Goal: Task Accomplishment & Management: Manage account settings

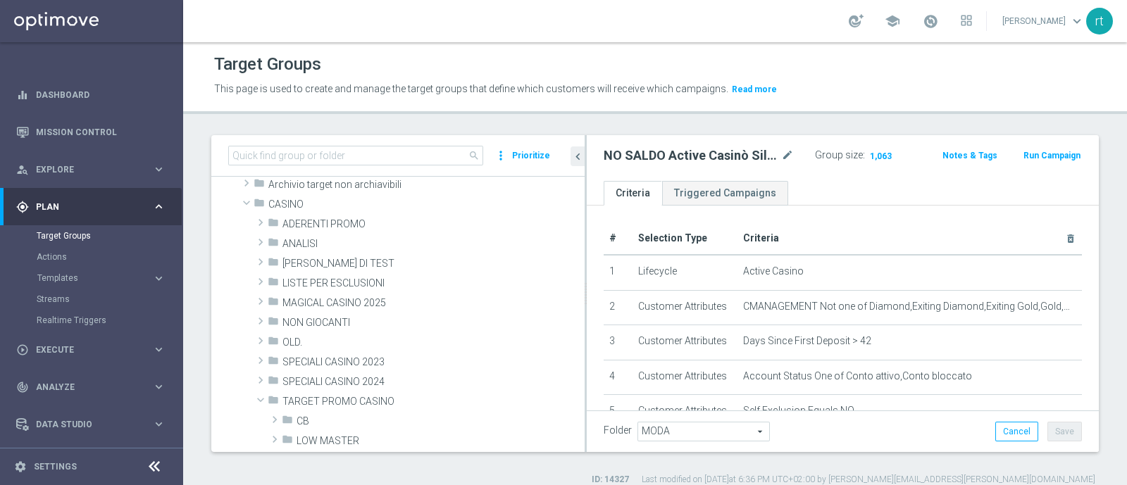
scroll to position [56, 0]
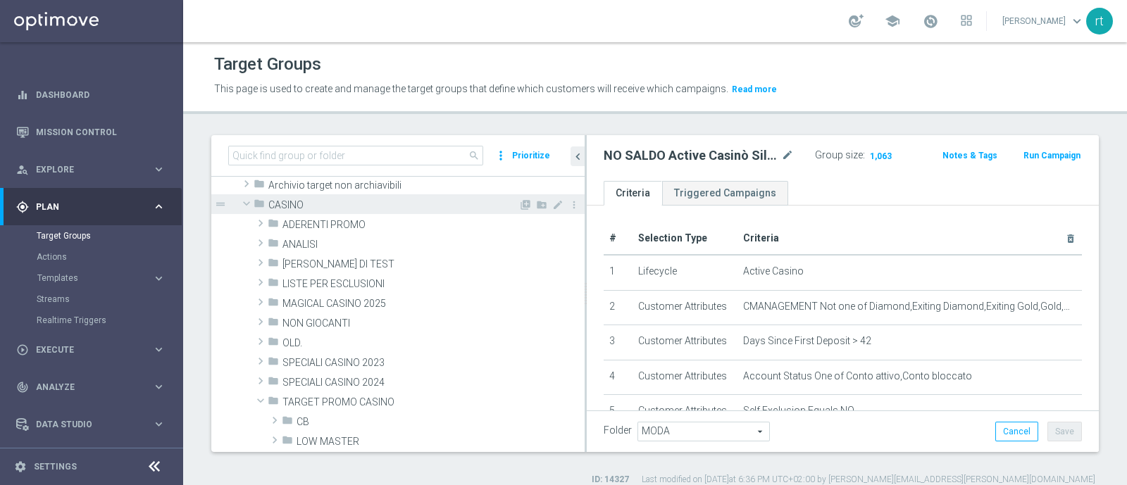
click at [297, 207] on span "CASINO" at bounding box center [393, 205] width 250 height 12
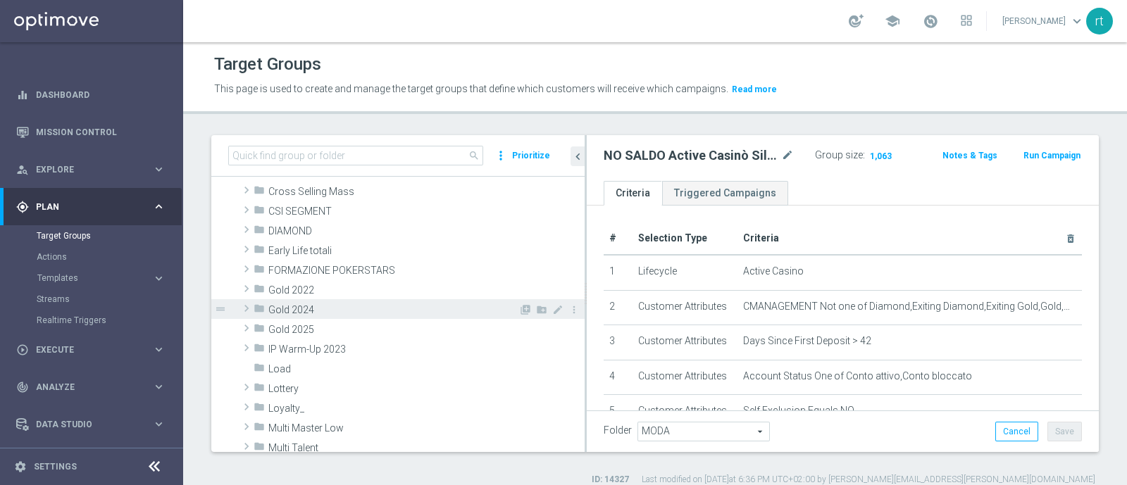
scroll to position [292, 0]
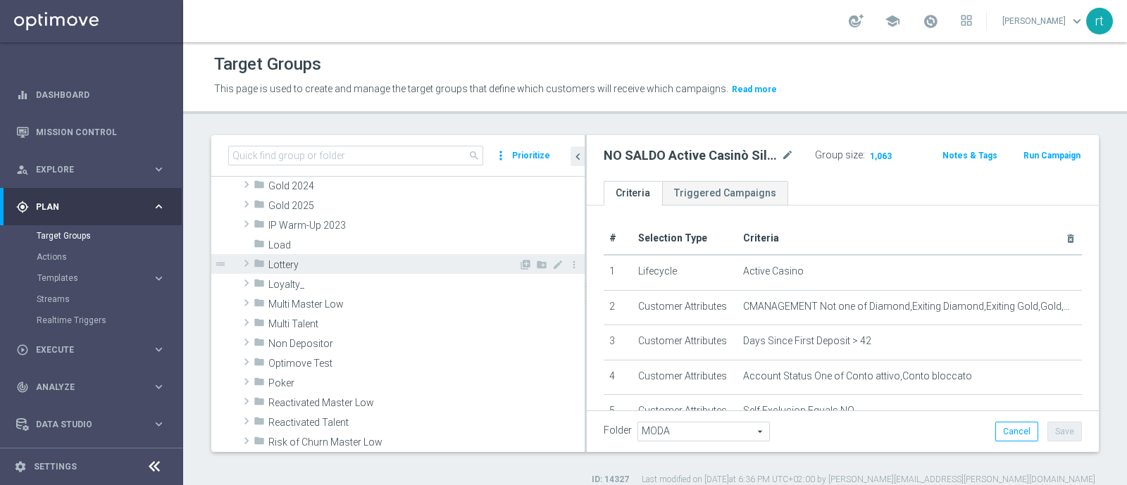
click at [330, 266] on span "Lottery" at bounding box center [393, 265] width 250 height 12
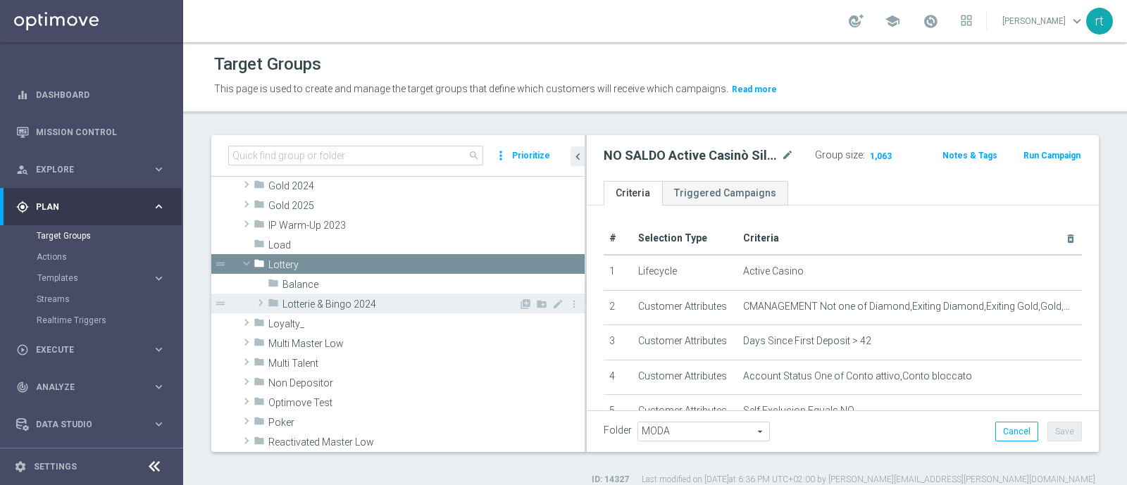
click at [330, 299] on span "Lotterie & Bingo 2024" at bounding box center [401, 305] width 236 height 12
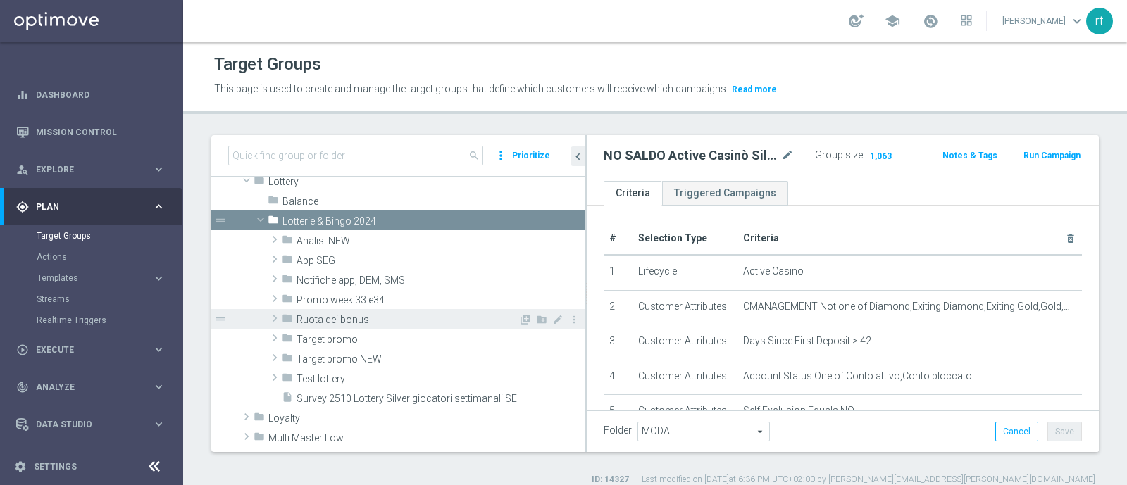
scroll to position [415, 0]
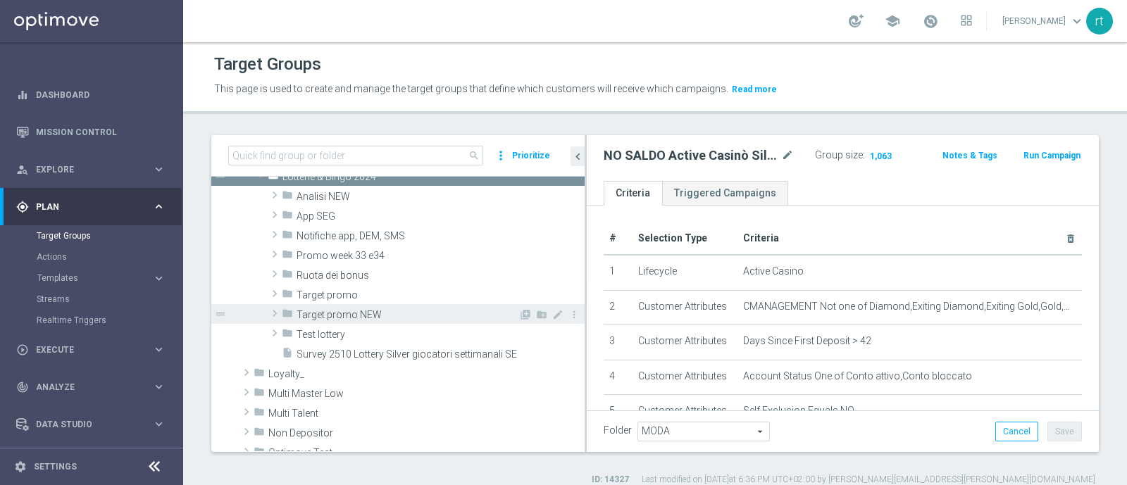
click at [351, 311] on span "Target promo NEW" at bounding box center [408, 315] width 222 height 12
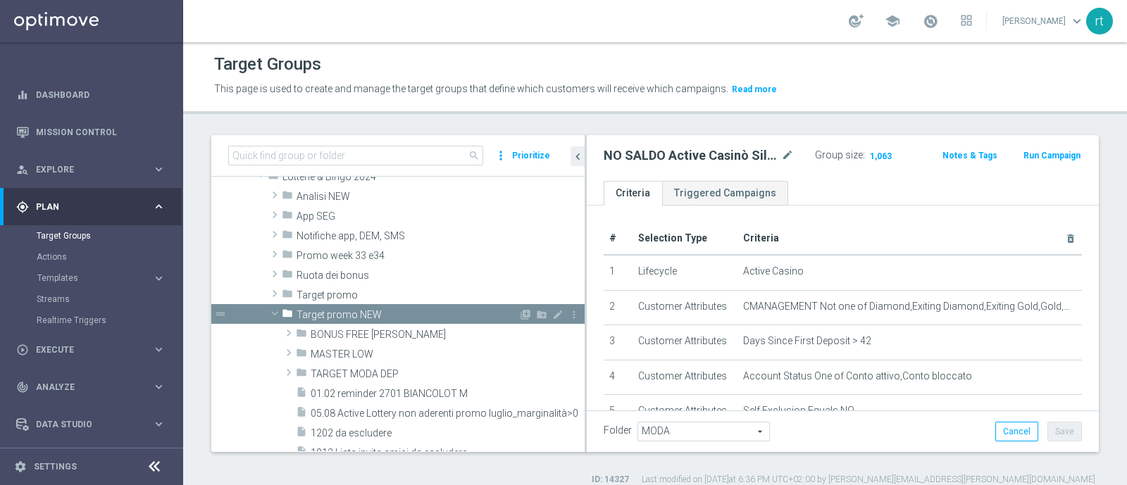
click at [351, 311] on span "Target promo NEW" at bounding box center [408, 315] width 222 height 12
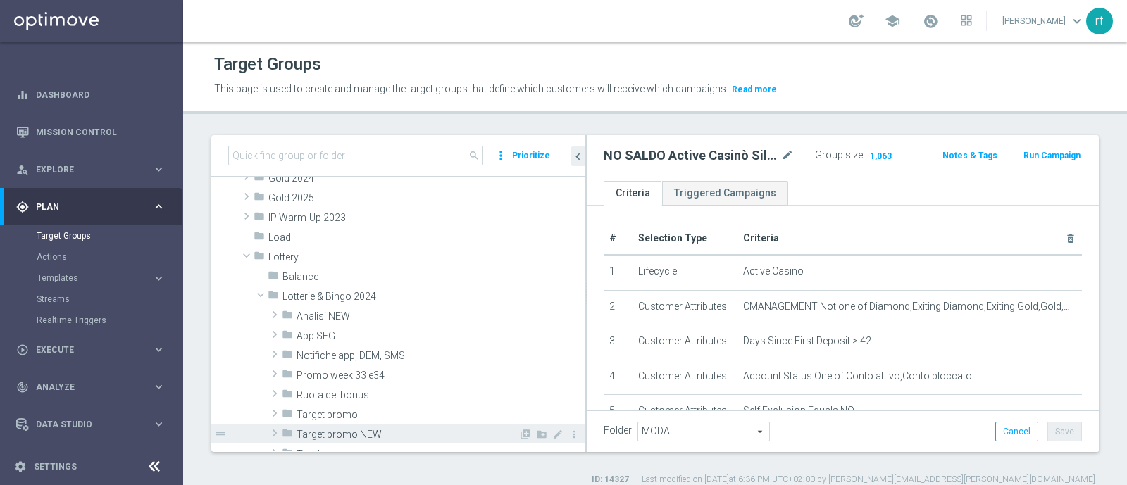
scroll to position [298, 0]
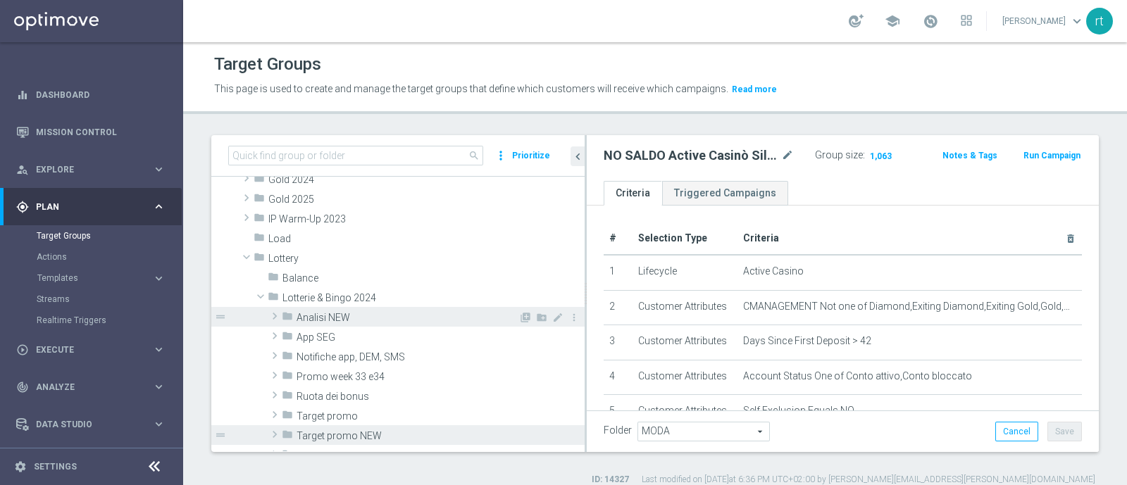
click at [332, 318] on span "Analisi NEW" at bounding box center [408, 318] width 222 height 12
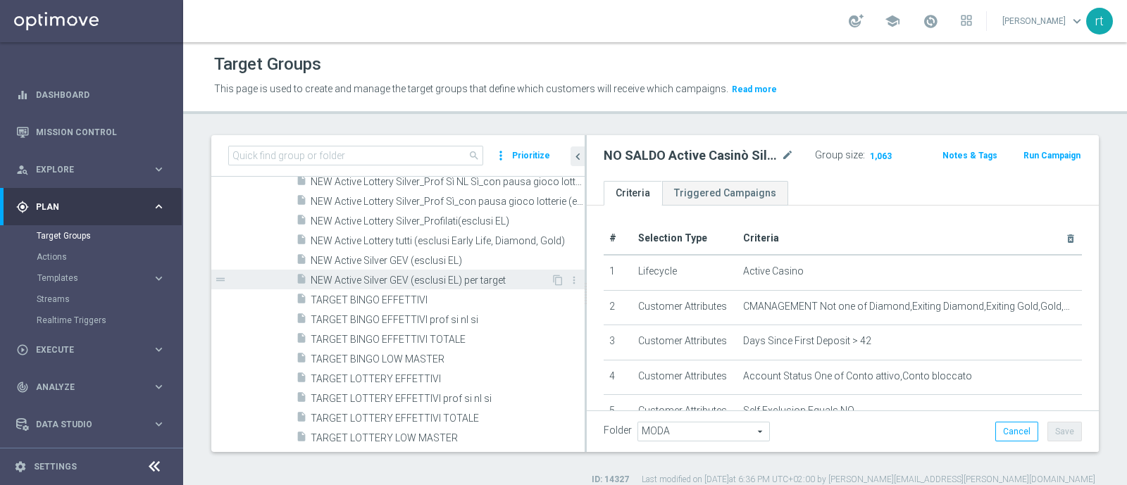
scroll to position [521, 0]
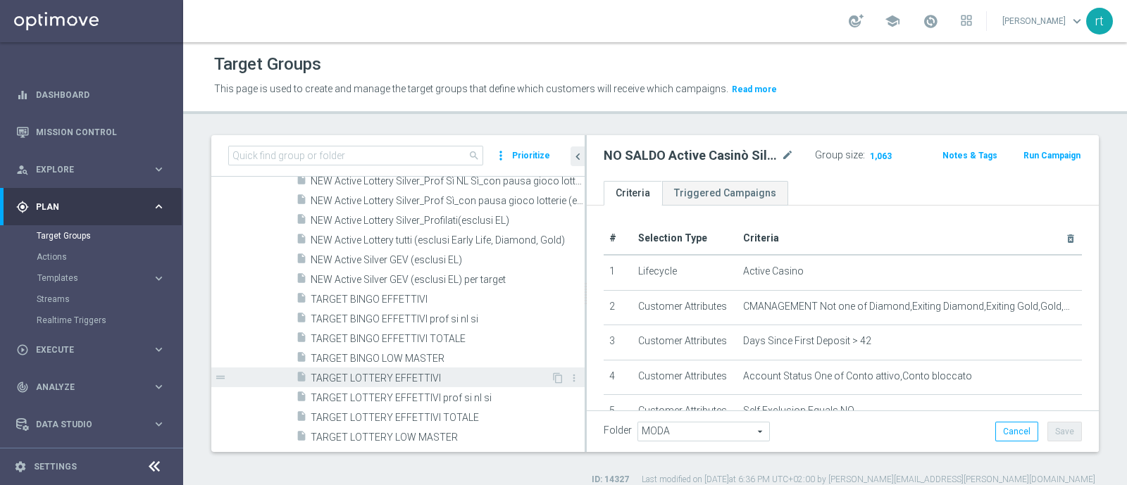
click at [393, 375] on span "TARGET LOTTERY EFFETTIVI" at bounding box center [431, 379] width 240 height 12
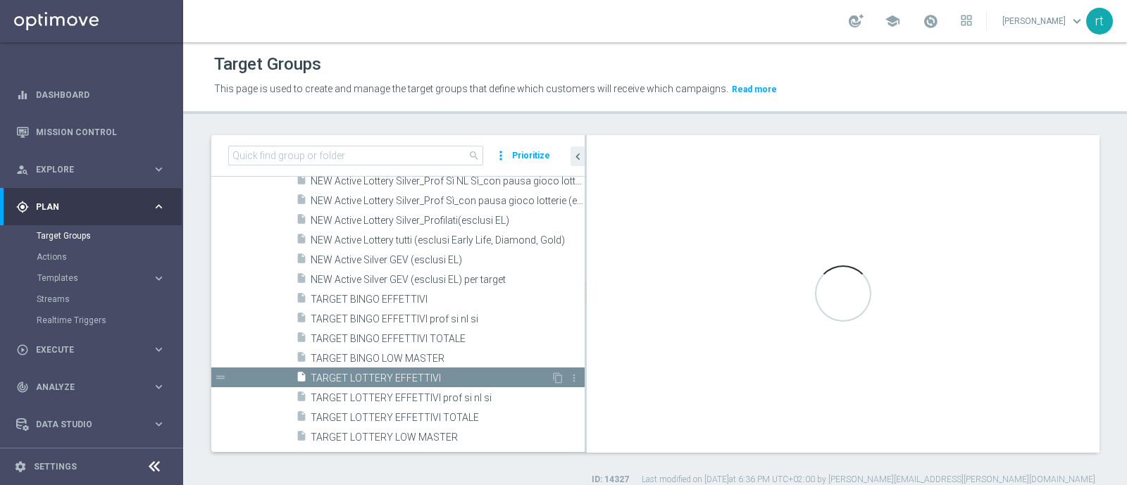
type textarea "(1 or 4) and 2 and 3 and 5 and 6 and 7 and 8 and 9 and 10 and 11"
type input "Analisi NEW"
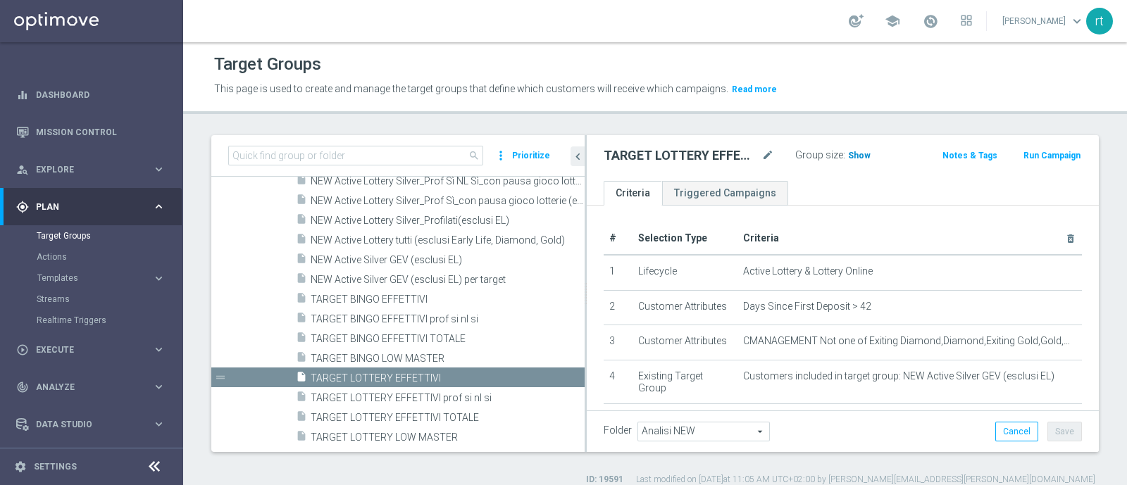
click at [856, 156] on span "Show" at bounding box center [859, 156] width 23 height 10
click at [855, 154] on span "67,018" at bounding box center [864, 157] width 30 height 13
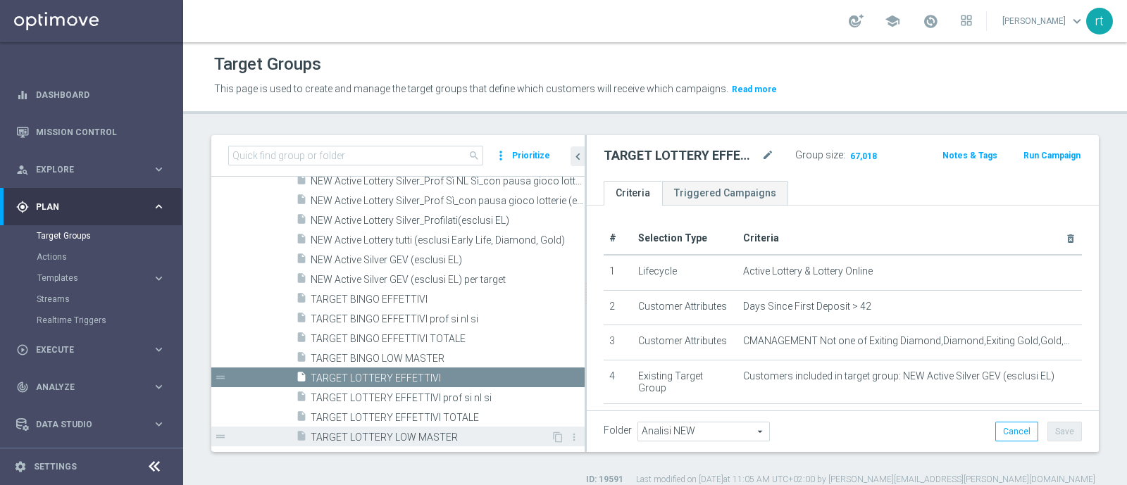
click at [390, 435] on span "TARGET LOTTERY LOW MASTER" at bounding box center [431, 438] width 240 height 12
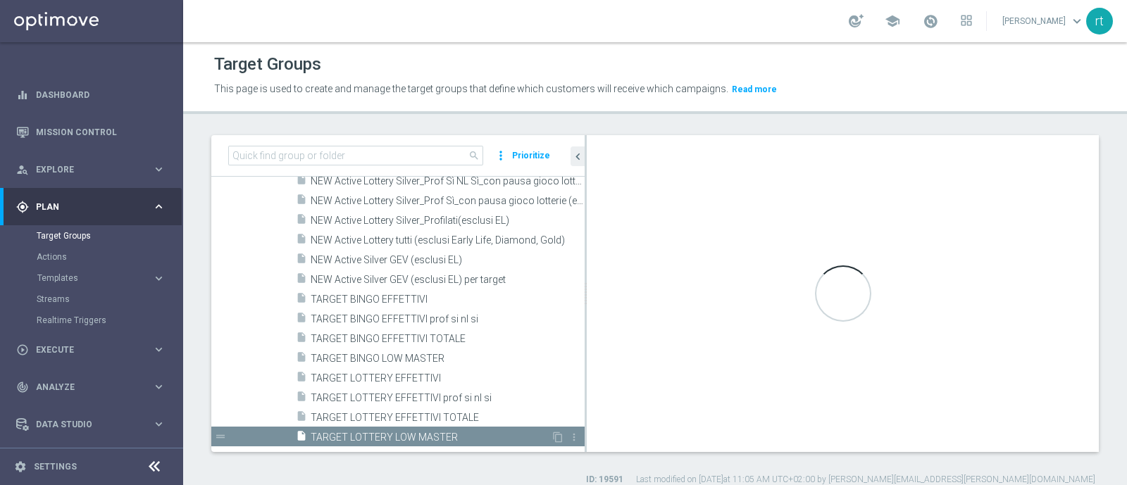
type textarea "(1 and 2 and 3 and 4 and 5 and 6 and 7 and 8 and 12 and 13 and (11 or (9 and 10…"
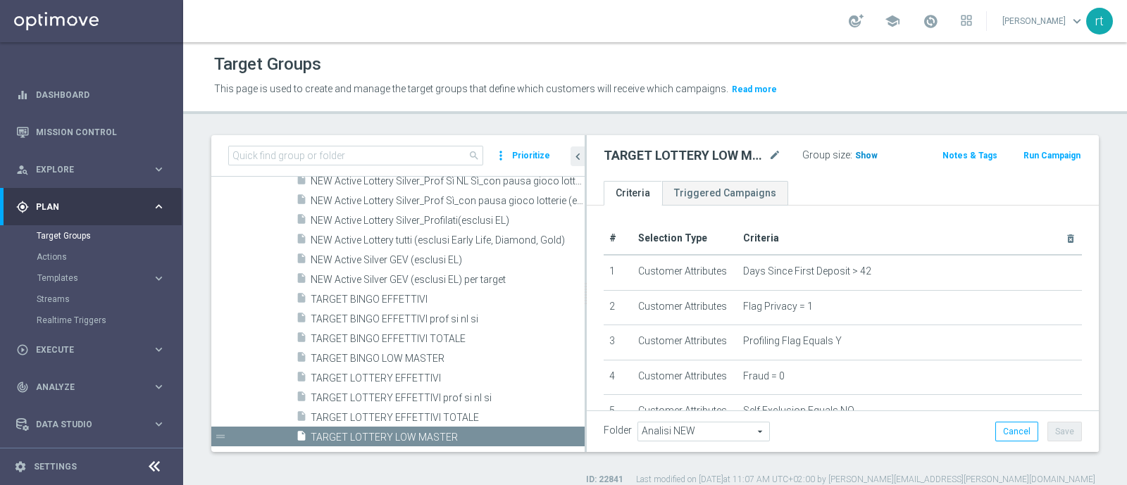
click at [856, 151] on span "Show" at bounding box center [866, 156] width 23 height 10
click at [492, 49] on header "Target Groups This page is used to create and manage the target groups that def…" at bounding box center [655, 78] width 944 height 72
click at [861, 160] on span "2,257" at bounding box center [868, 157] width 25 height 13
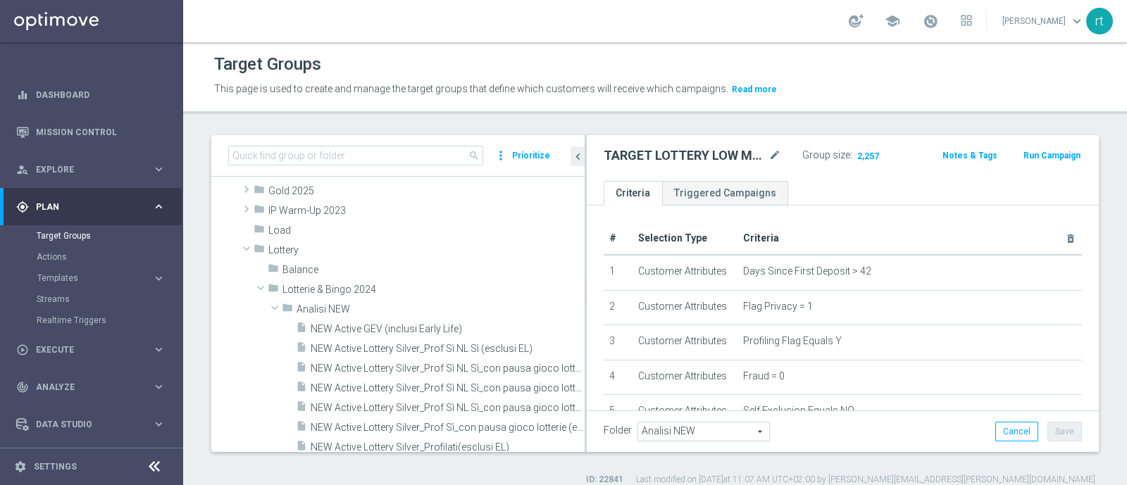
scroll to position [306, 0]
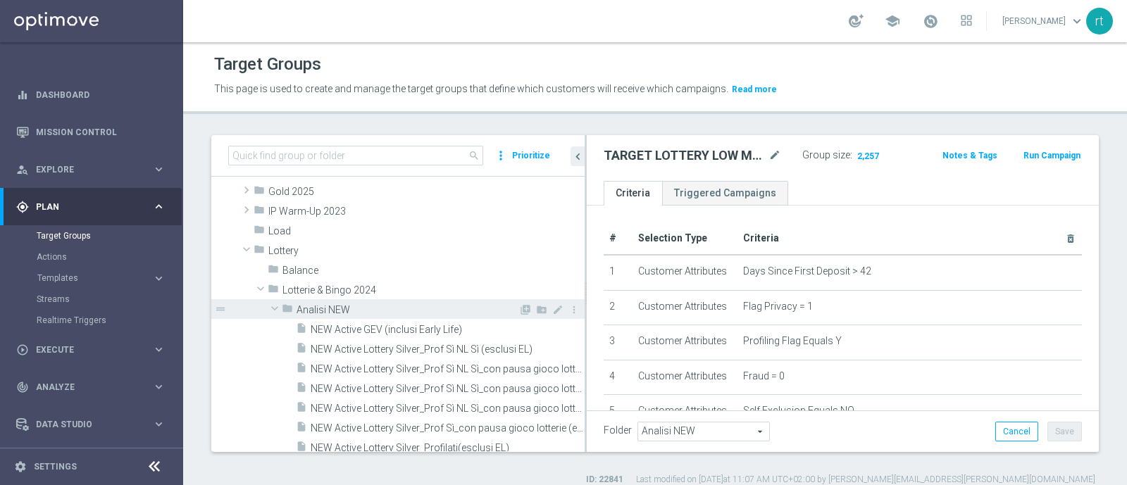
click at [338, 317] on div "folder Analisi NEW" at bounding box center [400, 309] width 237 height 20
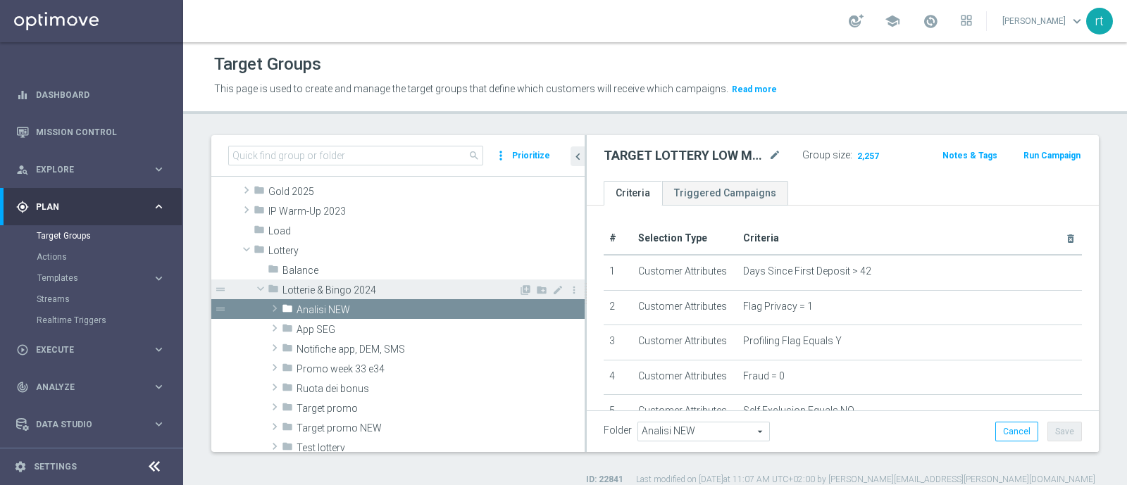
click at [317, 294] on span "Lotterie & Bingo 2024" at bounding box center [401, 291] width 236 height 12
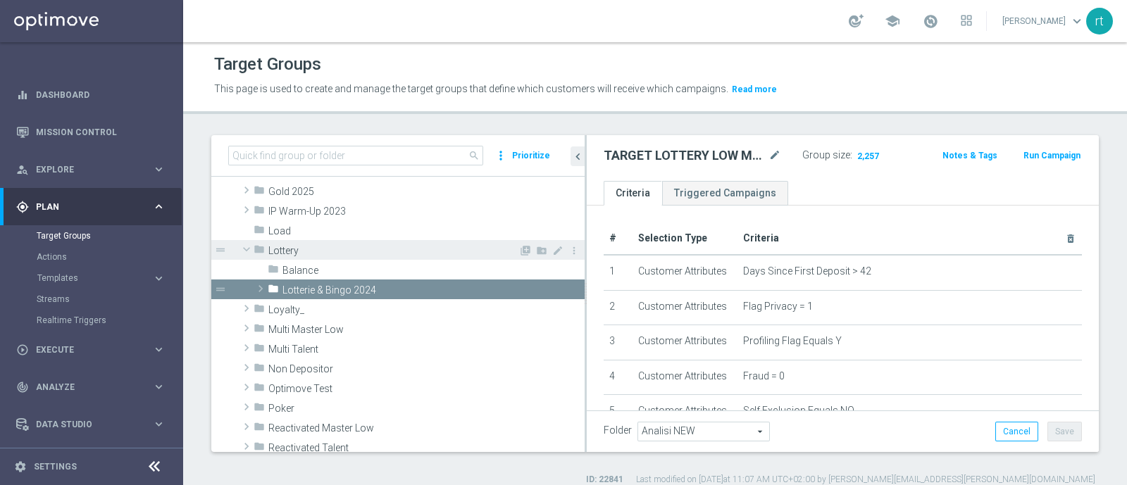
click at [292, 254] on span "Lottery" at bounding box center [393, 251] width 250 height 12
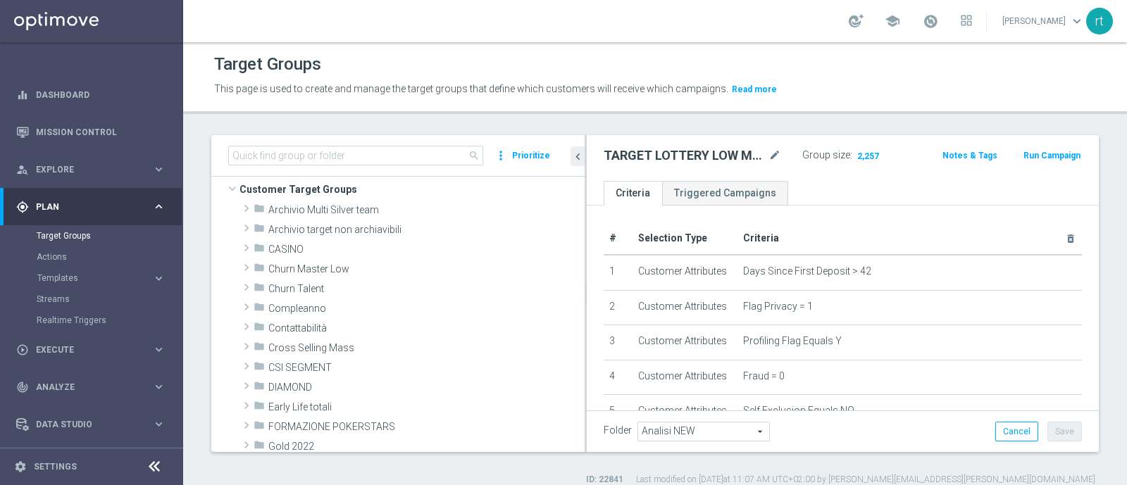
scroll to position [0, 0]
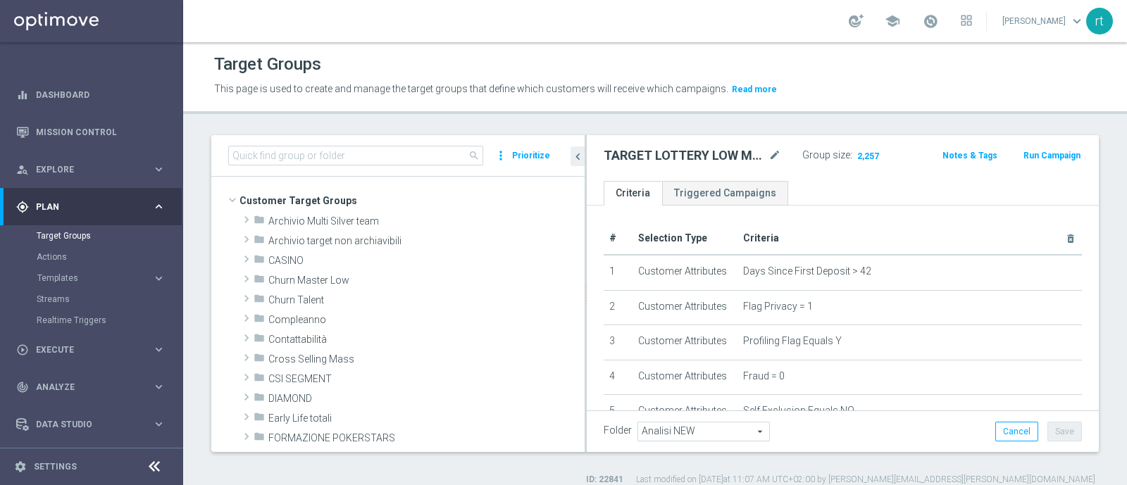
click at [454, 19] on div "school [PERSON_NAME] keyboard_arrow_down rt" at bounding box center [655, 21] width 944 height 42
click at [578, 13] on div "school [PERSON_NAME] keyboard_arrow_down rt" at bounding box center [655, 21] width 944 height 42
click at [626, 58] on div "Target Groups" at bounding box center [655, 64] width 882 height 27
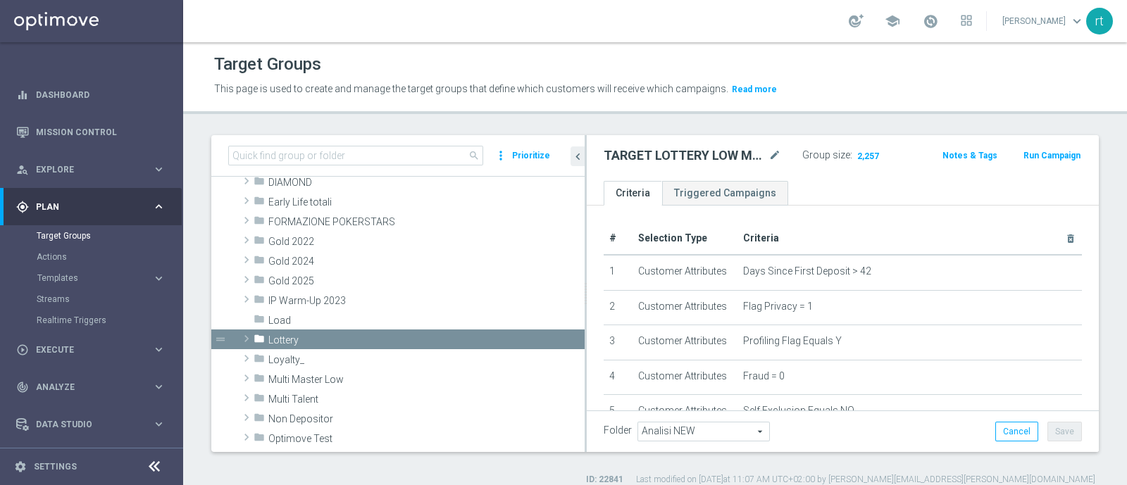
scroll to position [295, 0]
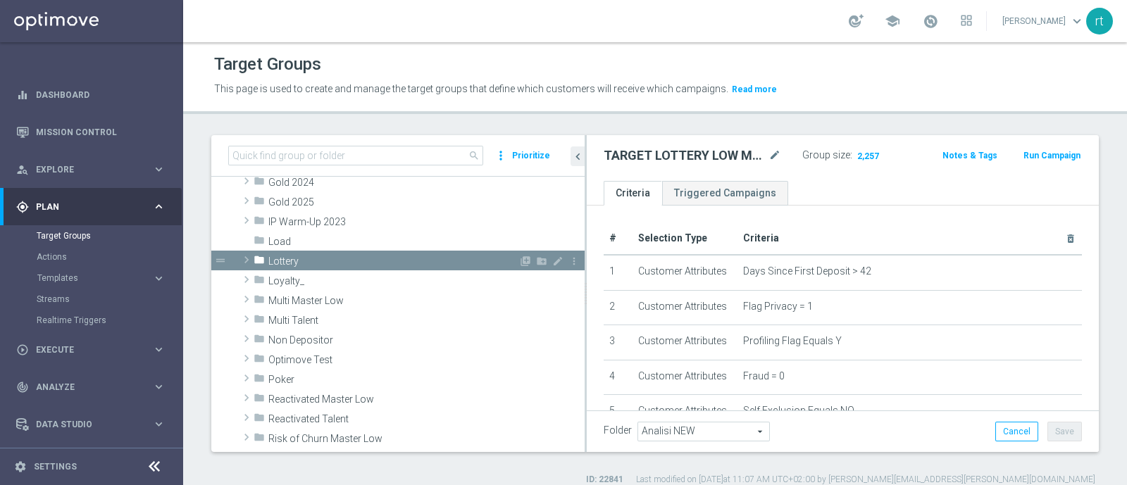
click at [306, 262] on span "Lottery" at bounding box center [393, 262] width 250 height 12
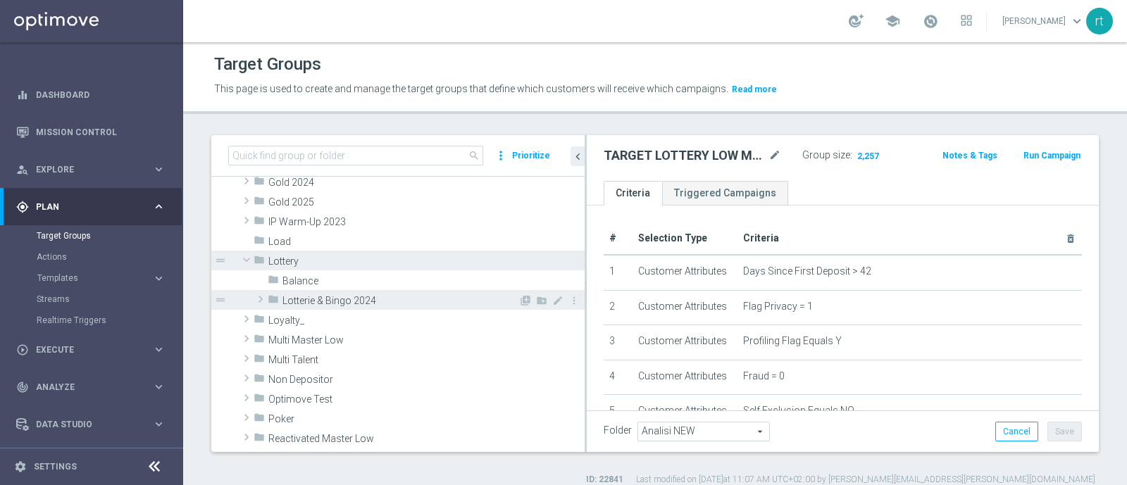
click at [316, 300] on span "Lotterie & Bingo 2024" at bounding box center [401, 301] width 236 height 12
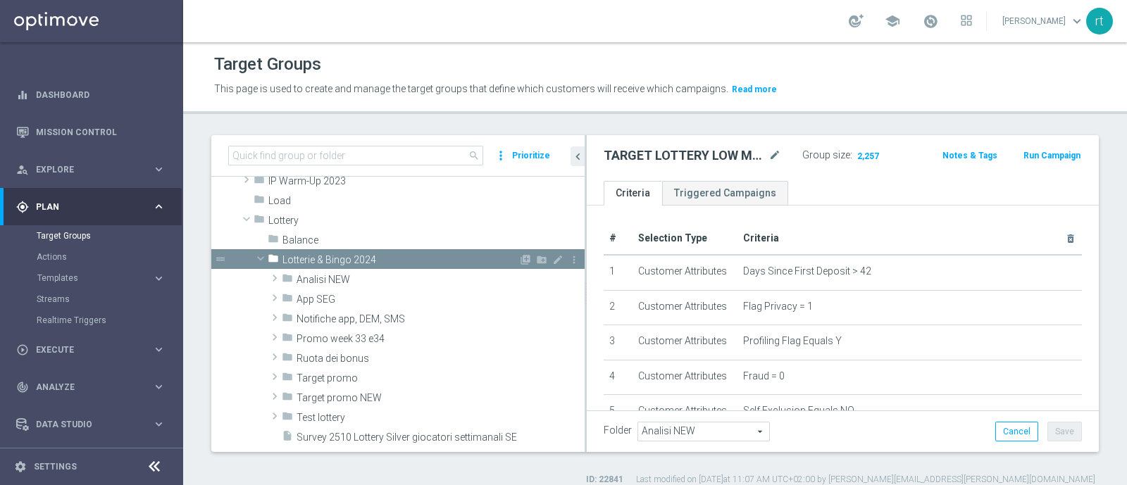
scroll to position [337, 0]
click at [332, 283] on div "folder Analisi NEW" at bounding box center [400, 278] width 237 height 20
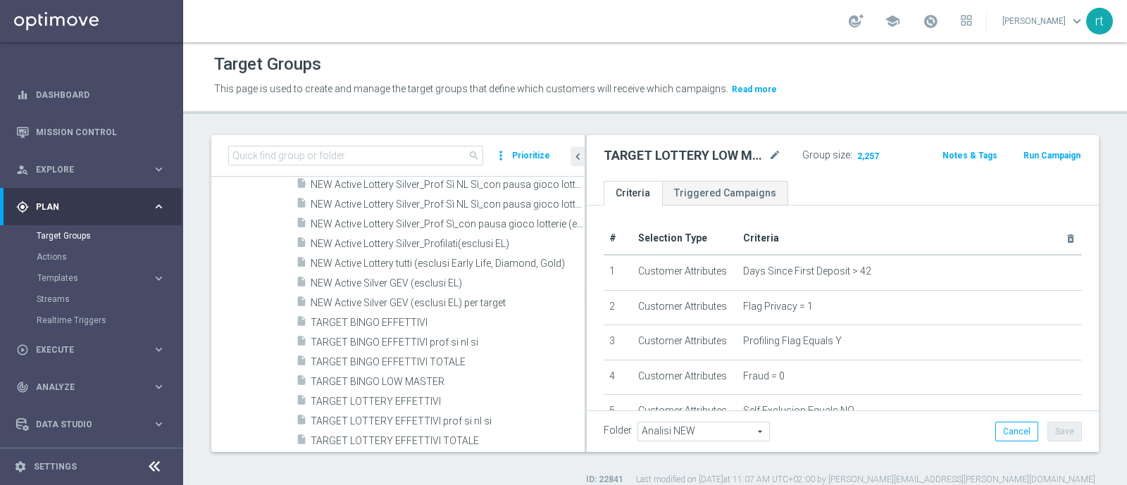
scroll to position [568, 0]
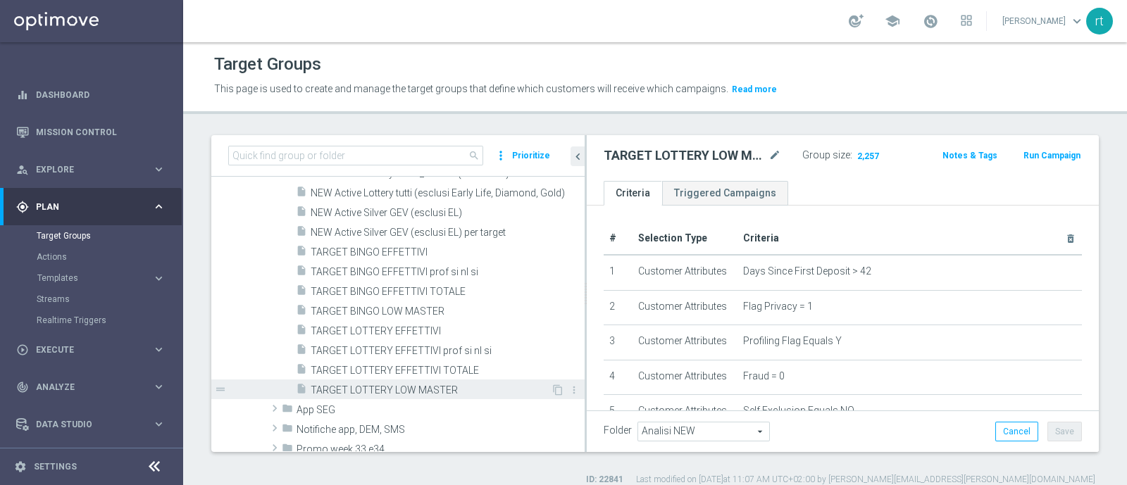
click at [403, 385] on span "TARGET LOTTERY LOW MASTER" at bounding box center [431, 391] width 240 height 12
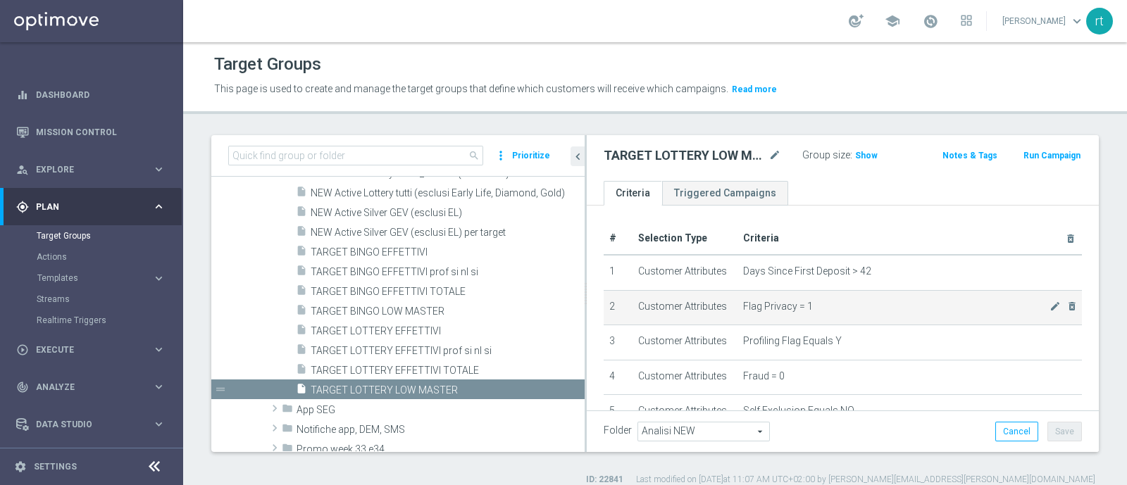
click at [767, 321] on td "Flag Privacy = 1 mode_edit delete_forever" at bounding box center [910, 307] width 345 height 35
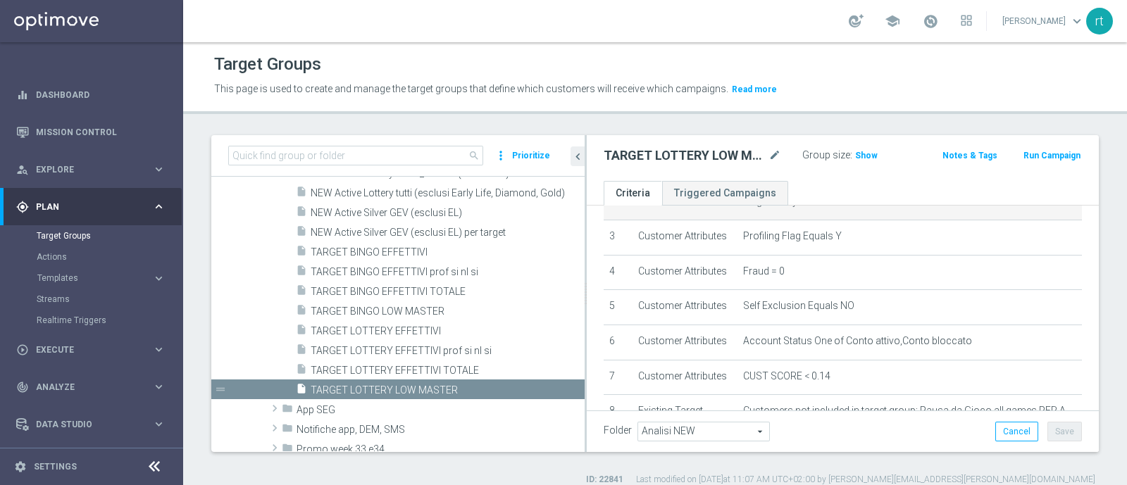
scroll to position [151, 0]
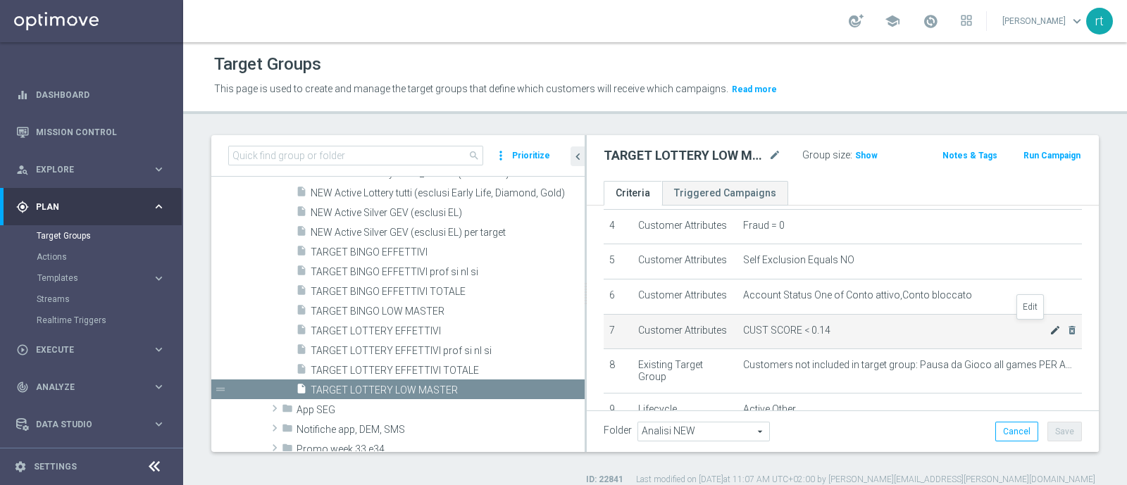
click at [1050, 329] on icon "mode_edit" at bounding box center [1055, 330] width 11 height 11
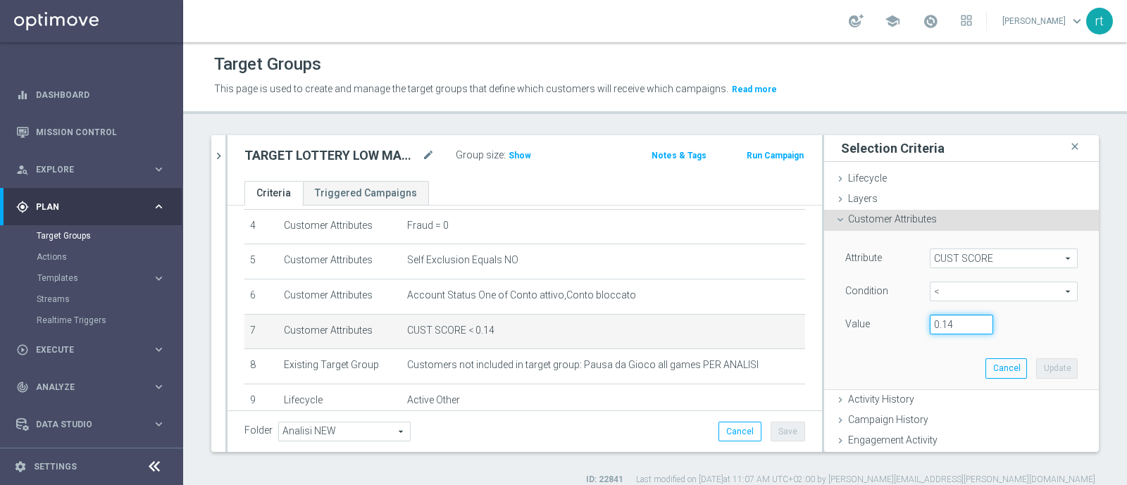
click at [942, 319] on input "0.14" at bounding box center [961, 325] width 63 height 20
type input "0.29"
click at [1036, 364] on button "Update" at bounding box center [1057, 369] width 42 height 20
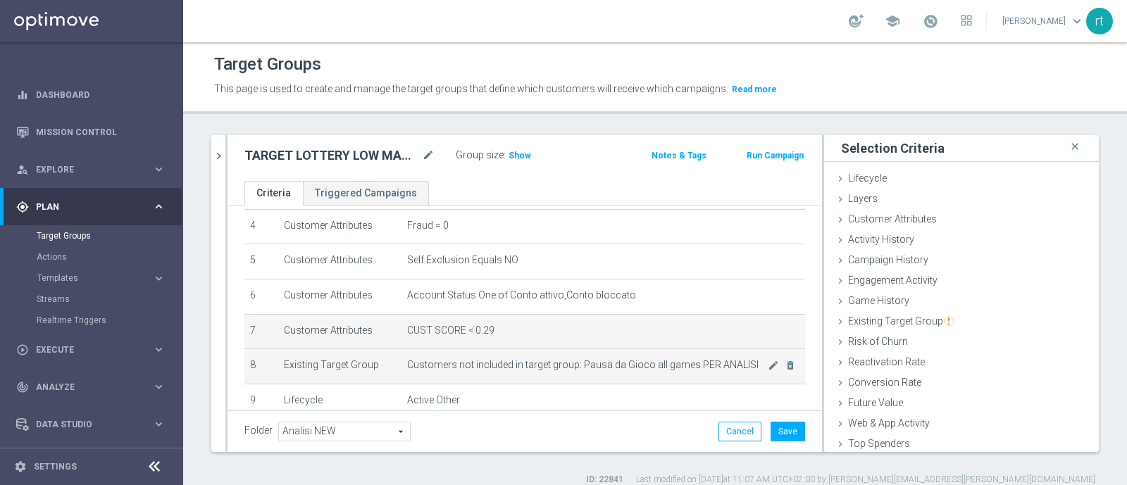
scroll to position [359, 0]
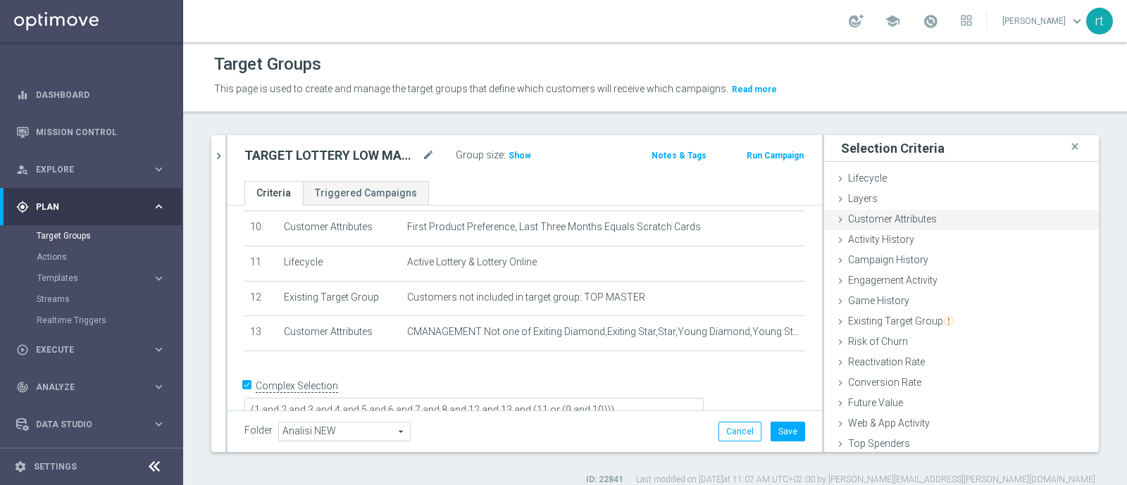
click at [911, 223] on span "Customer Attributes" at bounding box center [892, 218] width 89 height 11
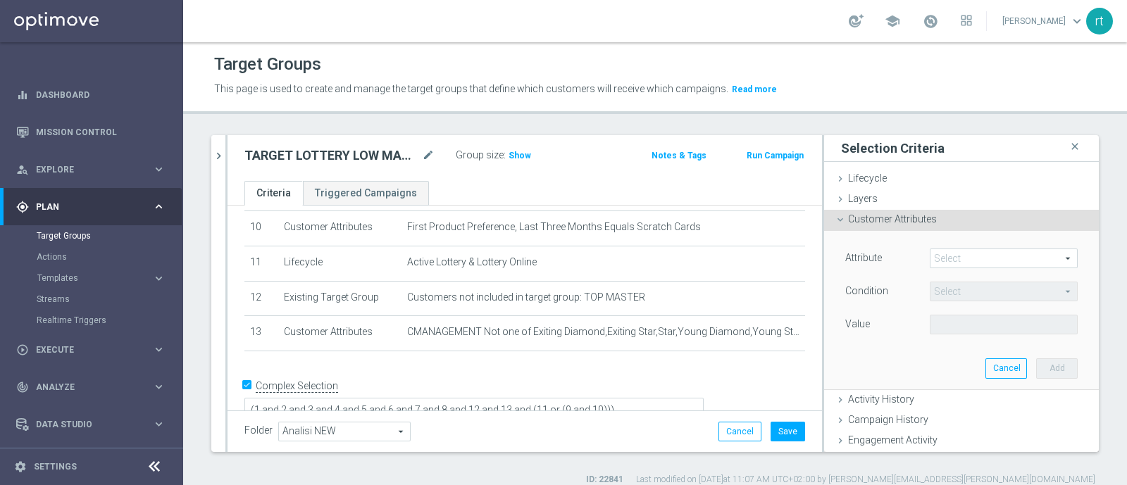
click at [931, 256] on span at bounding box center [1004, 258] width 147 height 18
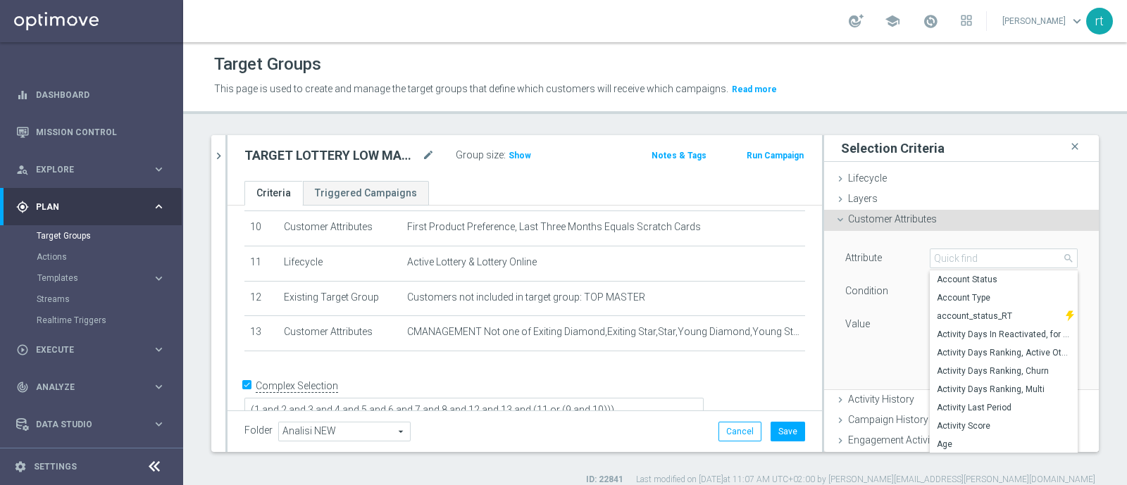
click at [509, 146] on div "Group size : Show" at bounding box center [526, 154] width 141 height 17
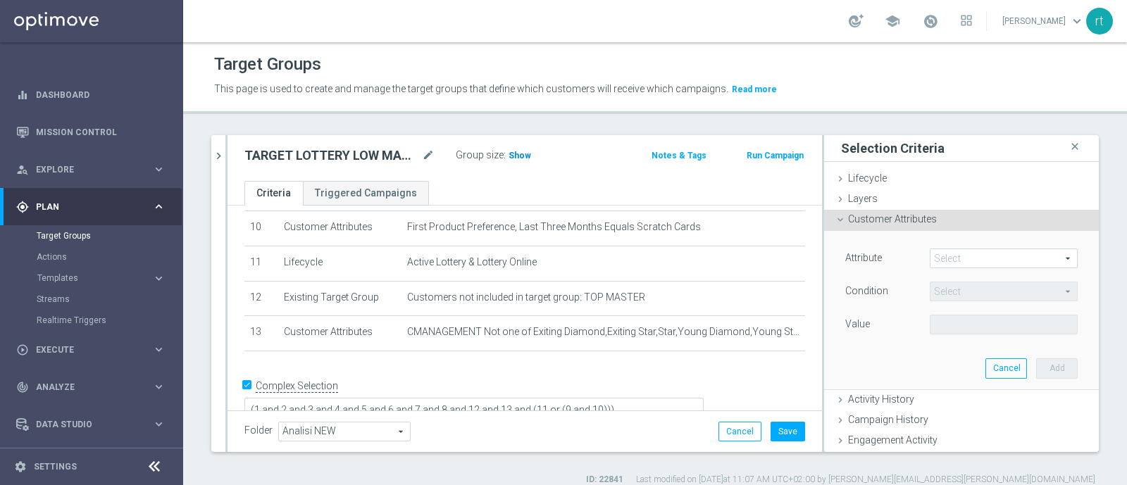
click at [514, 157] on span "Show" at bounding box center [520, 156] width 23 height 10
click at [936, 256] on span at bounding box center [1004, 258] width 147 height 18
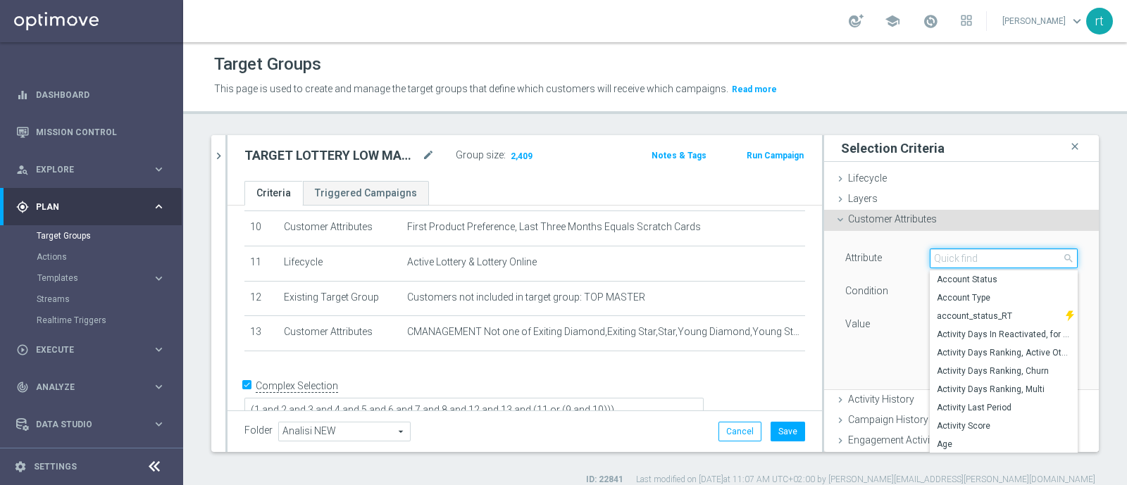
click at [936, 256] on input "search" at bounding box center [1004, 259] width 148 height 20
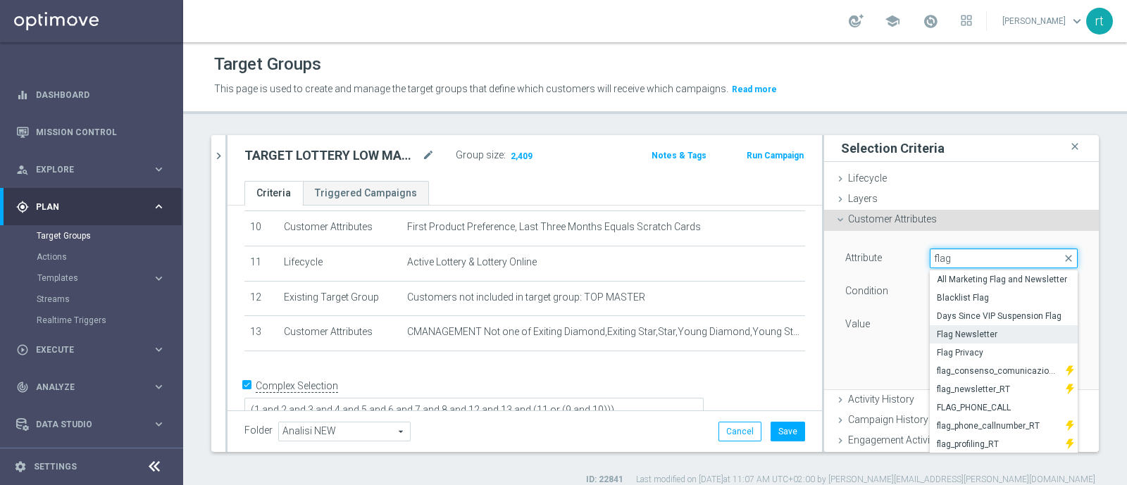
type input "flag"
click at [938, 329] on span "Flag Newsletter" at bounding box center [1004, 334] width 134 height 11
type input "Flag Newsletter"
type input "="
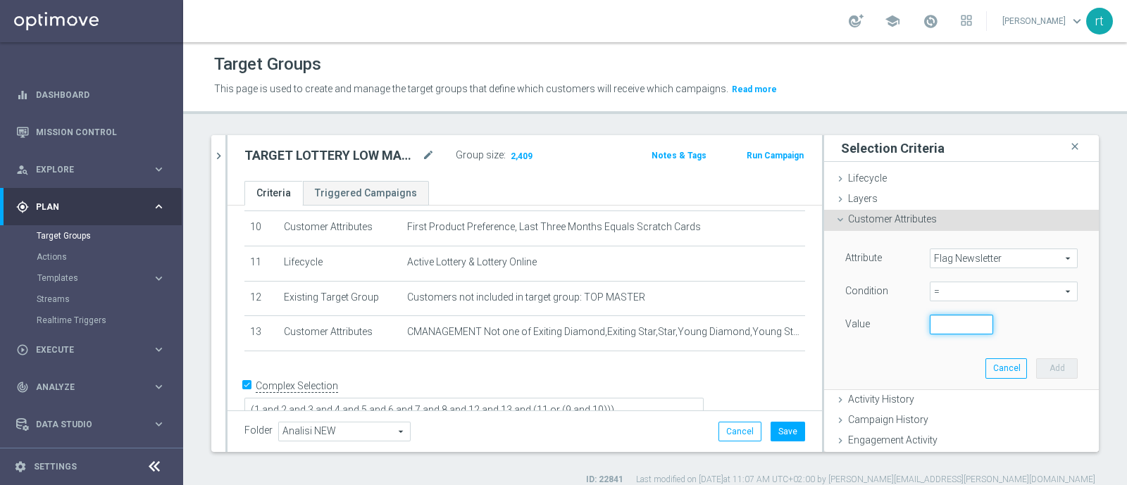
click at [937, 319] on input "number" at bounding box center [961, 325] width 63 height 20
type input "1"
click at [1037, 363] on button "Add" at bounding box center [1057, 369] width 42 height 20
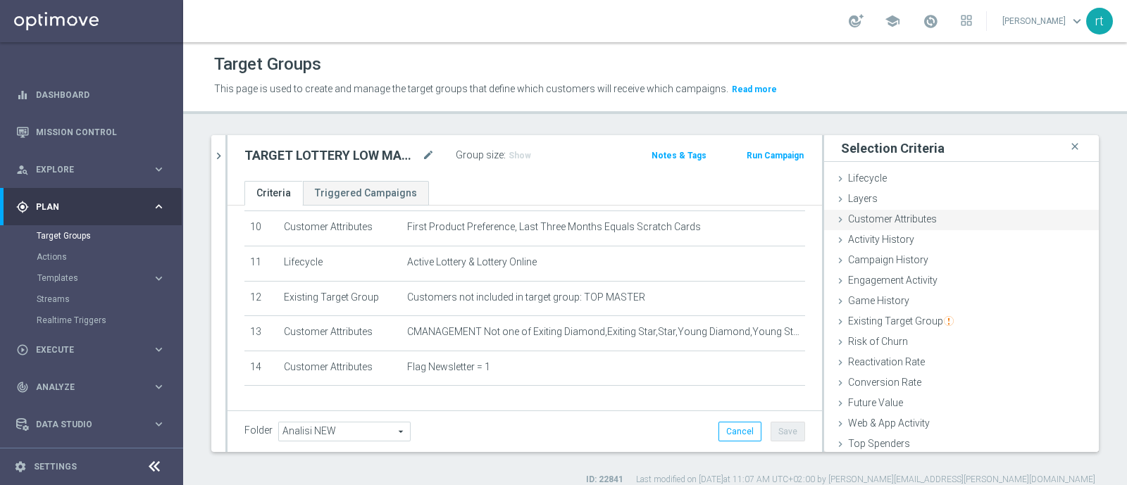
click at [912, 213] on span "Customer Attributes" at bounding box center [892, 218] width 89 height 11
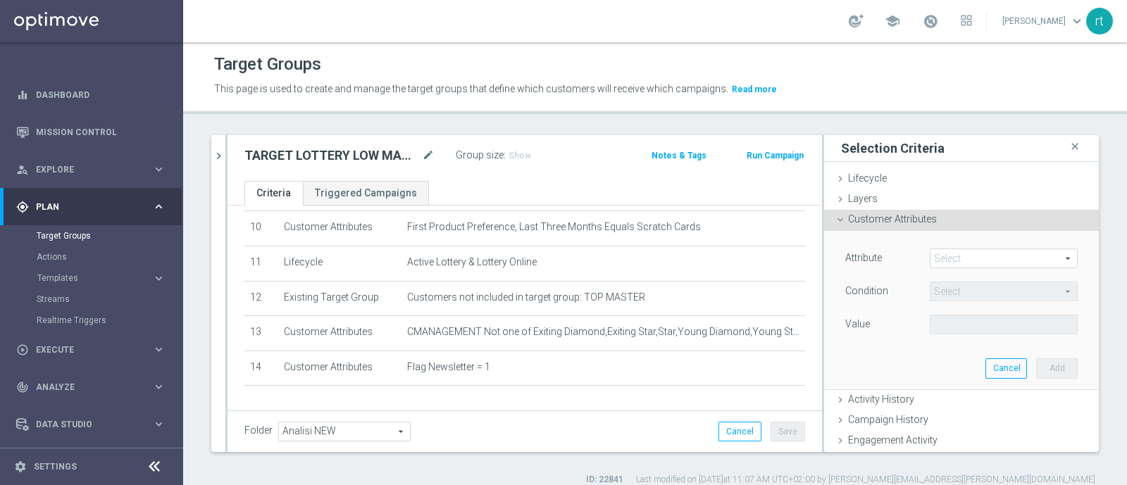
click at [946, 262] on span at bounding box center [1004, 258] width 147 height 18
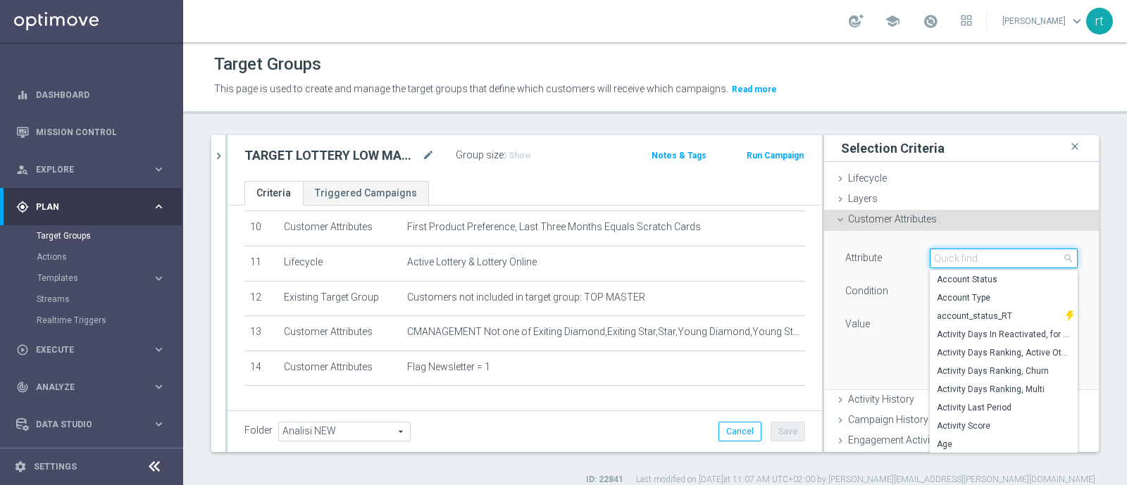
click at [946, 262] on input "search" at bounding box center [1004, 259] width 148 height 20
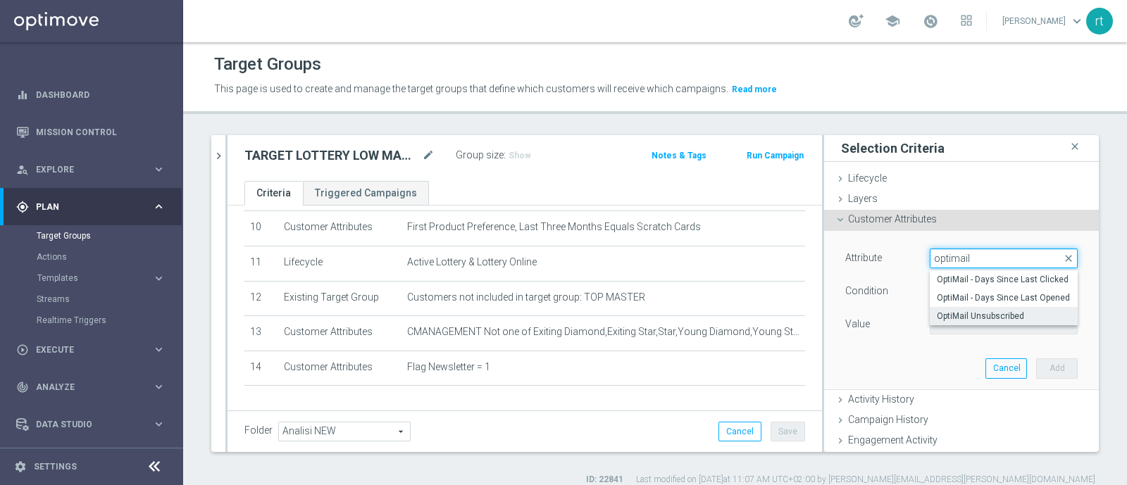
type input "optimail"
click at [950, 308] on label "OptiMail Unsubscribed" at bounding box center [1004, 316] width 148 height 18
type input "OptiMail Unsubscribed"
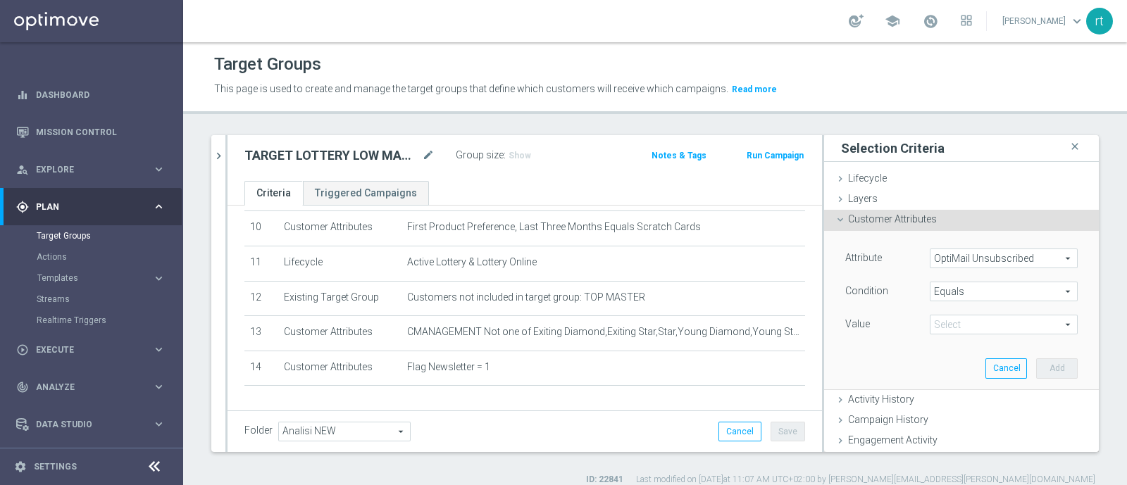
click at [953, 292] on span "Equals" at bounding box center [1004, 292] width 147 height 18
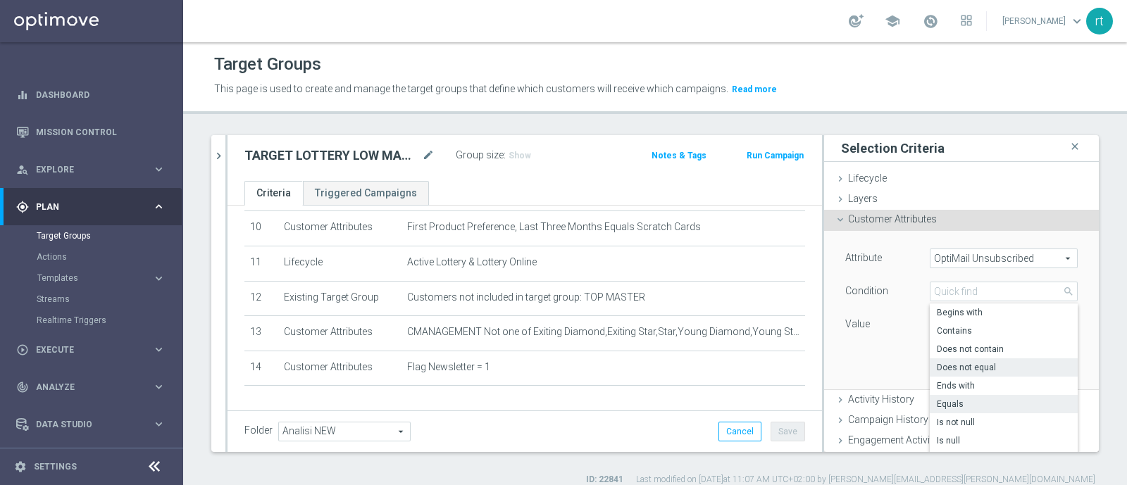
click at [967, 367] on span "Does not equal" at bounding box center [1004, 367] width 134 height 11
type input "Does not equal"
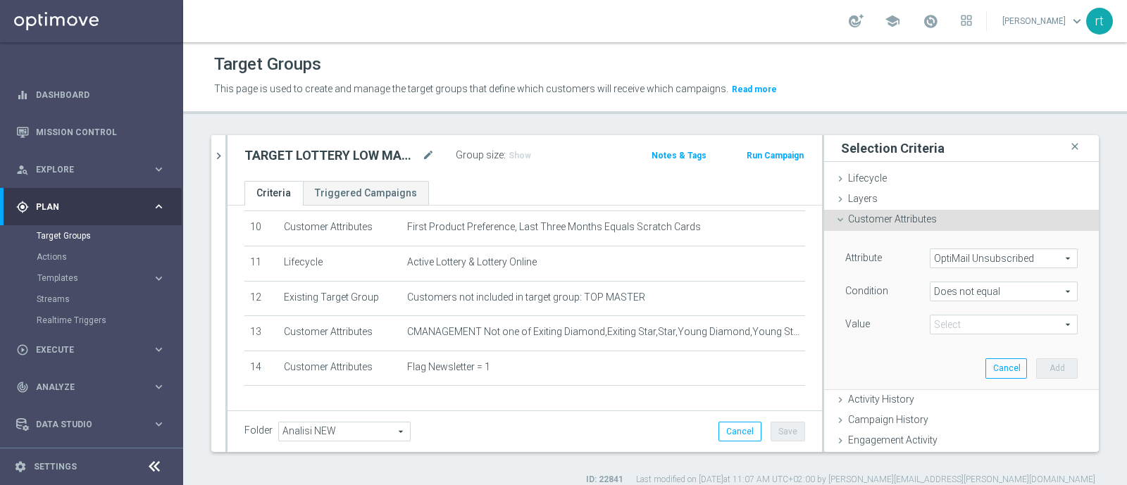
click at [946, 316] on span at bounding box center [1004, 325] width 147 height 18
click at [943, 321] on input "search" at bounding box center [1004, 325] width 148 height 20
click at [945, 364] on span "Sisal Marketing" at bounding box center [1004, 364] width 134 height 11
type input "Sisal Marketing"
click at [1036, 366] on button "Add" at bounding box center [1057, 369] width 42 height 20
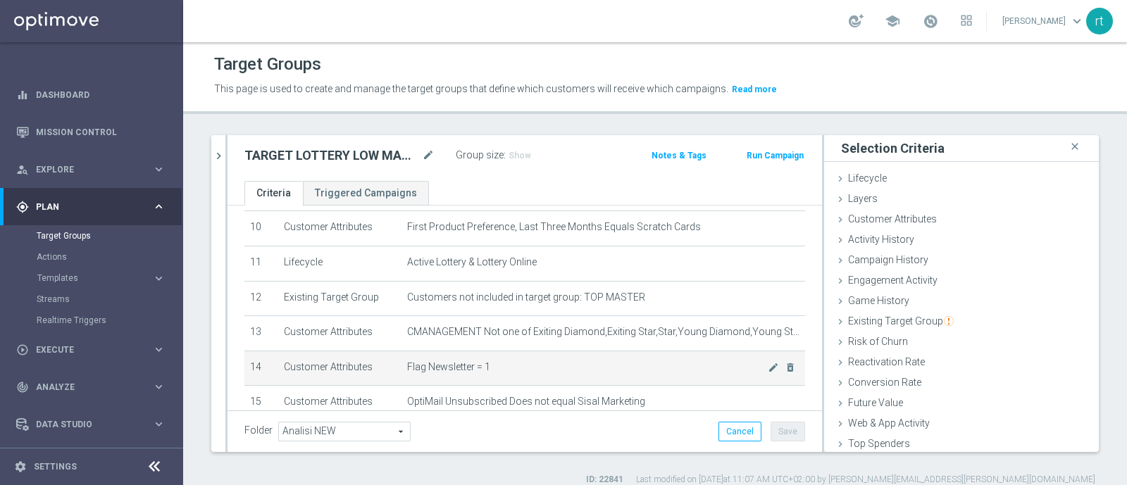
scroll to position [430, 0]
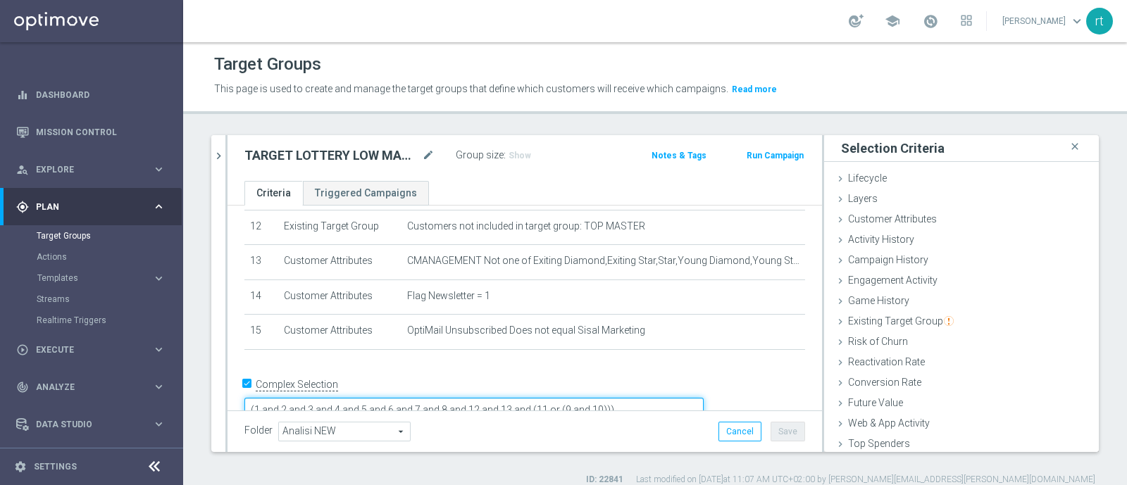
click at [631, 398] on textarea "(1 and 2 and 3 and 4 and 5 and 6 and 7 and 8 and 12 and 13 and (11 or (9 and 10…" at bounding box center [473, 410] width 459 height 25
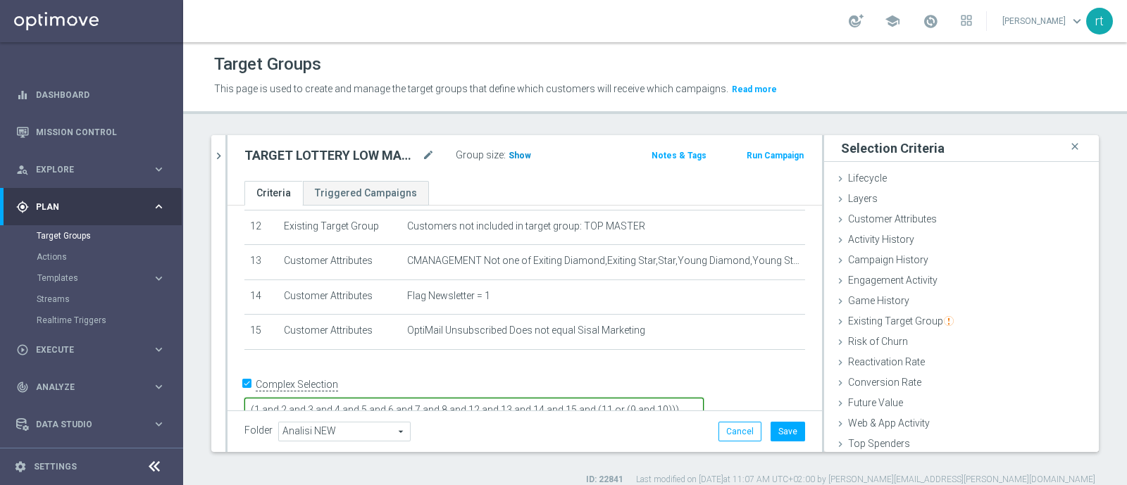
type textarea "(1 and 2 and 3 and 4 and 5 and 6 and 7 and 8 and 12 and 13 and 14 and 15 and (1…"
click at [519, 153] on span "Show" at bounding box center [520, 156] width 23 height 10
click at [726, 424] on button "Cancel" at bounding box center [740, 432] width 43 height 20
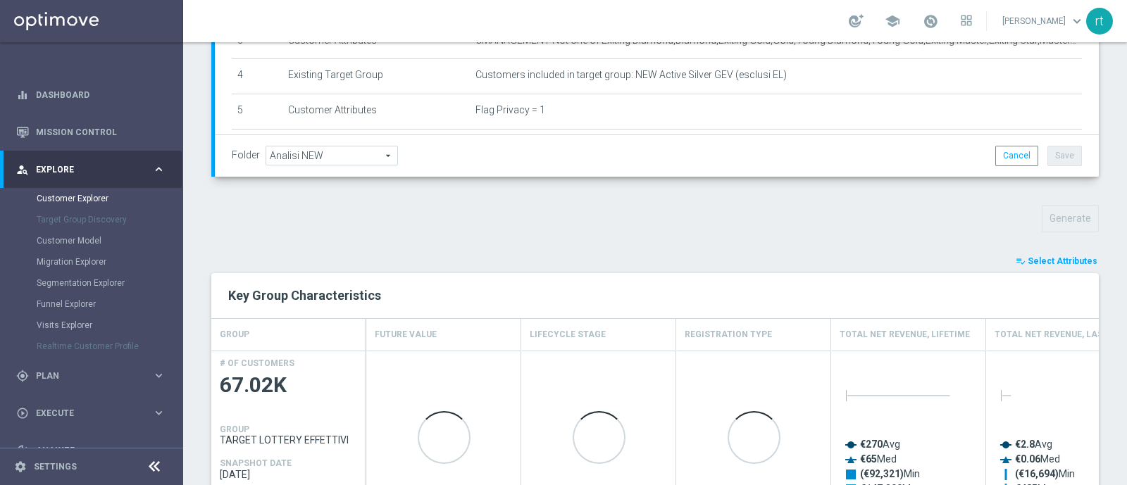
scroll to position [348, 0]
click at [1032, 259] on span "Select Attributes" at bounding box center [1063, 261] width 70 height 10
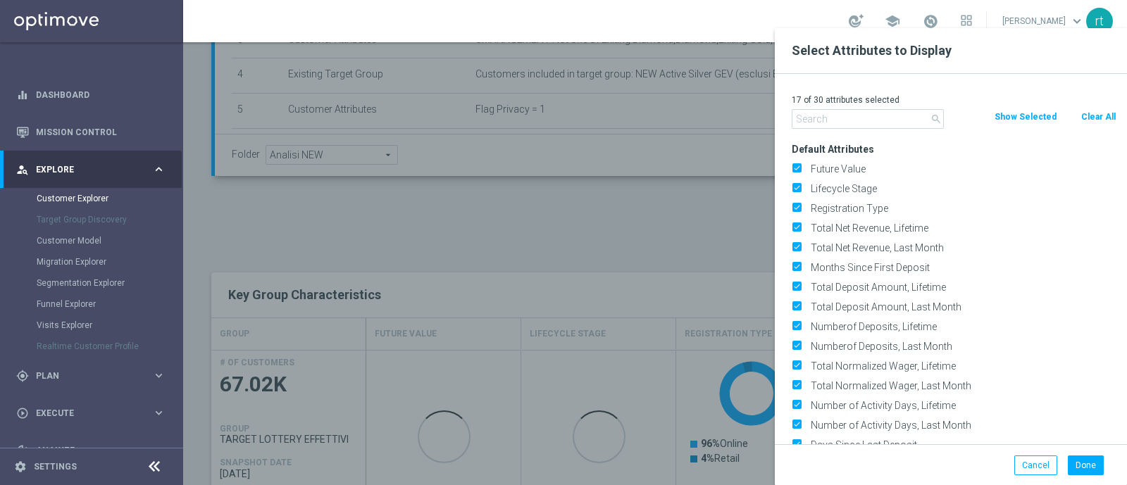
click at [1090, 118] on button "Clear All" at bounding box center [1098, 117] width 37 height 16
checkbox input "false"
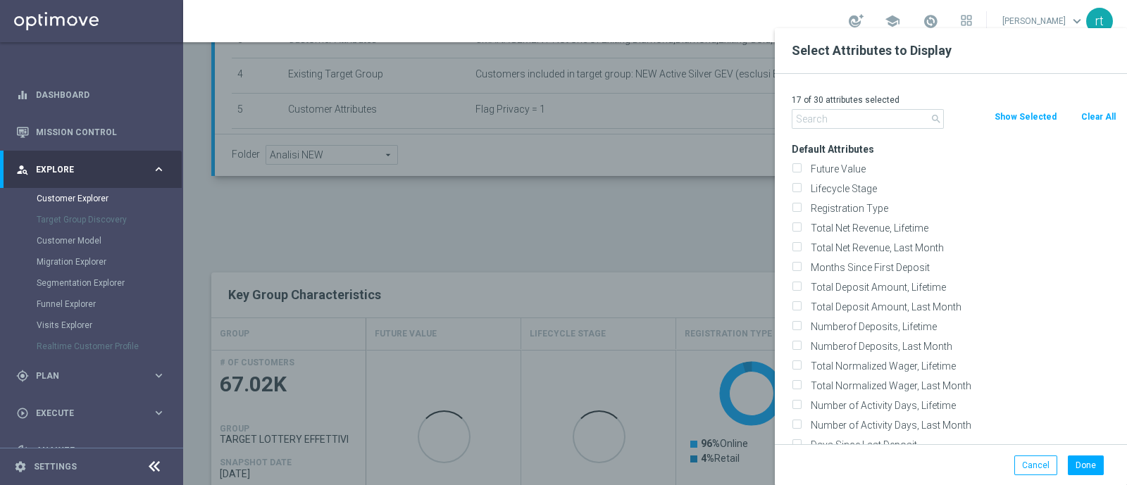
checkbox input "false"
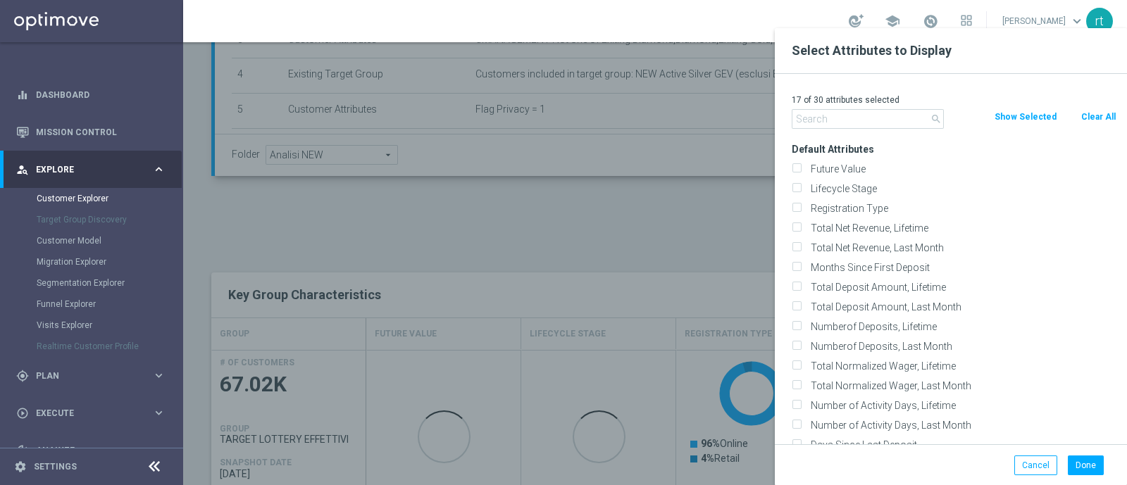
checkbox input "false"
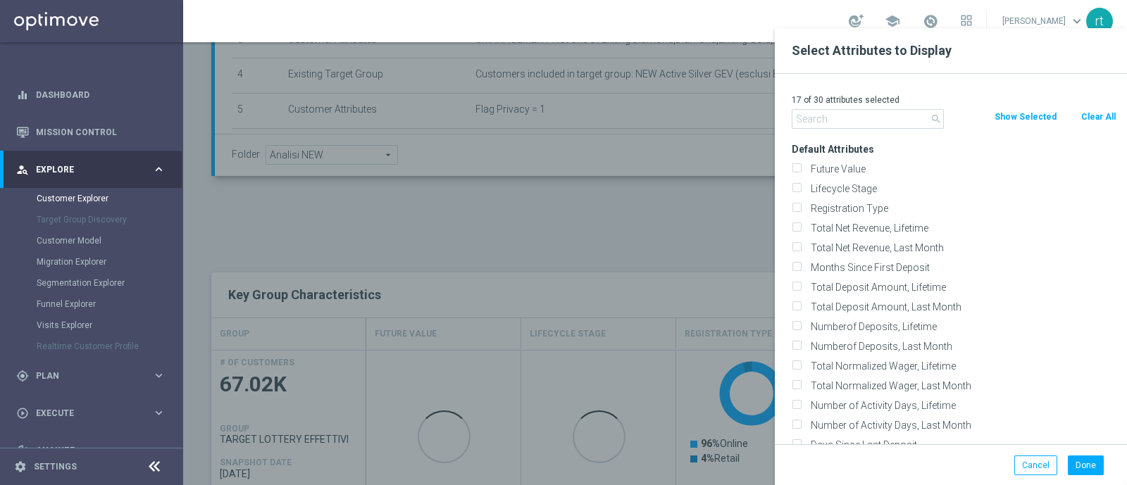
checkbox input "false"
click at [853, 195] on div "Lifecycle Stage" at bounding box center [954, 189] width 346 height 20
click at [848, 192] on label "Lifecycle Stage" at bounding box center [961, 188] width 311 height 13
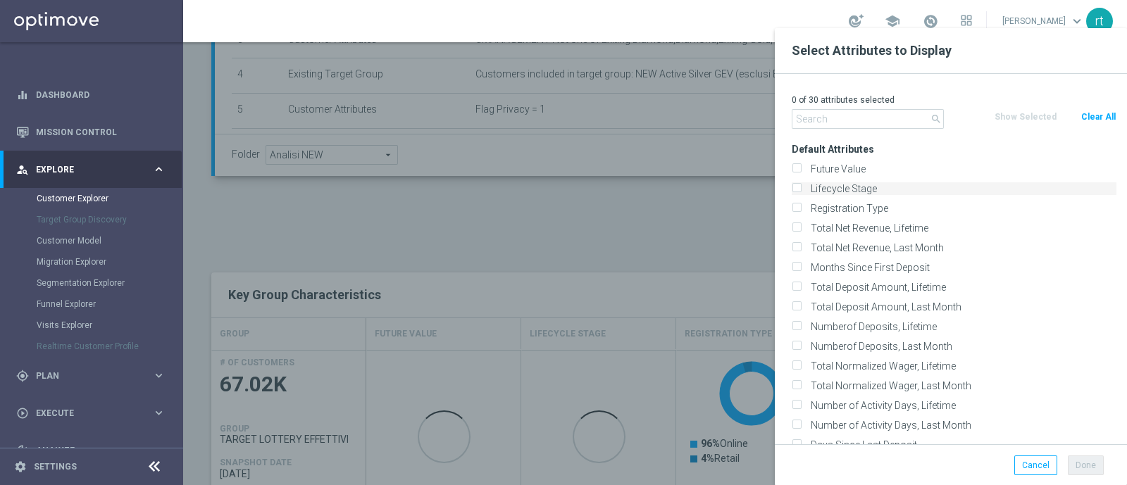
click at [801, 192] on input "Lifecycle Stage" at bounding box center [796, 190] width 9 height 9
checkbox input "true"
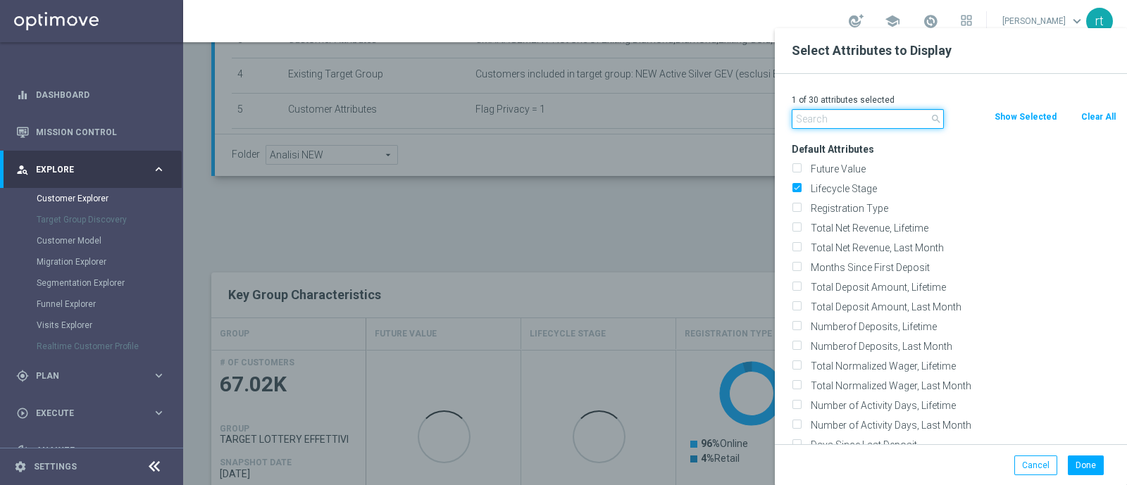
click at [821, 113] on input "text" at bounding box center [868, 119] width 152 height 20
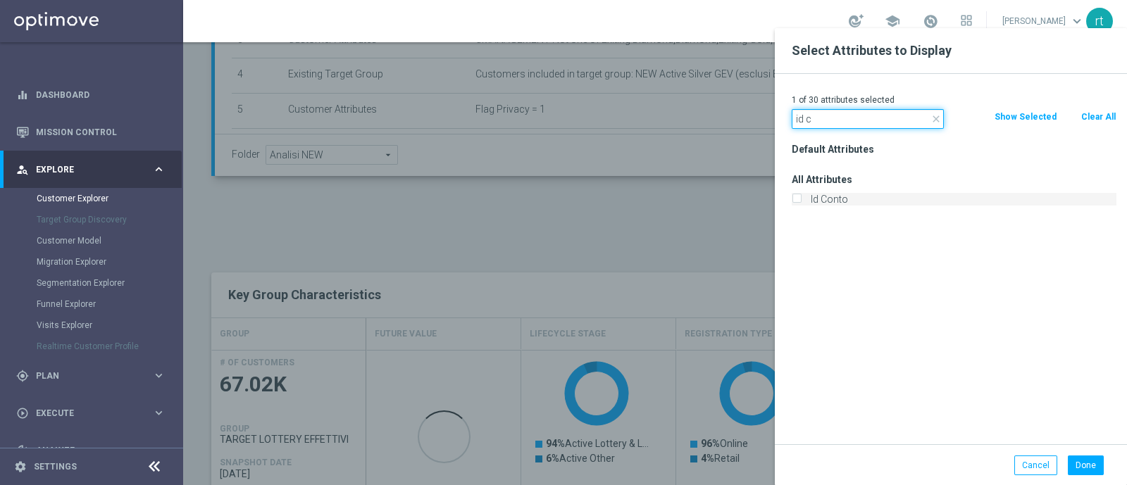
type input "id c"
click at [835, 198] on label "Id Conto" at bounding box center [961, 199] width 311 height 13
click at [801, 198] on input "Id Conto" at bounding box center [796, 201] width 9 height 9
checkbox input "true"
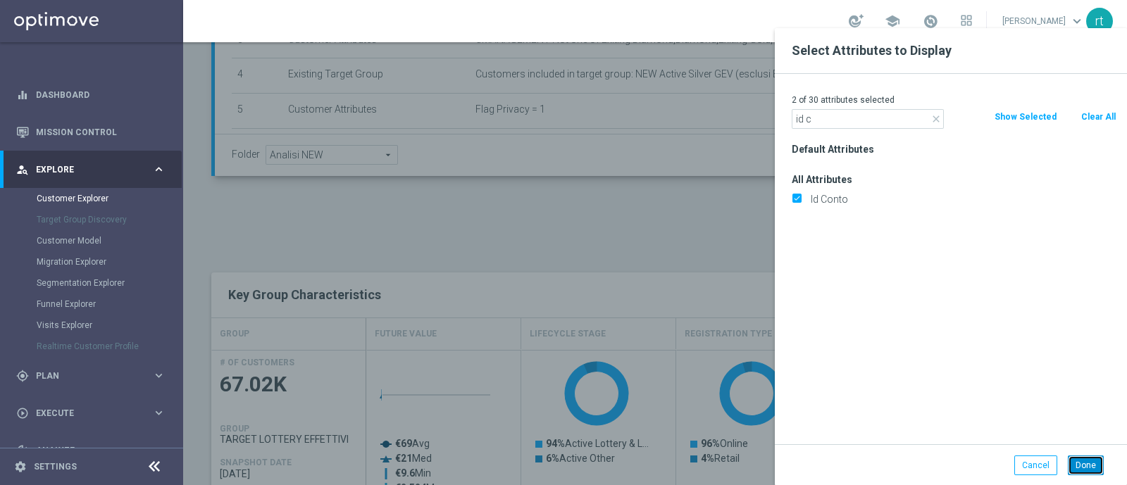
click at [1092, 473] on button "Done" at bounding box center [1086, 466] width 36 height 20
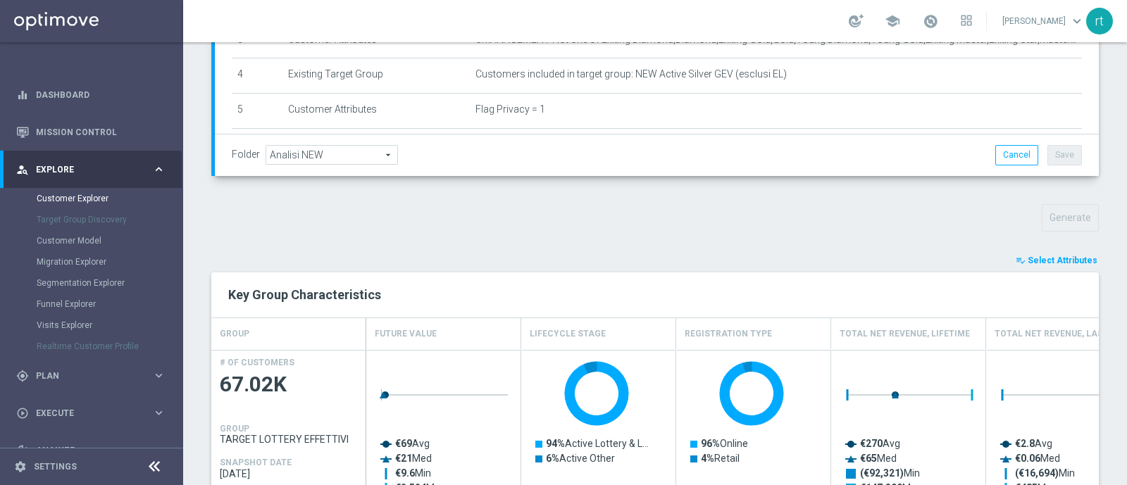
type input "Search"
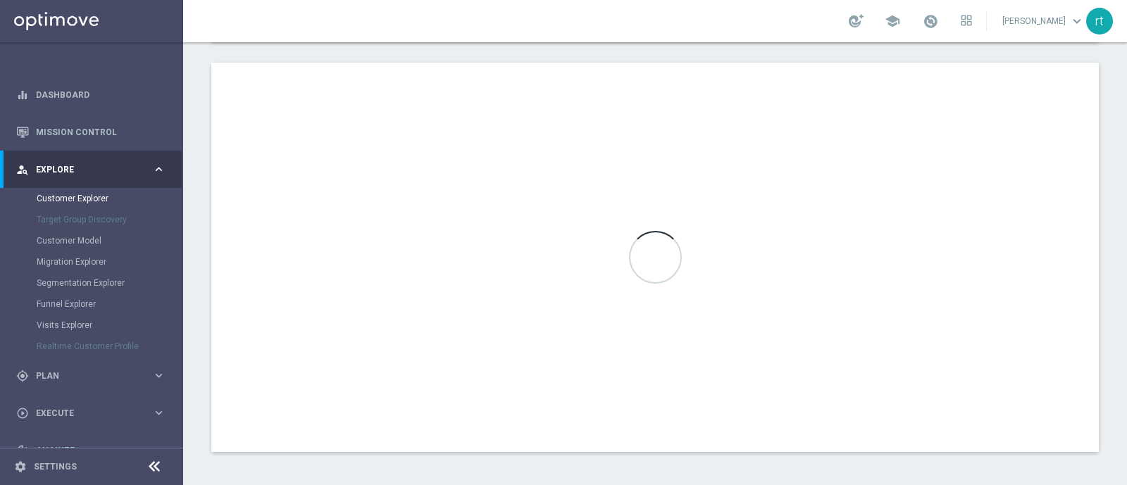
scroll to position [706, 0]
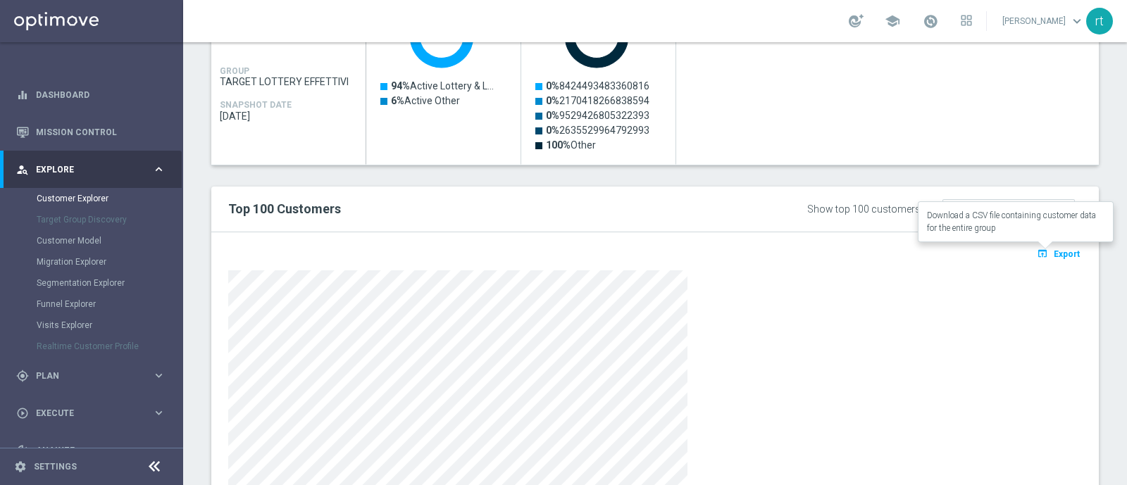
click at [1037, 248] on icon "open_in_browser" at bounding box center [1044, 253] width 15 height 11
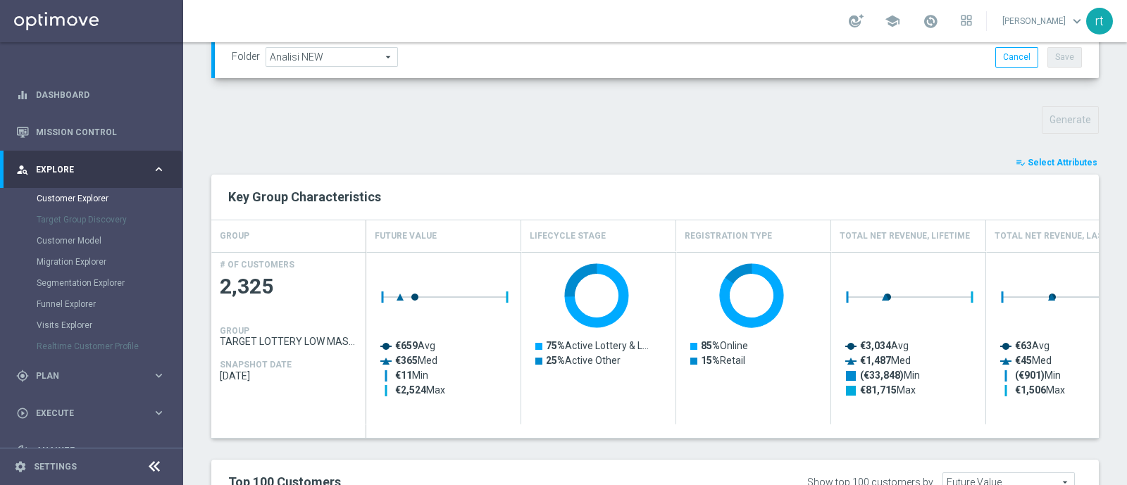
scroll to position [450, 0]
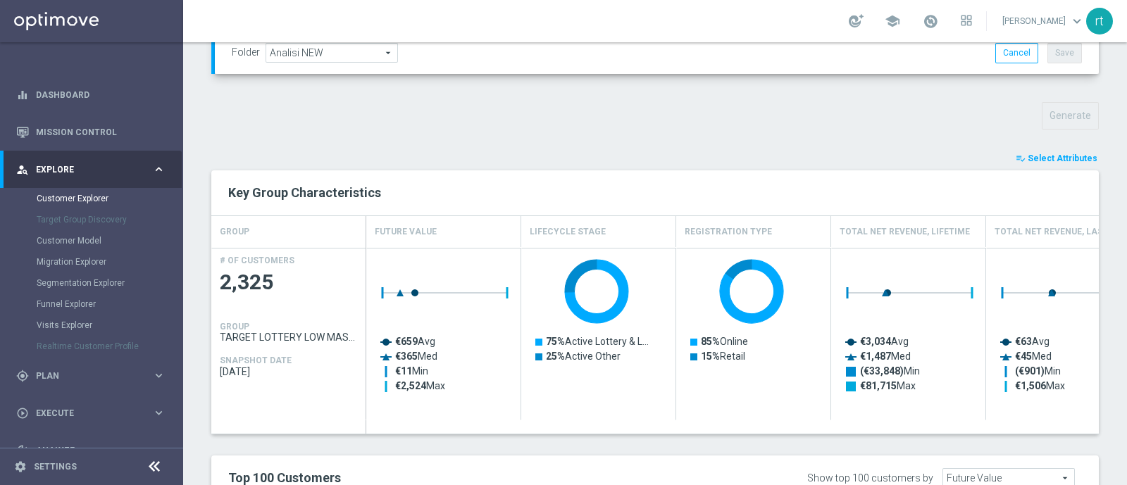
click at [1052, 154] on span "Select Attributes" at bounding box center [1063, 159] width 70 height 10
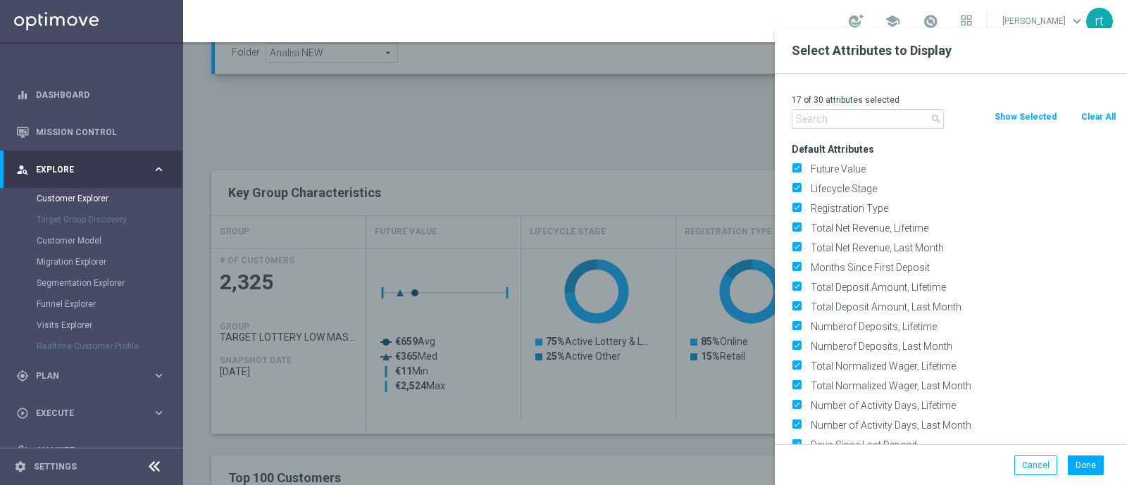
click at [1091, 114] on button "Clear All" at bounding box center [1098, 117] width 37 height 16
checkbox input "false"
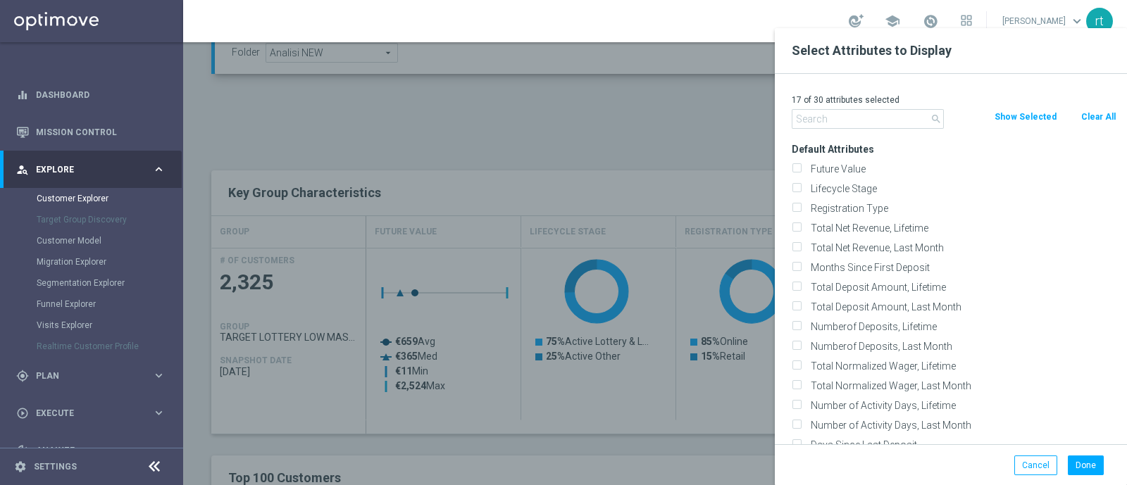
checkbox input "false"
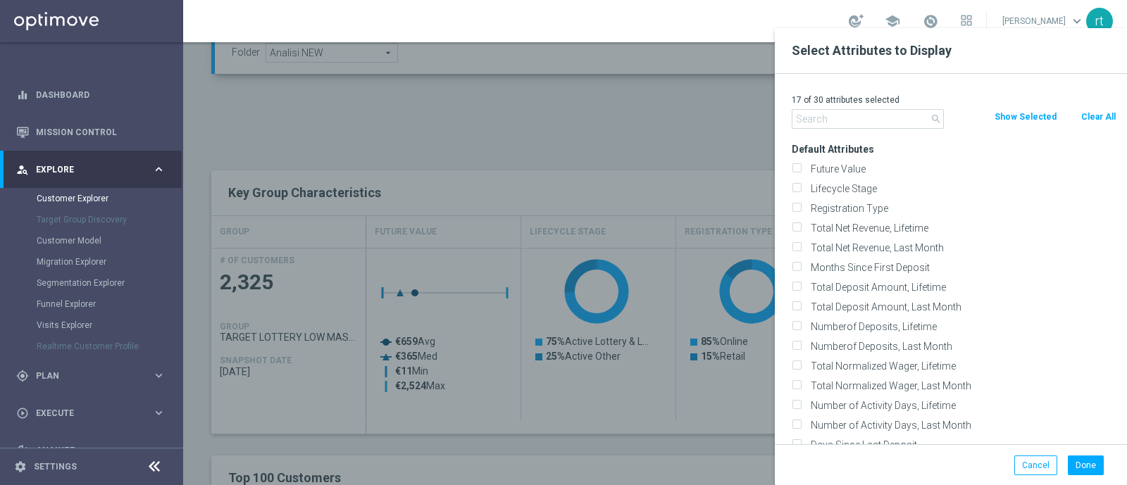
checkbox input "false"
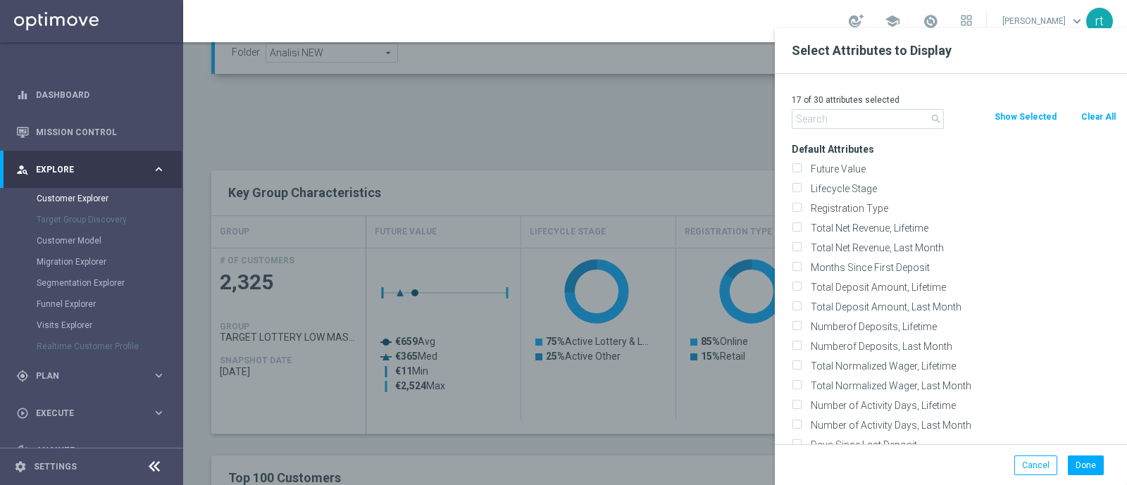
checkbox input "false"
click at [855, 185] on label "Lifecycle Stage" at bounding box center [961, 188] width 311 height 13
click at [801, 186] on input "Lifecycle Stage" at bounding box center [796, 190] width 9 height 9
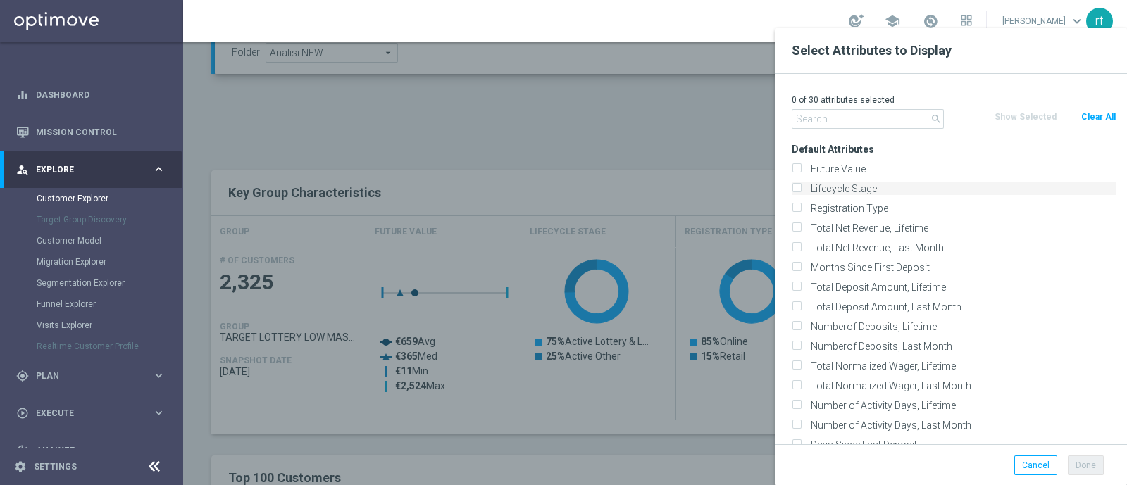
checkbox input "true"
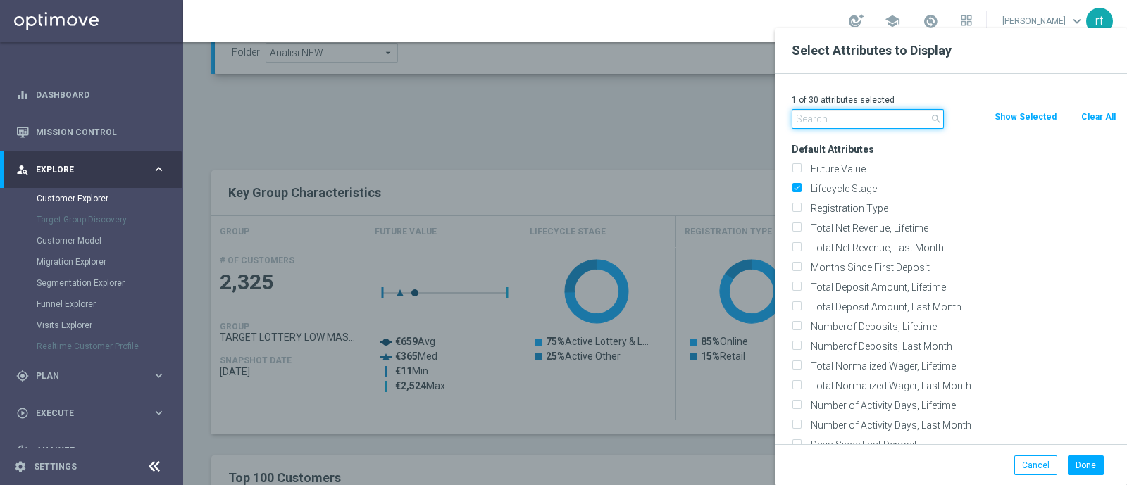
click at [836, 123] on input "text" at bounding box center [868, 119] width 152 height 20
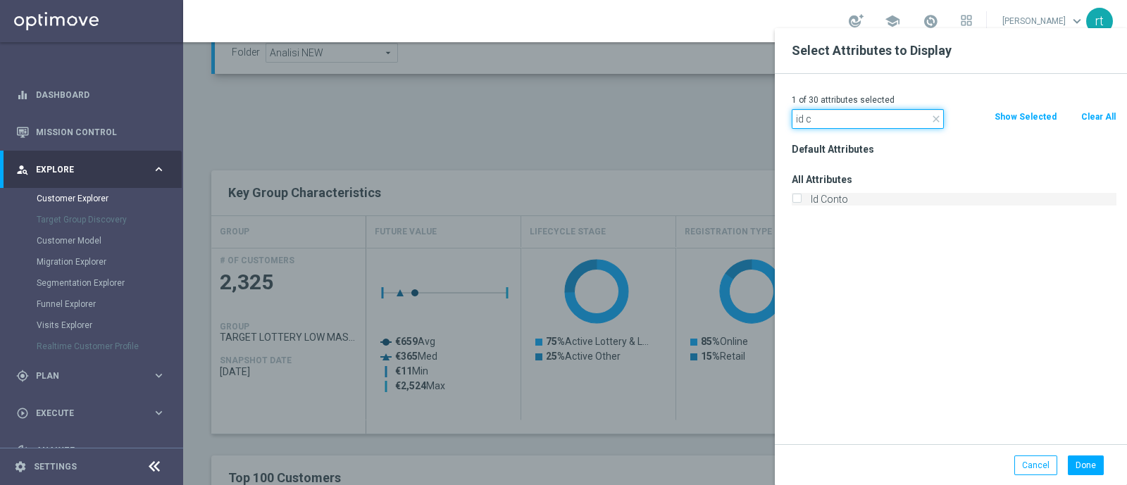
type input "id c"
click at [819, 197] on label "Id Conto" at bounding box center [961, 199] width 311 height 13
click at [801, 197] on input "Id Conto" at bounding box center [796, 201] width 9 height 9
checkbox input "true"
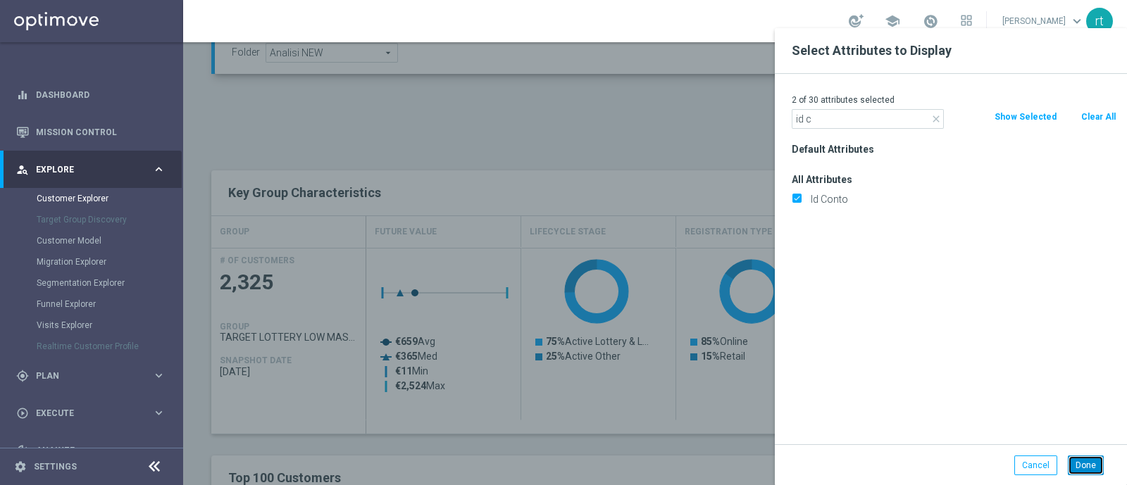
click at [1088, 468] on button "Done" at bounding box center [1086, 466] width 36 height 20
type input "Search"
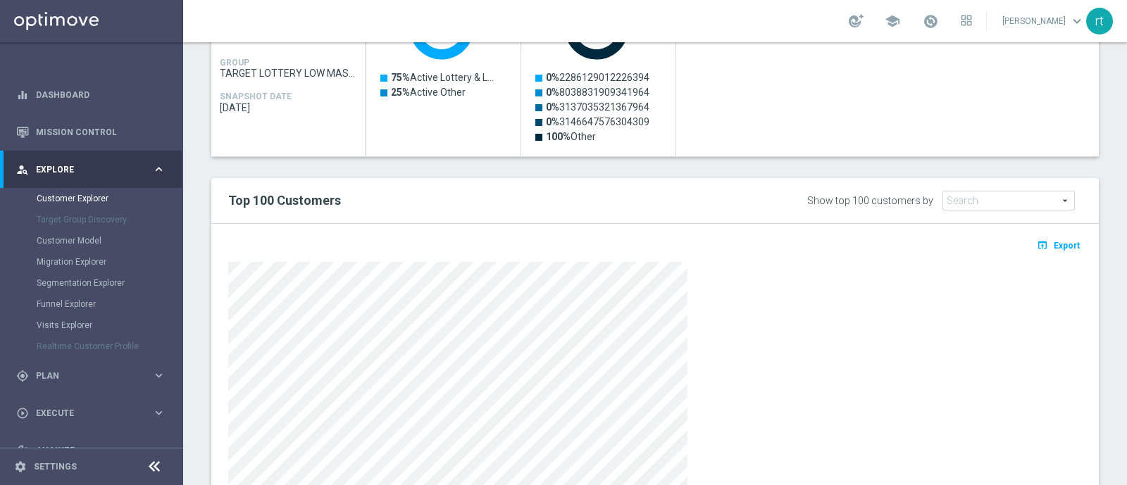
scroll to position [715, 0]
click at [1054, 247] on span "Export" at bounding box center [1067, 245] width 26 height 10
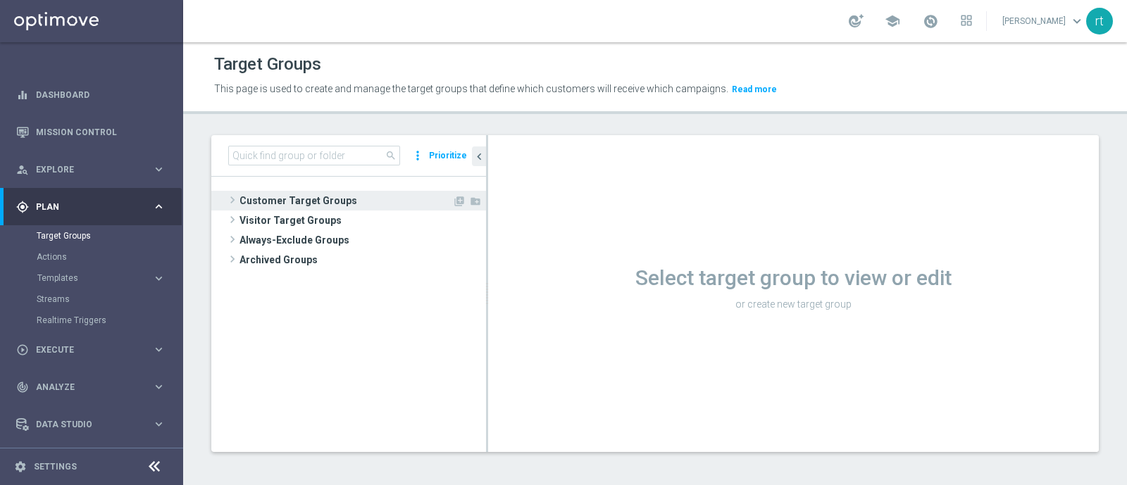
click at [335, 202] on span "Customer Target Groups" at bounding box center [346, 201] width 213 height 20
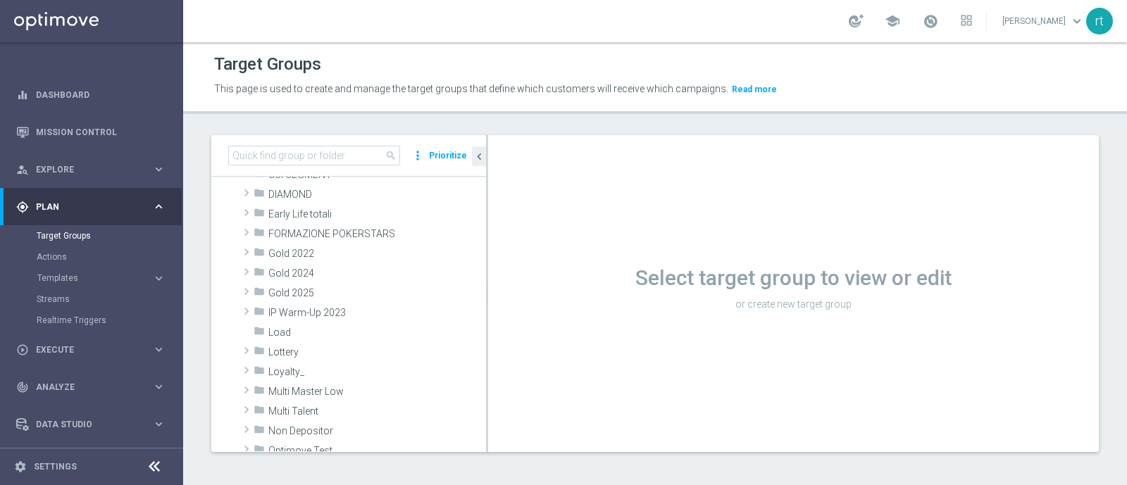
scroll to position [274, 0]
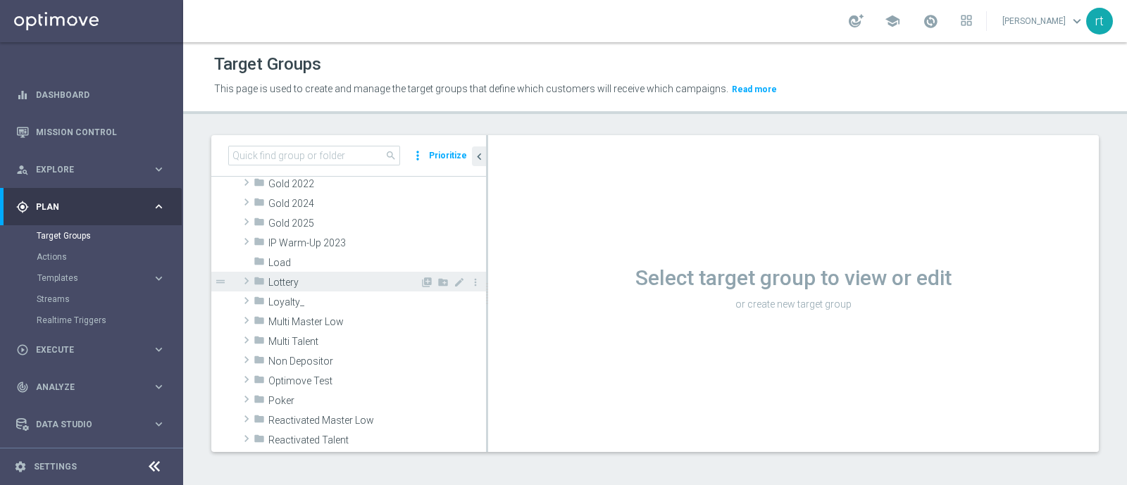
click at [306, 287] on div "folder Lottery" at bounding box center [337, 282] width 166 height 20
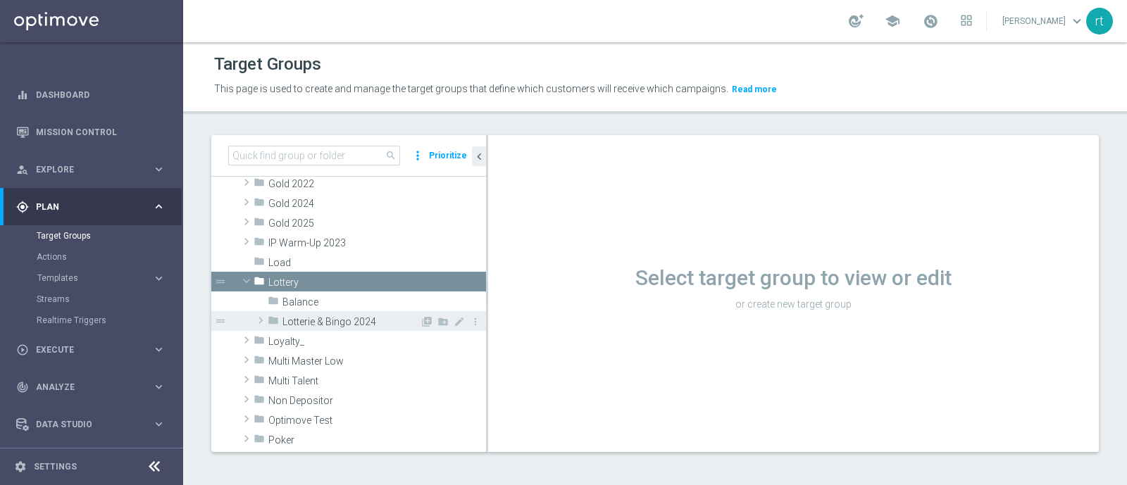
click at [318, 317] on span "Lotterie & Bingo 2024" at bounding box center [351, 322] width 137 height 12
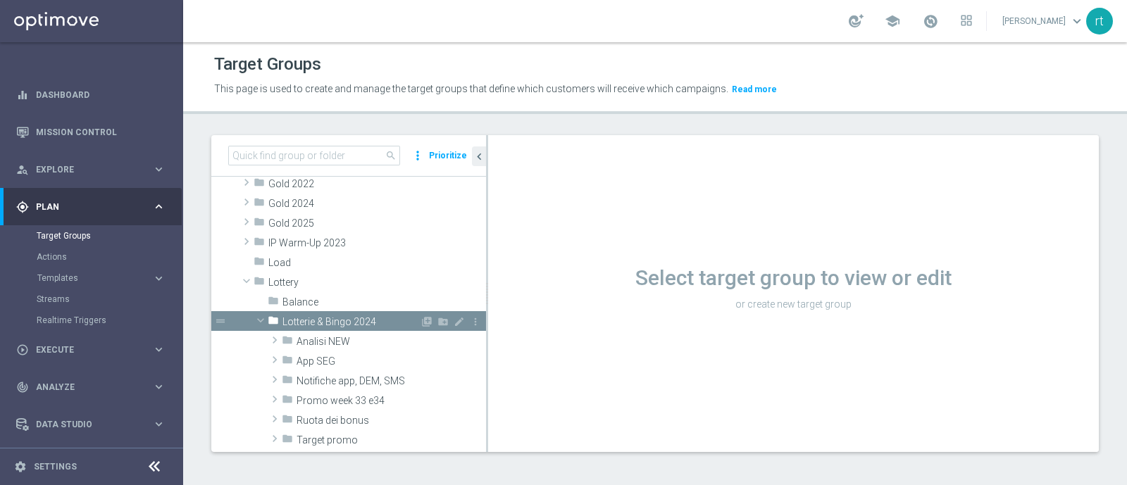
scroll to position [385, 0]
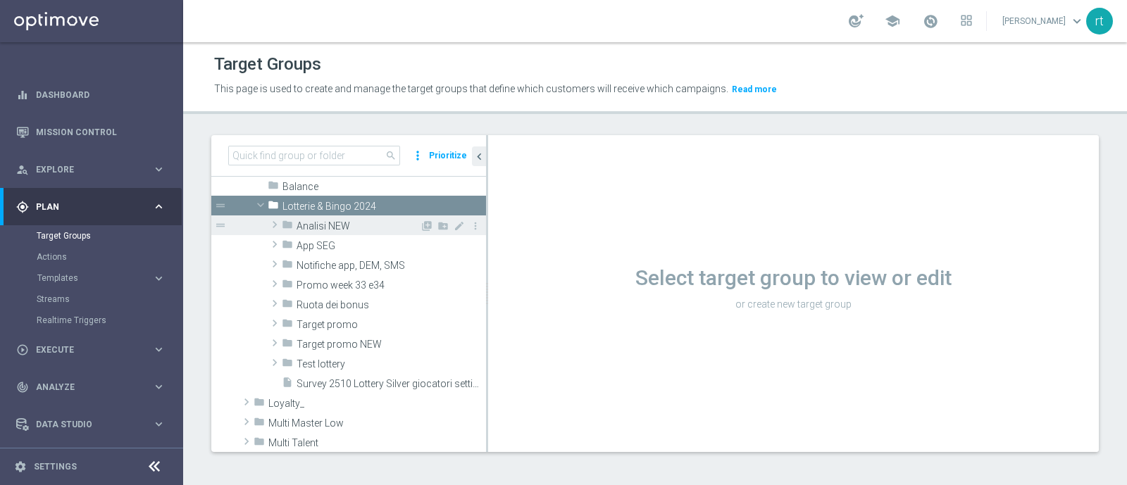
click at [342, 228] on span "Analisi NEW" at bounding box center [358, 227] width 123 height 12
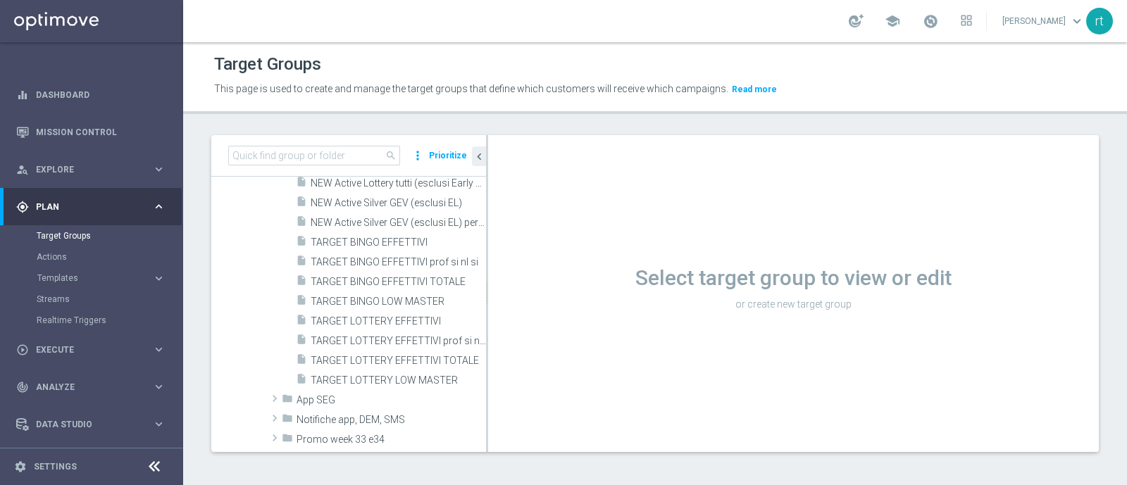
scroll to position [579, 0]
click at [351, 369] on div "insert_drive_file TARGET LOTTERY LOW MASTER" at bounding box center [375, 378] width 159 height 20
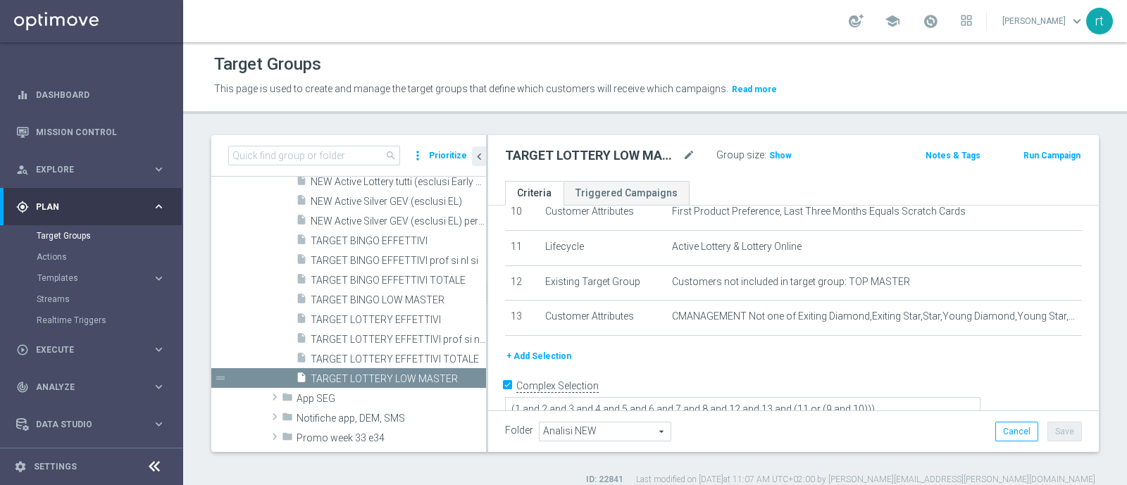
scroll to position [199, 0]
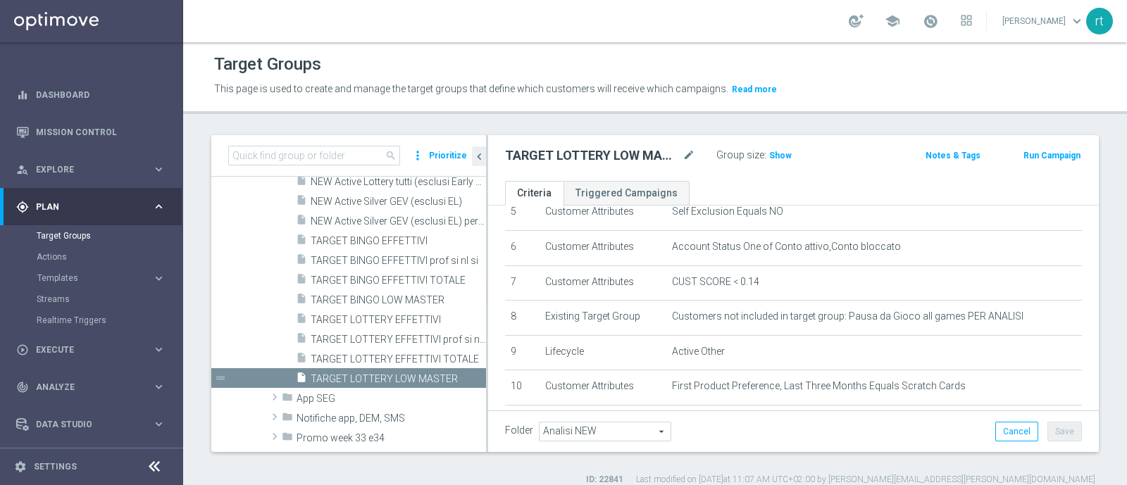
click at [841, 79] on div "This page is used to create and manage the target groups that define which cust…" at bounding box center [543, 89] width 678 height 23
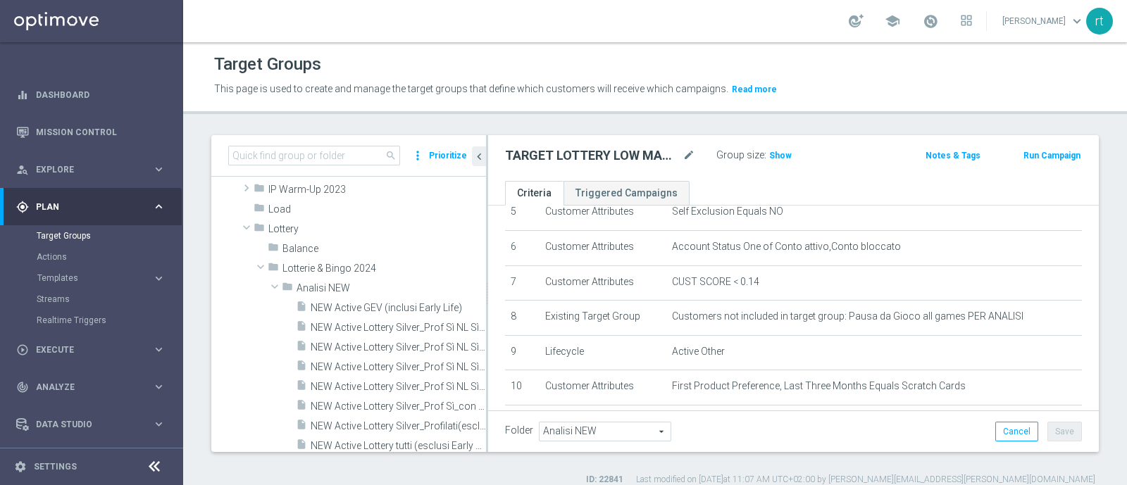
scroll to position [309, 0]
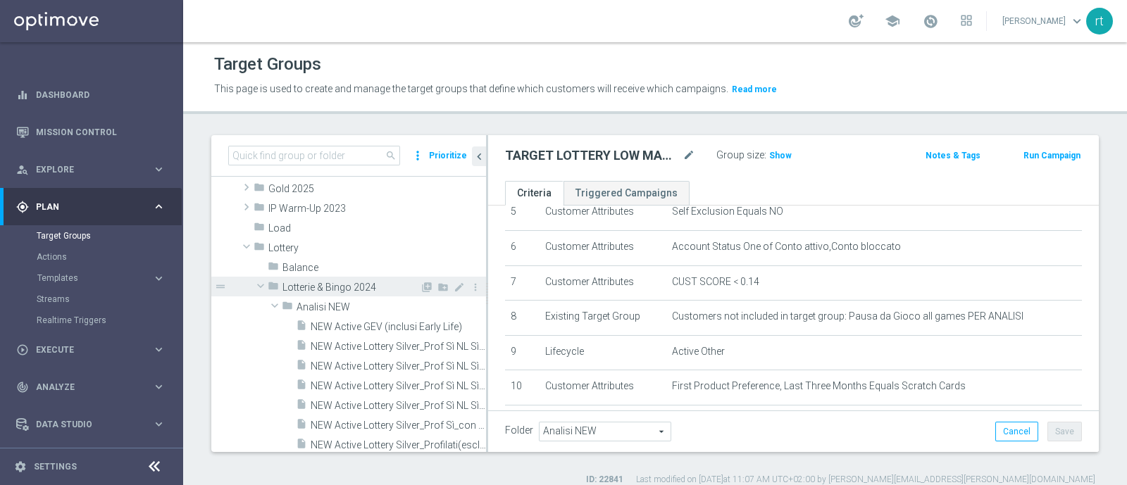
click at [308, 285] on span "Lotterie & Bingo 2024" at bounding box center [351, 288] width 137 height 12
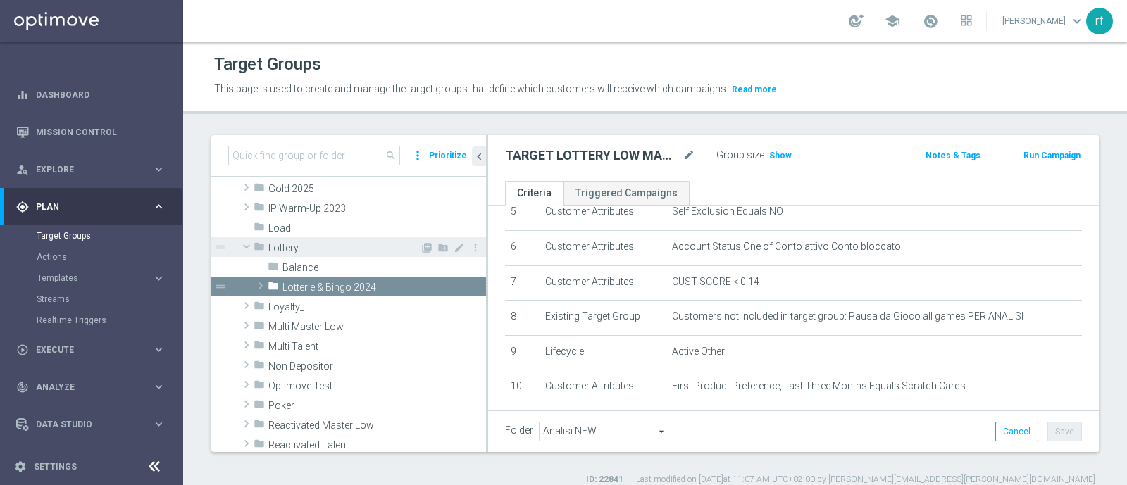
click at [292, 247] on span "Lottery" at bounding box center [343, 248] width 151 height 12
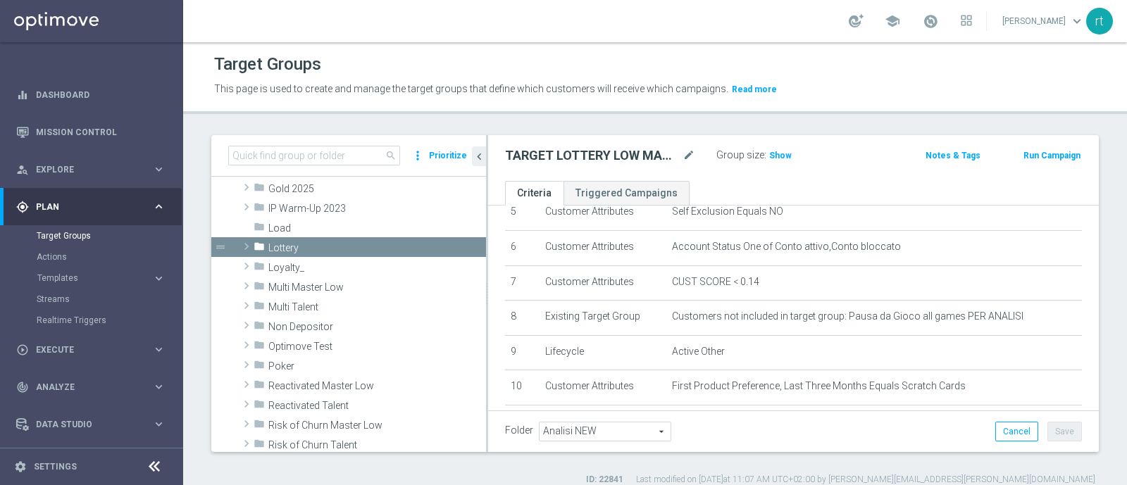
click at [335, 31] on div "school roberto tucci keyboard_arrow_down rt" at bounding box center [655, 21] width 944 height 42
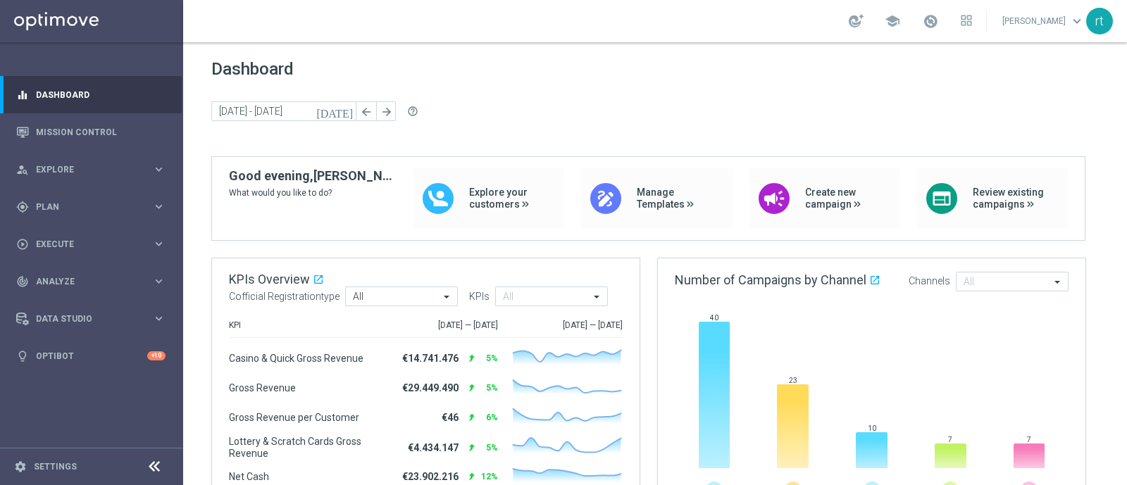
click at [590, 10] on div "school roberto tucci keyboard_arrow_down rt" at bounding box center [655, 21] width 944 height 42
click at [570, 11] on div "school roberto tucci keyboard_arrow_down rt" at bounding box center [655, 21] width 944 height 42
click at [68, 209] on span "Plan" at bounding box center [94, 207] width 116 height 8
click at [65, 233] on link "Target Groups" at bounding box center [92, 235] width 110 height 11
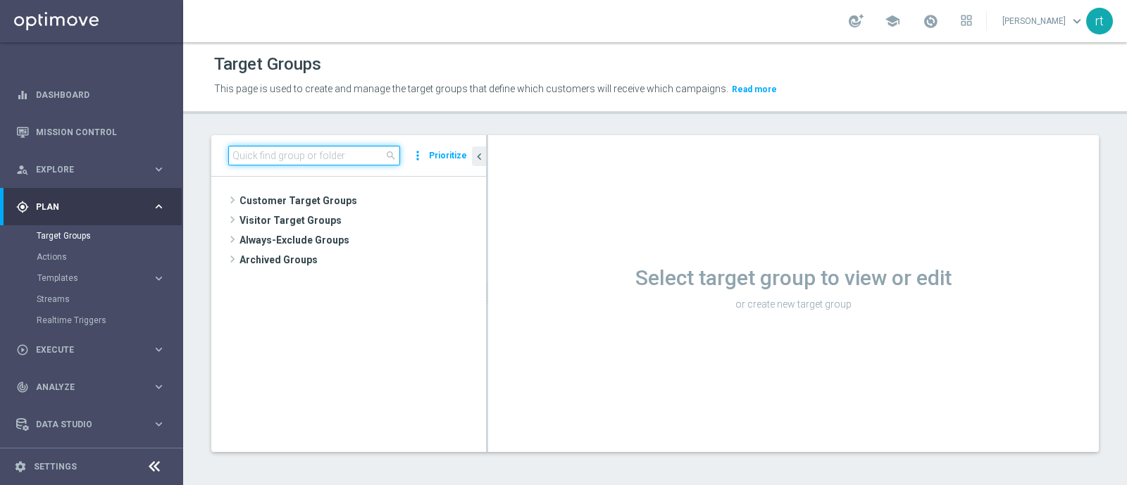
click at [321, 160] on input at bounding box center [314, 156] width 172 height 20
paste input "s"
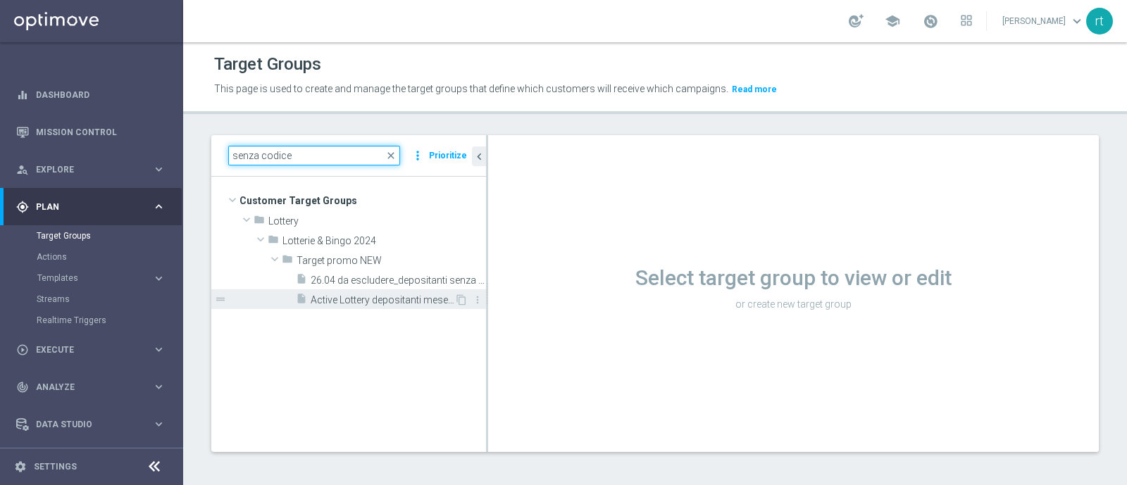
type input "senza codice"
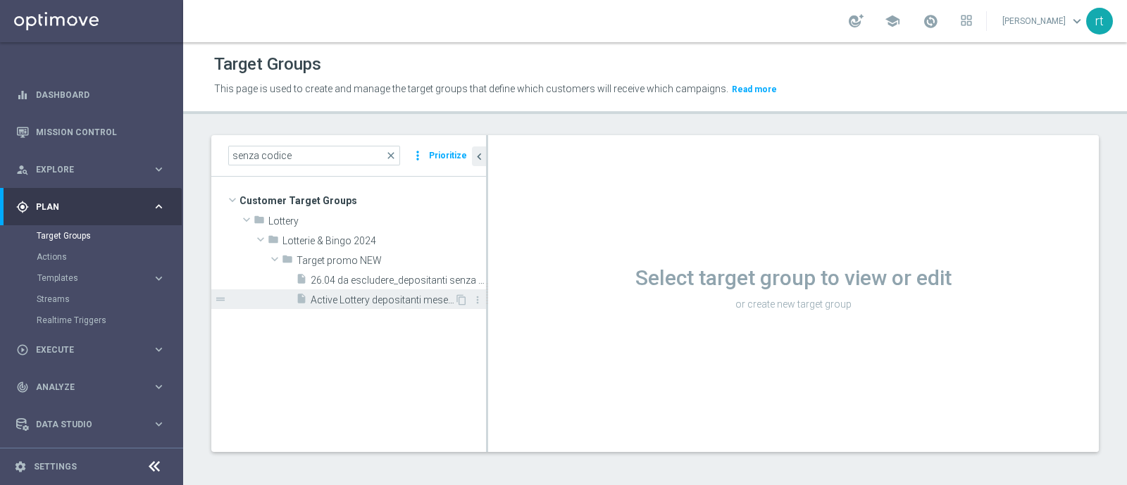
click at [357, 295] on span "Active Lottery depositanti mese senza codice_con marginalità positiva_prof Sì N…" at bounding box center [383, 301] width 144 height 12
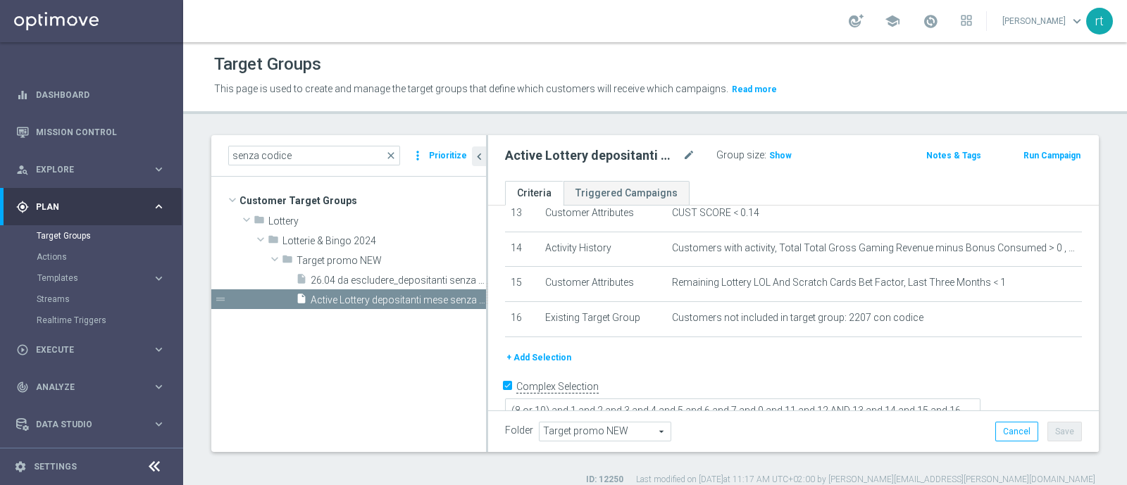
scroll to position [14, 0]
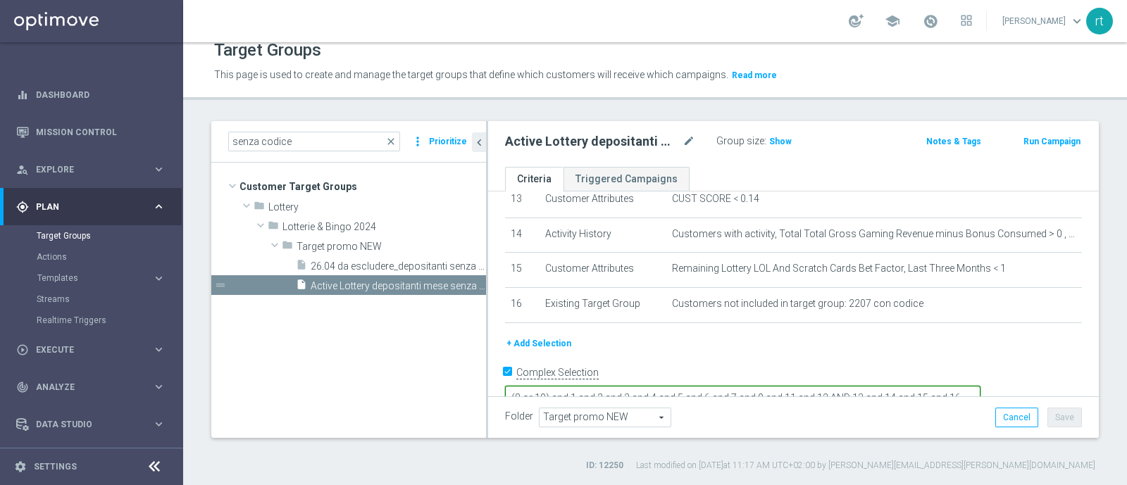
click at [715, 386] on textarea "(8 or 10) and 1 and 2 and 3 and 4 and 5 and 6 and 7 and 9 and 11 and 12 AND 13 …" at bounding box center [743, 398] width 476 height 25
drag, startPoint x: 715, startPoint y: 371, endPoint x: 676, endPoint y: 371, distance: 39.5
click at [676, 386] on textarea "(8 or 10) and 1 and 2 and 3 and 4 and 5 and 6 and 7 and 9 and 11 and 12 AND 13 …" at bounding box center [743, 398] width 476 height 25
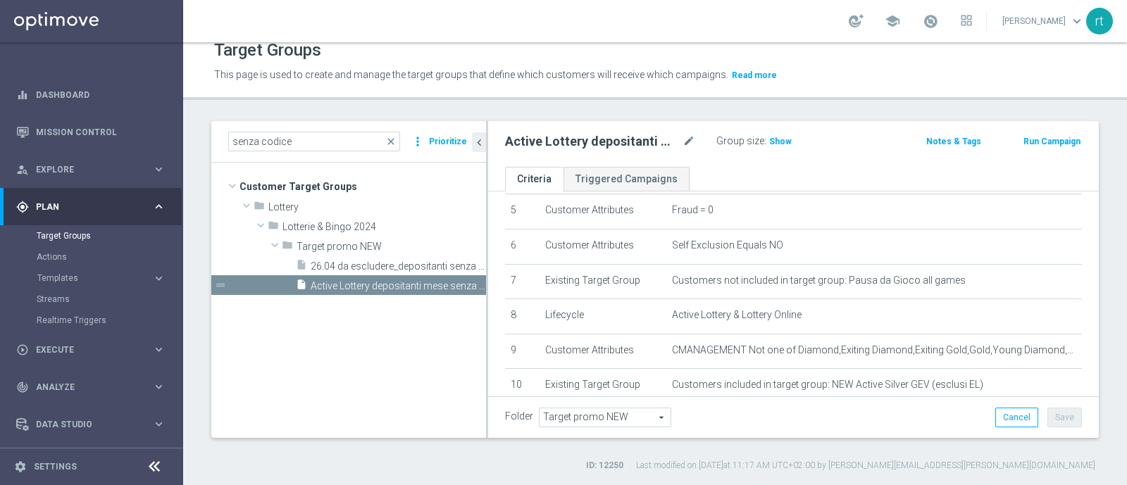
scroll to position [185, 0]
click at [769, 137] on span "Show" at bounding box center [780, 142] width 23 height 10
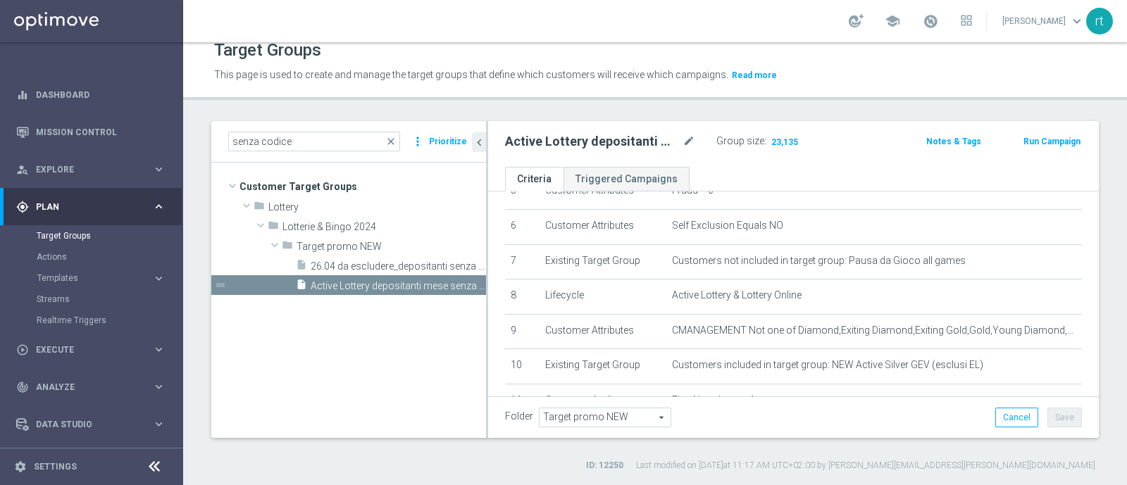
scroll to position [171, 0]
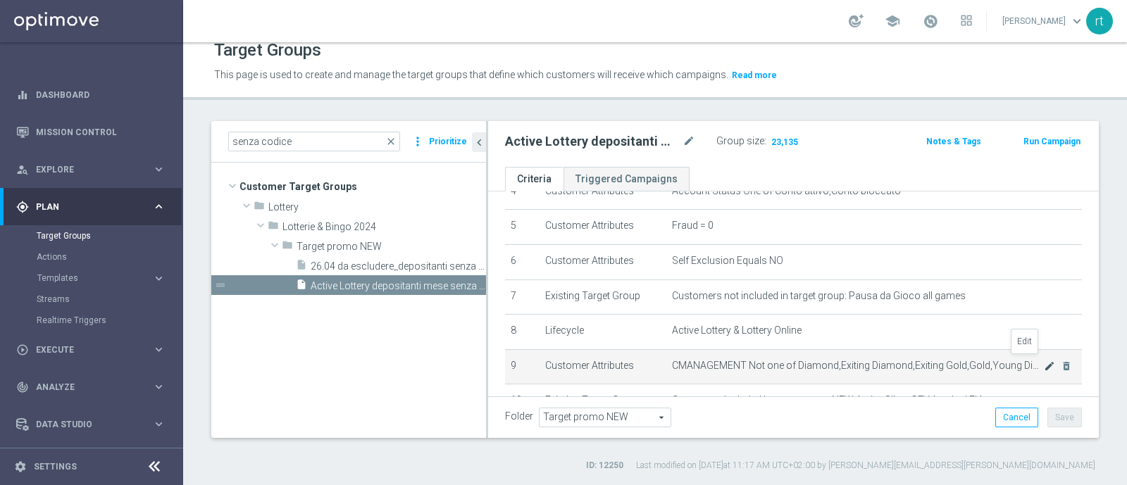
click at [1044, 364] on icon "mode_edit" at bounding box center [1049, 366] width 11 height 11
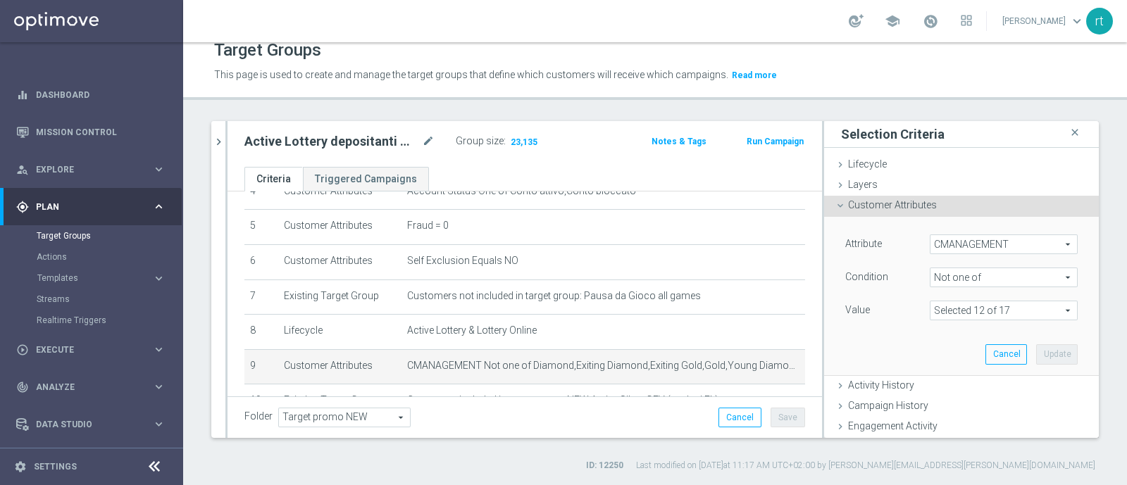
click at [959, 304] on span at bounding box center [1004, 311] width 147 height 18
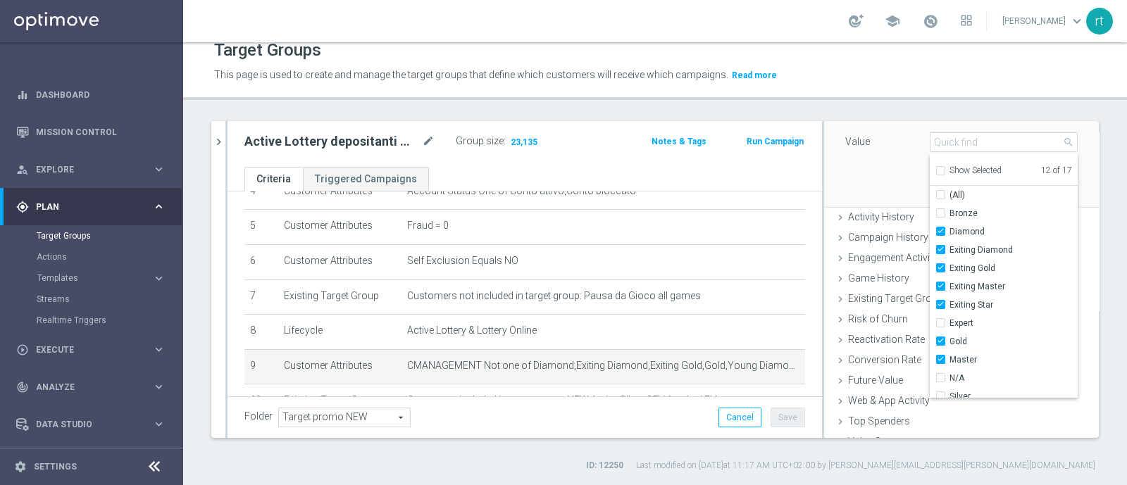
scroll to position [170, 0]
click at [955, 300] on span "Exiting Star" at bounding box center [1014, 303] width 128 height 11
click at [950, 300] on input "Exiting Star" at bounding box center [945, 303] width 9 height 9
checkbox input "false"
type input "Selected 11 of 17"
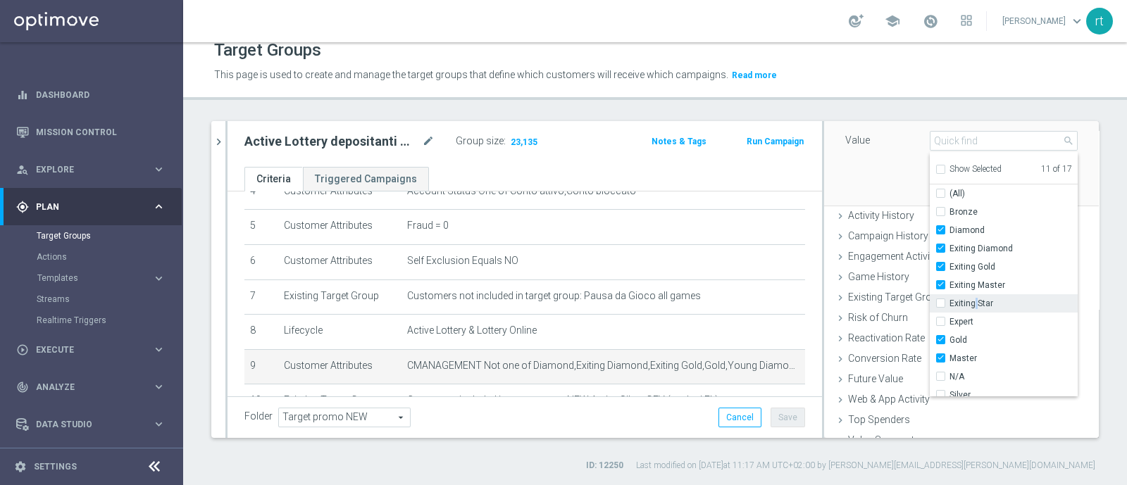
click at [955, 300] on span "Exiting Star" at bounding box center [1014, 303] width 128 height 11
click at [950, 300] on input "Exiting Star" at bounding box center [945, 303] width 9 height 9
checkbox input "true"
type input "Selected 12 of 17"
click at [950, 283] on span "Exiting Master" at bounding box center [1014, 285] width 128 height 11
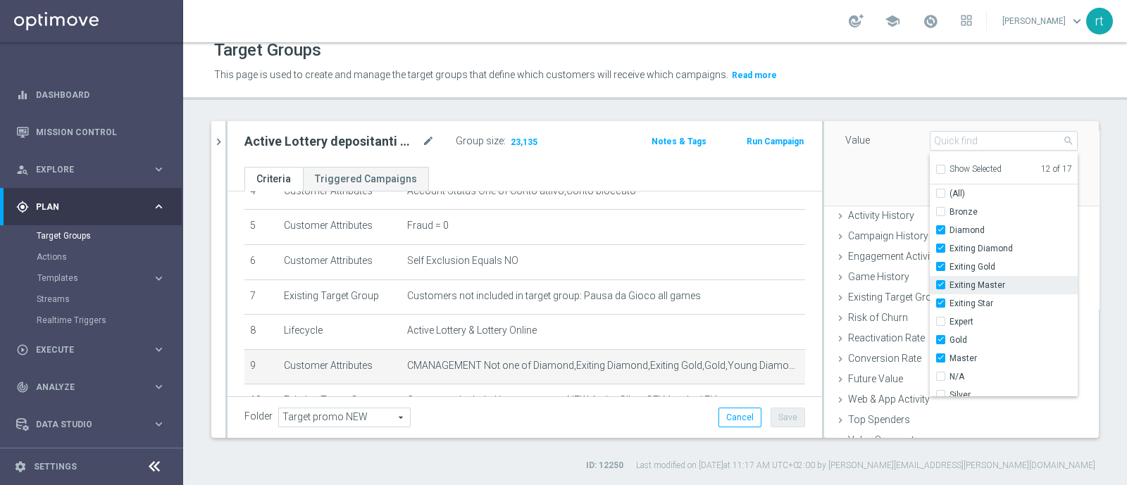
click at [941, 283] on input "Exiting Master" at bounding box center [945, 285] width 9 height 9
checkbox input "false"
type input "Selected 11 of 17"
click at [950, 259] on label "Exiting Gold" at bounding box center [1014, 267] width 128 height 18
click at [941, 263] on input "Exiting Gold" at bounding box center [945, 267] width 9 height 9
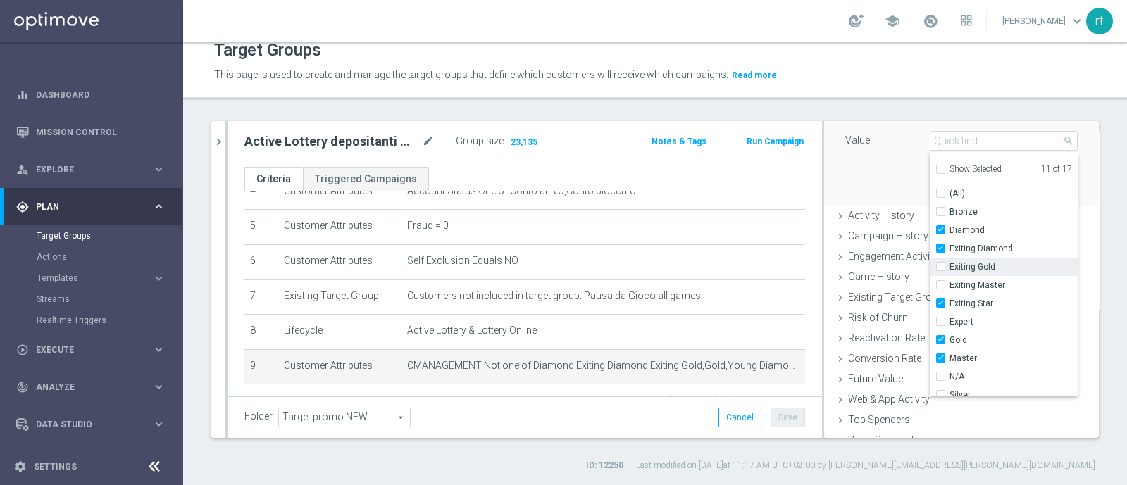
checkbox input "false"
type input "Selected 10 of 17"
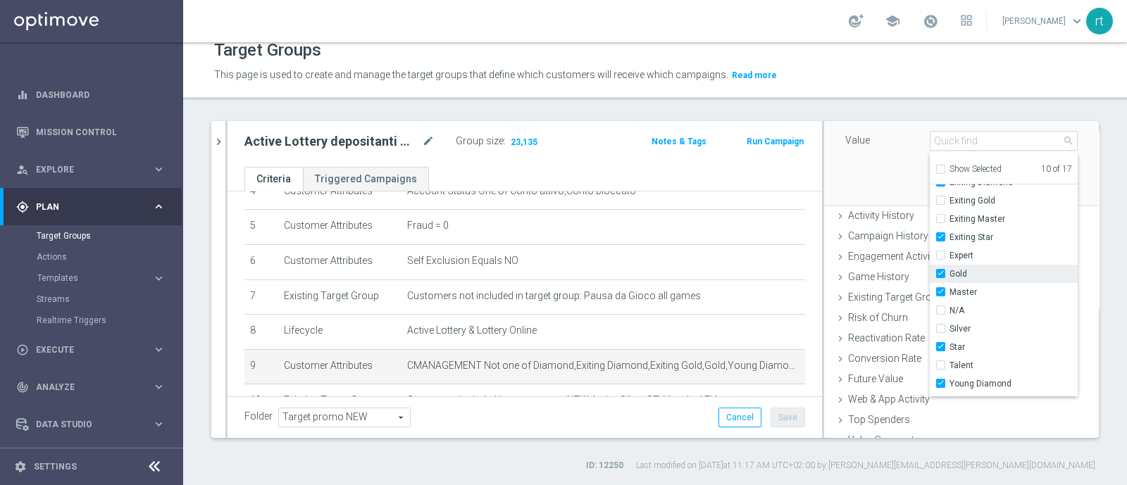
click at [950, 271] on span "Gold" at bounding box center [1014, 273] width 128 height 11
click at [948, 271] on input "Gold" at bounding box center [945, 274] width 9 height 9
checkbox input "false"
type input "Selected 9 of 17"
click at [950, 297] on label "Master" at bounding box center [1014, 292] width 128 height 18
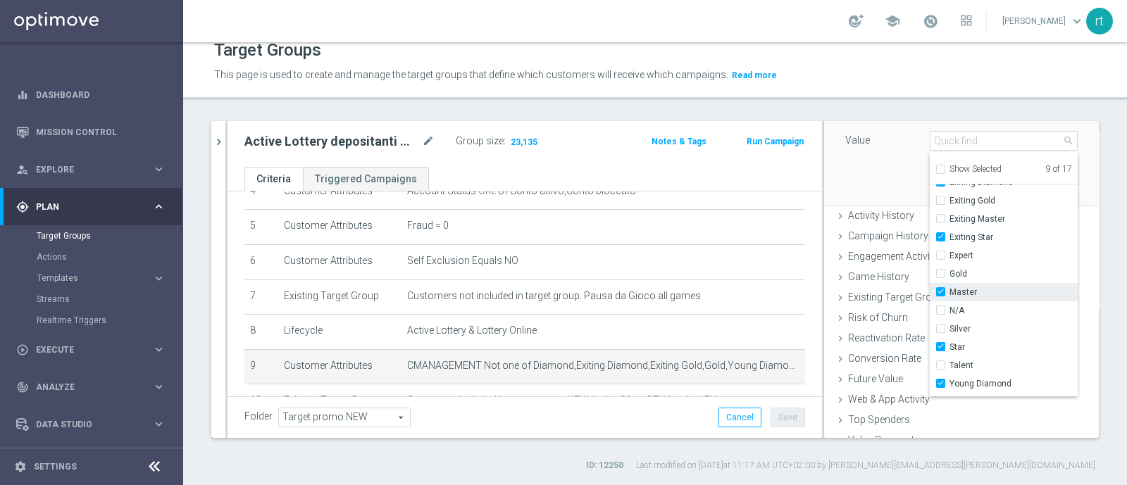
click at [949, 297] on input "Master" at bounding box center [945, 292] width 9 height 9
checkbox input "false"
type input "Selected 8 of 17"
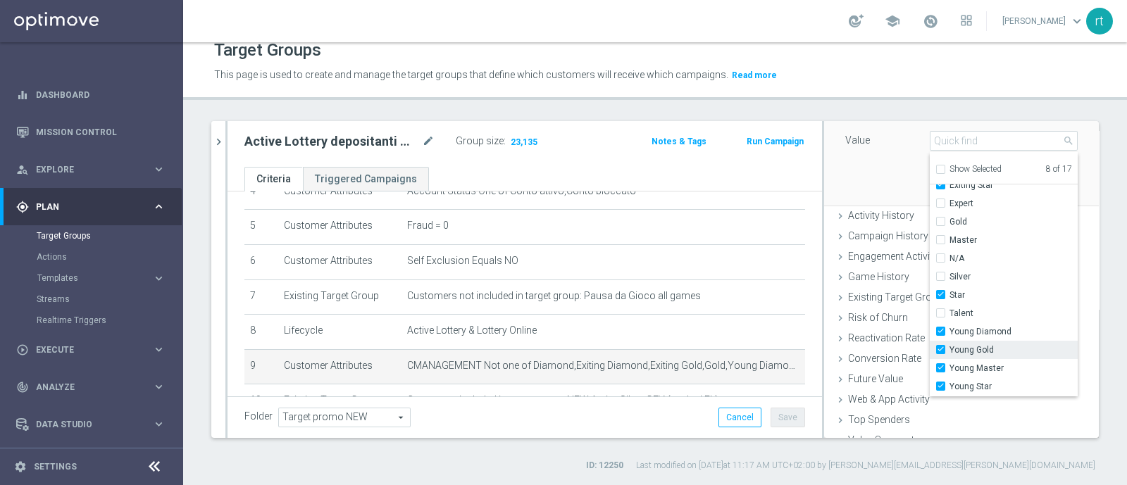
click at [968, 349] on span "Young Gold" at bounding box center [1014, 350] width 128 height 11
click at [950, 349] on input "Young Gold" at bounding box center [945, 350] width 9 height 9
checkbox input "false"
type input "Selected 7 of 17"
click at [964, 367] on span "Young Master" at bounding box center [1014, 368] width 128 height 11
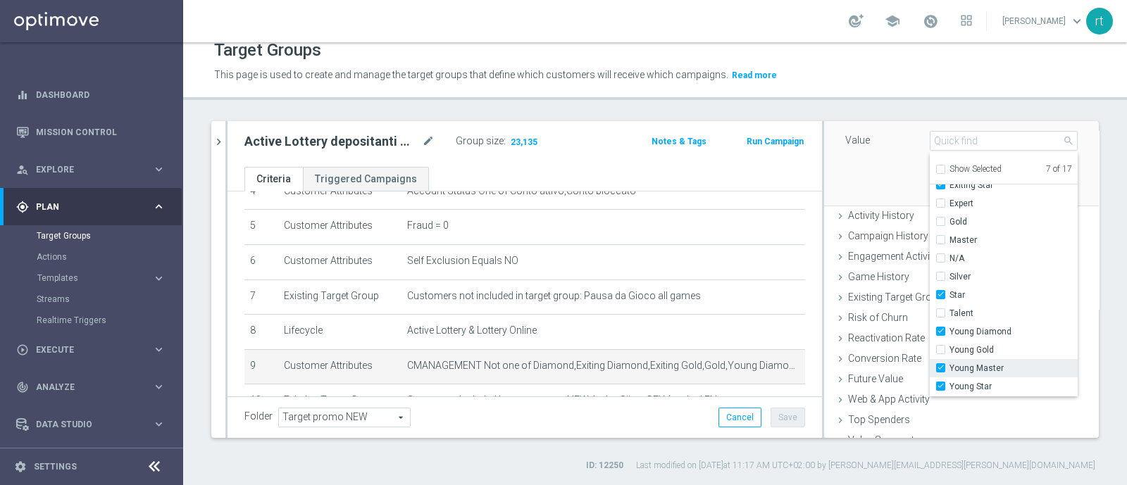
click at [950, 367] on input "Young Master" at bounding box center [945, 368] width 9 height 9
checkbox input "false"
type input "Selected 6 of 17"
click at [856, 168] on div "Attribute CMANAGEMENT CMANAGEMENT arrow_drop_down search Condition Not one of N…" at bounding box center [962, 126] width 254 height 158
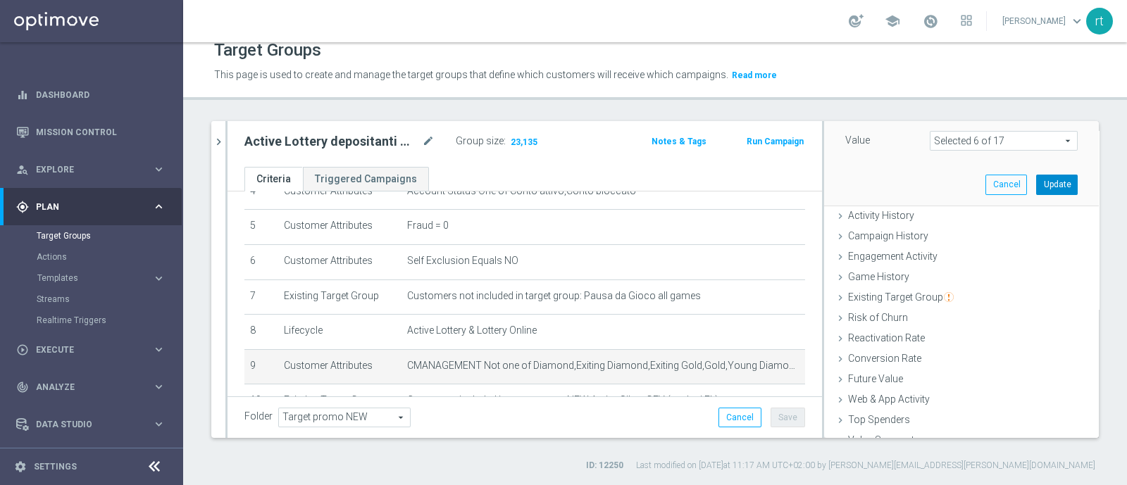
click at [1036, 189] on button "Update" at bounding box center [1057, 185] width 42 height 20
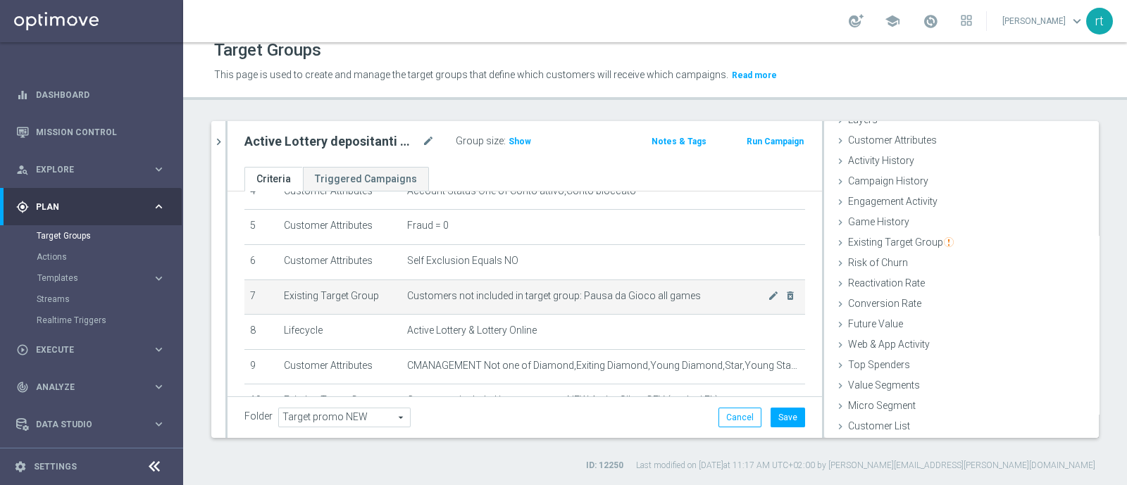
scroll to position [463, 0]
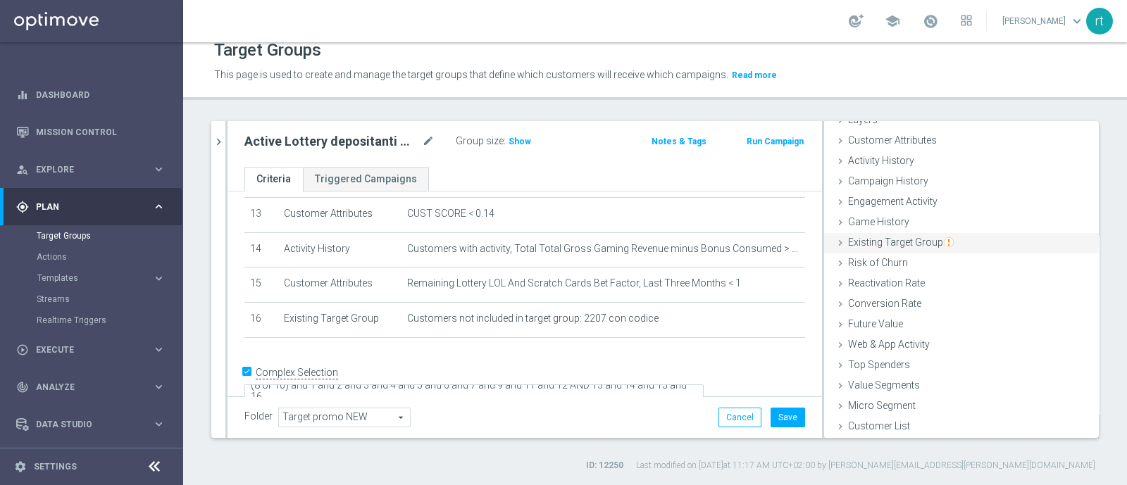
click at [879, 241] on span "Existing Target Group" at bounding box center [901, 242] width 106 height 11
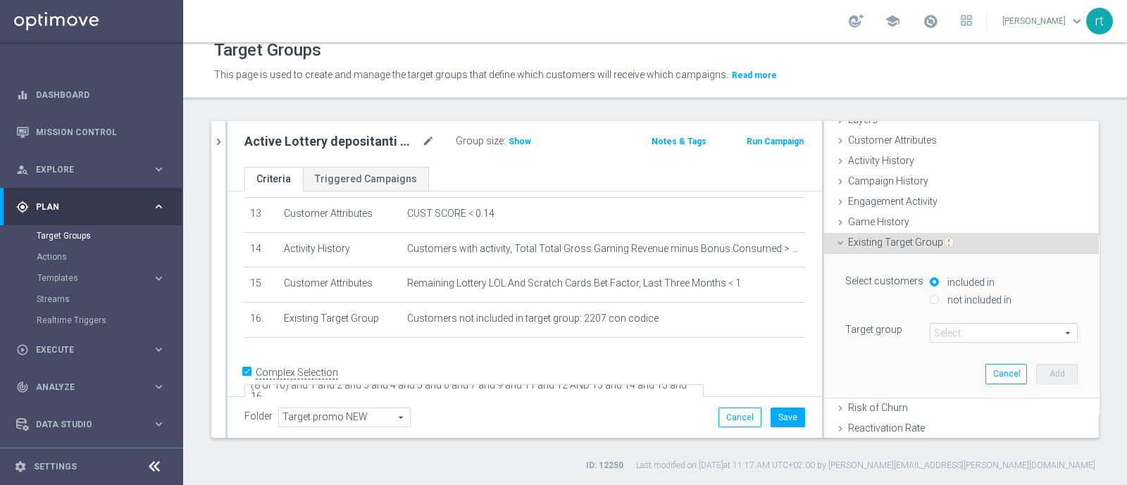
scroll to position [93, 0]
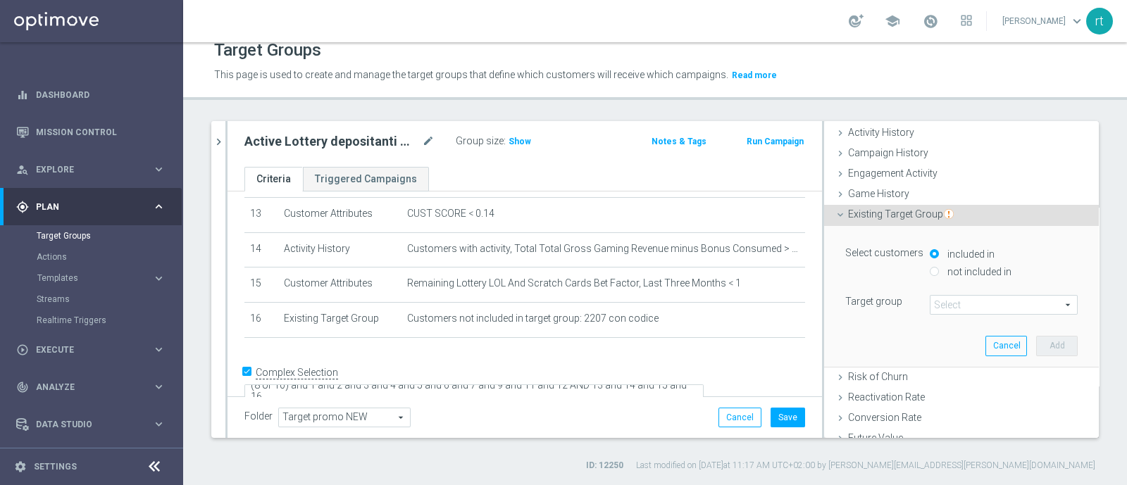
click at [944, 273] on label "not included in" at bounding box center [978, 272] width 68 height 13
click at [931, 273] on input "not included in" at bounding box center [934, 271] width 9 height 9
radio input "true"
click at [934, 304] on span at bounding box center [1004, 305] width 147 height 18
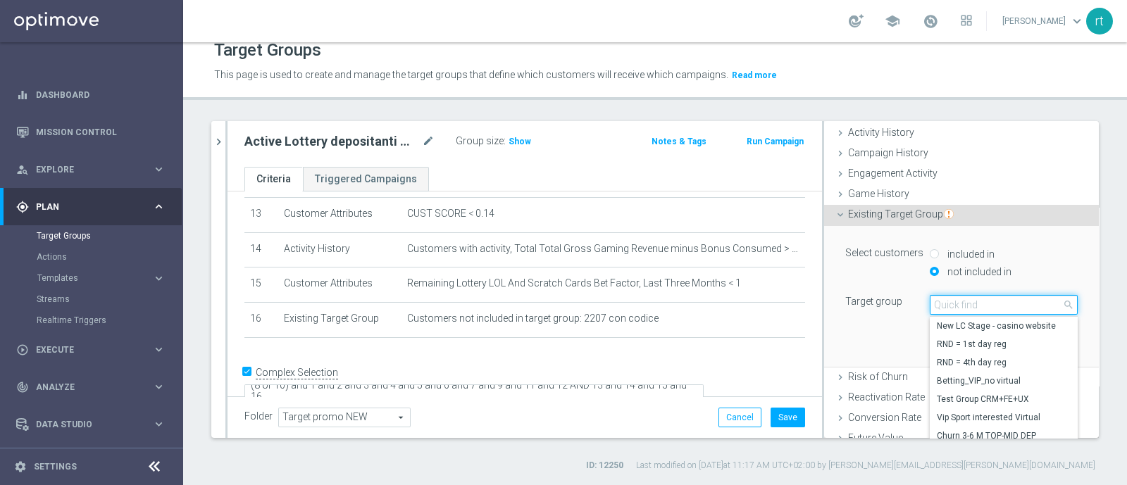
click at [934, 304] on input "search" at bounding box center [1004, 305] width 148 height 20
type input "top mas"
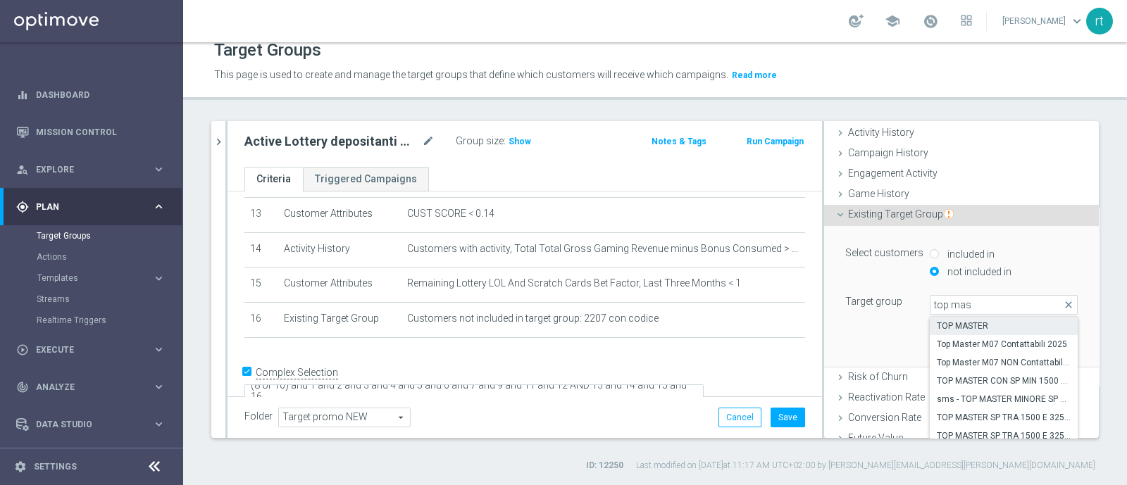
click at [942, 322] on span "TOP MASTER" at bounding box center [1004, 326] width 134 height 11
type input "TOP MASTER"
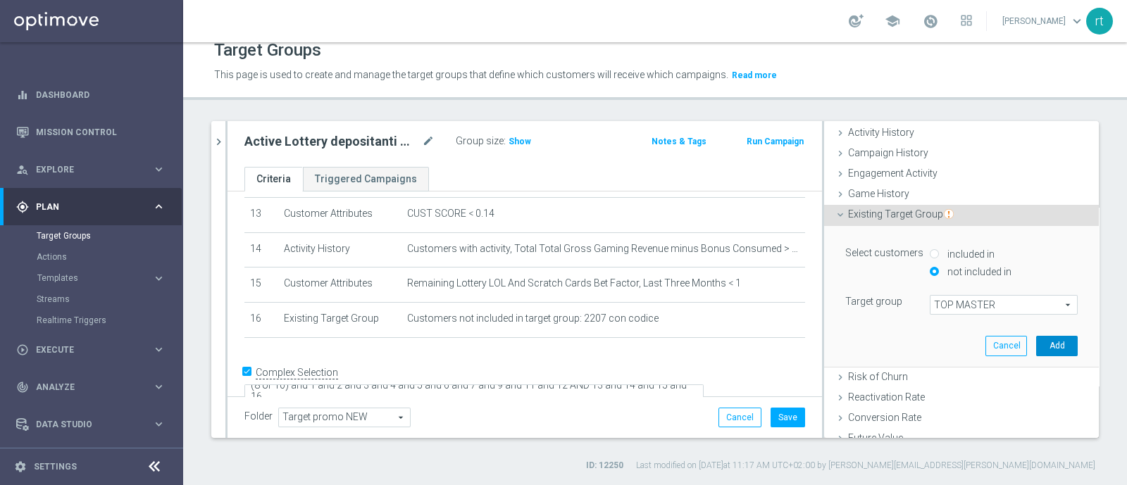
click at [1036, 345] on button "Add" at bounding box center [1057, 346] width 42 height 20
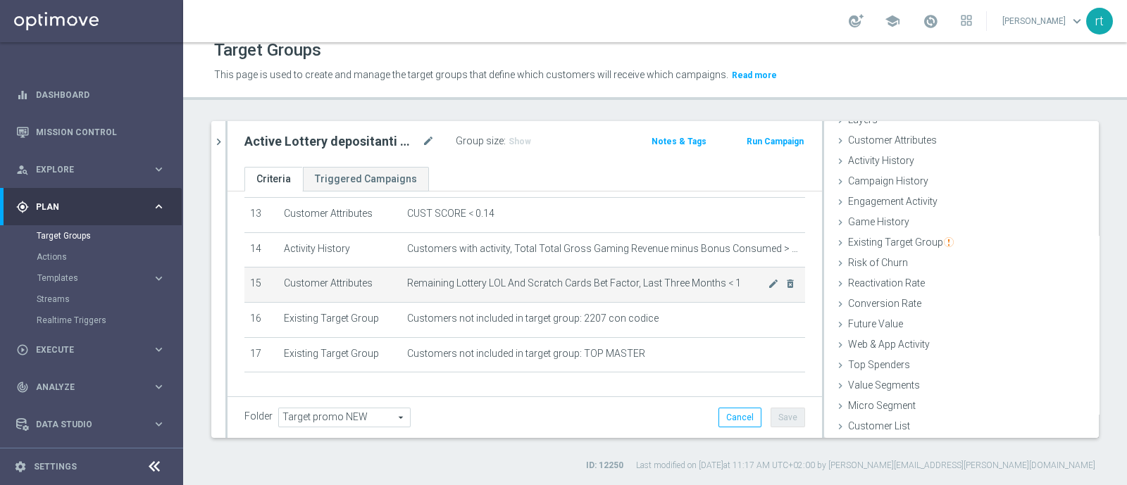
scroll to position [499, 0]
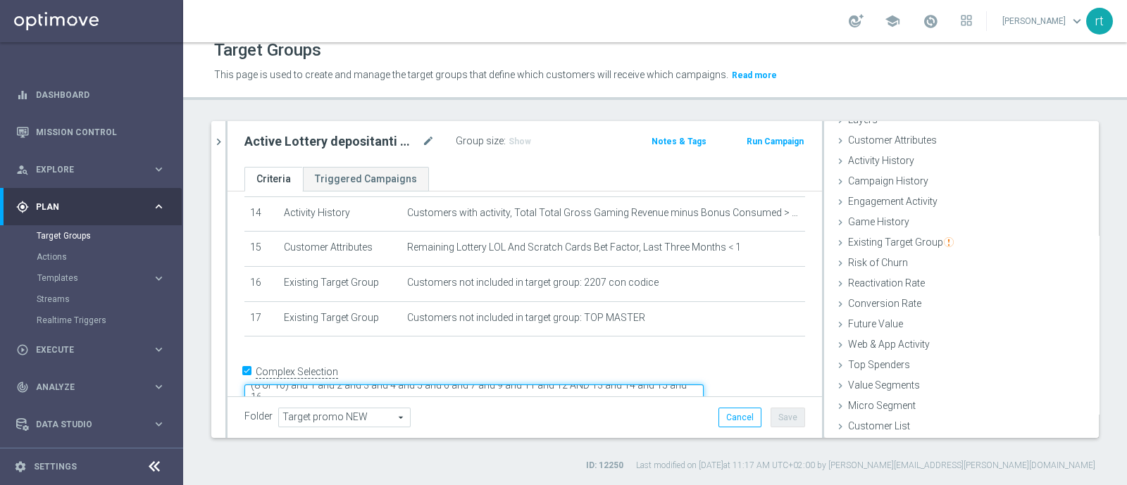
click at [426, 385] on textarea "(8 or 10) and 1 and 2 and 3 and 4 and 5 and 6 and 7 and 9 and 11 and 12 AND 13 …" at bounding box center [473, 397] width 459 height 25
type textarea "(8 or 10) and 1 and 2 and 3 and 4 and 5 and 6 and 7 and 9 and 11 and 12 AND 13 …"
click at [514, 145] on span "Show" at bounding box center [520, 142] width 23 height 10
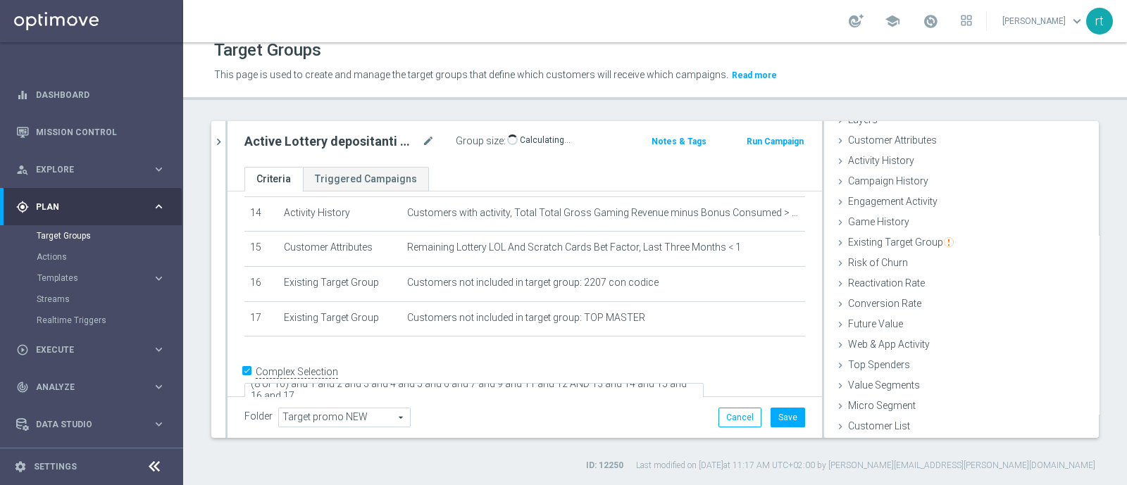
scroll to position [498, 0]
click at [791, 411] on button "Save" at bounding box center [788, 418] width 35 height 20
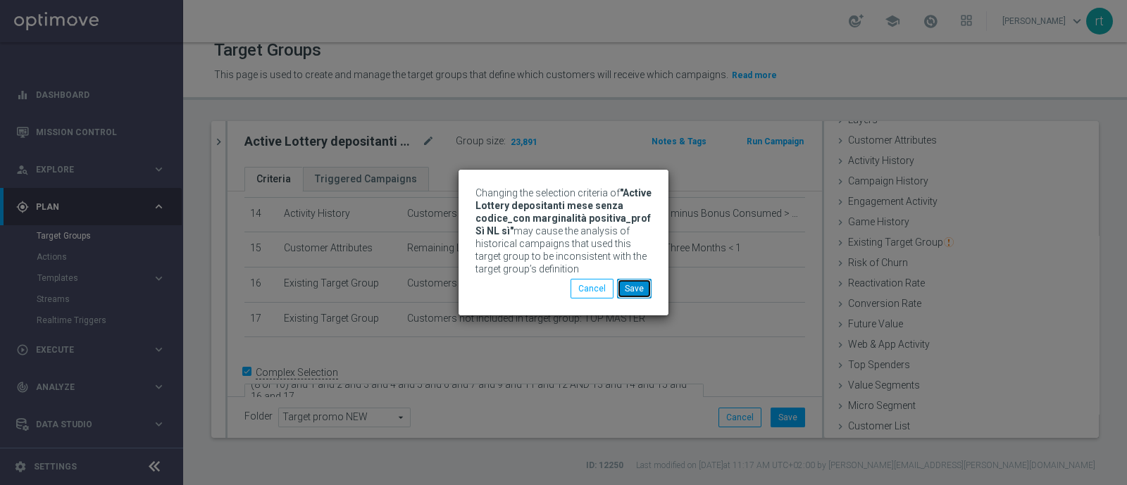
click at [638, 283] on button "Save" at bounding box center [634, 289] width 35 height 20
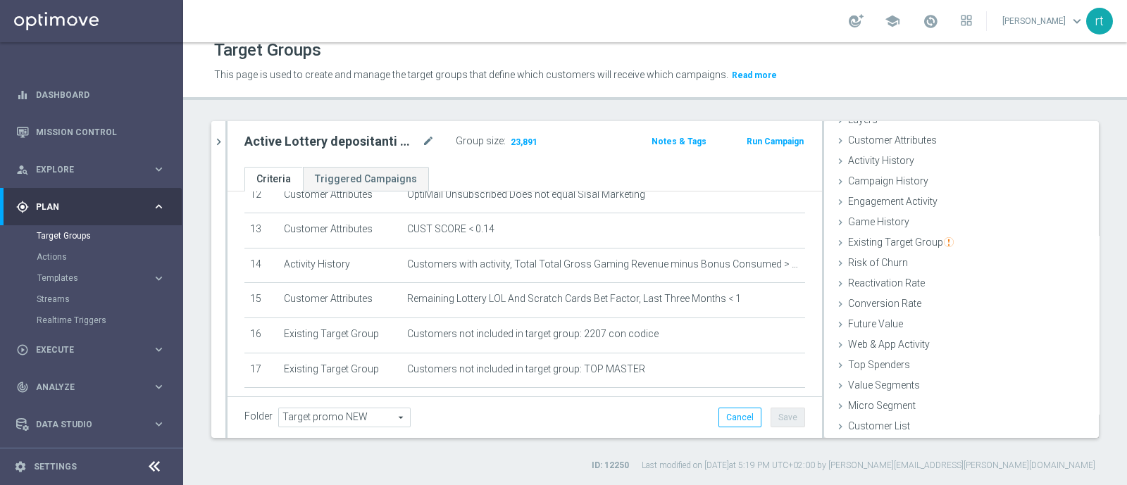
scroll to position [497, 0]
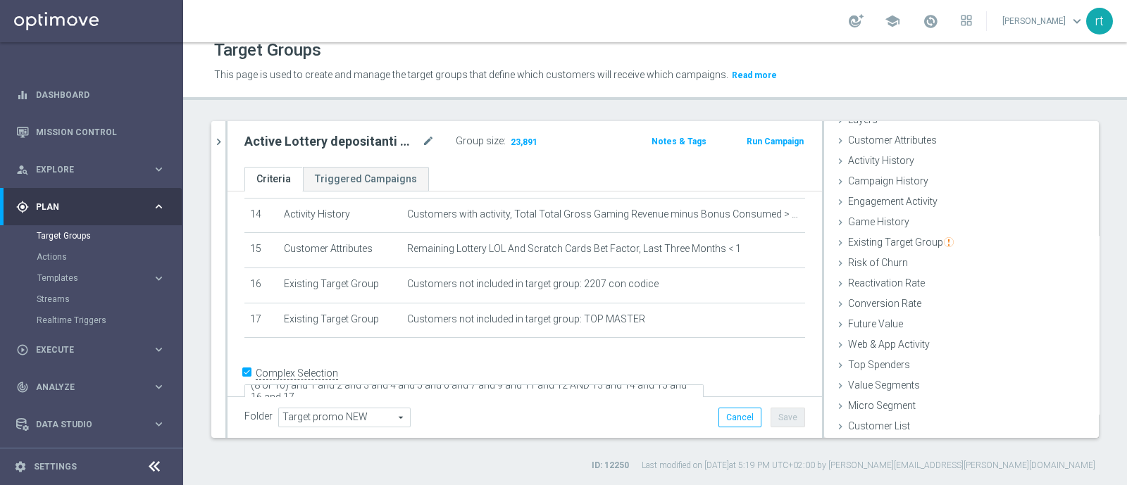
click at [635, 89] on header "Target Groups This page is used to create and manage the target groups that def…" at bounding box center [655, 64] width 944 height 72
click at [218, 150] on button "chevron_right" at bounding box center [218, 142] width 14 height 42
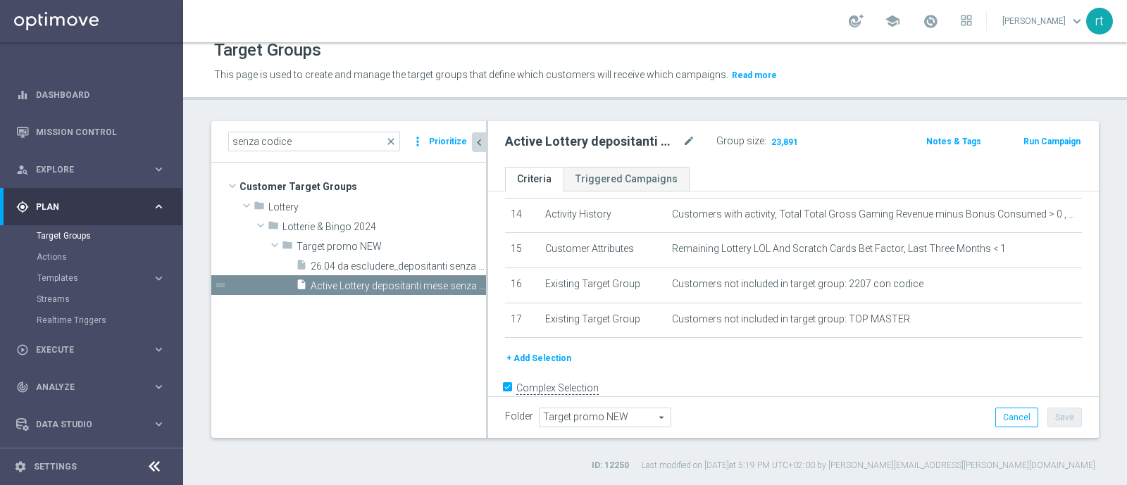
scroll to position [89, 0]
click at [392, 138] on span "close" at bounding box center [390, 141] width 11 height 11
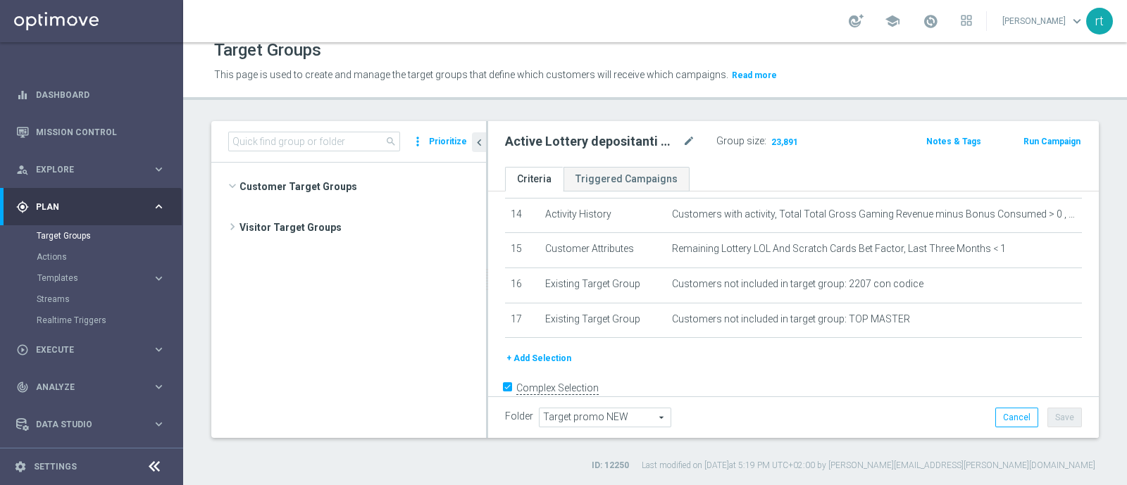
scroll to position [723, 0]
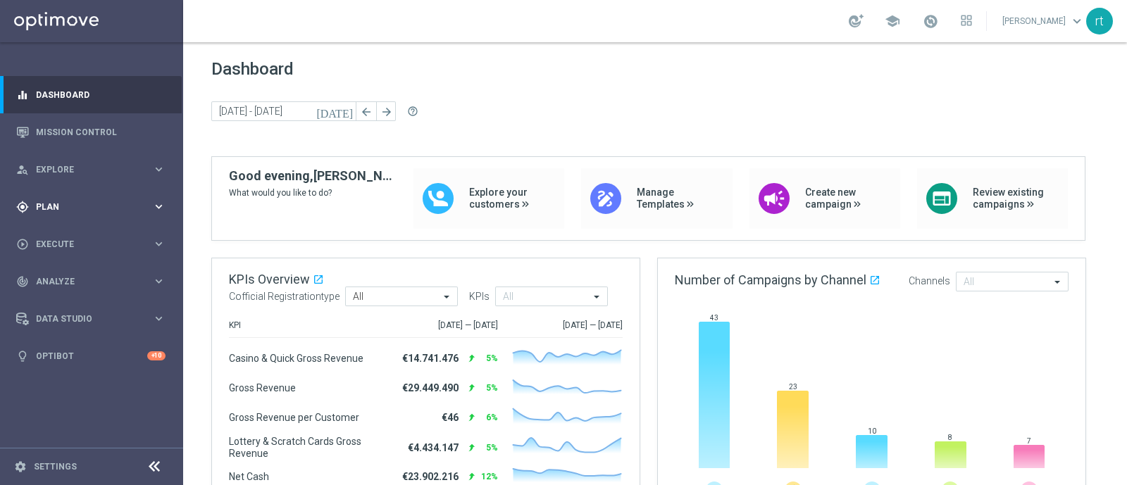
click at [54, 201] on div "gps_fixed Plan" at bounding box center [84, 207] width 136 height 13
click at [59, 237] on link "Target Groups" at bounding box center [92, 235] width 110 height 11
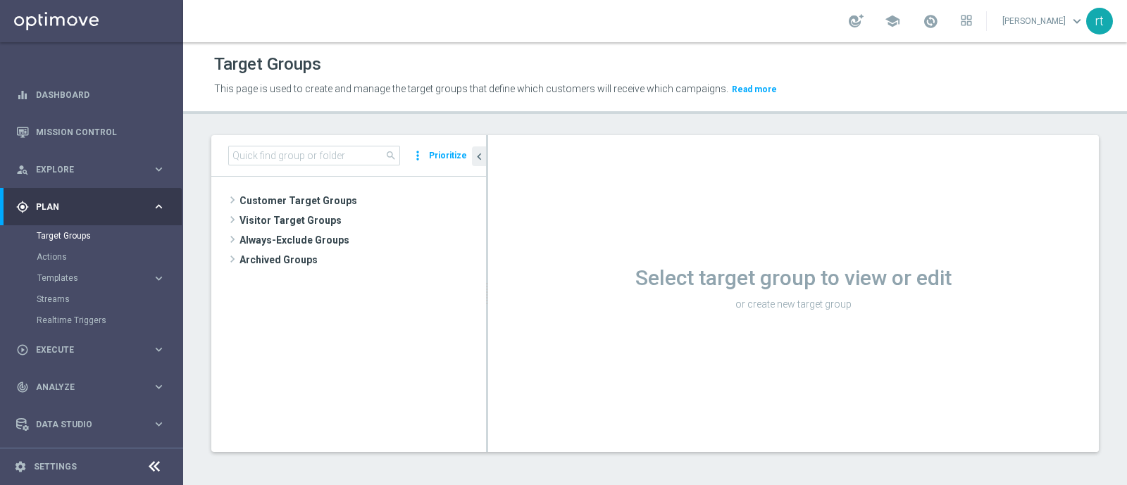
click at [697, 24] on div "school [PERSON_NAME] keyboard_arrow_down rt" at bounding box center [655, 21] width 944 height 42
click at [352, 199] on span "Customer Target Groups" at bounding box center [346, 201] width 213 height 20
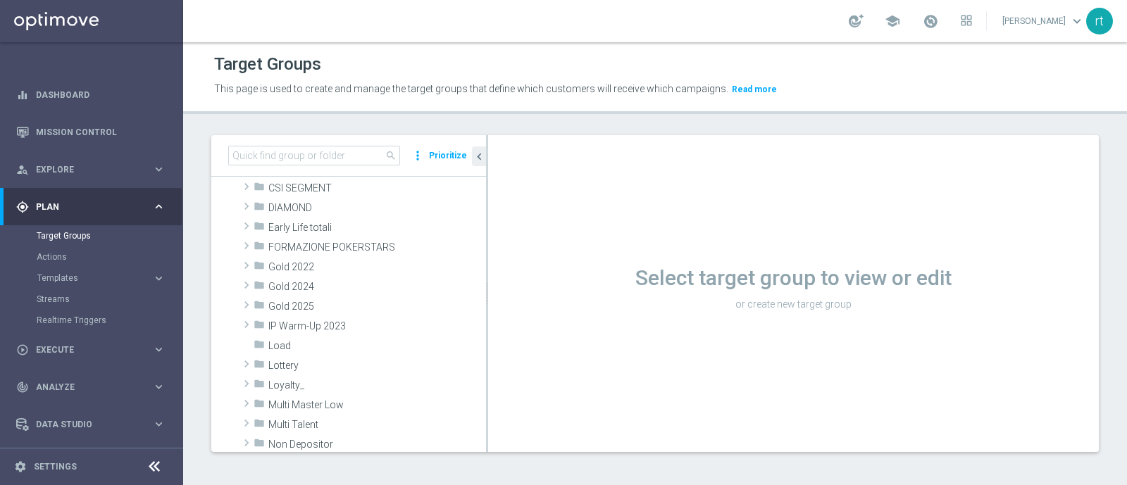
scroll to position [206, 0]
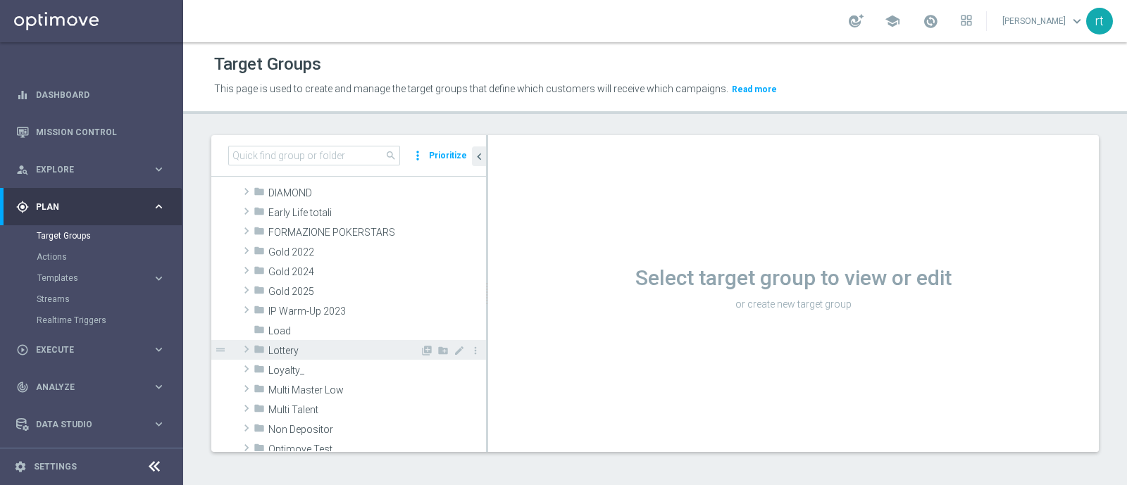
click at [307, 347] on span "Lottery" at bounding box center [343, 351] width 151 height 12
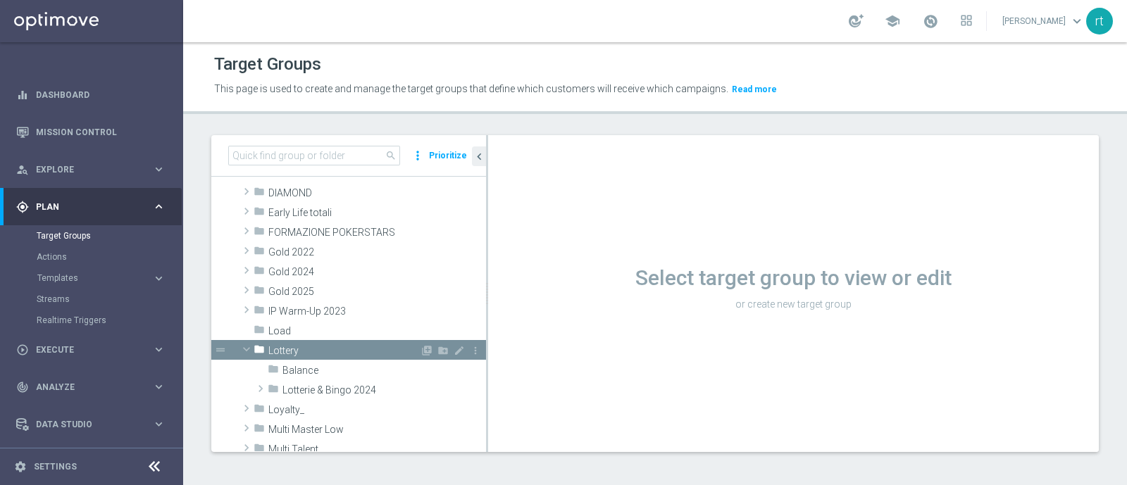
scroll to position [318, 0]
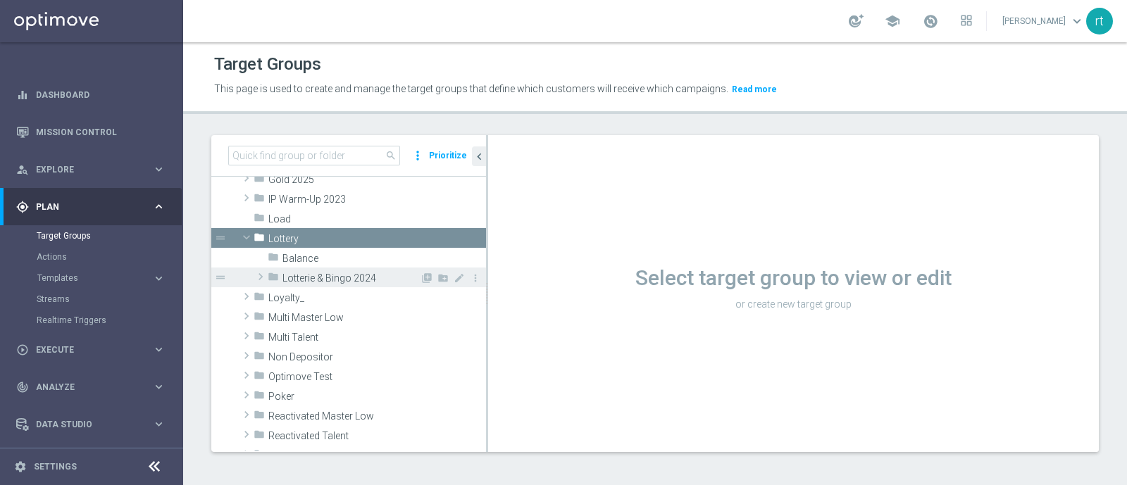
click at [328, 270] on div "folder Lotterie & Bingo 2024" at bounding box center [344, 278] width 152 height 20
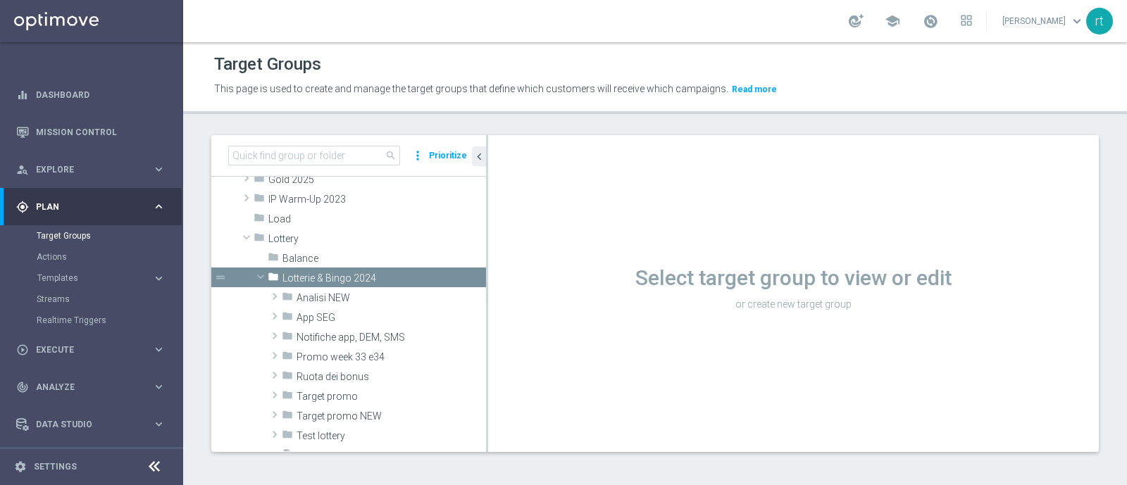
click at [463, 52] on div "Target Groups" at bounding box center [655, 64] width 882 height 27
click at [332, 294] on span "Analisi NEW" at bounding box center [358, 298] width 123 height 12
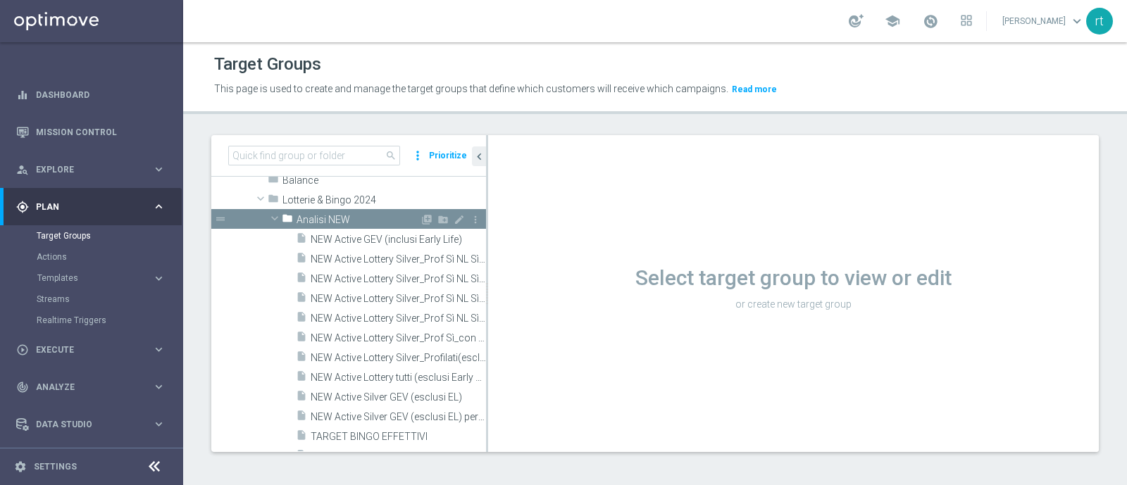
scroll to position [392, 0]
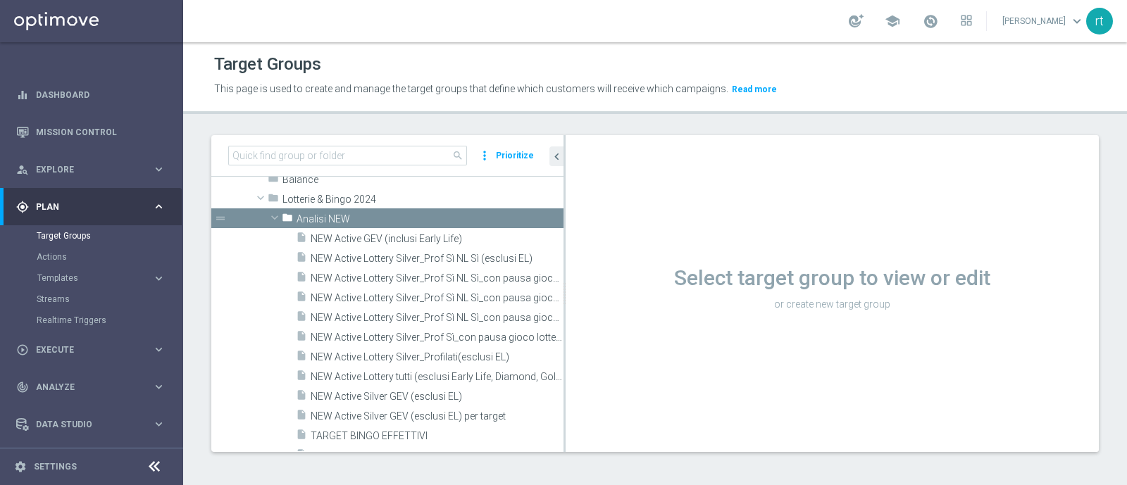
drag, startPoint x: 486, startPoint y: 358, endPoint x: 648, endPoint y: 364, distance: 162.2
click at [648, 364] on as-split "search more_vert Prioritize Customer Target Groups library_add create_new_folder" at bounding box center [655, 293] width 888 height 317
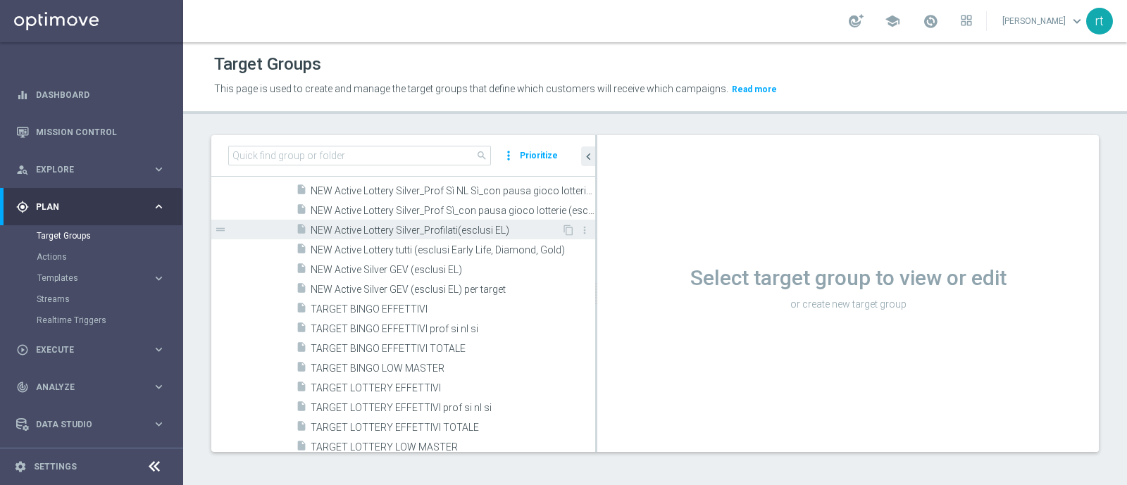
scroll to position [562, 0]
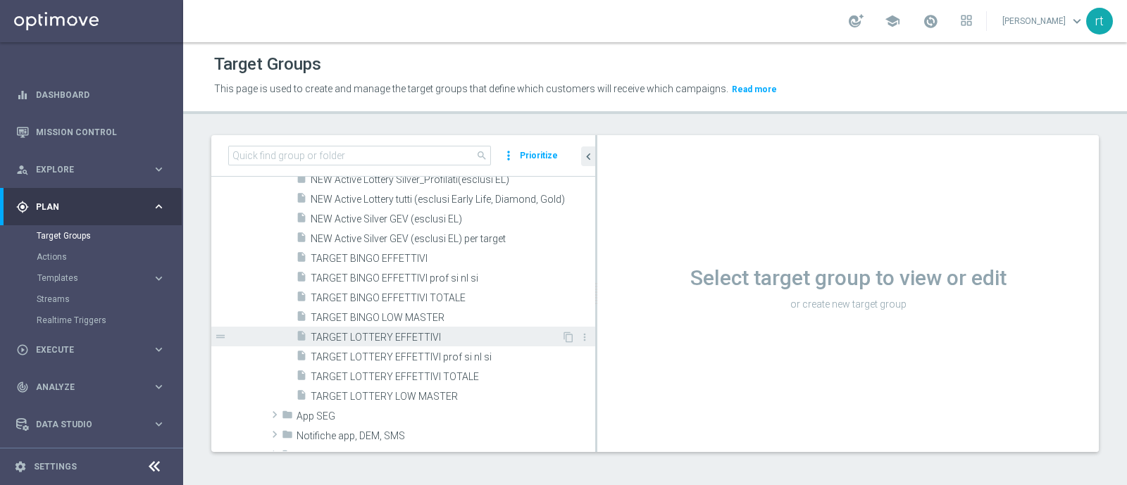
click at [370, 335] on span "TARGET LOTTERY EFFETTIVI" at bounding box center [436, 338] width 251 height 12
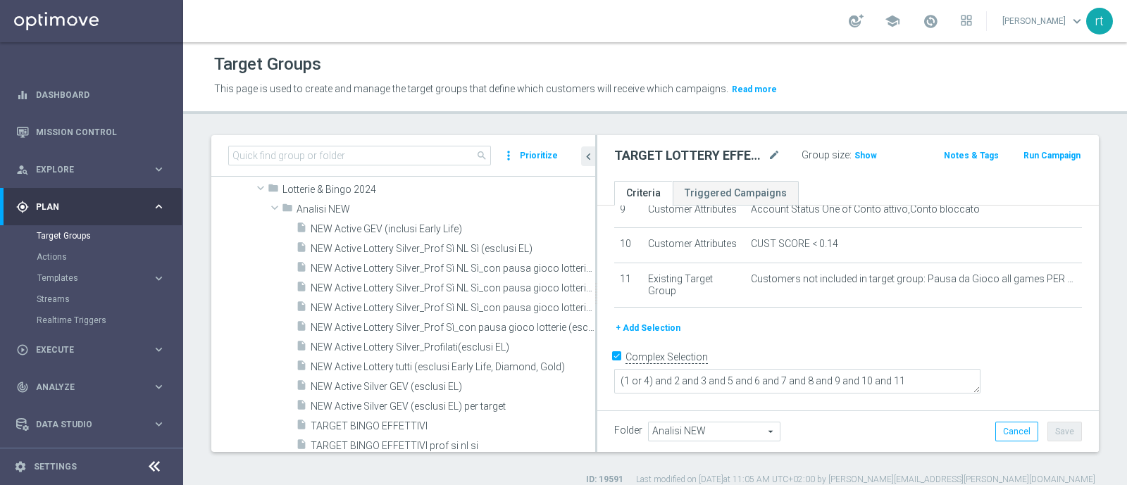
scroll to position [348, 0]
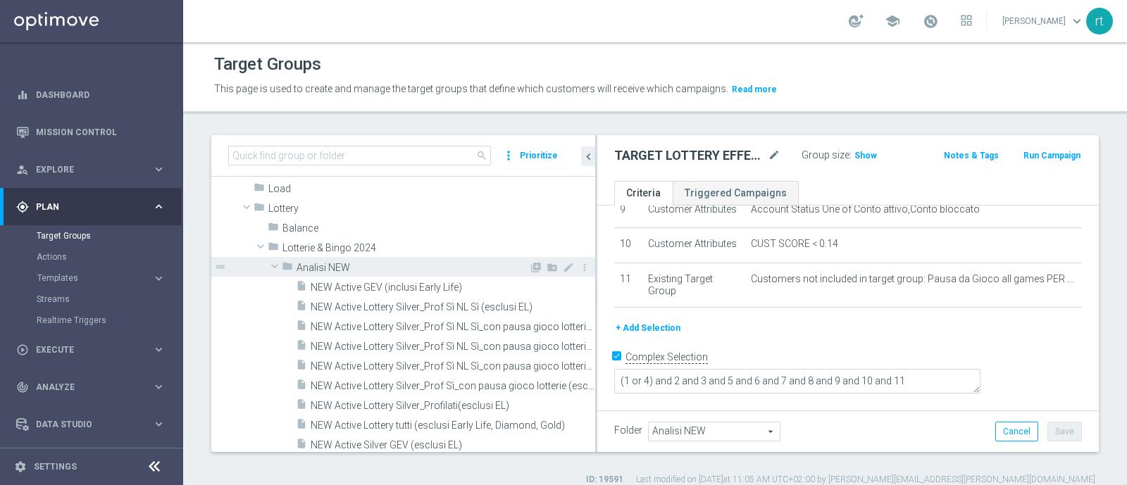
click at [352, 267] on span "Analisi NEW" at bounding box center [413, 268] width 233 height 12
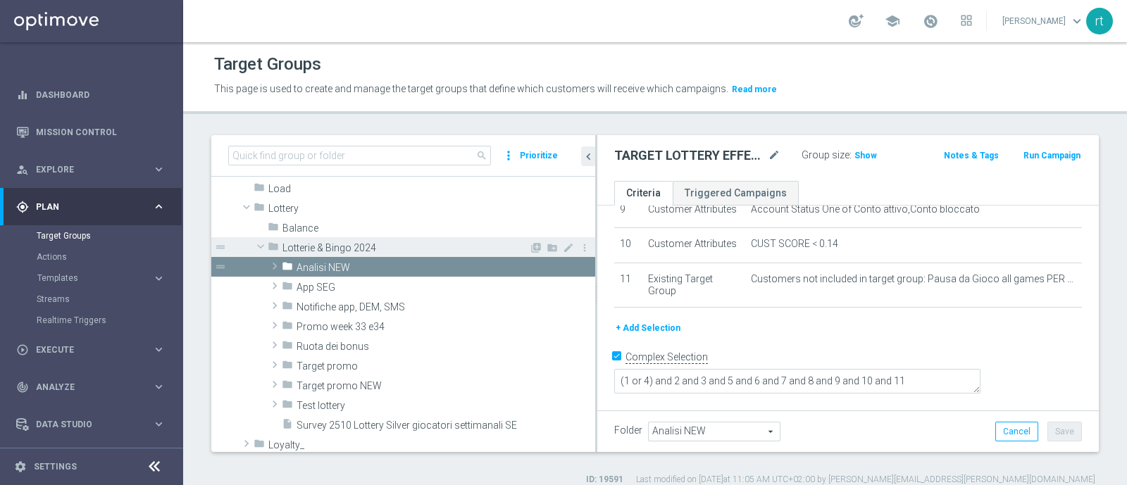
click at [350, 248] on span "Lotterie & Bingo 2024" at bounding box center [406, 248] width 247 height 12
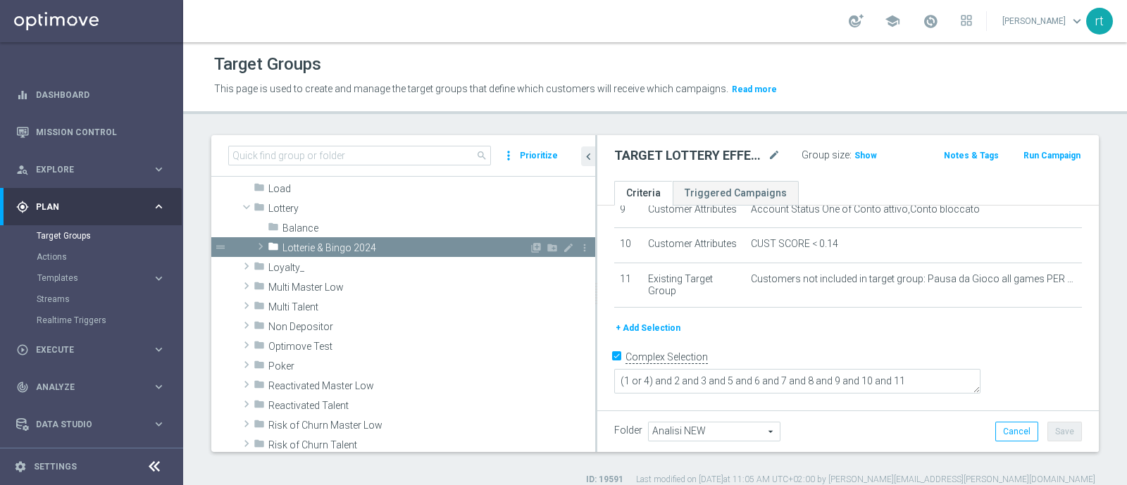
click at [350, 248] on span "Lotterie & Bingo 2024" at bounding box center [406, 248] width 247 height 12
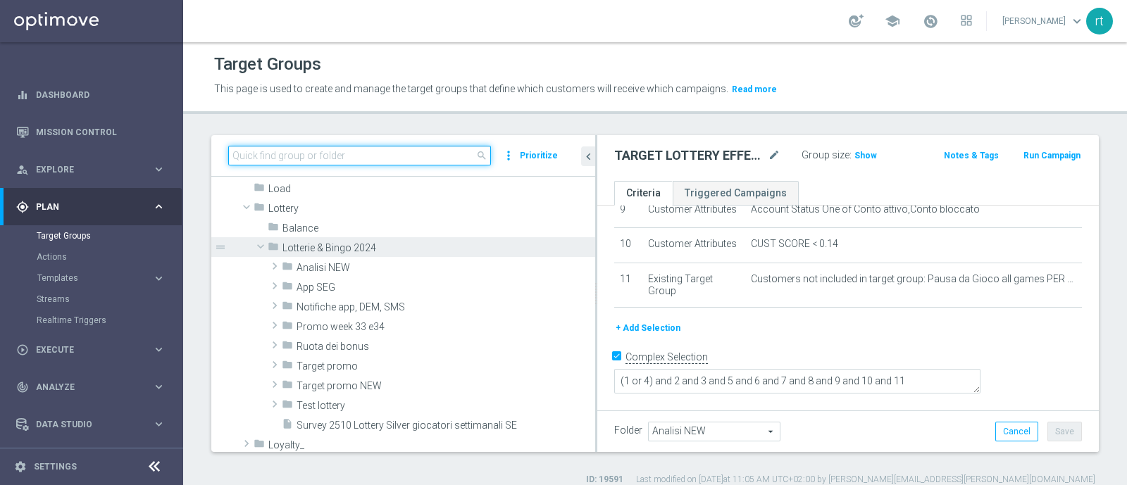
click at [347, 156] on input at bounding box center [359, 156] width 263 height 20
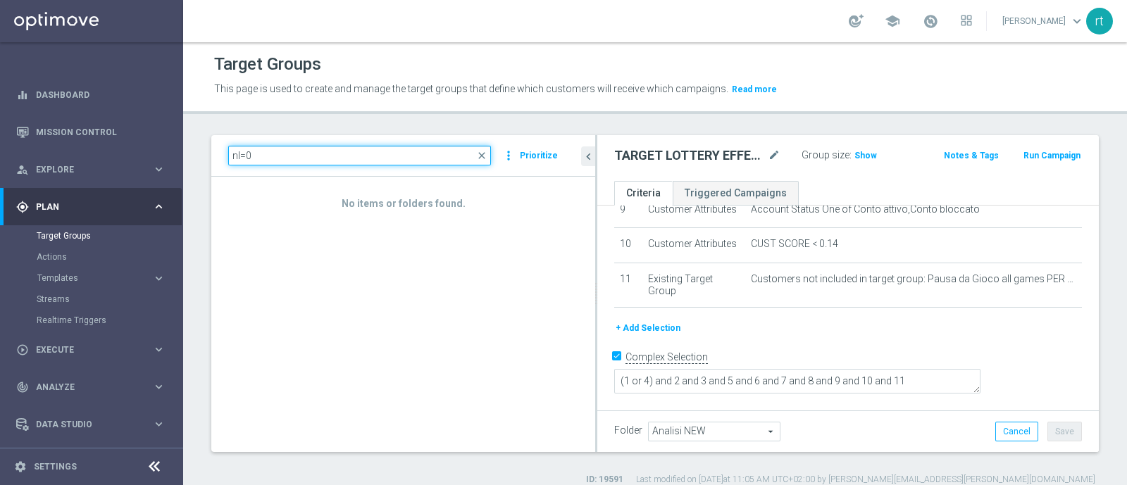
click at [335, 163] on input "nl=0" at bounding box center [359, 156] width 263 height 20
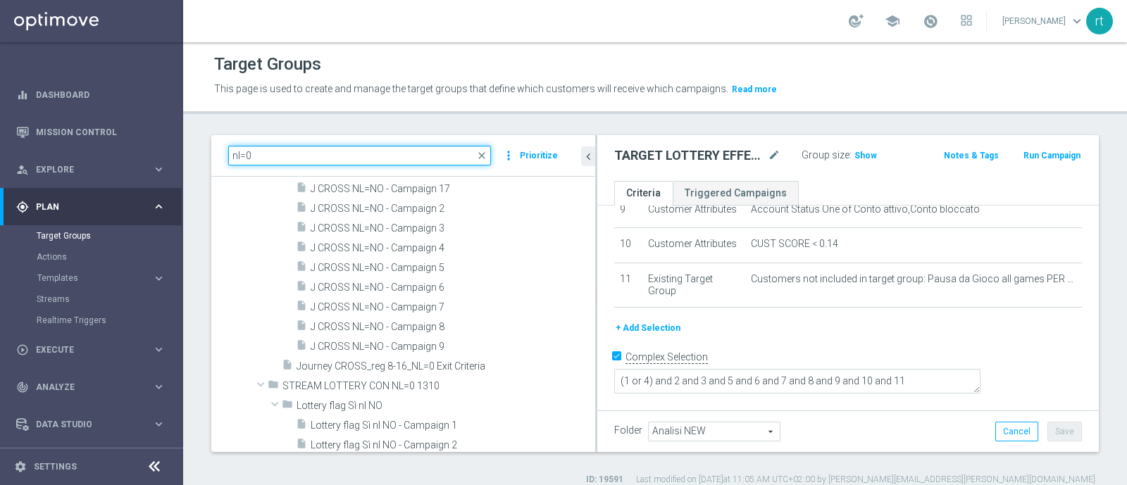
type input "nl=0"
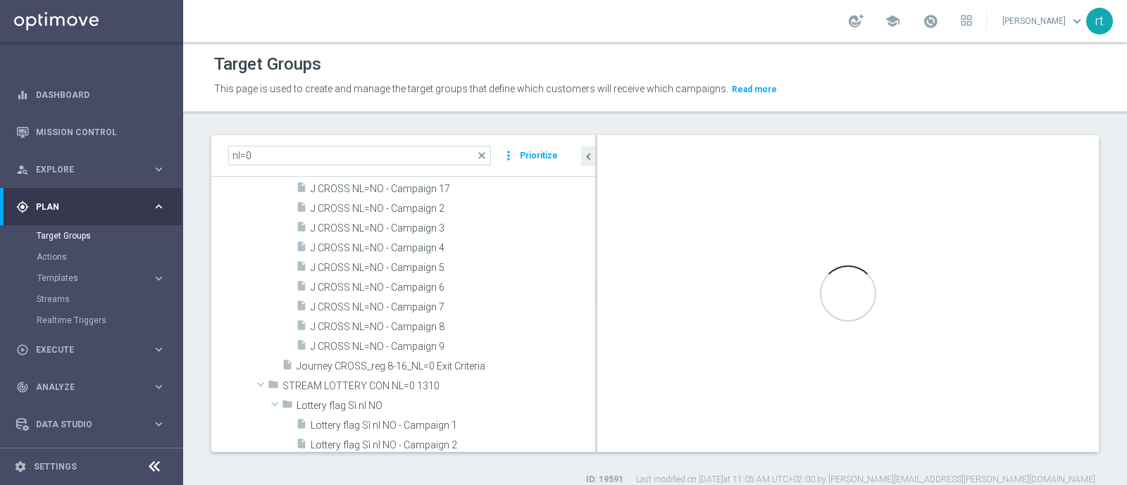
type textarea "(7 or 10) and 1 AND 2 AND 3 AND 4 AND 5 AND 6 AND 8 AND 9 AND 11 AND 12 and 13 …"
type input "Target promo NEW"
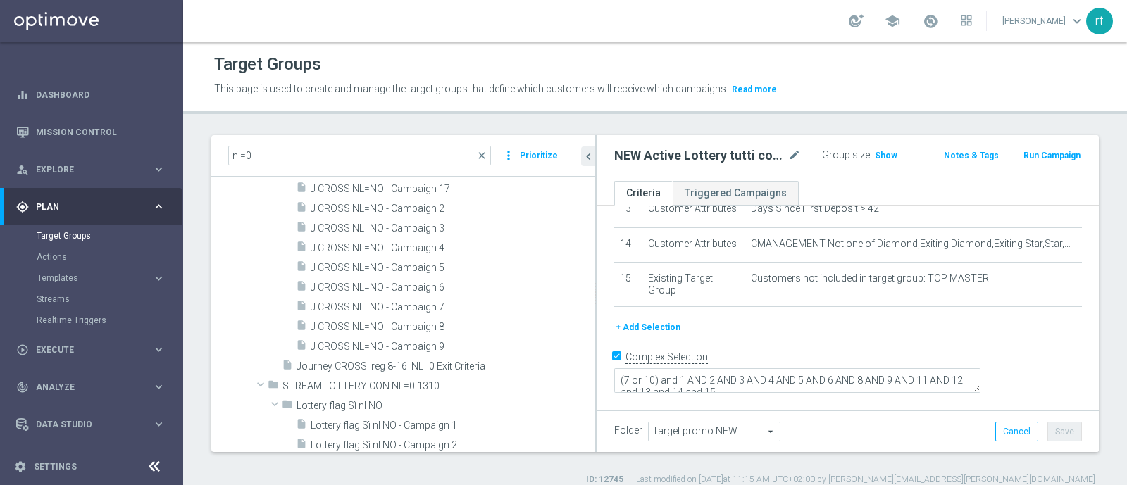
scroll to position [538, 0]
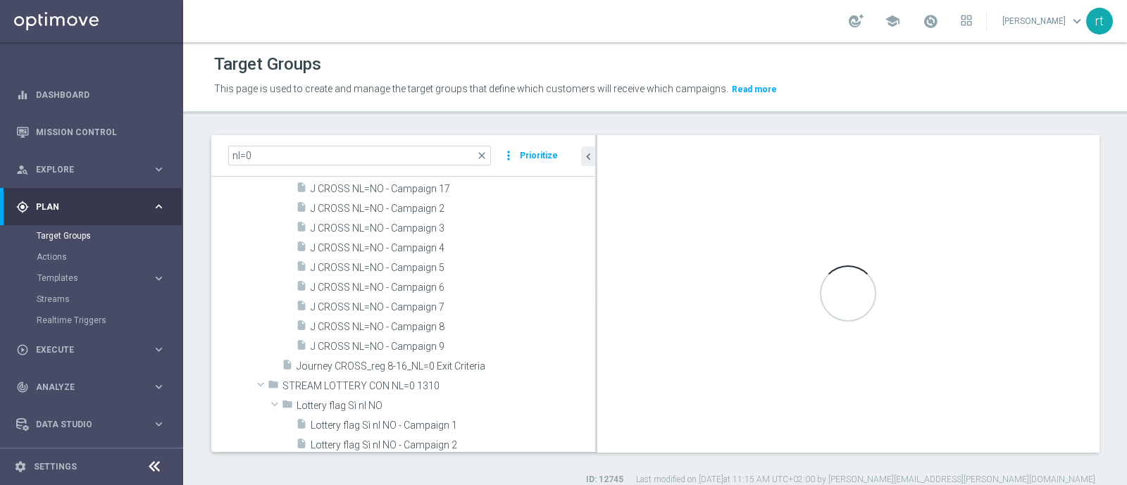
type textarea "(7 or 9) and 1 AND 2 AND 3 AND 4 AND 5 AND 6 AND 8 AND 10 AND 11 and 12 and 13"
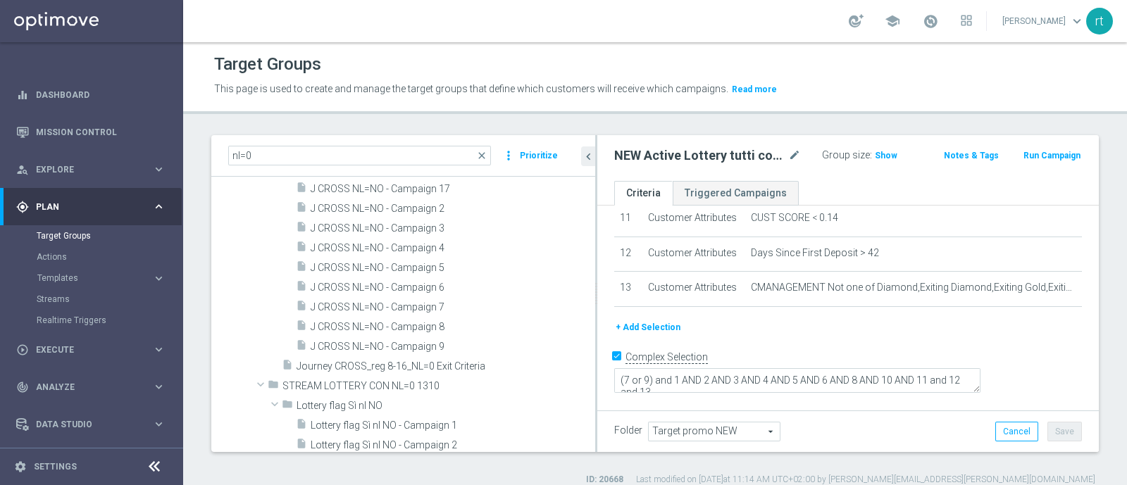
scroll to position [478, 0]
click at [79, 133] on link "Mission Control" at bounding box center [101, 131] width 130 height 37
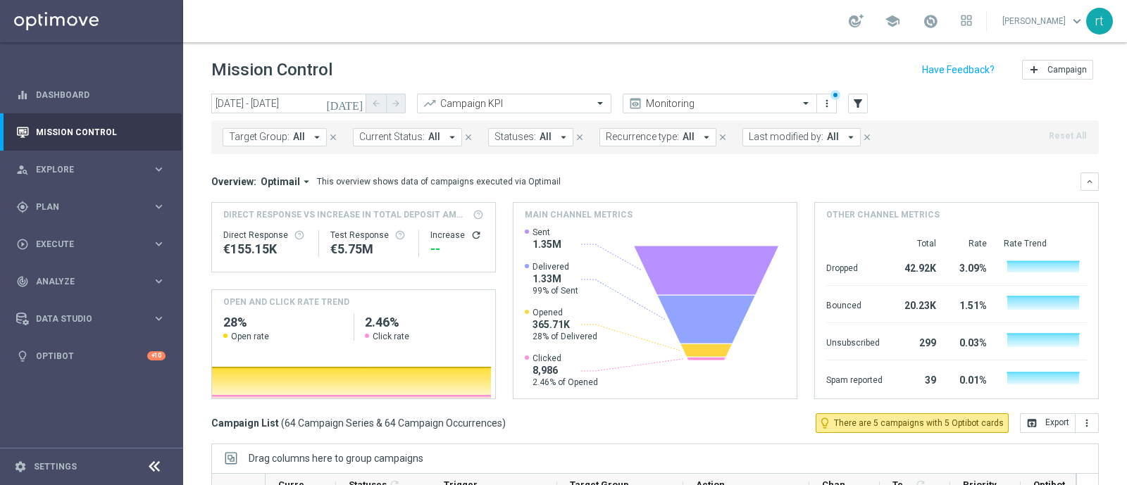
click at [593, 60] on div "Mission Control add Campaign" at bounding box center [655, 69] width 888 height 27
click at [305, 100] on input "05 Aug 2025 - 05 Aug 2025" at bounding box center [288, 104] width 155 height 20
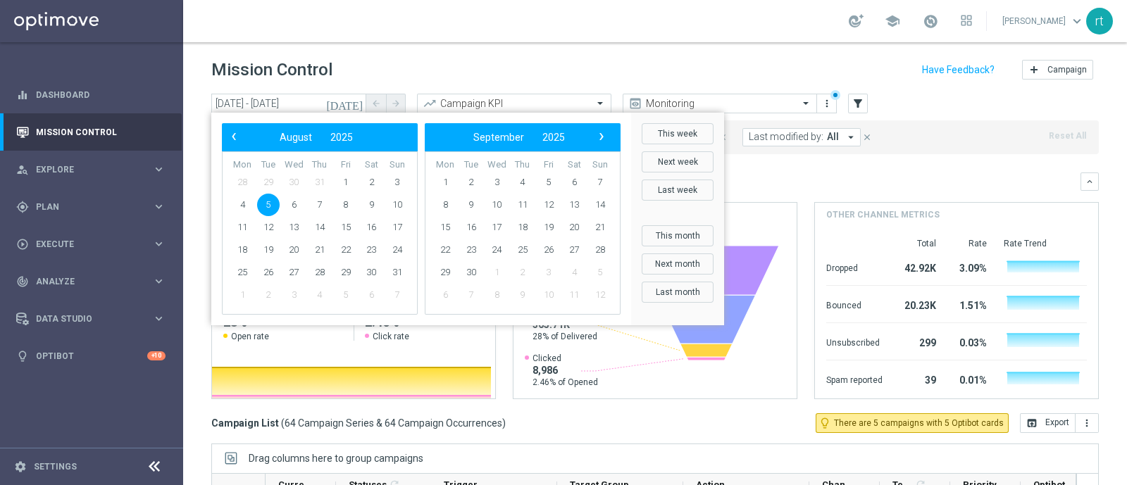
click at [477, 31] on div "school roberto tucci keyboard_arrow_down rt" at bounding box center [655, 21] width 944 height 42
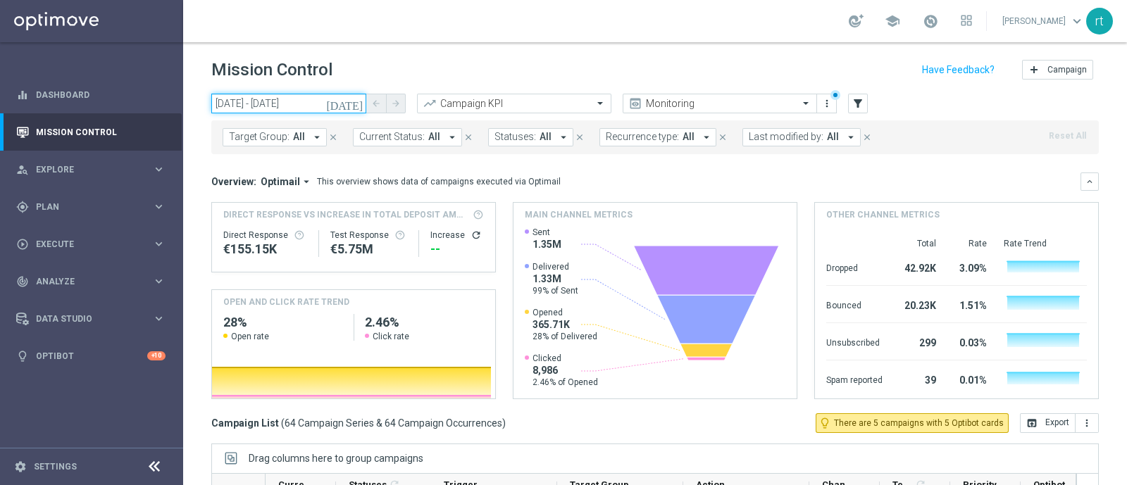
click at [267, 109] on input "05 Aug 2025 - 05 Aug 2025" at bounding box center [288, 104] width 155 height 20
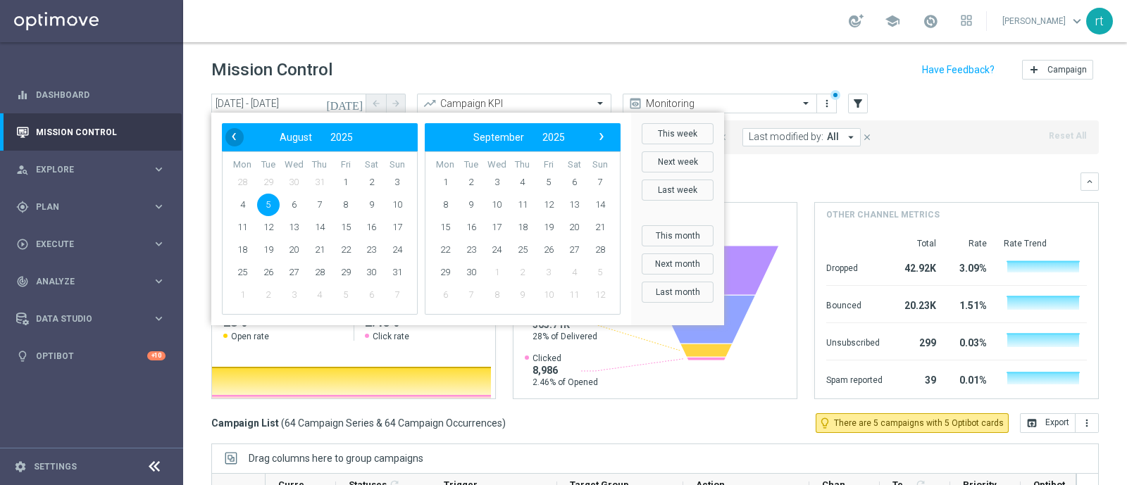
click at [233, 142] on span "‹" at bounding box center [234, 137] width 18 height 18
click at [473, 200] on span "5" at bounding box center [471, 205] width 23 height 23
type input "05 Aug 2025 - 09 Sep 2025"
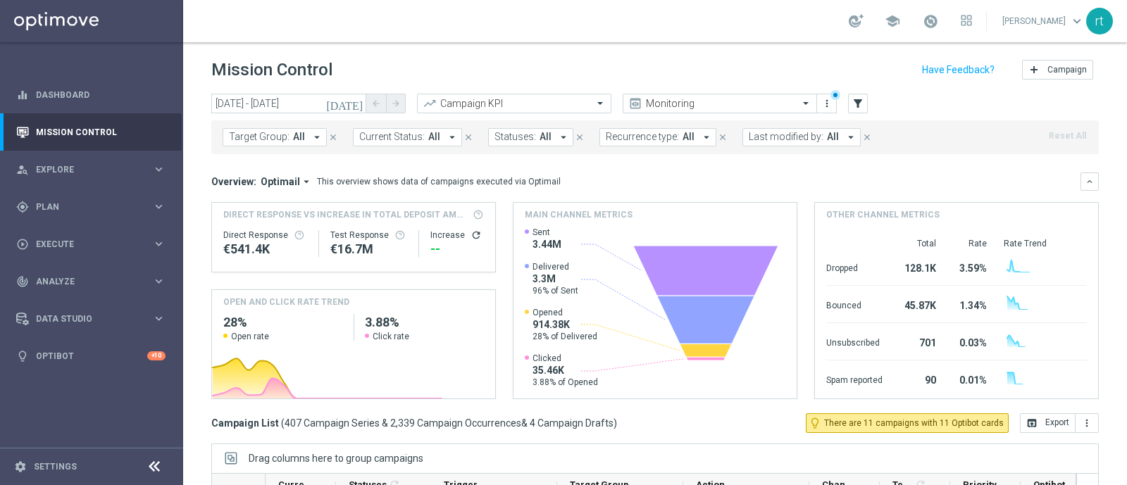
click at [774, 139] on span "Last modified by:" at bounding box center [786, 137] width 75 height 12
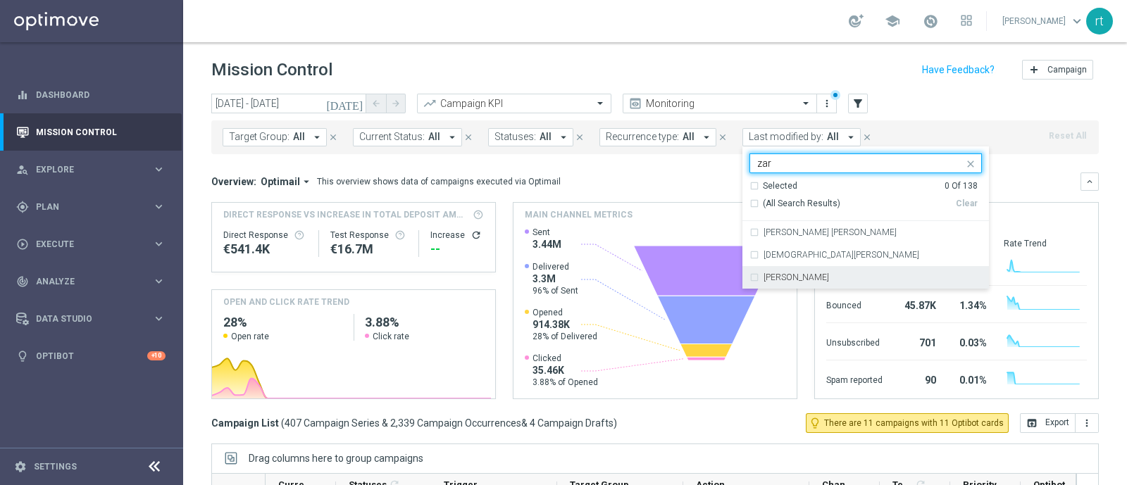
type input "zar"
click at [578, 54] on header "Mission Control add Campaign" at bounding box center [655, 67] width 944 height 51
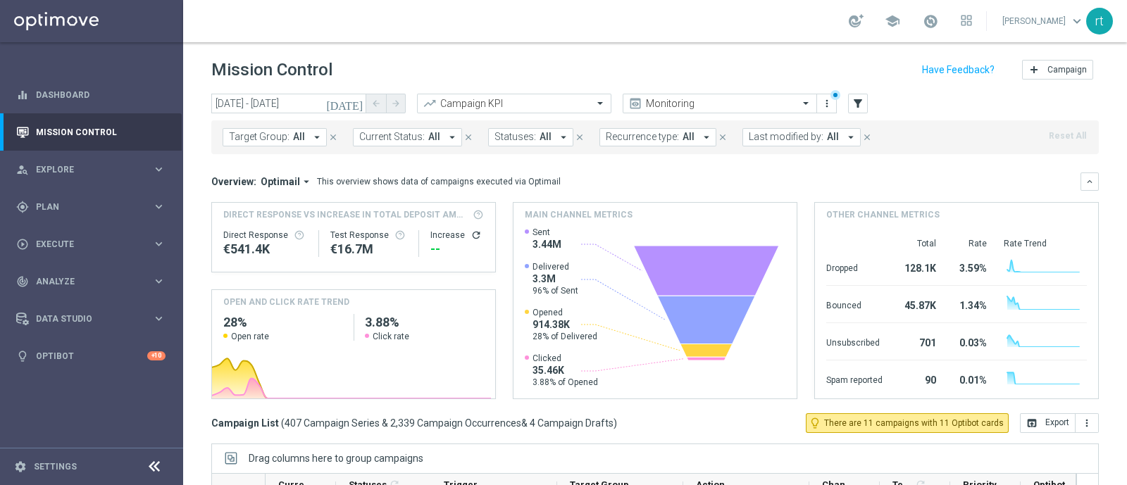
click at [760, 137] on span "Last modified by:" at bounding box center [786, 137] width 75 height 12
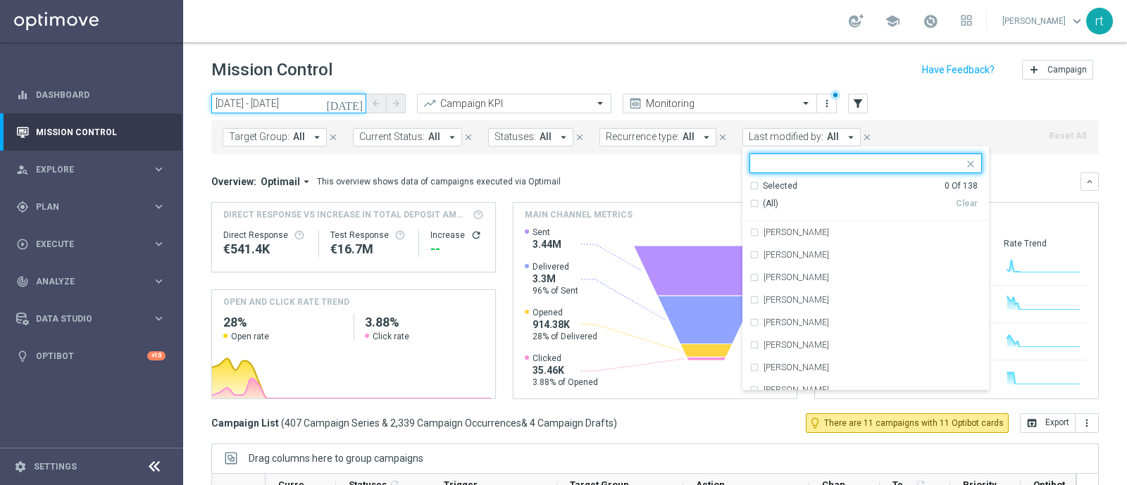
click at [328, 101] on input "05 Aug 2025 - 09 Sep 2025" at bounding box center [288, 104] width 155 height 20
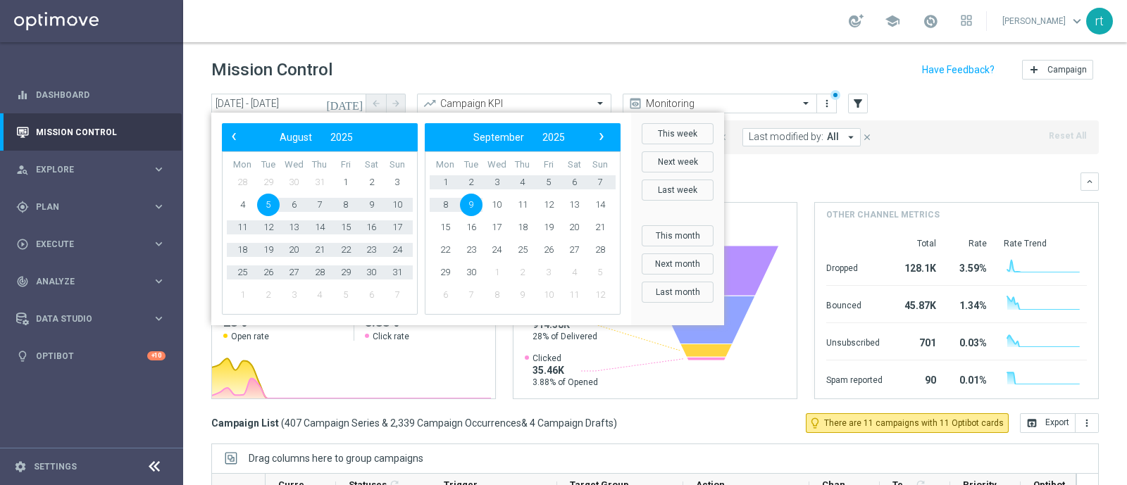
click at [271, 200] on span "5" at bounding box center [268, 205] width 23 height 23
type input "05 Aug 2025 - 05 Aug 2025"
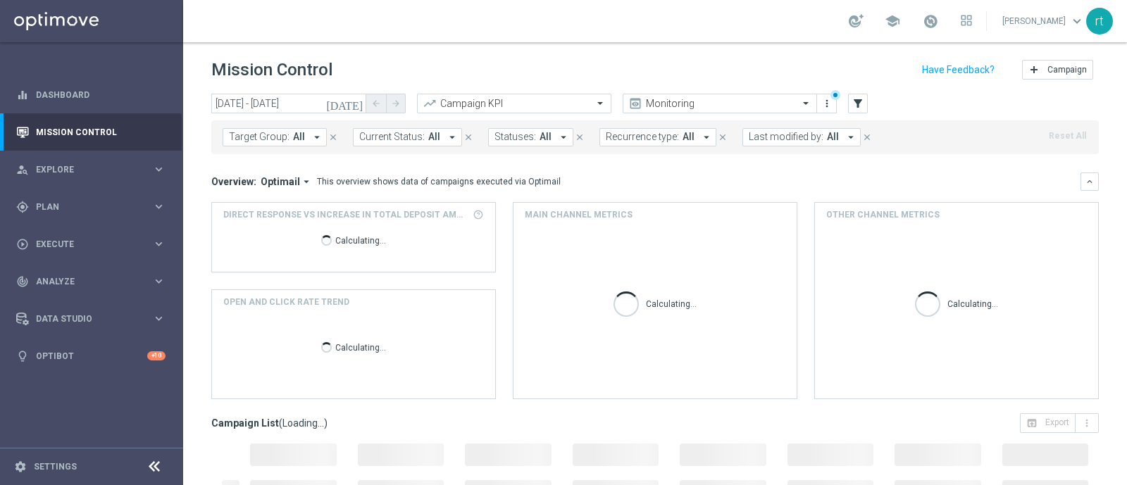
click at [777, 135] on span "Last modified by:" at bounding box center [786, 137] width 75 height 12
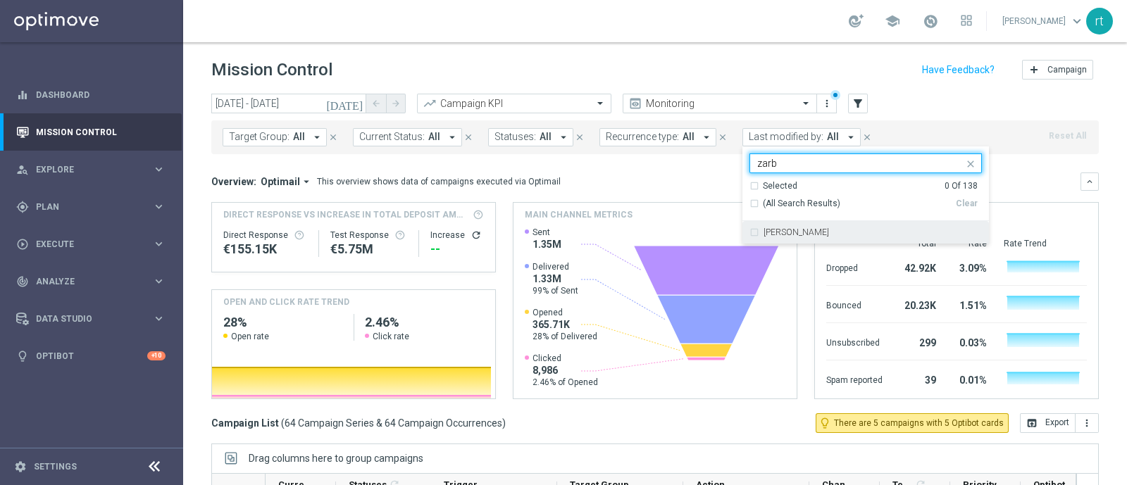
click at [764, 231] on label "Elena Zarbin" at bounding box center [797, 232] width 66 height 8
type input "zarb"
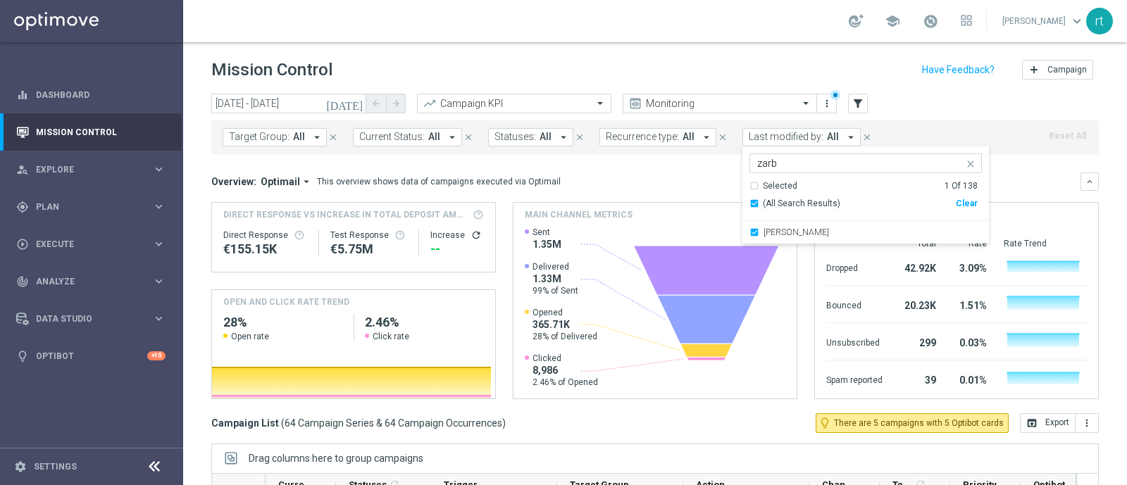
click at [657, 37] on div "school roberto tucci keyboard_arrow_down rt" at bounding box center [655, 21] width 944 height 42
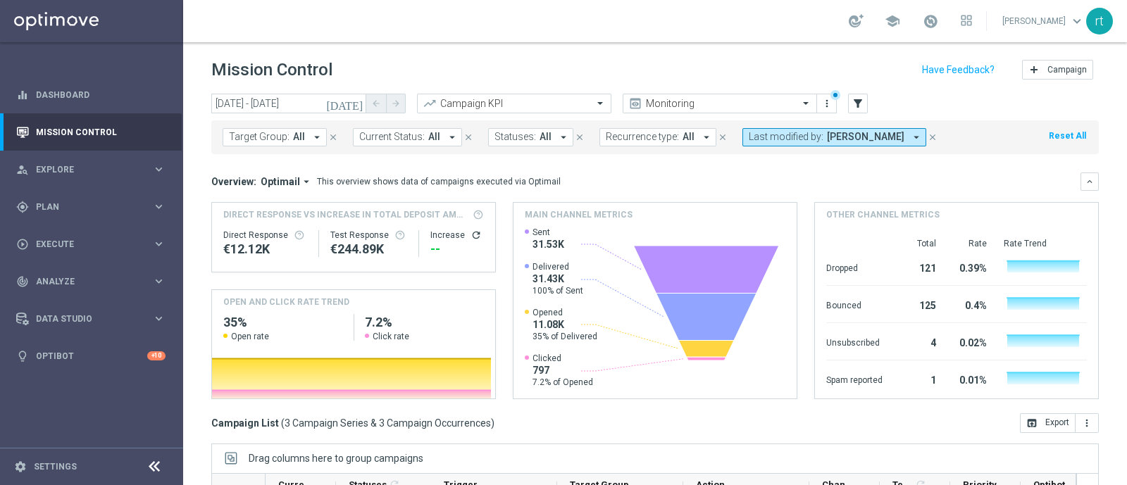
click at [798, 130] on button "Last modified by: Elena Zarbin arrow_drop_down" at bounding box center [835, 137] width 184 height 18
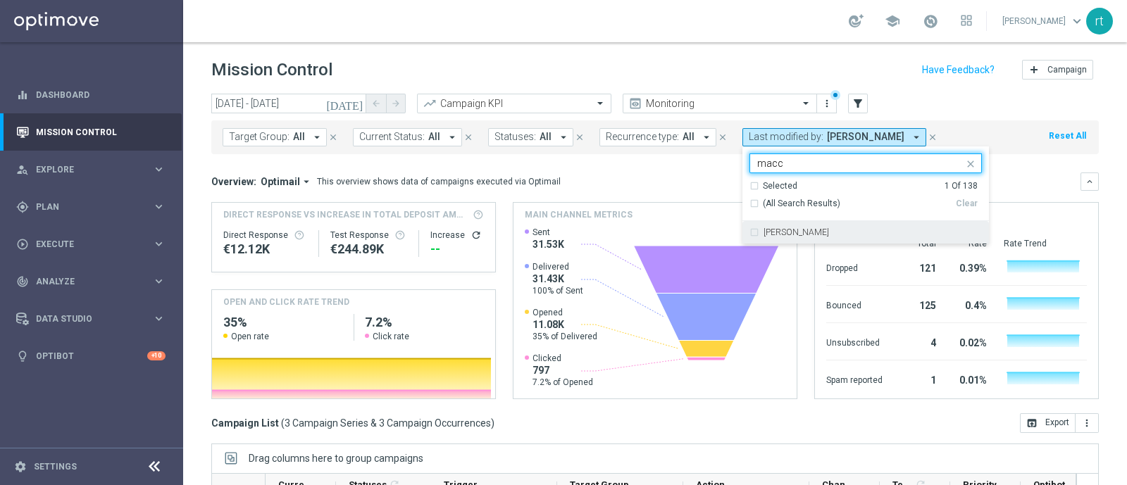
click at [767, 230] on label "marco Maccarrone" at bounding box center [797, 232] width 66 height 8
type input "macc"
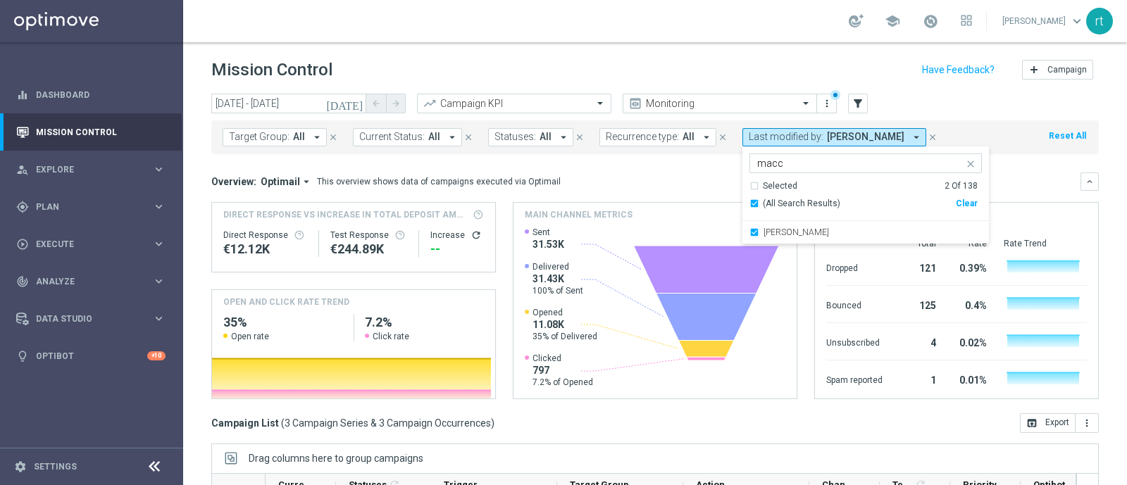
click at [664, 73] on div "Mission Control add Campaign" at bounding box center [655, 69] width 888 height 27
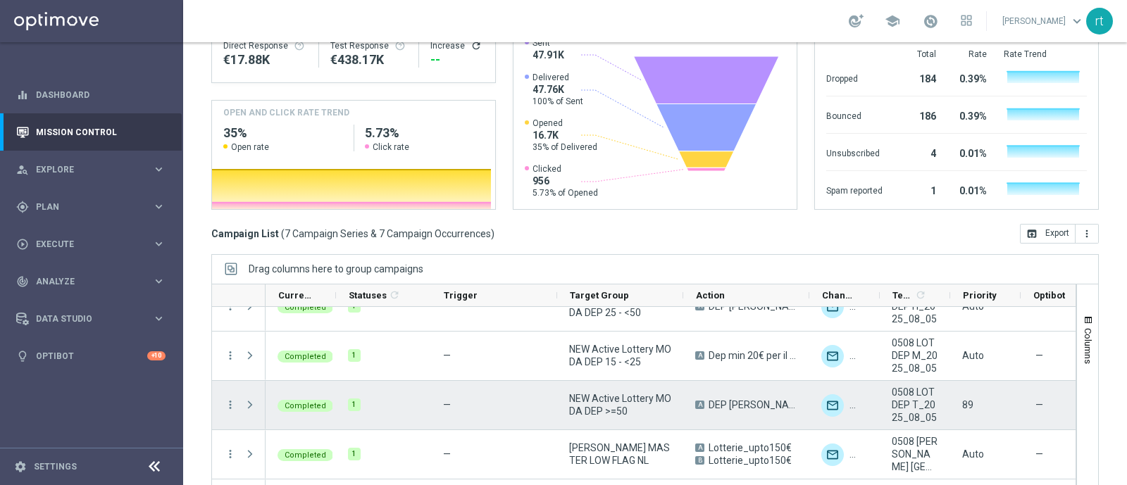
scroll to position [165, 0]
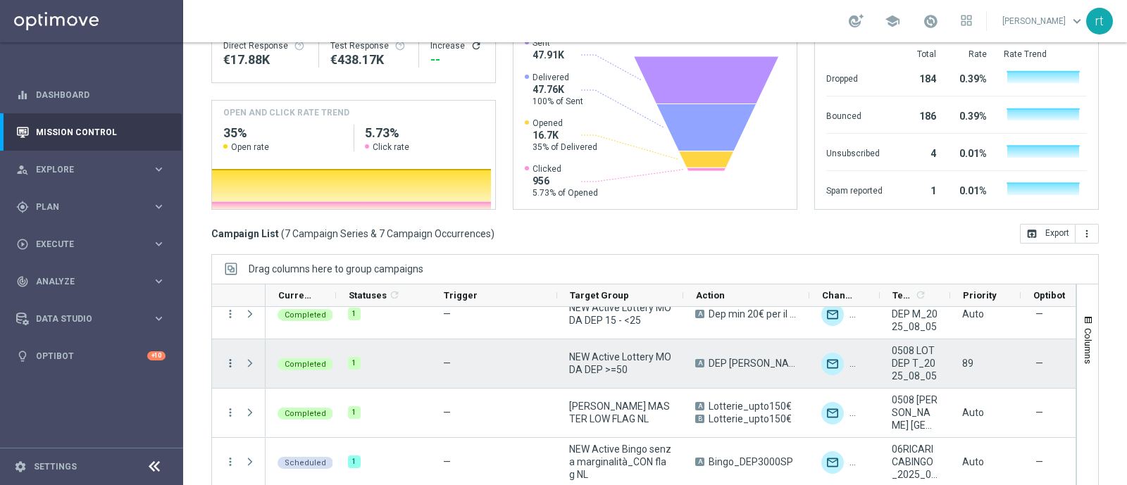
click at [228, 357] on icon "more_vert" at bounding box center [230, 363] width 13 height 13
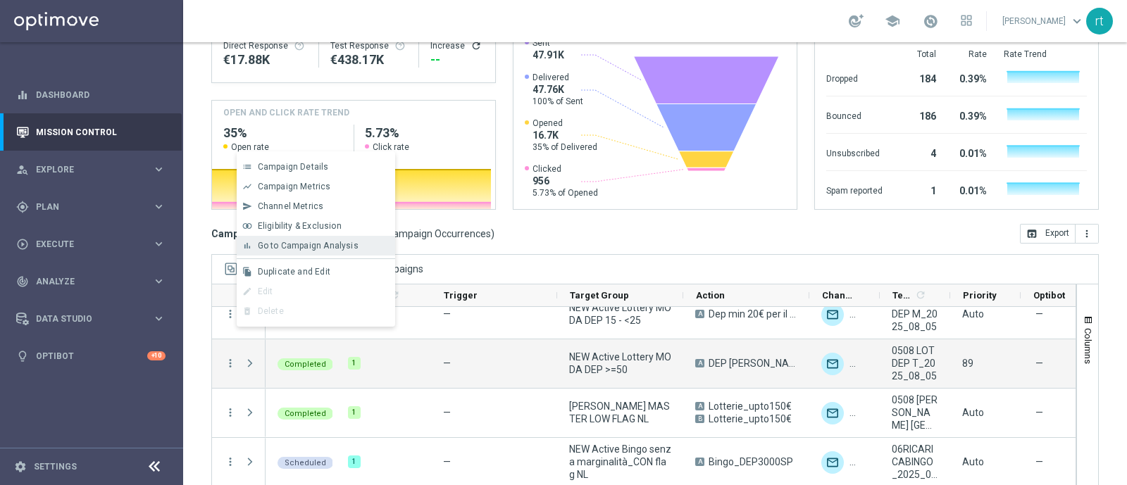
click at [328, 251] on span "Go to Campaign Analysis" at bounding box center [308, 246] width 101 height 10
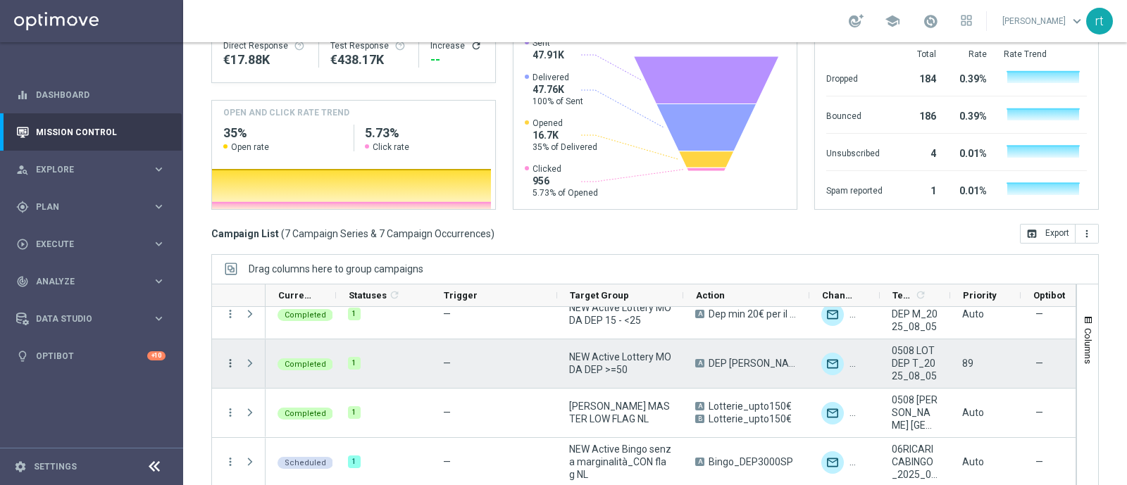
click at [233, 357] on icon "more_vert" at bounding box center [230, 363] width 13 height 13
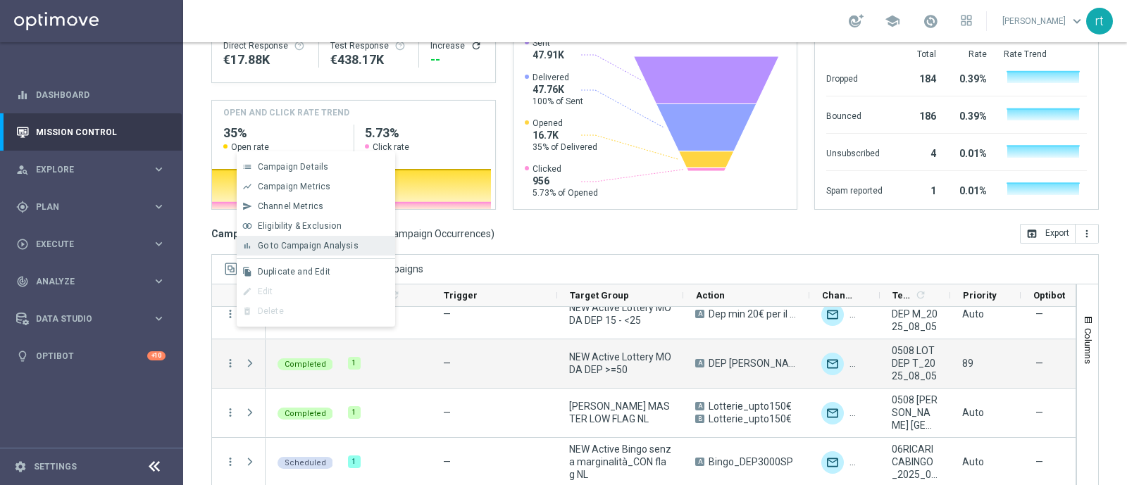
click at [345, 252] on div "bar_chart Go to Campaign Analysis" at bounding box center [316, 246] width 159 height 20
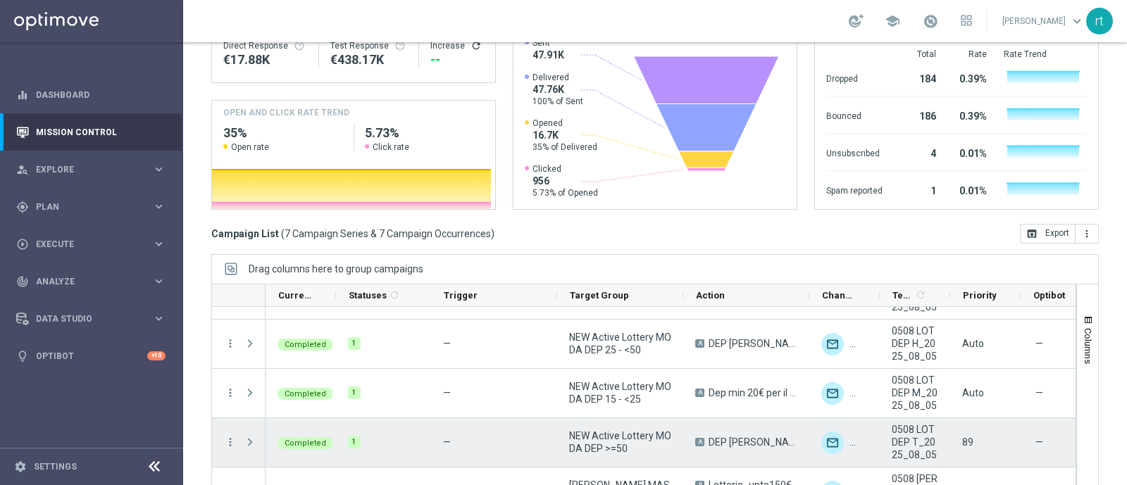
scroll to position [0, 0]
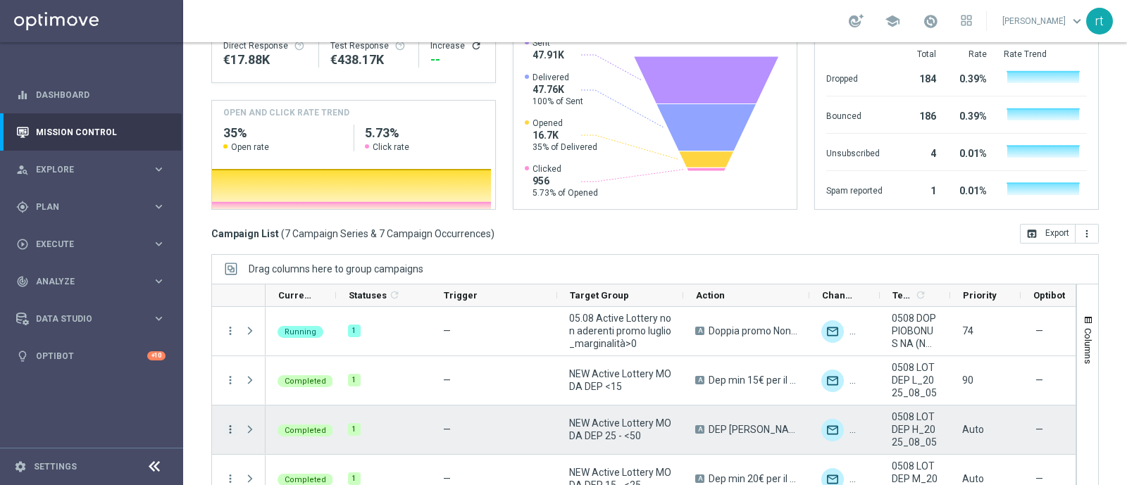
click at [232, 423] on icon "more_vert" at bounding box center [230, 429] width 13 height 13
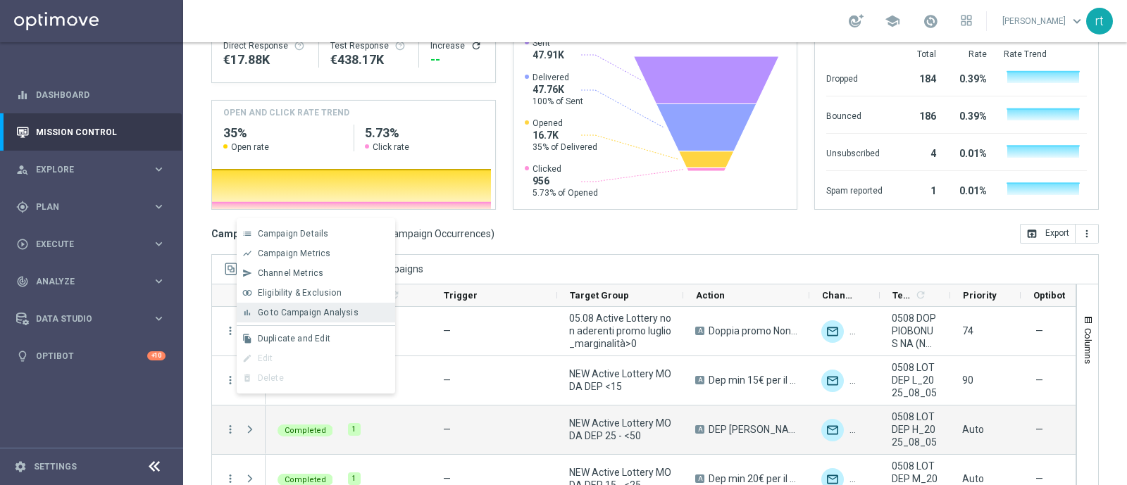
click at [312, 321] on div "bar_chart Go to Campaign Analysis" at bounding box center [316, 313] width 159 height 20
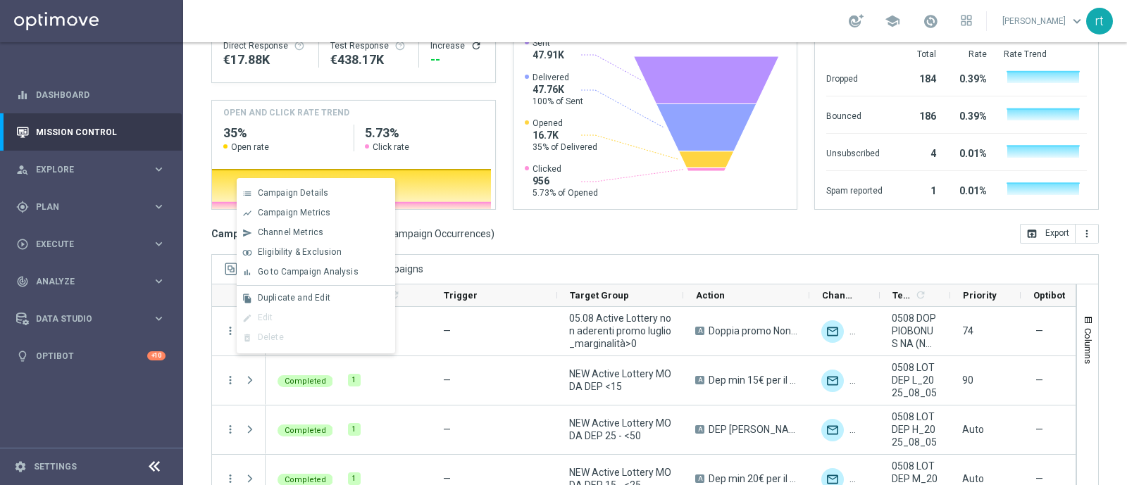
click at [328, 278] on div "bar_chart Go to Campaign Analysis" at bounding box center [316, 273] width 159 height 20
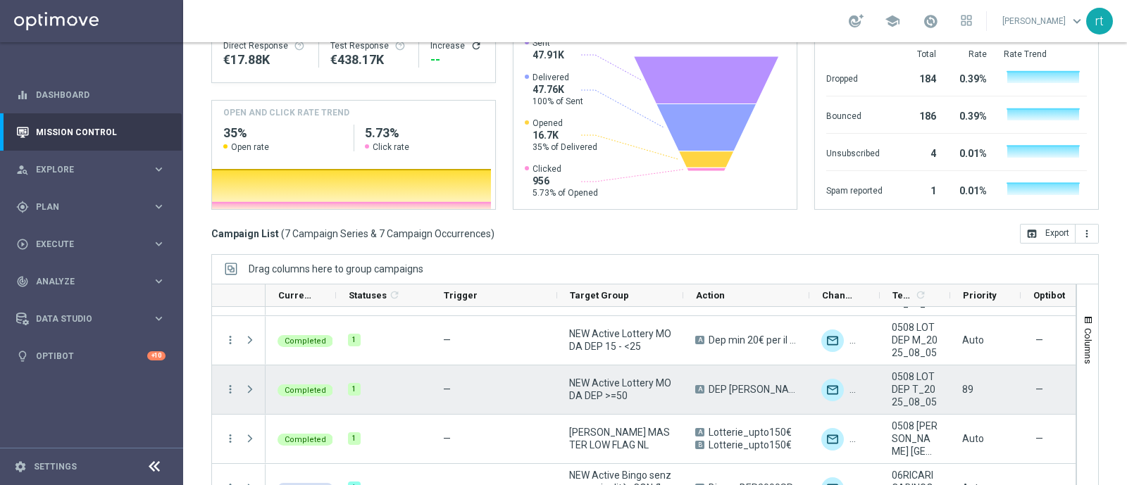
scroll to position [79, 0]
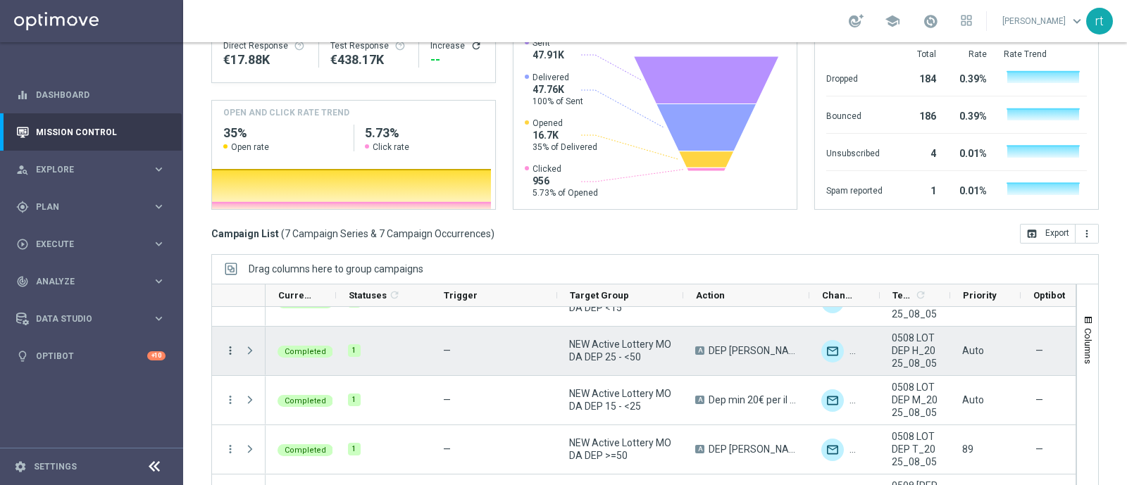
click at [231, 345] on icon "more_vert" at bounding box center [230, 351] width 13 height 13
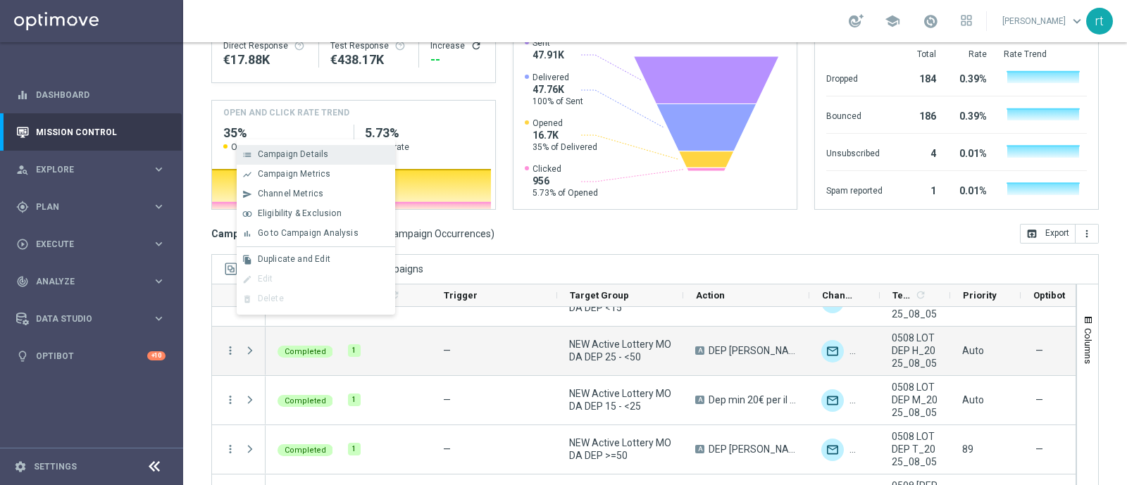
click at [286, 155] on span "Campaign Details" at bounding box center [293, 154] width 71 height 10
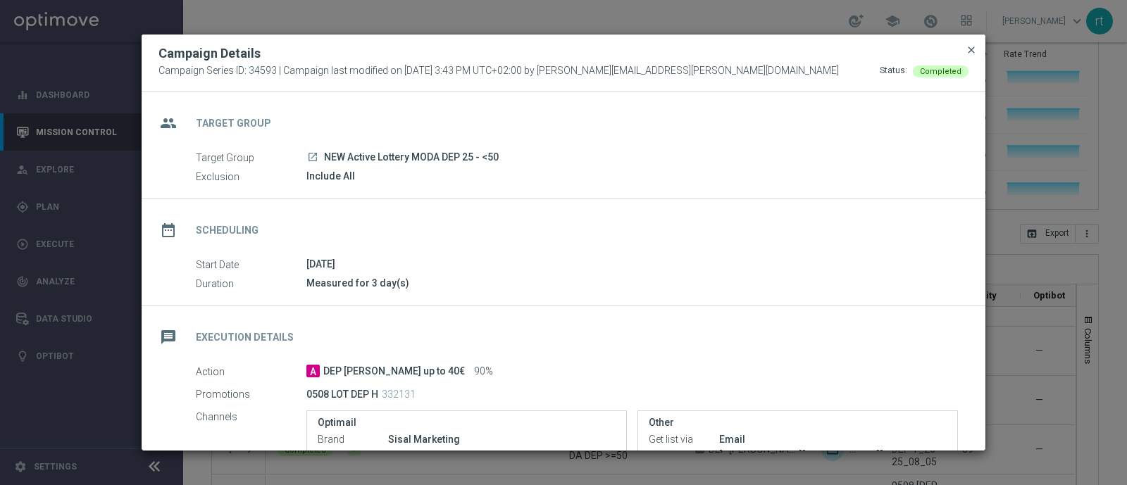
click at [967, 49] on span "close" at bounding box center [971, 49] width 11 height 11
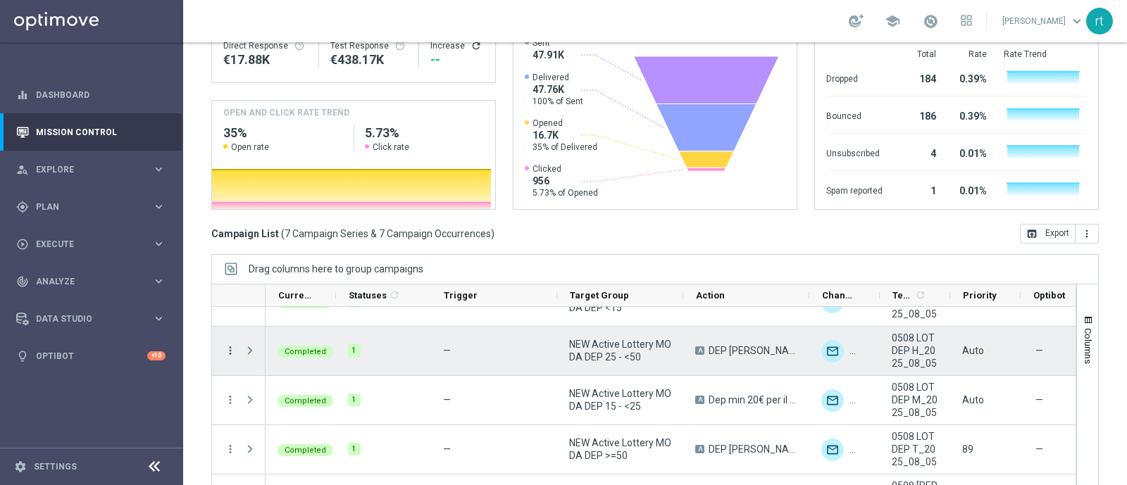
click at [229, 345] on icon "more_vert" at bounding box center [230, 351] width 13 height 13
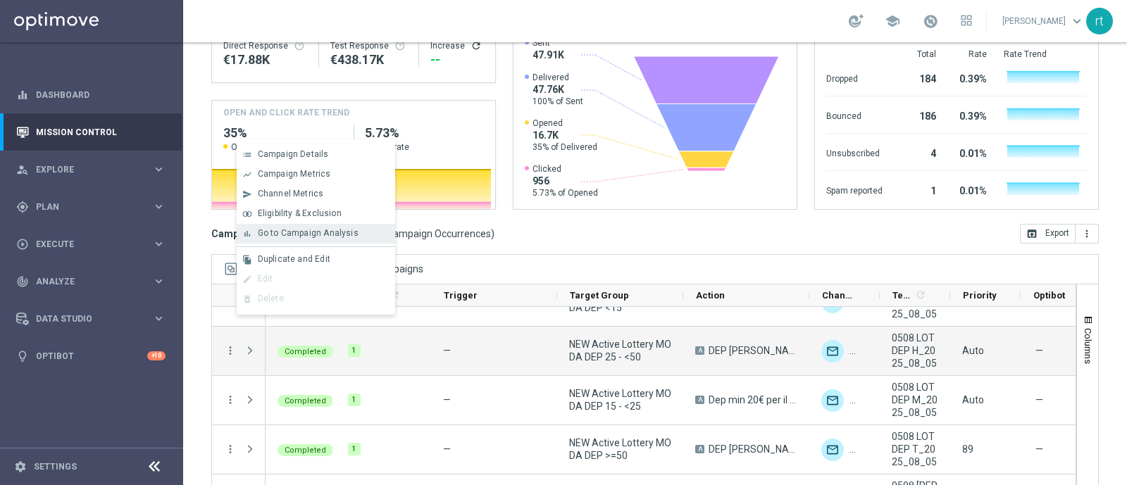
click at [342, 230] on span "Go to Campaign Analysis" at bounding box center [308, 233] width 101 height 10
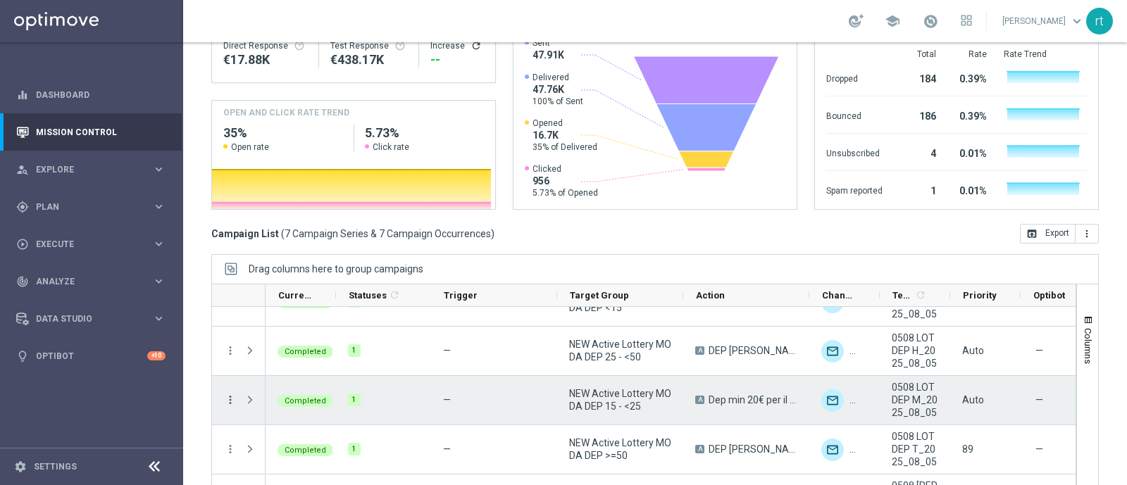
click at [229, 394] on icon "more_vert" at bounding box center [230, 400] width 13 height 13
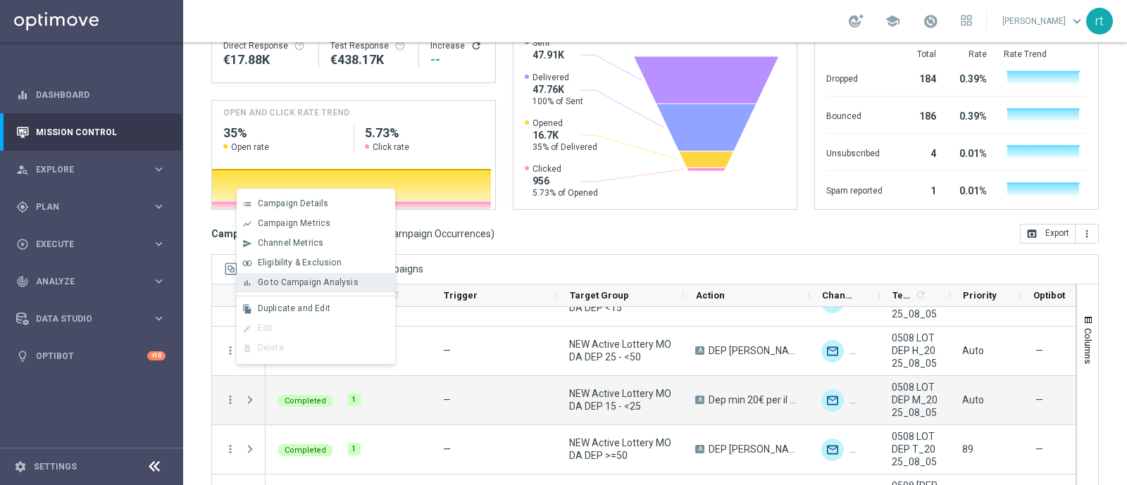
click at [316, 283] on span "Go to Campaign Analysis" at bounding box center [308, 283] width 101 height 10
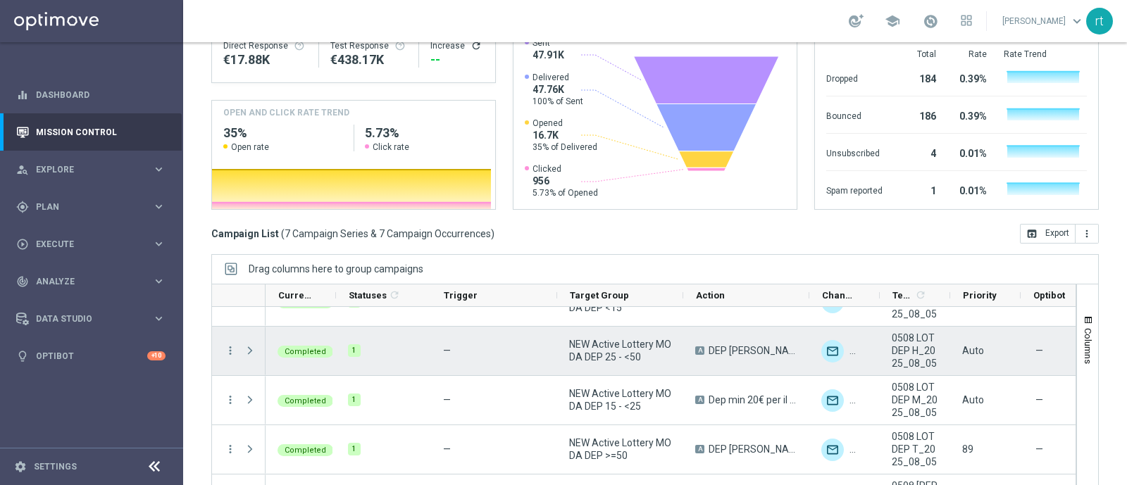
click at [250, 345] on span "Press SPACE to select this row." at bounding box center [250, 350] width 13 height 11
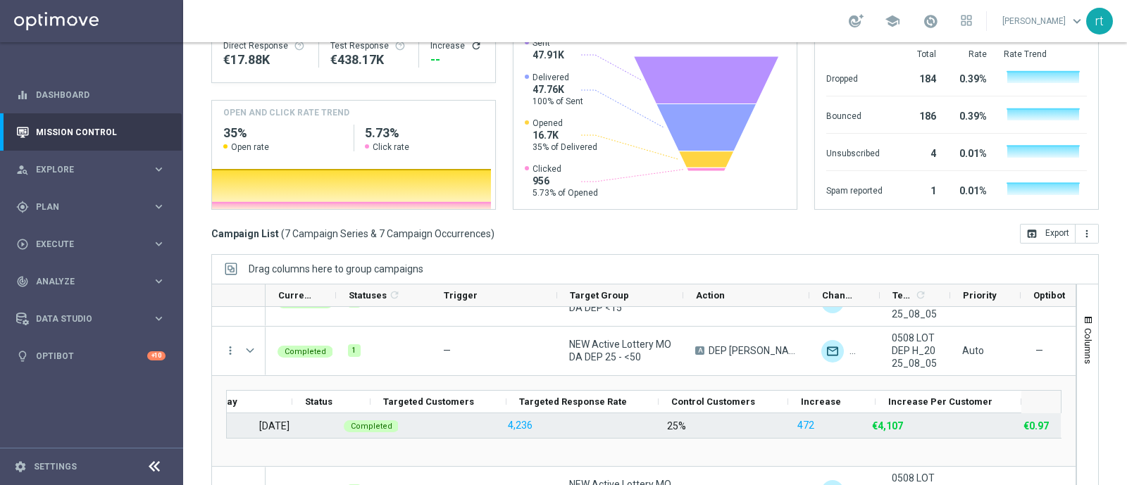
scroll to position [0, 0]
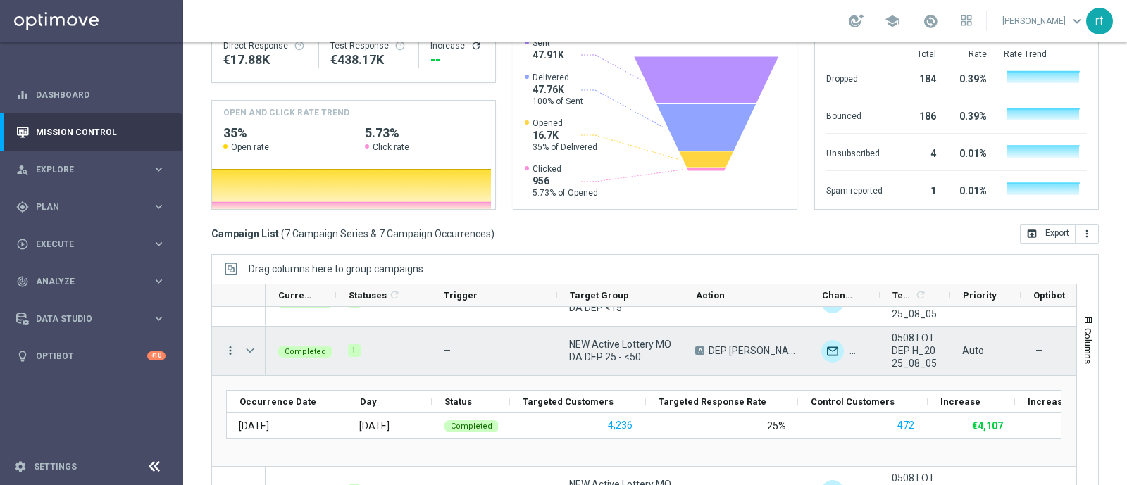
click at [226, 345] on icon "more_vert" at bounding box center [230, 351] width 13 height 13
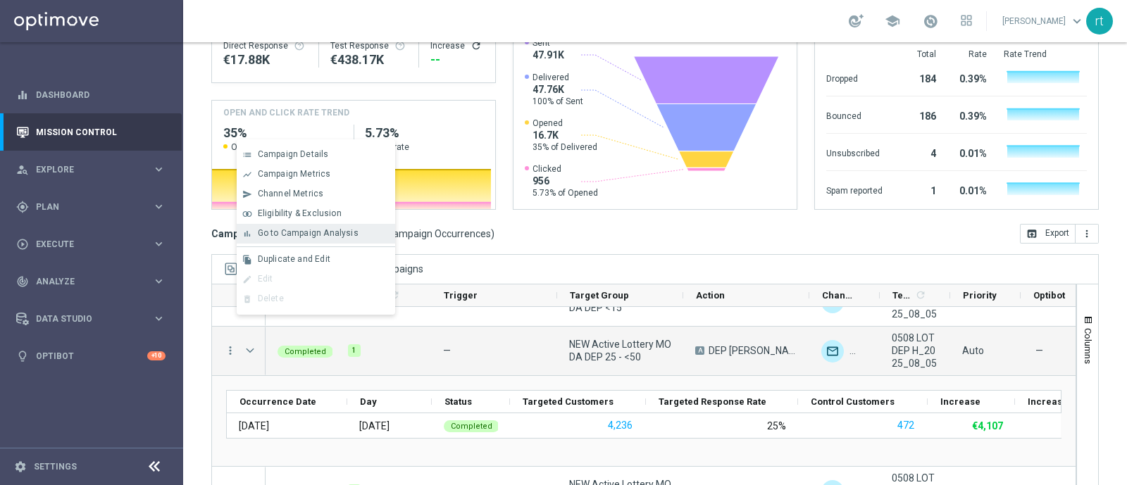
click at [321, 241] on div "bar_chart Go to Campaign Analysis" at bounding box center [316, 234] width 159 height 20
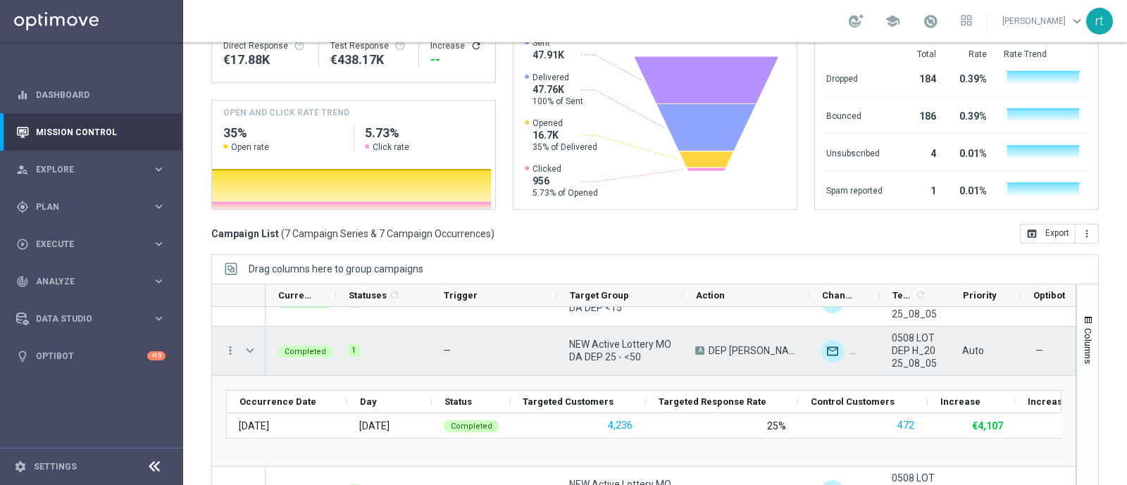
click at [254, 345] on span "Press SPACE to select this row." at bounding box center [250, 350] width 13 height 11
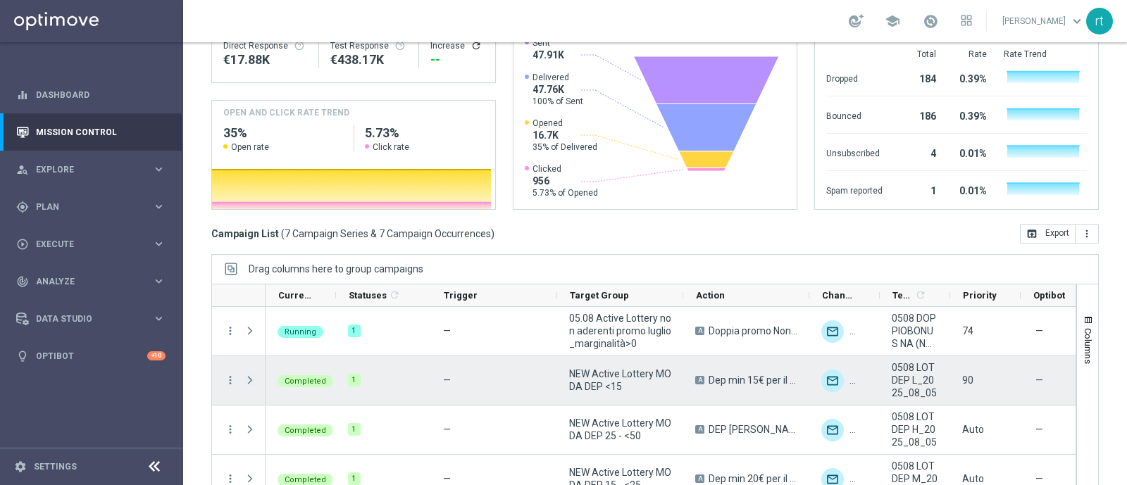
click at [246, 375] on span at bounding box center [250, 380] width 13 height 11
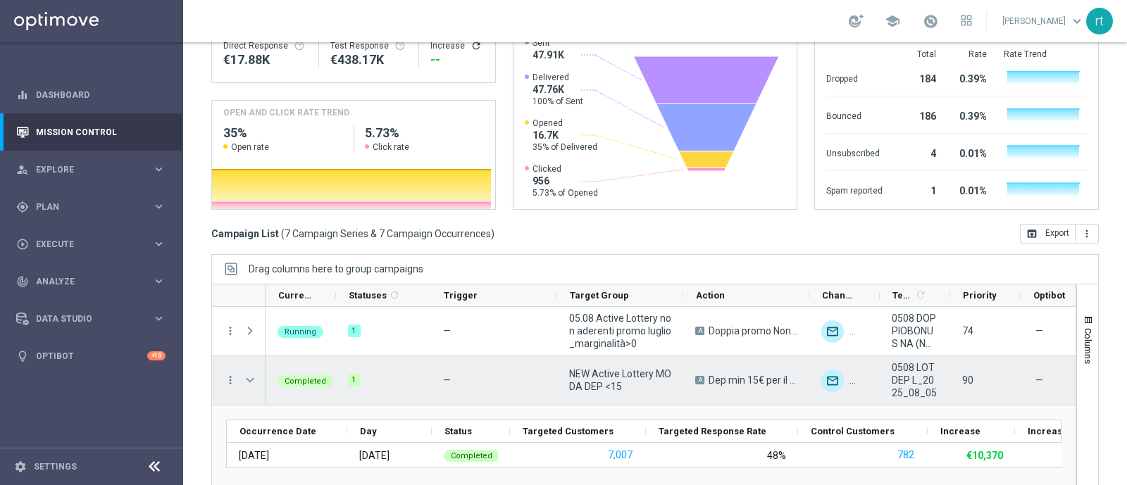
click at [236, 357] on div "more_vert" at bounding box center [224, 381] width 25 height 49
click at [229, 374] on icon "more_vert" at bounding box center [230, 380] width 13 height 13
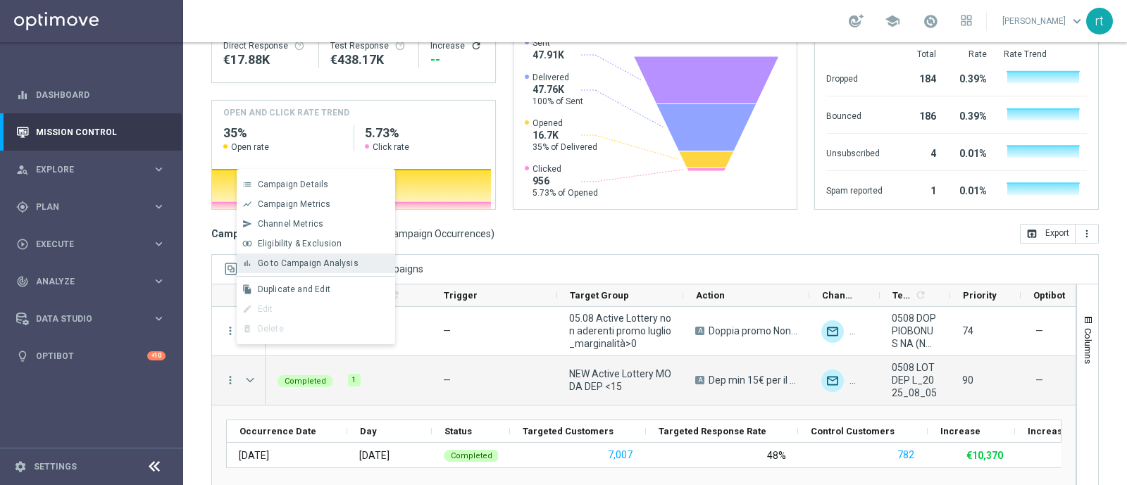
click at [326, 266] on span "Go to Campaign Analysis" at bounding box center [308, 264] width 101 height 10
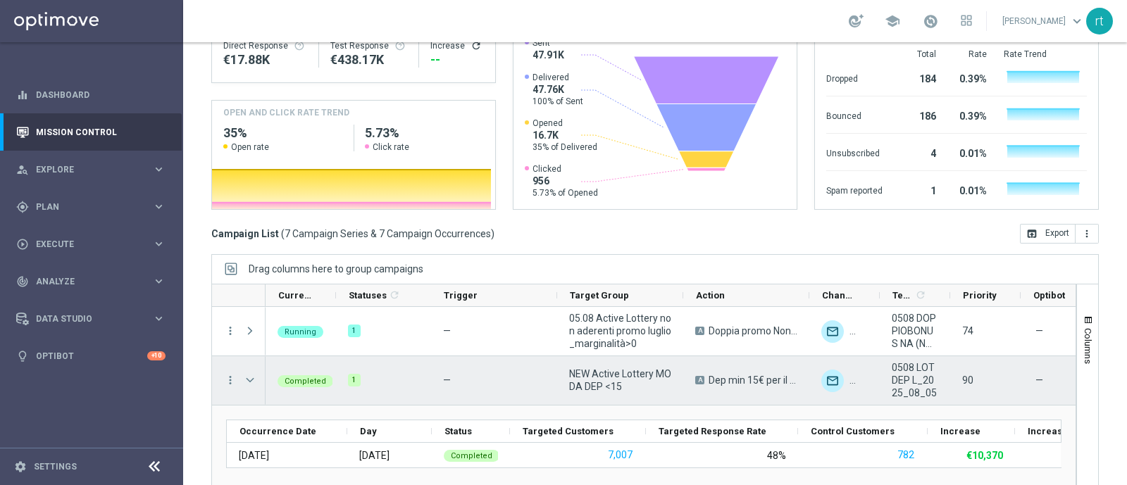
click at [244, 375] on span "Press SPACE to select this row." at bounding box center [250, 380] width 13 height 11
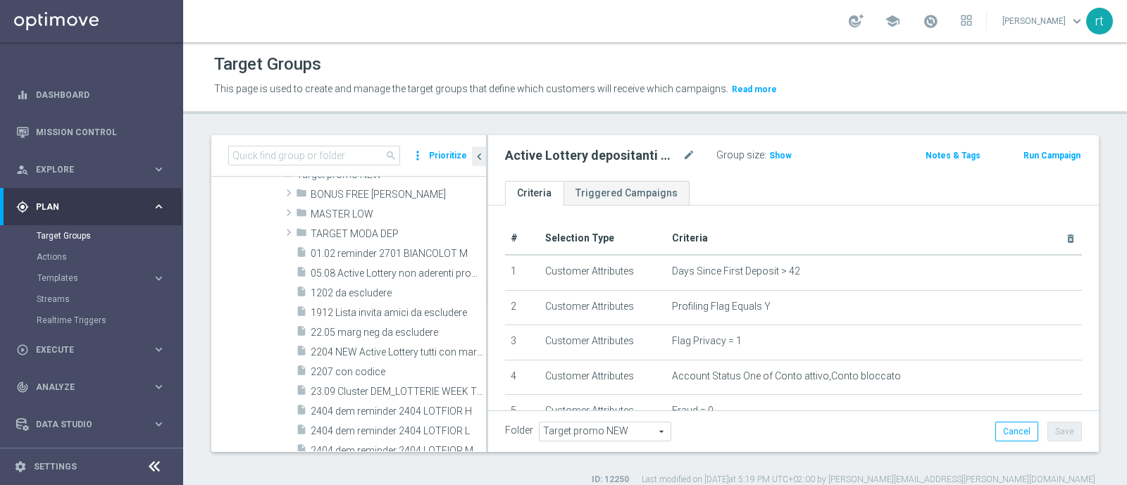
scroll to position [277, 0]
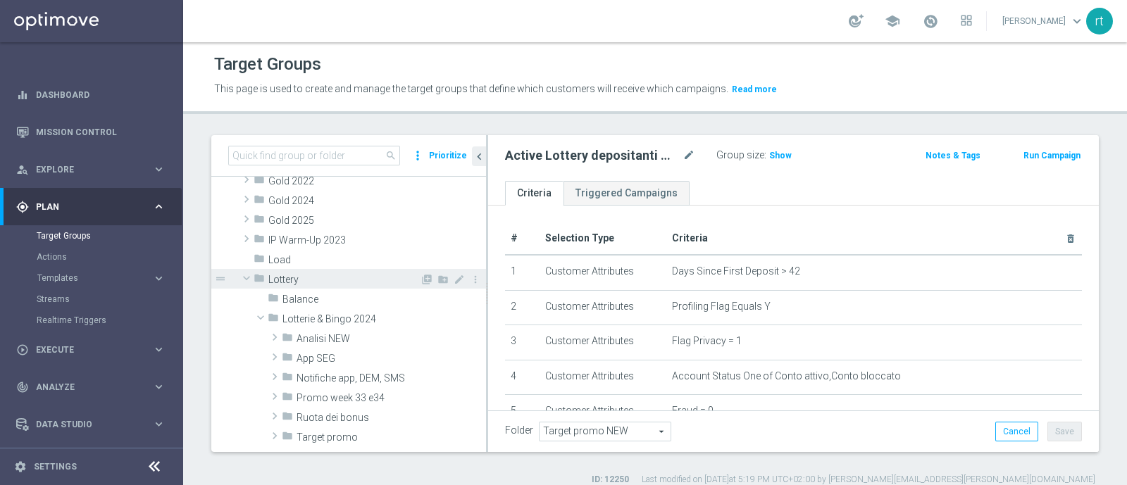
click at [313, 284] on span "Lottery" at bounding box center [343, 280] width 151 height 12
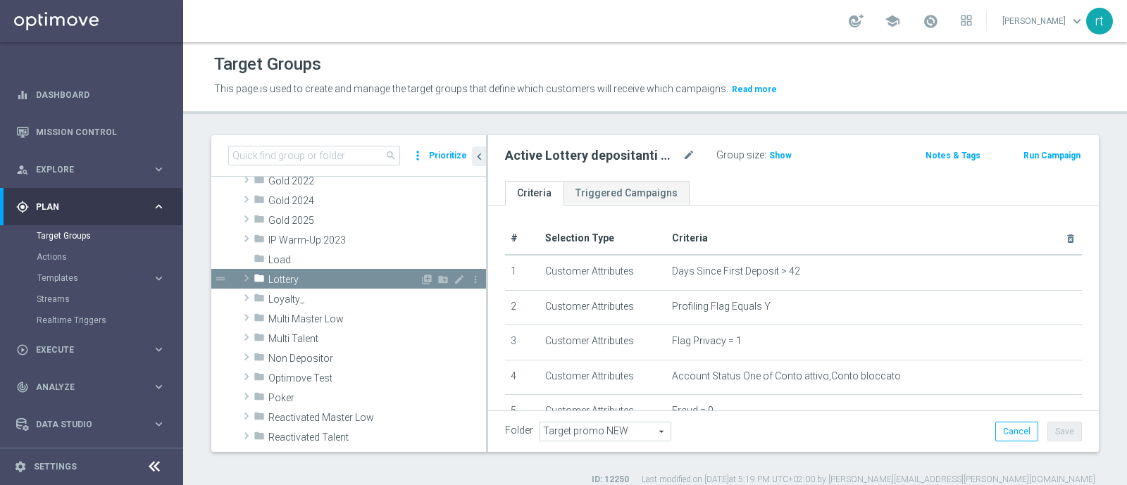
click at [313, 284] on span "Lottery" at bounding box center [343, 280] width 151 height 12
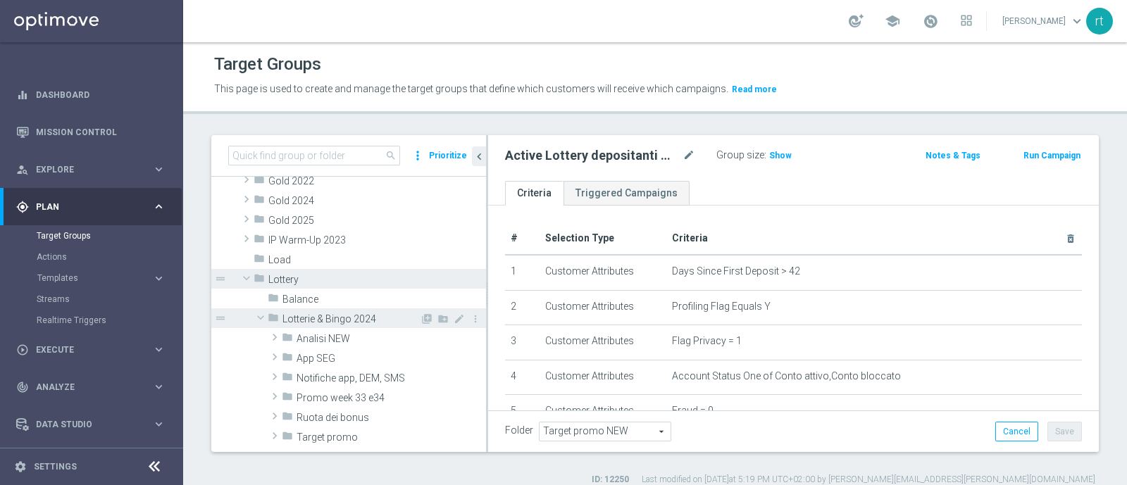
click at [330, 316] on span "Lotterie & Bingo 2024" at bounding box center [351, 320] width 137 height 12
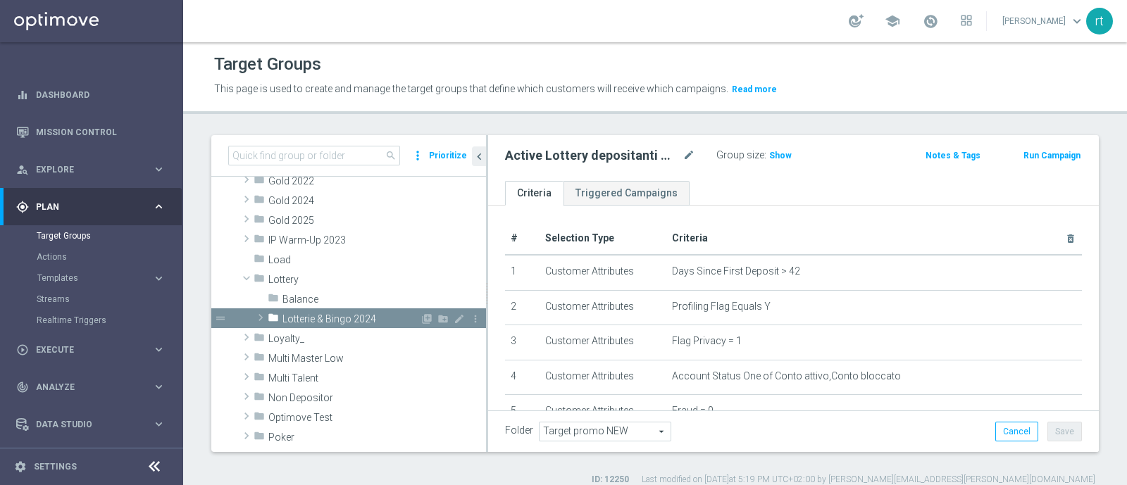
click at [330, 316] on span "Lotterie & Bingo 2024" at bounding box center [351, 320] width 137 height 12
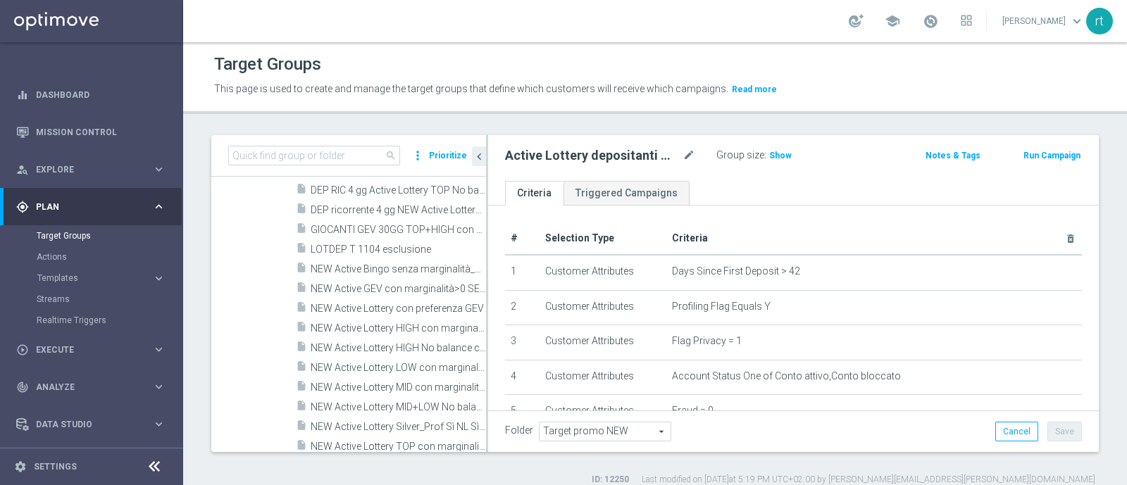
scroll to position [1130, 0]
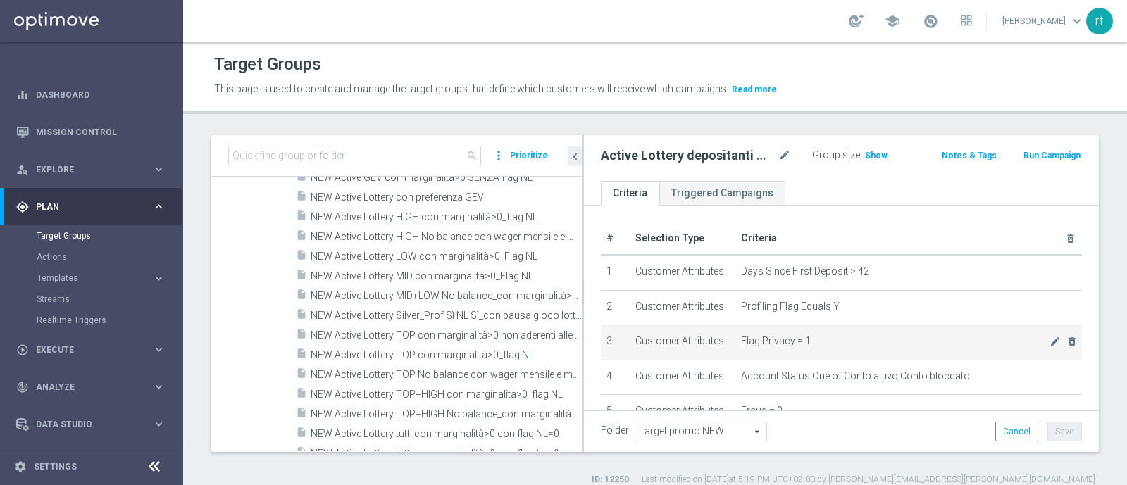
drag, startPoint x: 486, startPoint y: 337, endPoint x: 645, endPoint y: 361, distance: 160.4
click at [645, 361] on as-split "search more_vert Prioritize Customer Target Groups library_add create_new_folder" at bounding box center [655, 293] width 888 height 317
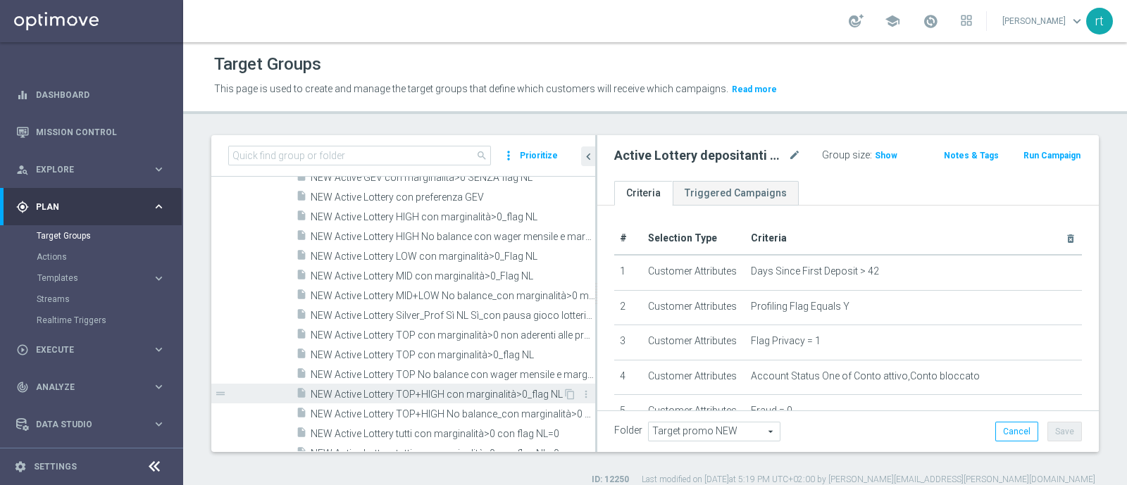
click at [402, 395] on span "NEW Active Lottery TOP+HIGH con marginalità>0_flag NL" at bounding box center [437, 395] width 252 height 12
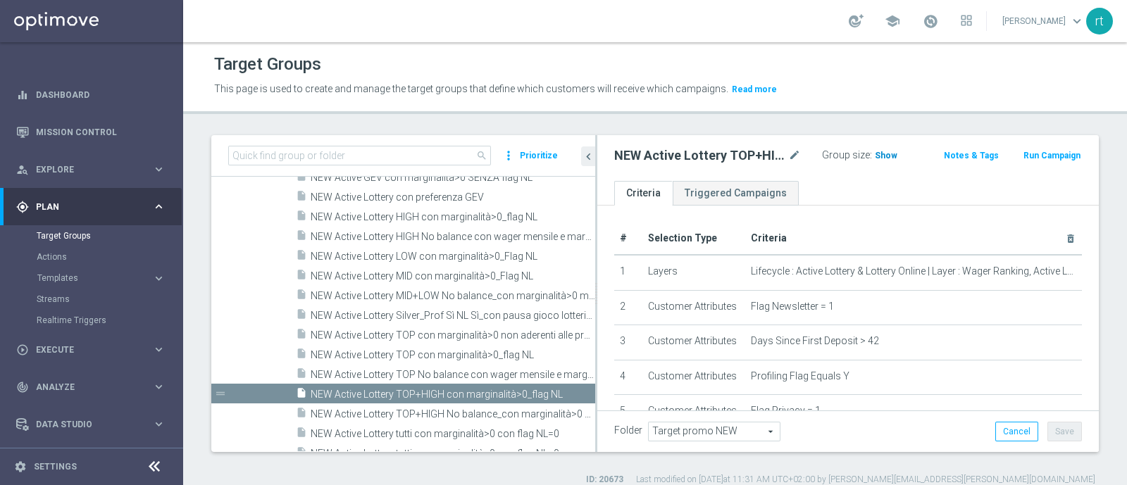
click at [877, 159] on span "Show" at bounding box center [886, 156] width 23 height 10
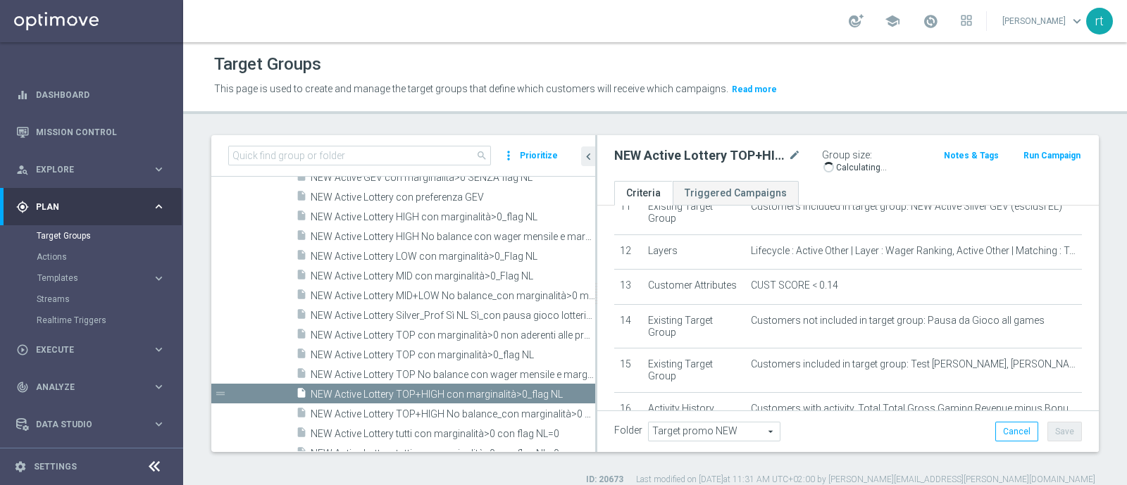
scroll to position [413, 0]
drag, startPoint x: 202, startPoint y: 314, endPoint x: 445, endPoint y: 371, distance: 249.7
click at [445, 371] on div "search more_vert Prioritize Customer Target Groups library_add create_new_folder" at bounding box center [655, 310] width 944 height 351
click at [876, 154] on span "20,665" at bounding box center [891, 157] width 30 height 13
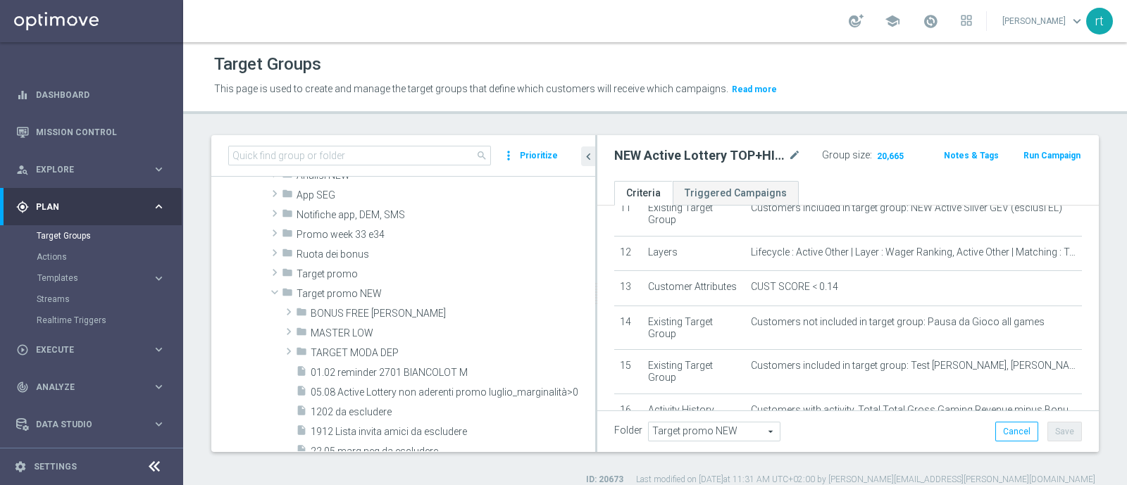
scroll to position [381, 0]
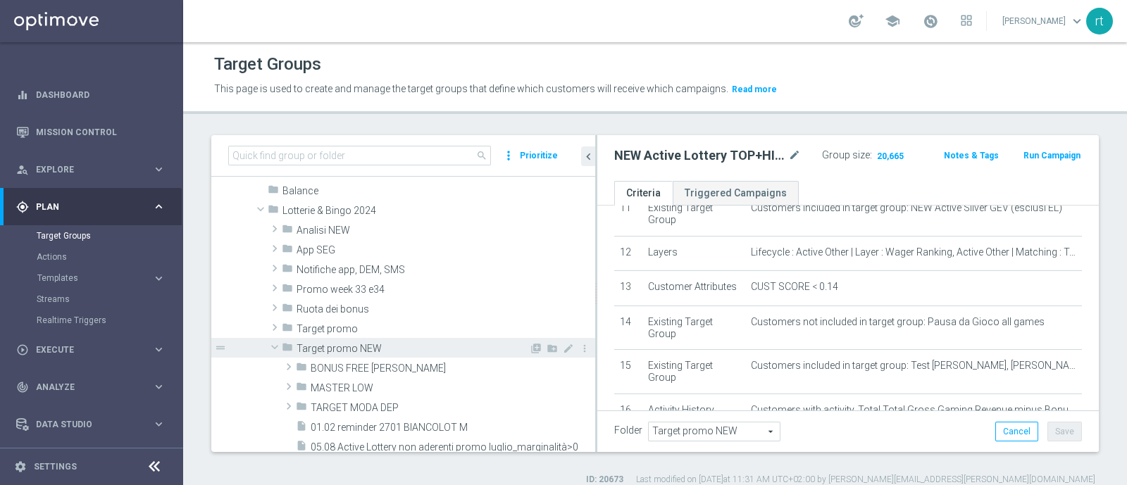
click at [378, 345] on span "Target promo NEW" at bounding box center [413, 349] width 233 height 12
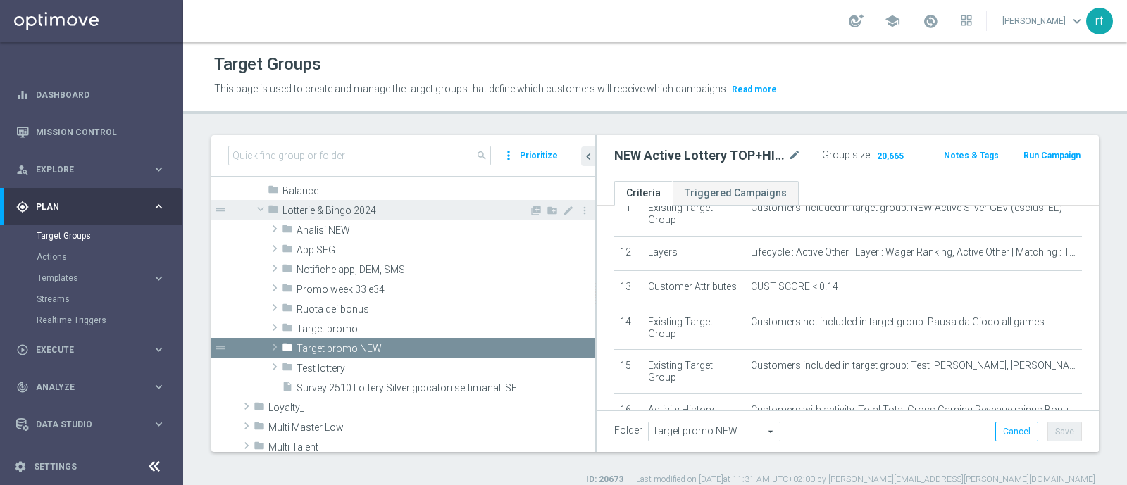
click at [345, 206] on span "Lotterie & Bingo 2024" at bounding box center [406, 211] width 247 height 12
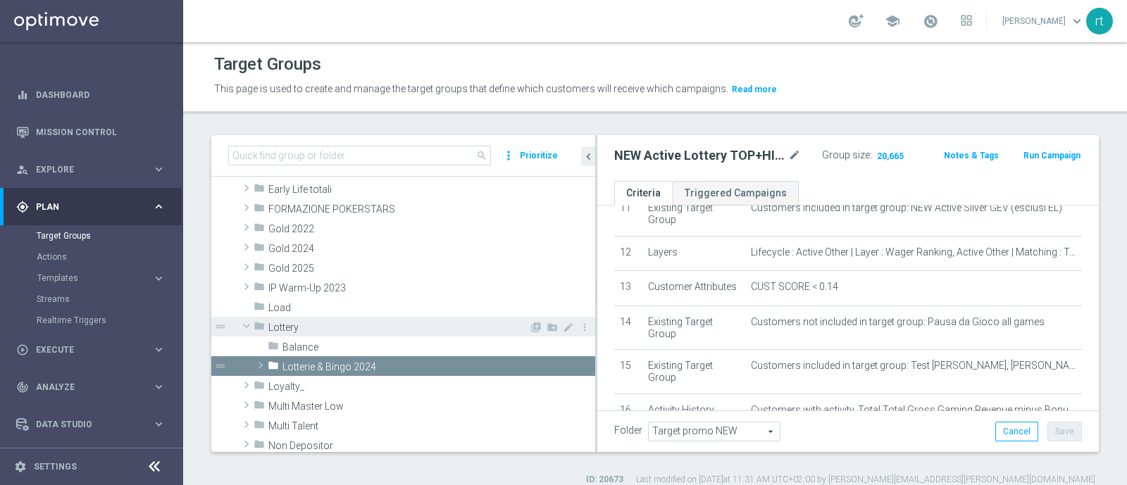
click at [328, 322] on span "Lottery" at bounding box center [398, 328] width 261 height 12
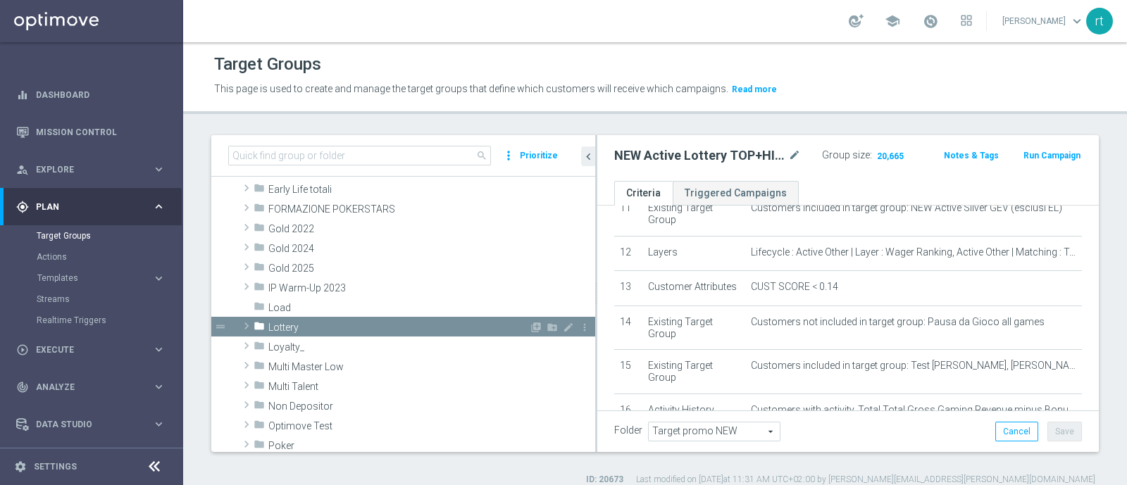
click at [314, 324] on span "Lottery" at bounding box center [398, 328] width 261 height 12
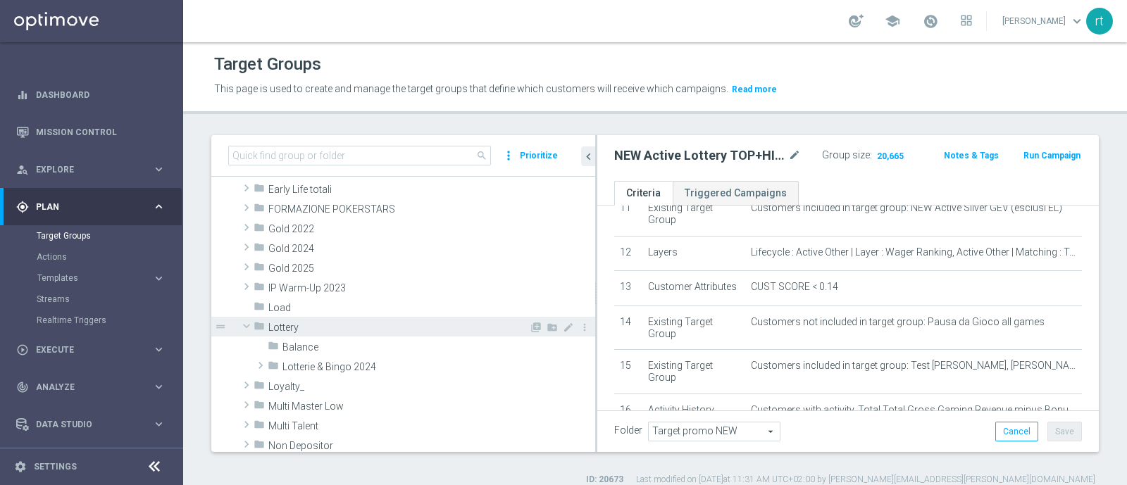
scroll to position [335, 0]
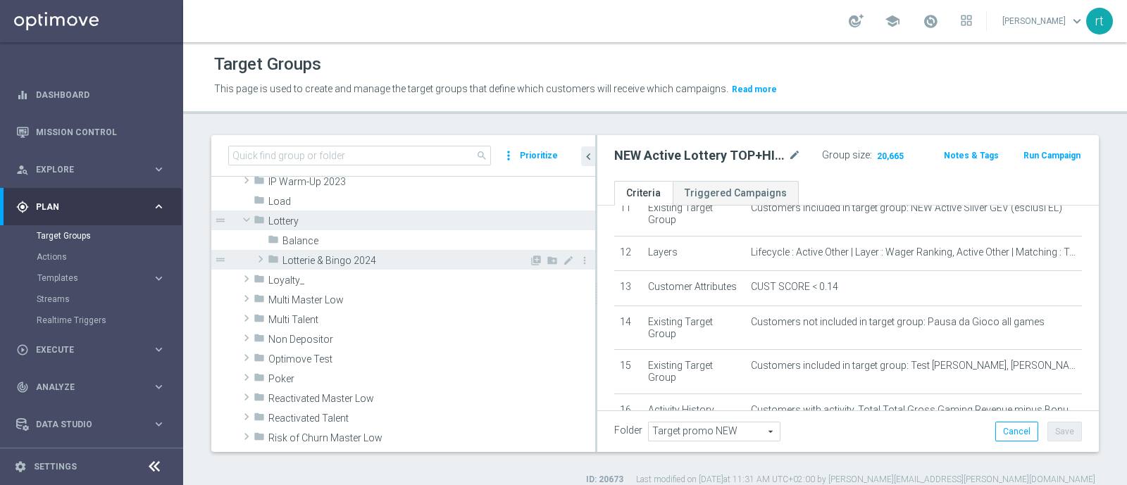
click at [344, 262] on span "Lotterie & Bingo 2024" at bounding box center [406, 261] width 247 height 12
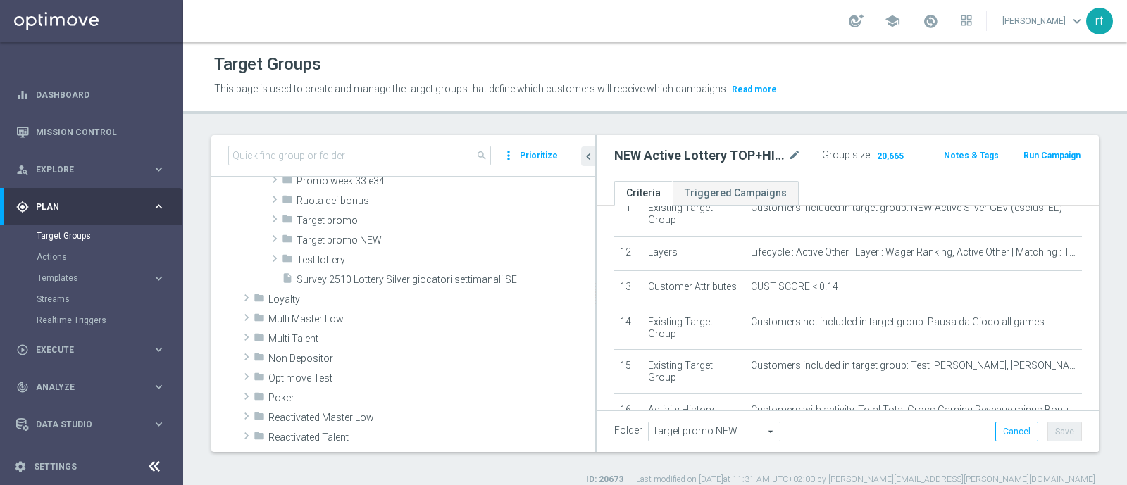
scroll to position [435, 0]
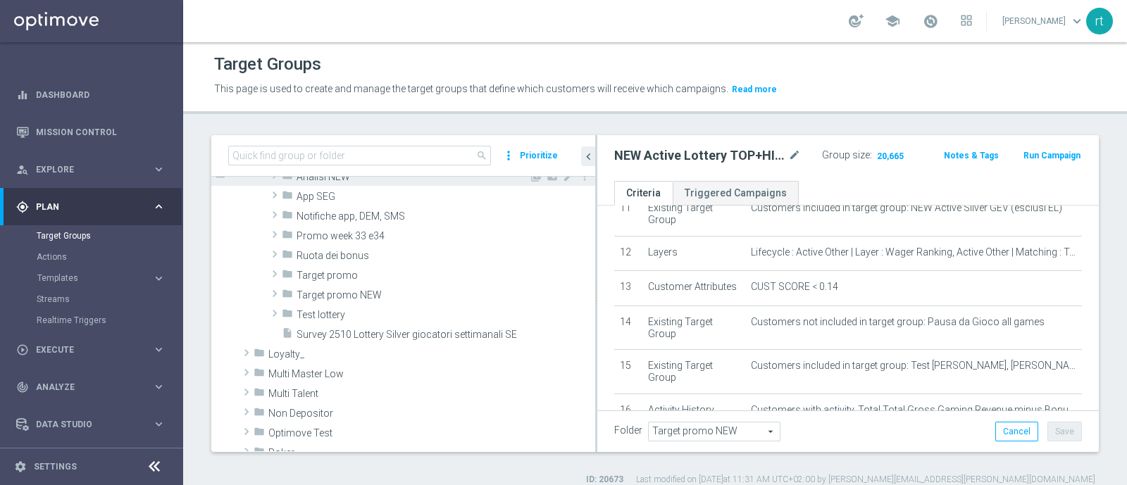
click at [345, 282] on div "folder Target promo" at bounding box center [439, 275] width 314 height 20
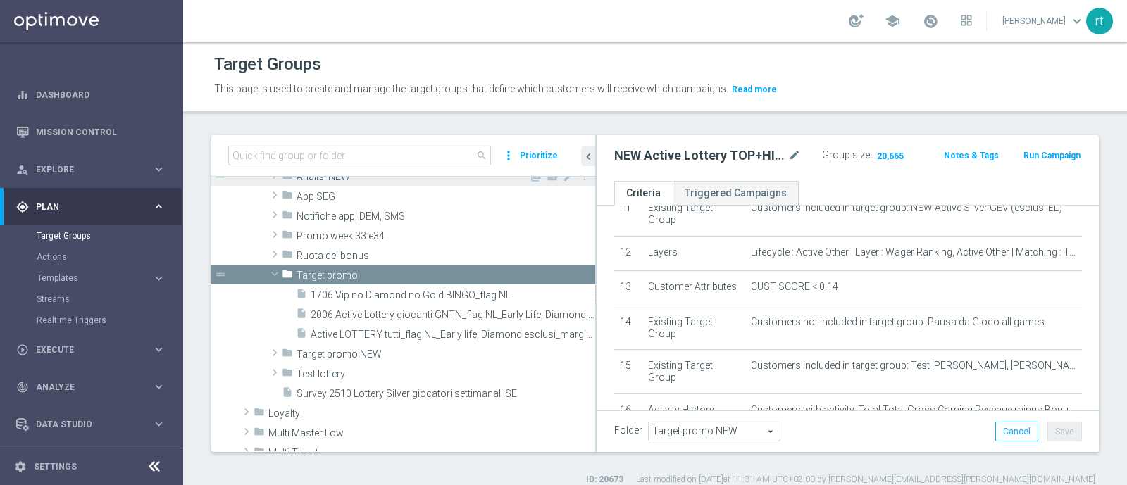
click at [345, 282] on div "folder Target promo" at bounding box center [439, 275] width 314 height 20
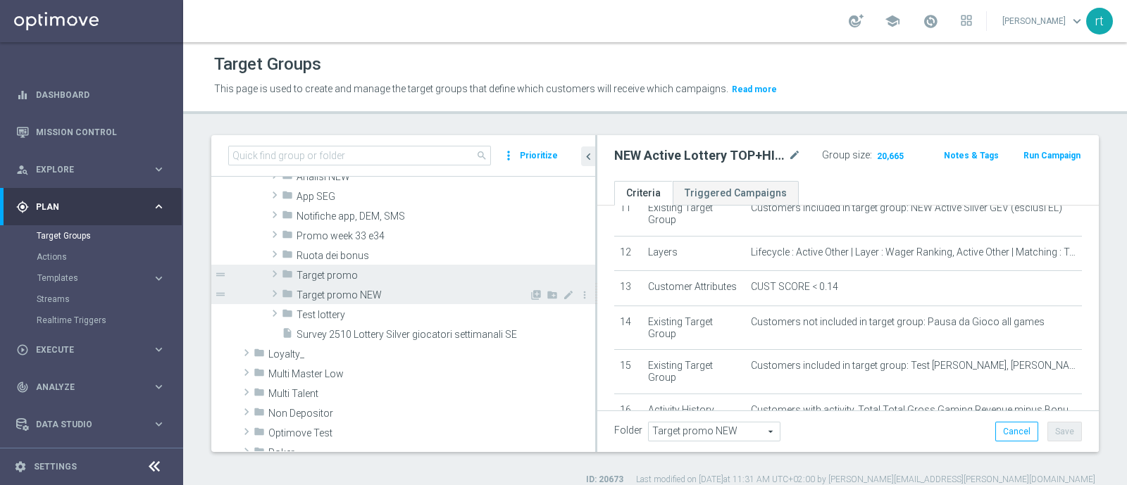
click at [345, 298] on span "Target promo NEW" at bounding box center [413, 296] width 233 height 12
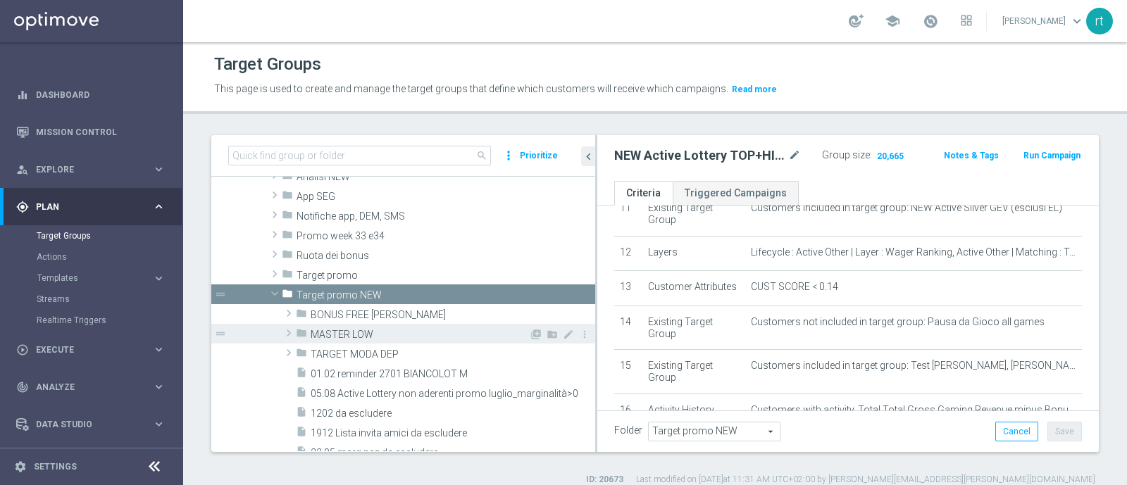
click at [345, 331] on span "MASTER LOW" at bounding box center [420, 335] width 218 height 12
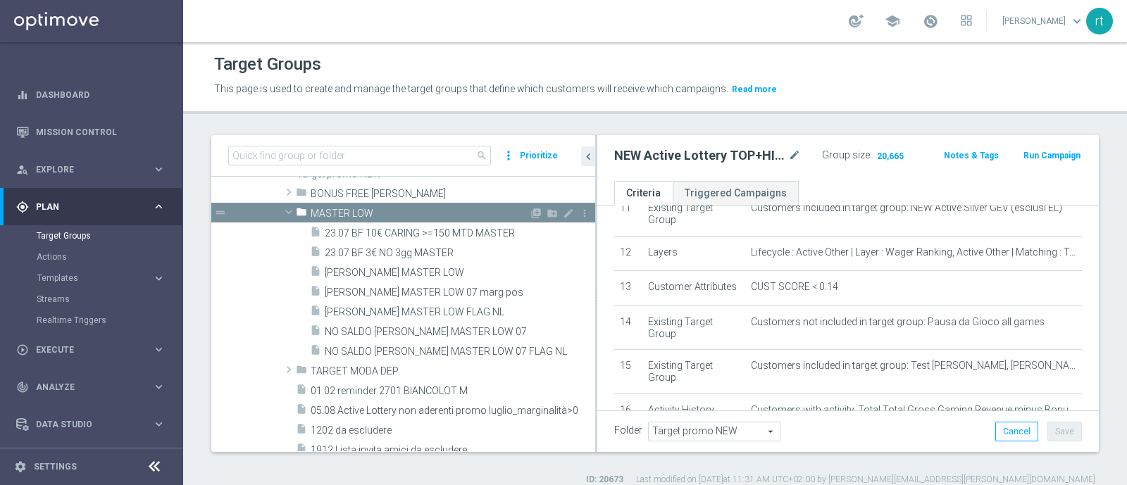
scroll to position [549, 0]
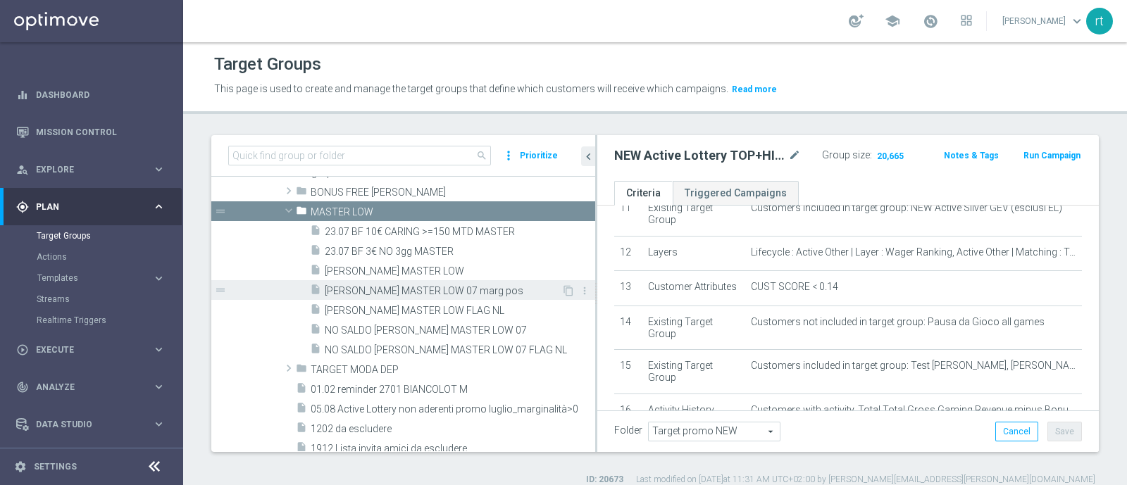
click at [404, 290] on span "LOTT MASTER LOW 07 marg pos" at bounding box center [443, 291] width 237 height 12
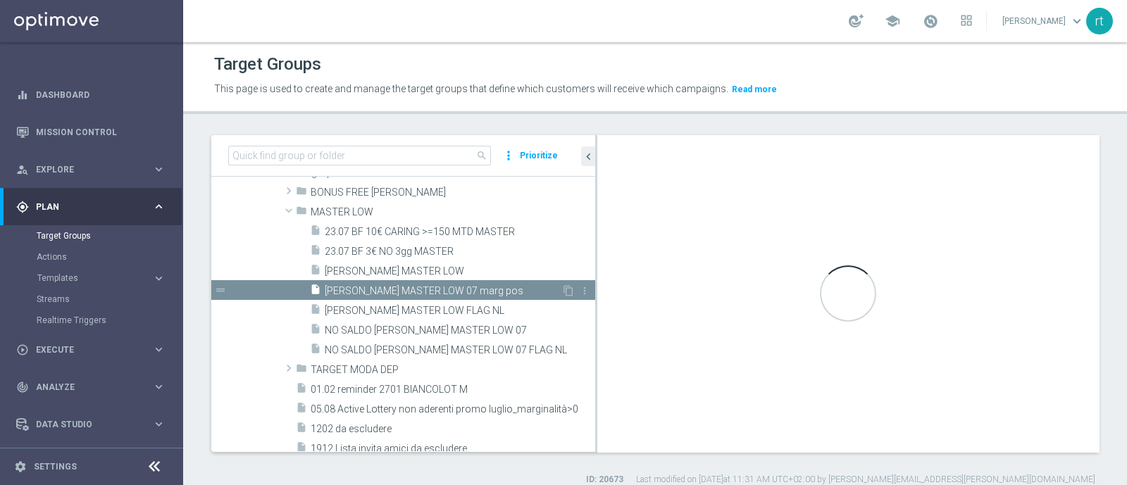
type textarea "(1 and 2 and 3 and 4 and 5 and 6 and 7 and 8 and 12 and 14 and 15 and (11 or (9…"
type input "MASTER LOW"
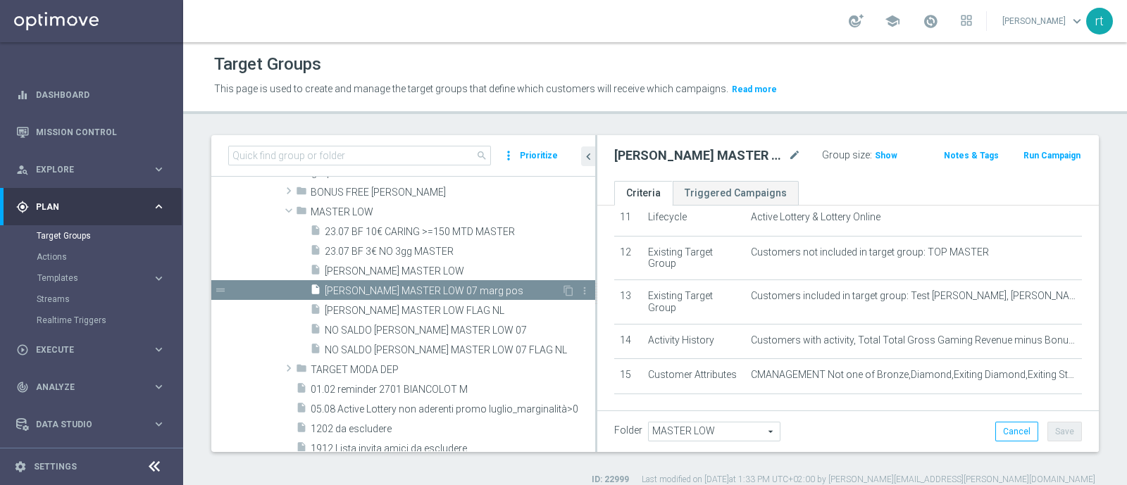
scroll to position [423, 0]
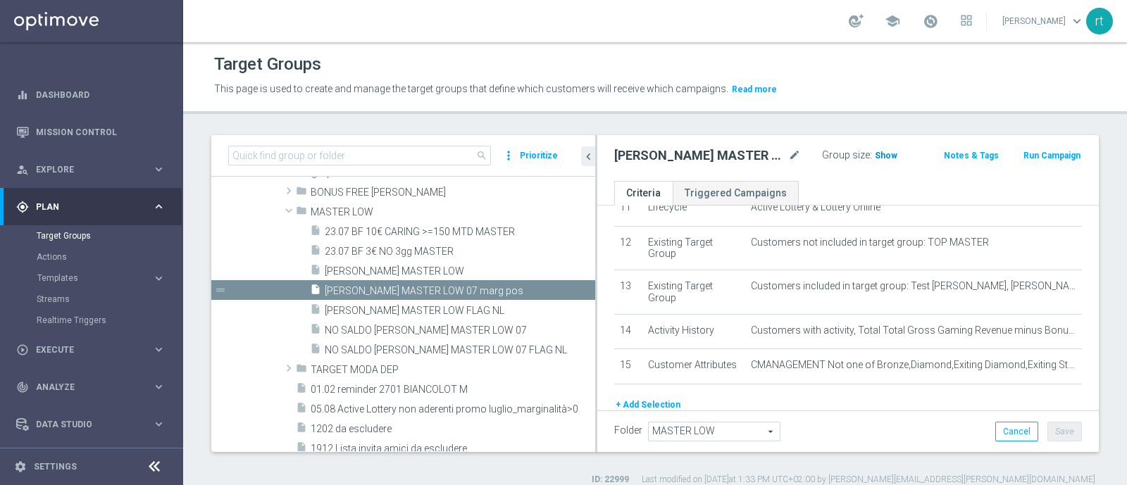
click at [875, 155] on span "Show" at bounding box center [886, 156] width 23 height 10
click at [788, 158] on icon "mode_edit" at bounding box center [794, 155] width 13 height 17
click at [720, 156] on input "LOTT MASTER LOW 07 marg pos" at bounding box center [696, 157] width 164 height 20
type input "LOTT MASTER LOW marg pos"
click at [886, 114] on div "Target Groups This page is used to create and manage the target groups that def…" at bounding box center [655, 263] width 944 height 443
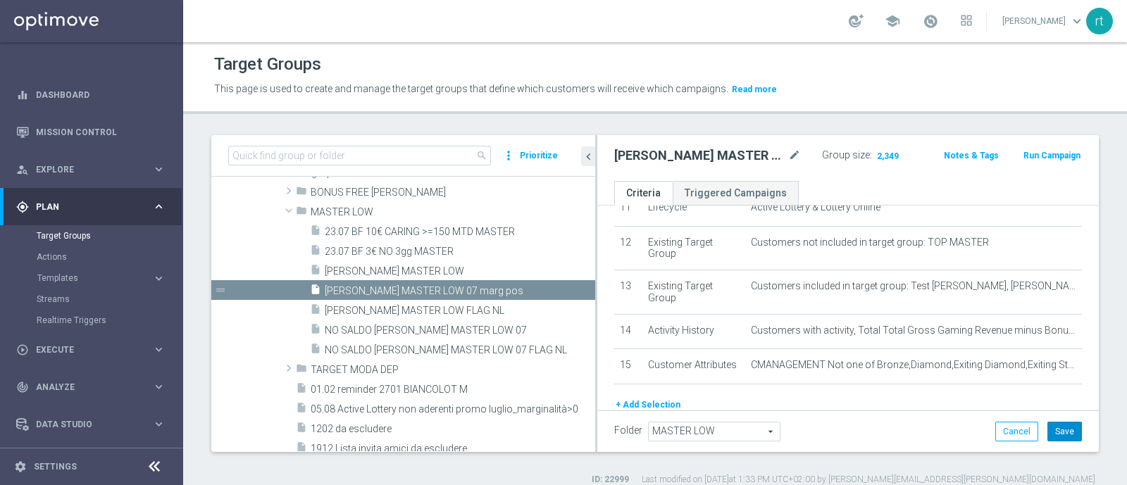
click at [1048, 428] on button "Save" at bounding box center [1065, 432] width 35 height 20
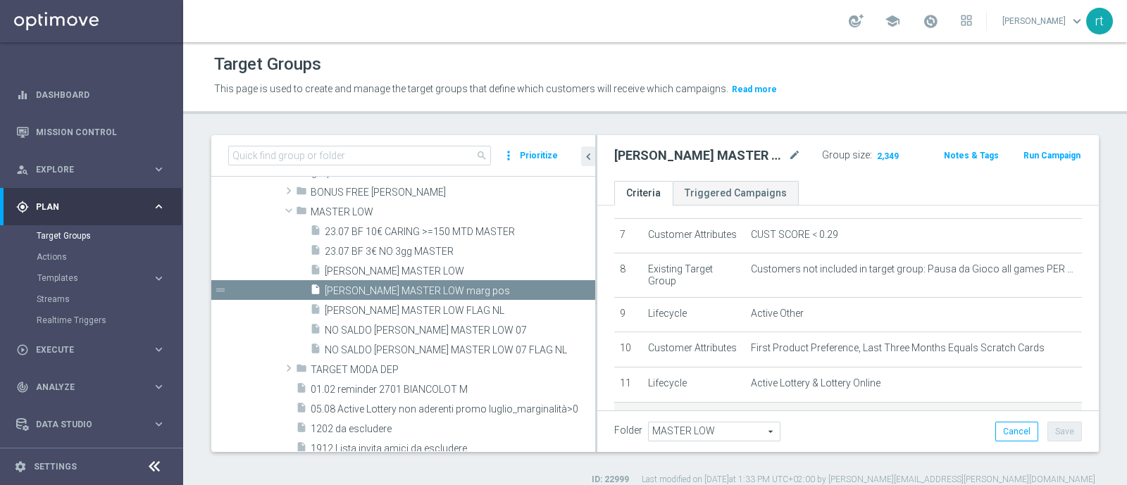
scroll to position [241, 0]
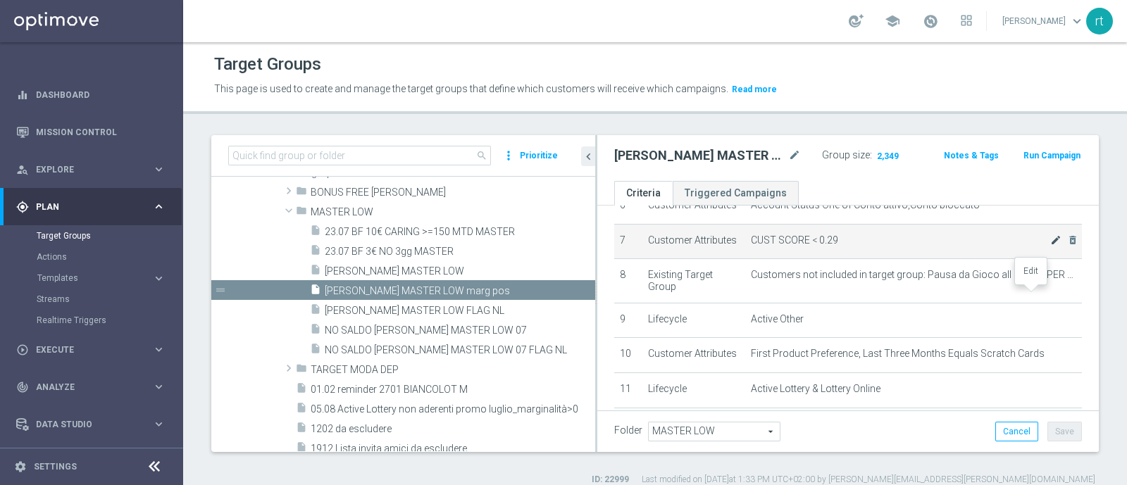
click at [1051, 246] on icon "mode_edit" at bounding box center [1056, 240] width 11 height 11
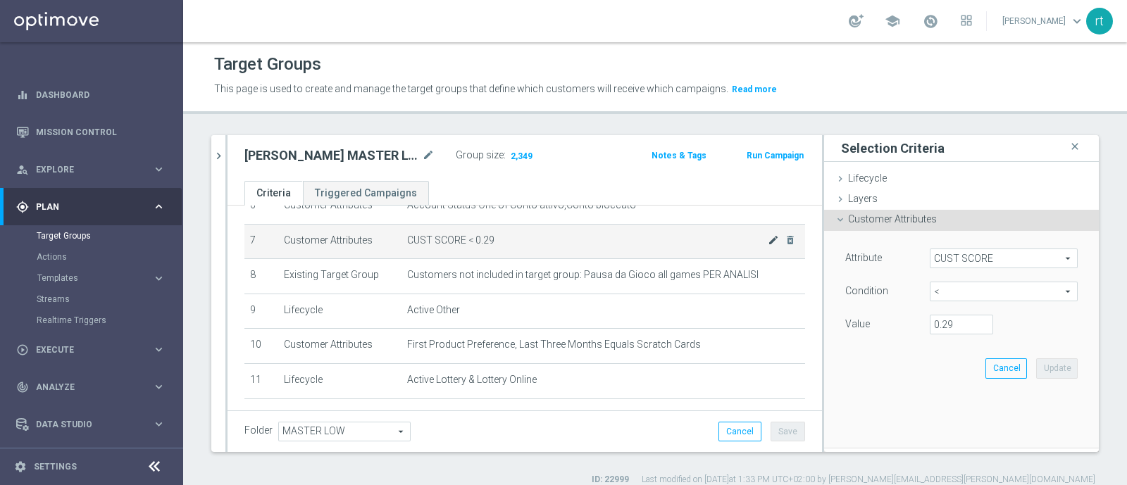
scroll to position [204, 0]
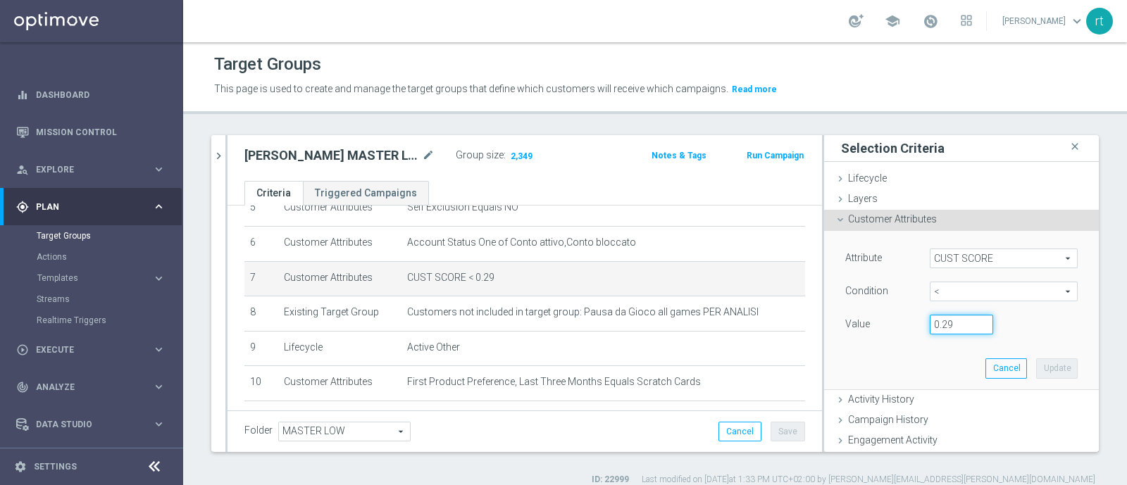
click at [941, 315] on input "0.29" at bounding box center [961, 325] width 63 height 20
type input "0.14"
click at [1036, 359] on button "Update" at bounding box center [1057, 369] width 42 height 20
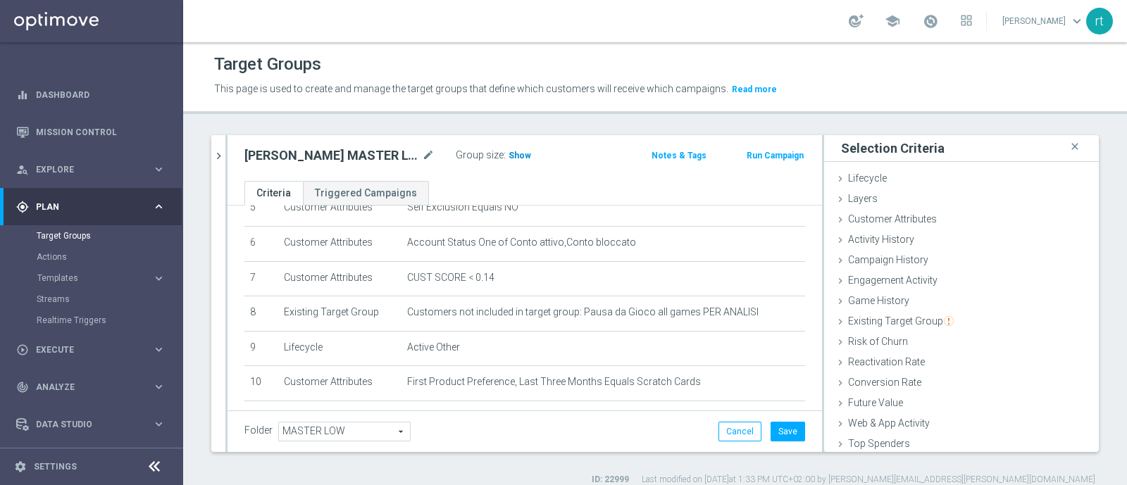
click at [514, 156] on span "Show" at bounding box center [520, 156] width 23 height 10
click at [771, 434] on button "Save" at bounding box center [788, 432] width 35 height 20
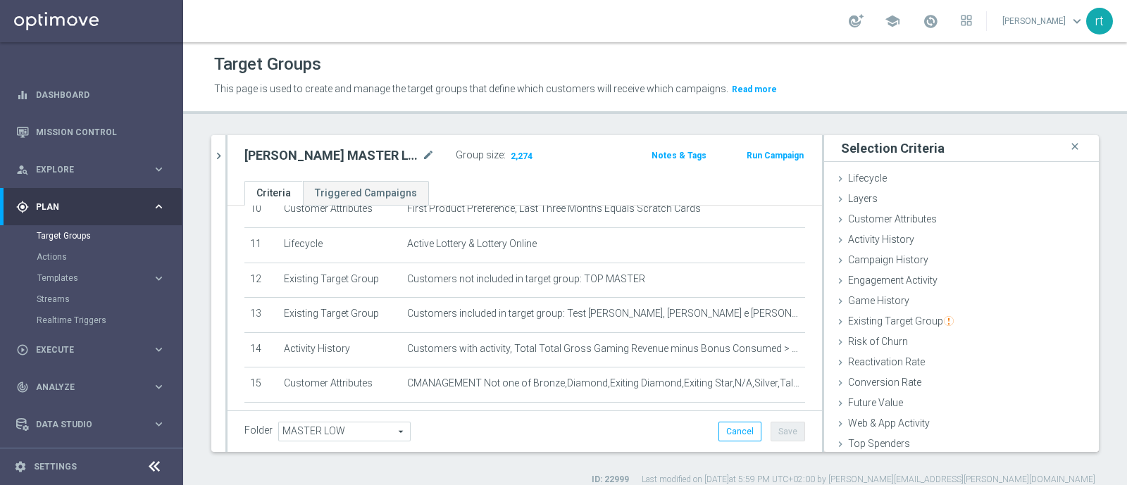
scroll to position [392, 0]
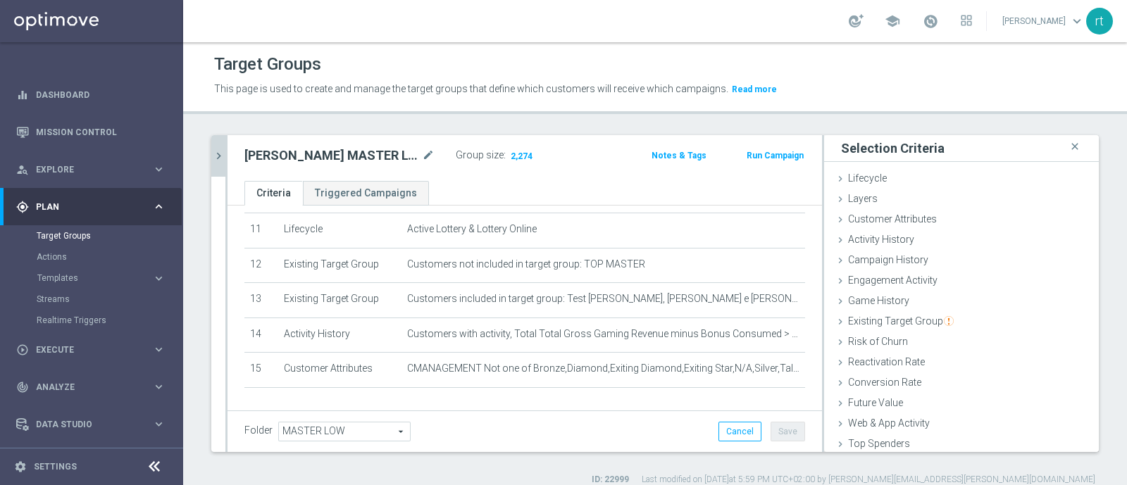
click at [220, 153] on icon "chevron_right" at bounding box center [218, 155] width 13 height 13
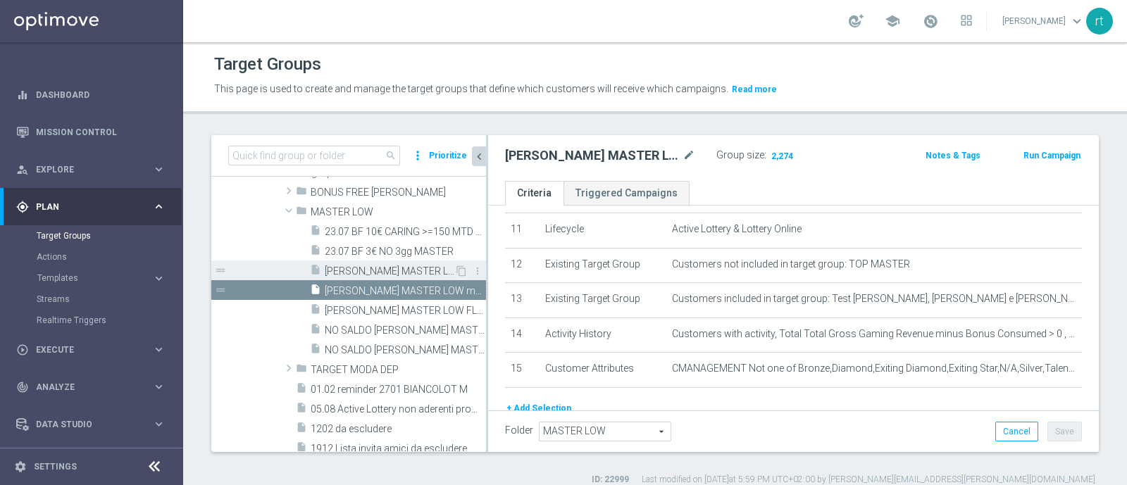
click at [381, 266] on span "LOTT MASTER LOW" at bounding box center [390, 272] width 130 height 12
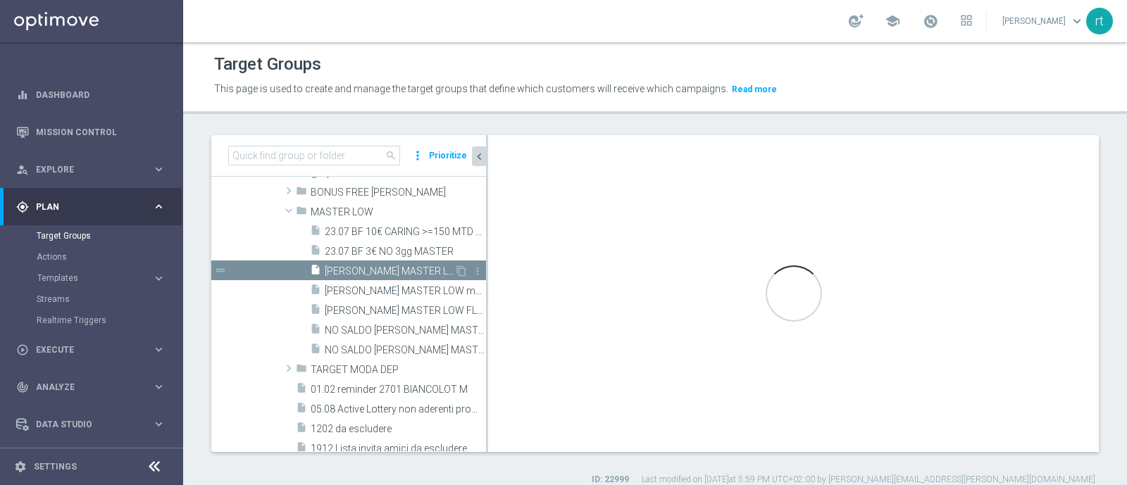
type textarea "(1 and 2 and 3 and 4 and 5 and 6 and 7 and 8 and 12 and 14 and (11 or (9 and 10…"
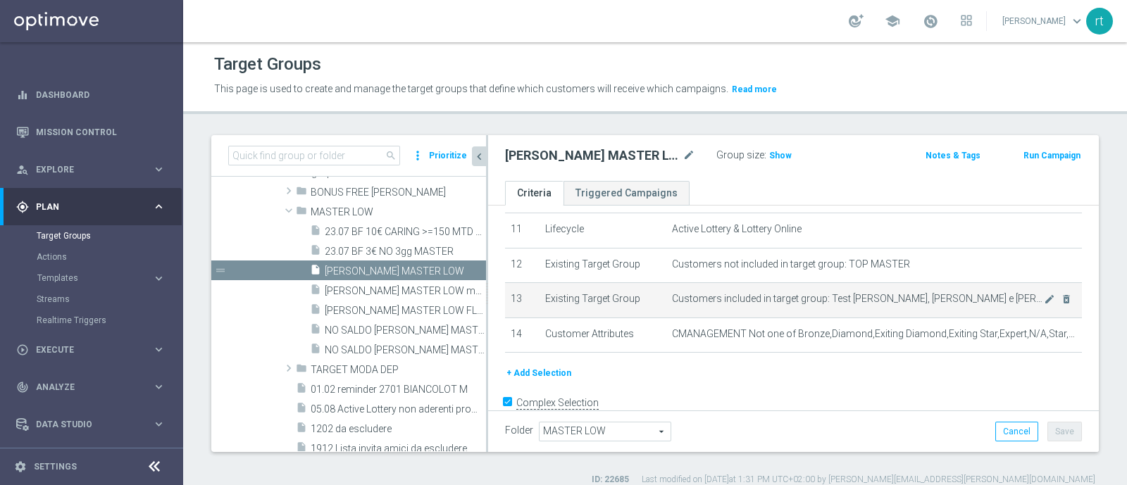
scroll to position [151, 0]
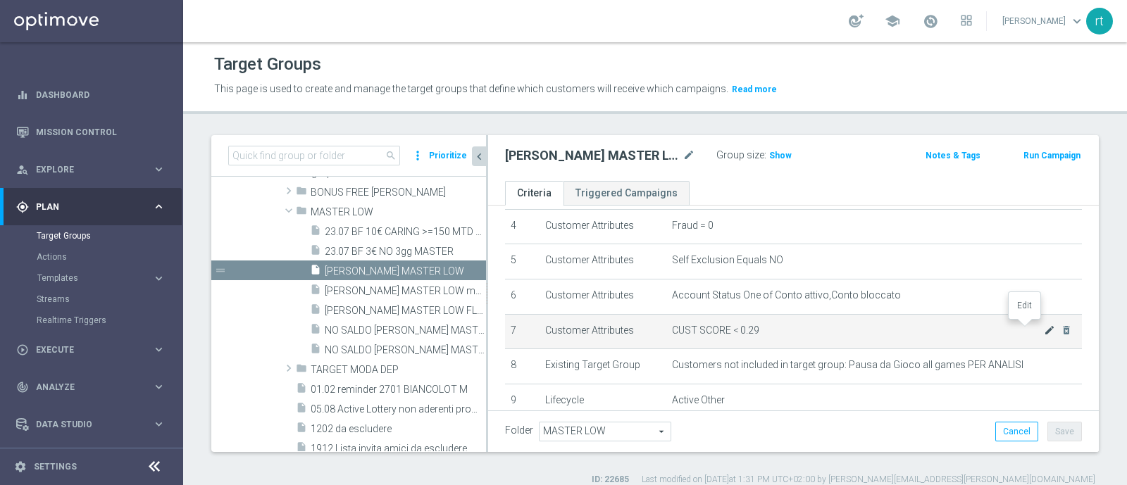
click at [1044, 325] on icon "mode_edit" at bounding box center [1049, 330] width 11 height 11
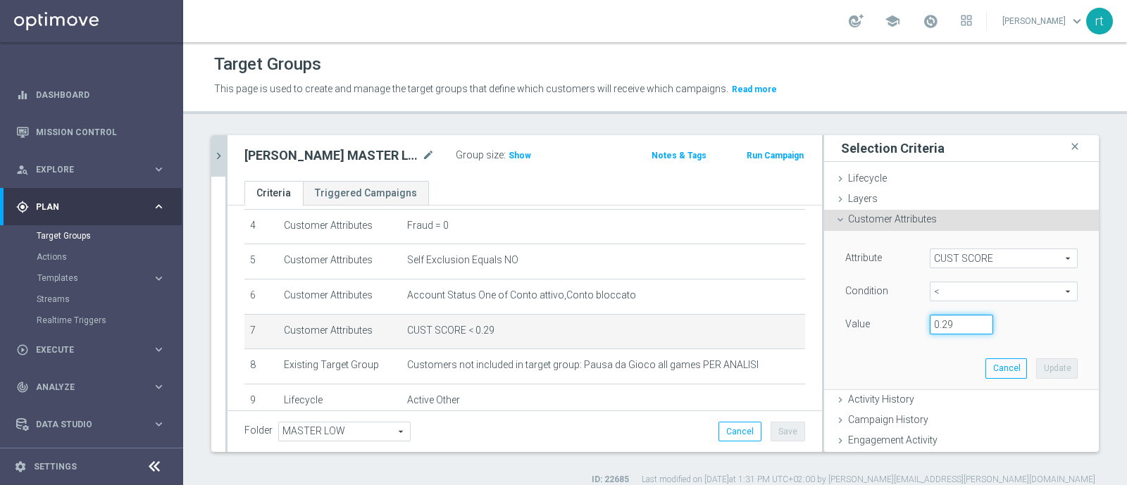
click at [938, 324] on input "0.29" at bounding box center [961, 325] width 63 height 20
type input "0.14"
click at [1036, 368] on button "Update" at bounding box center [1057, 369] width 42 height 20
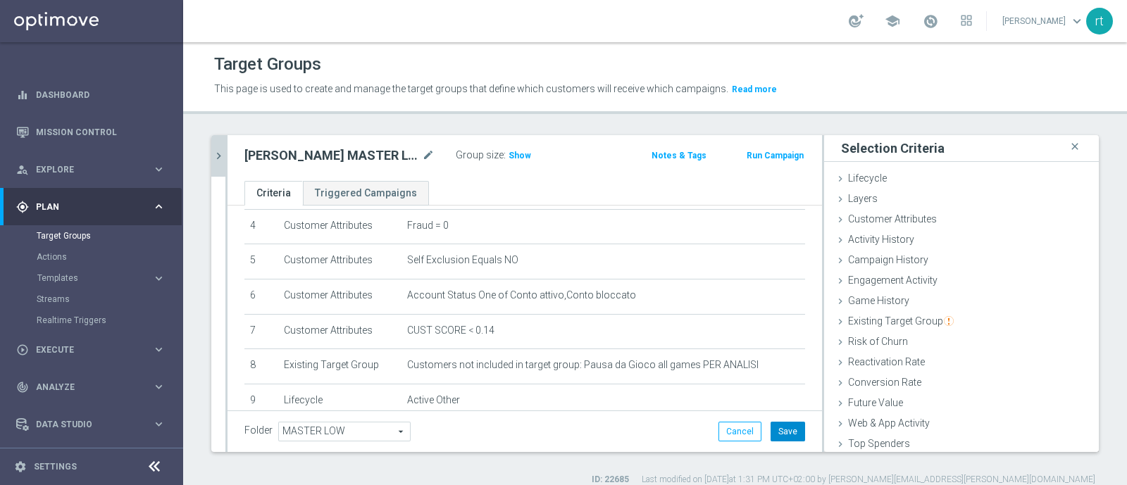
click at [771, 433] on button "Save" at bounding box center [788, 432] width 35 height 20
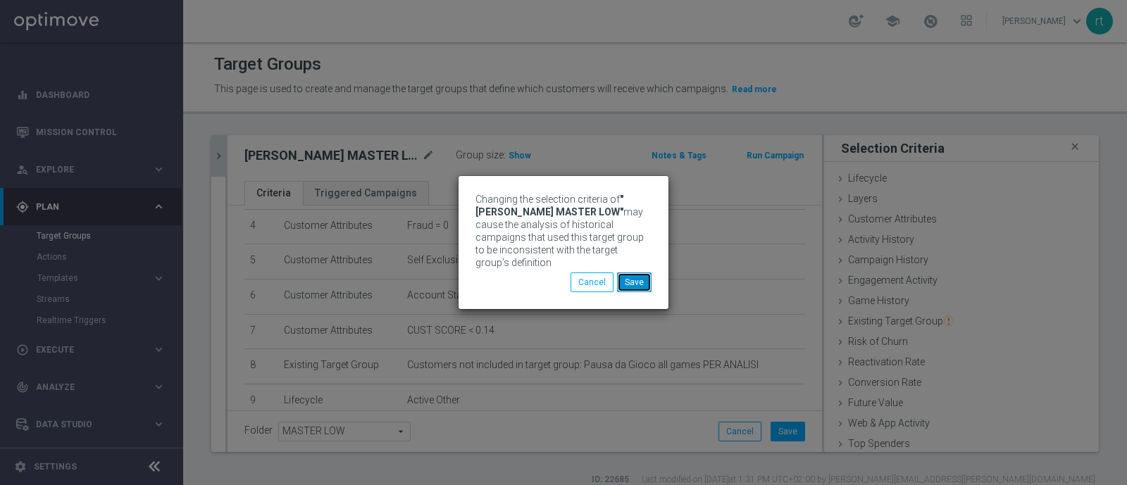
click at [636, 280] on button "Save" at bounding box center [634, 283] width 35 height 20
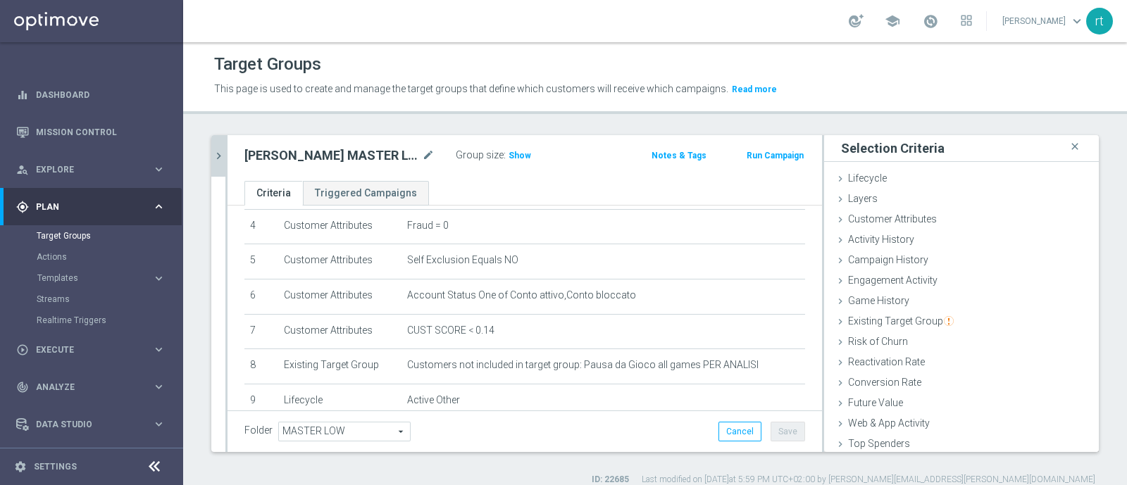
click at [222, 162] on button "chevron_right" at bounding box center [218, 156] width 14 height 42
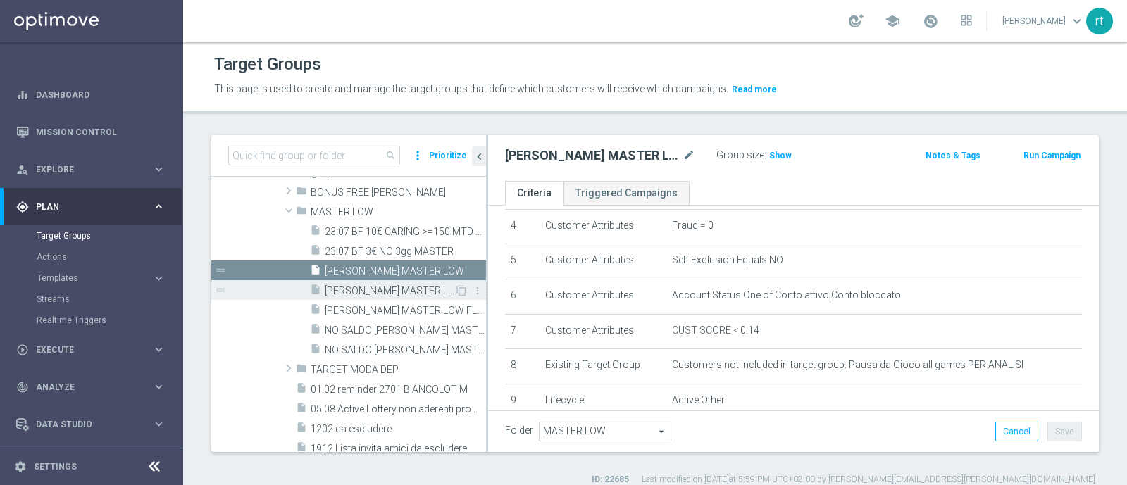
click at [380, 297] on div "insert_drive_file LOTT MASTER LOW marg pos" at bounding box center [382, 290] width 144 height 20
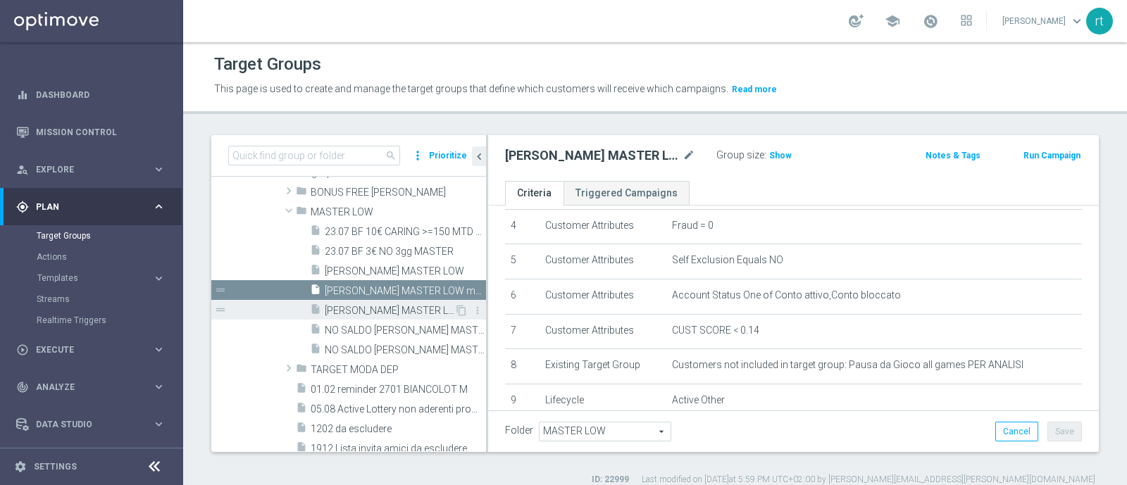
click at [380, 315] on span "LOTT MASTER LOW FLAG NL" at bounding box center [390, 311] width 130 height 12
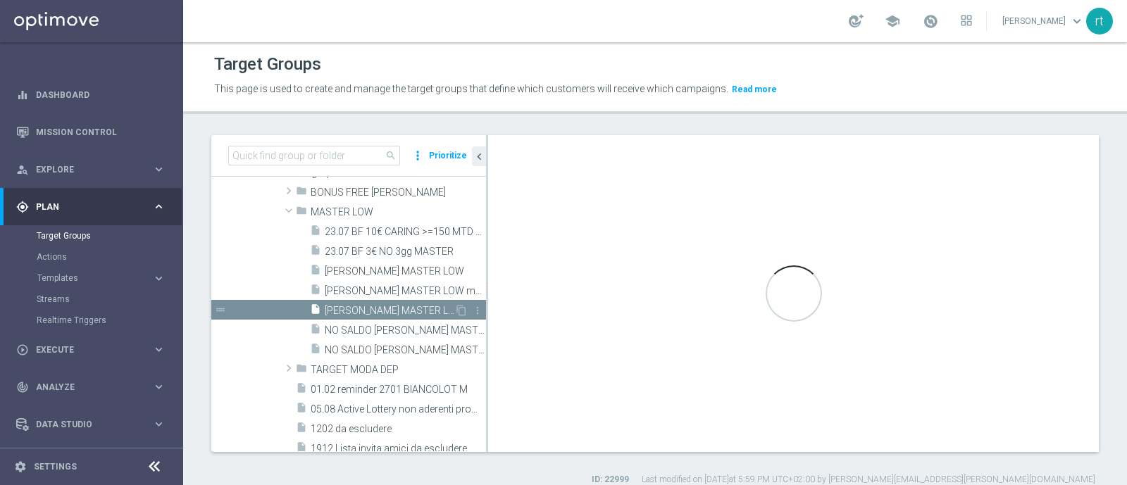
type textarea "(1 and 2 and 3 and 4 and 5 and 6 and 7 and 8 and 12 and 14 and 15 and 16 and (1…"
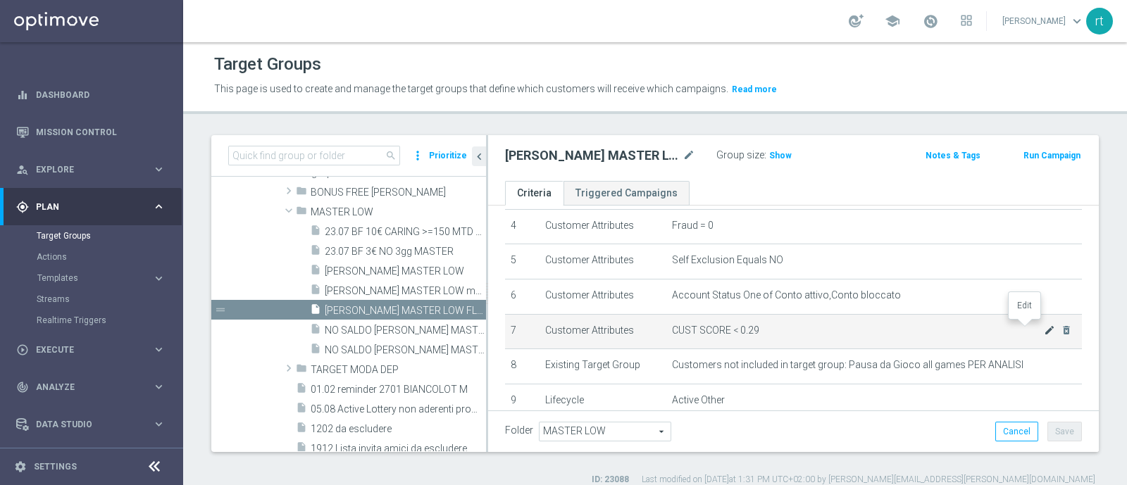
click at [1044, 325] on icon "mode_edit" at bounding box center [1049, 330] width 11 height 11
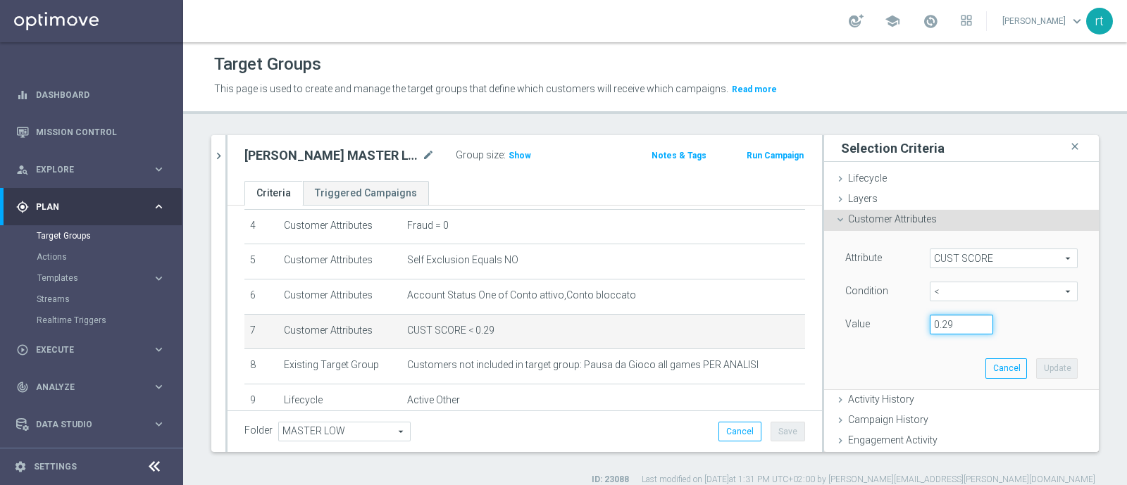
click at [952, 322] on input "0.29" at bounding box center [961, 325] width 63 height 20
type input "0.14"
click at [1036, 361] on button "Update" at bounding box center [1057, 369] width 42 height 20
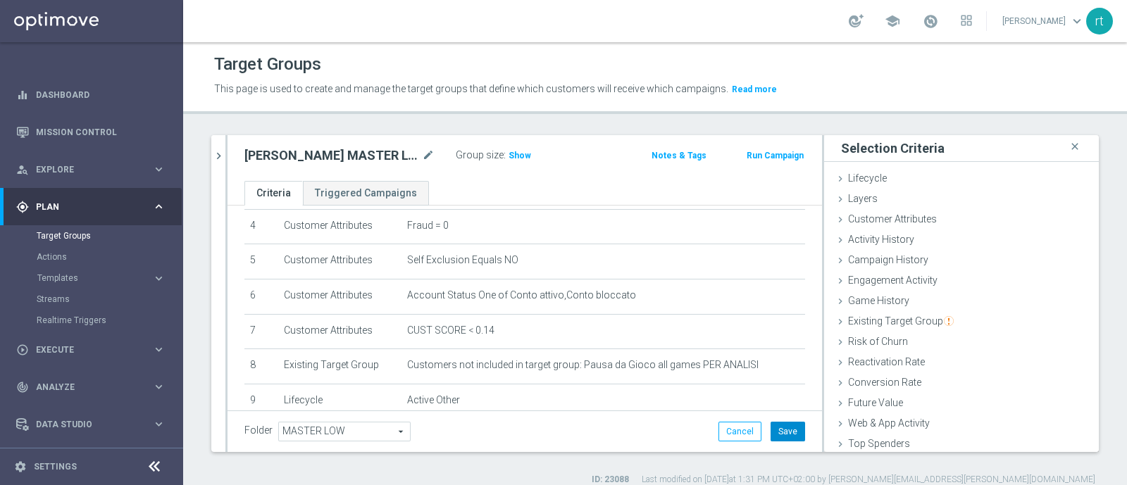
click at [771, 427] on button "Save" at bounding box center [788, 432] width 35 height 20
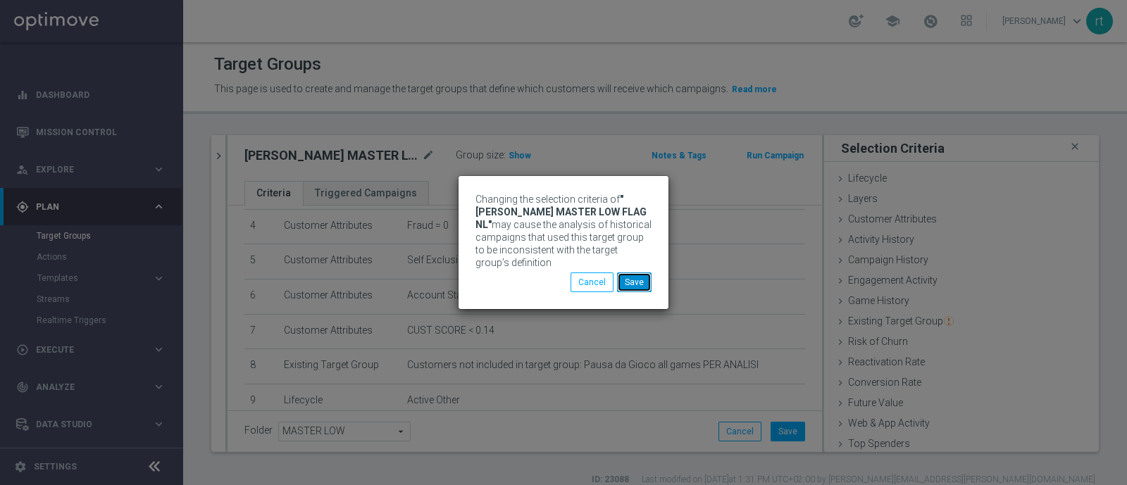
click at [628, 275] on button "Save" at bounding box center [634, 283] width 35 height 20
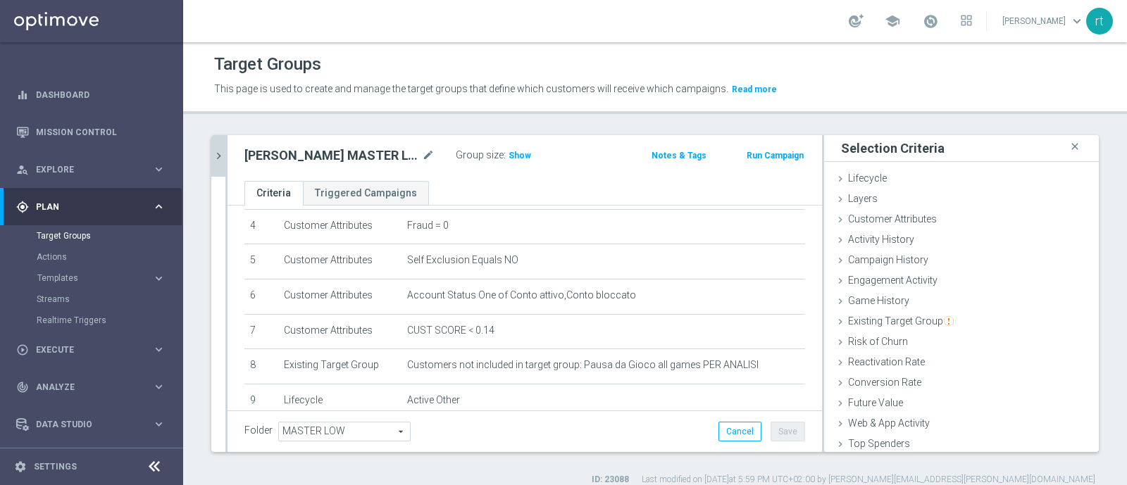
click at [220, 154] on icon "chevron_right" at bounding box center [218, 155] width 13 height 13
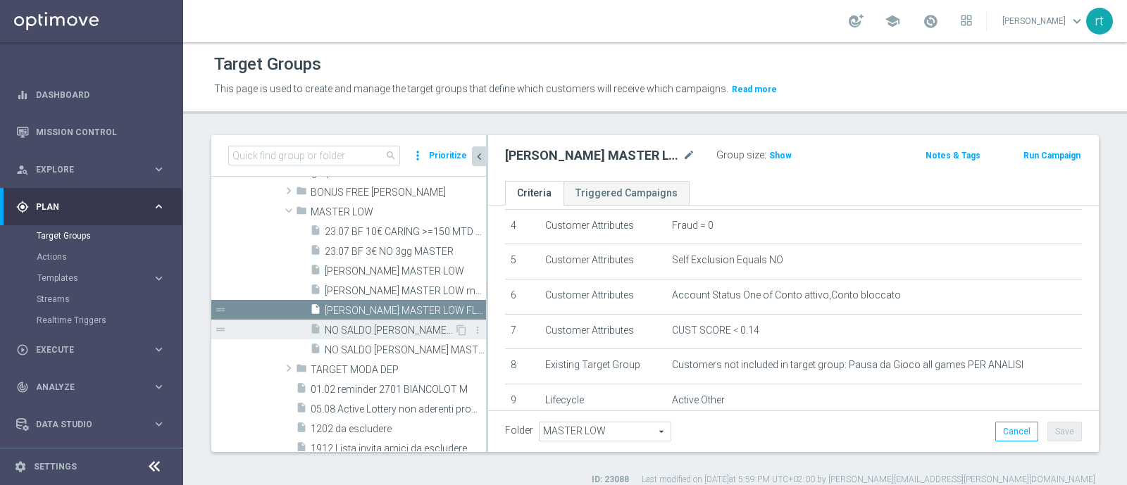
click at [386, 330] on span "NO SALDO LOTT MASTER LOW 07" at bounding box center [390, 331] width 130 height 12
type textarea "(1 and 2 and 3 and 4 and 5 and 6 and 7 and 8 and 12 and 14 and 15 and (11 or (9…"
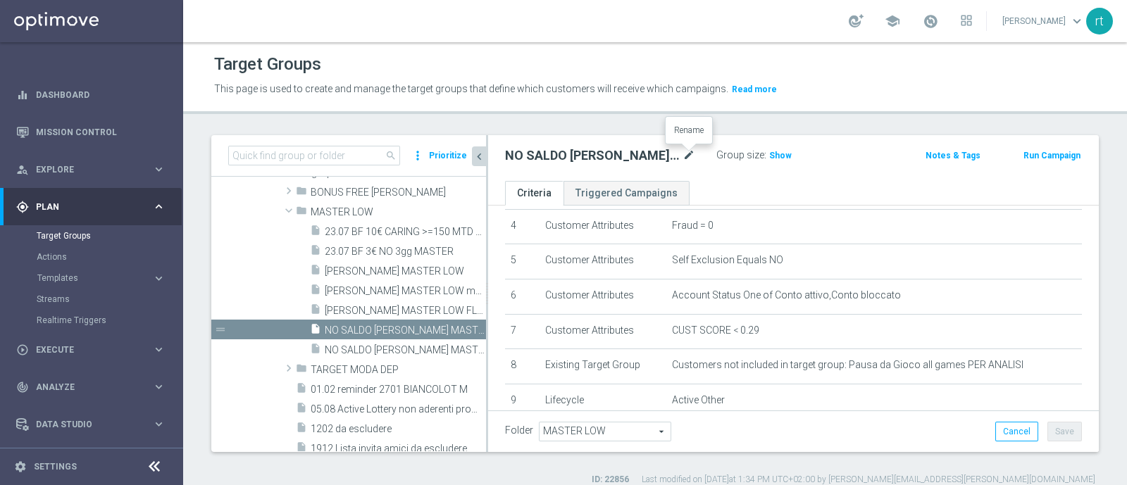
click at [691, 151] on icon "mode_edit" at bounding box center [689, 155] width 13 height 17
click at [664, 155] on input "NO SALDO LOTT MASTER LOW 07" at bounding box center [600, 157] width 190 height 20
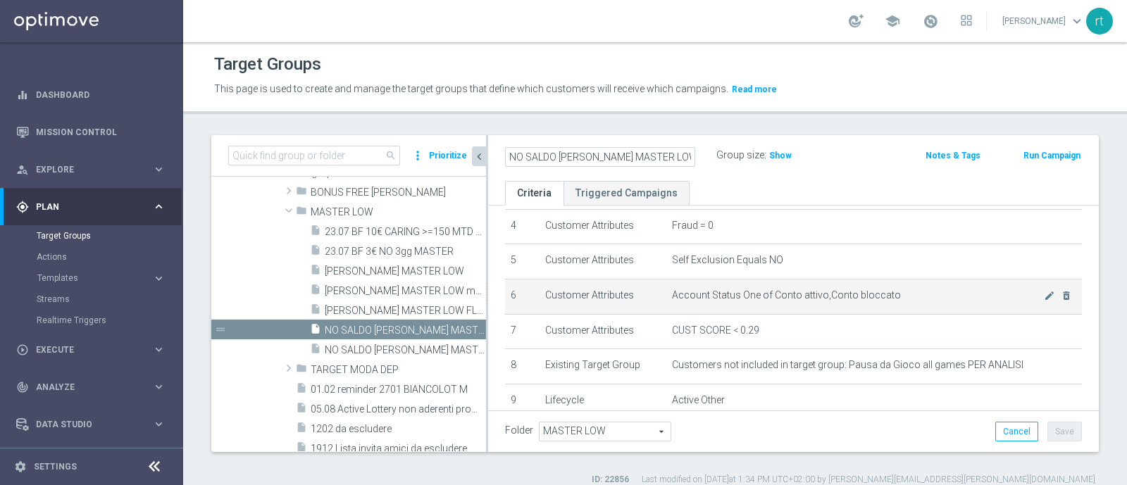
type input "NO SALDO LOTT MASTER LOW"
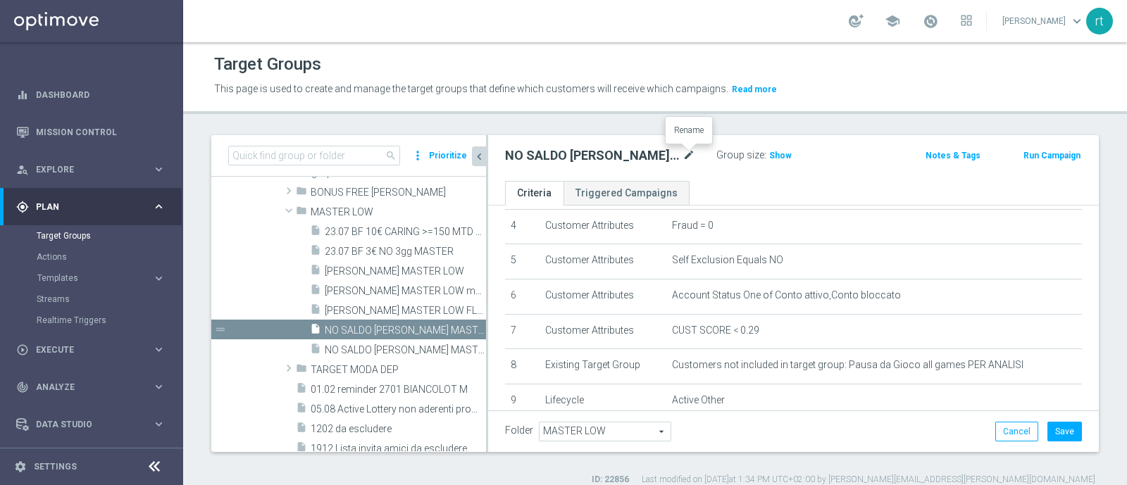
click at [685, 160] on icon "mode_edit" at bounding box center [689, 155] width 13 height 17
click at [685, 160] on input "NO SALDO LOTT MASTER LOW" at bounding box center [600, 157] width 190 height 20
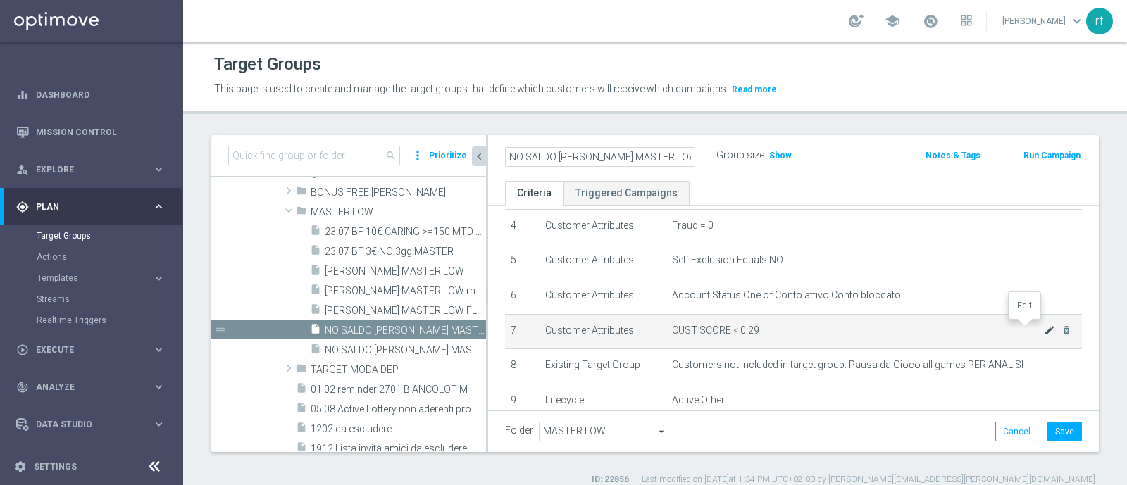
click at [1044, 328] on icon "mode_edit" at bounding box center [1049, 330] width 11 height 11
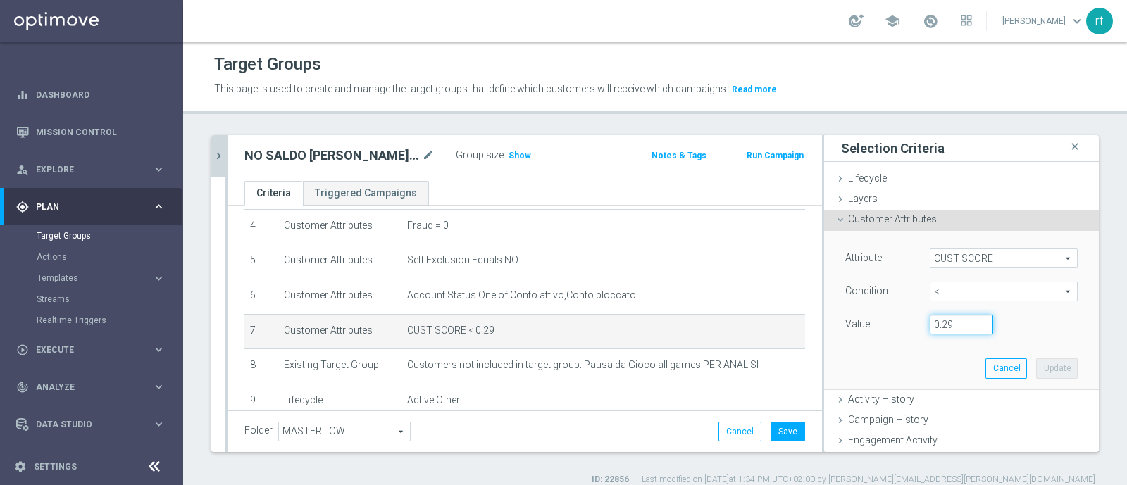
click at [941, 326] on input "0.29" at bounding box center [961, 325] width 63 height 20
type input "0.14"
click at [1046, 361] on button "Update" at bounding box center [1057, 369] width 42 height 20
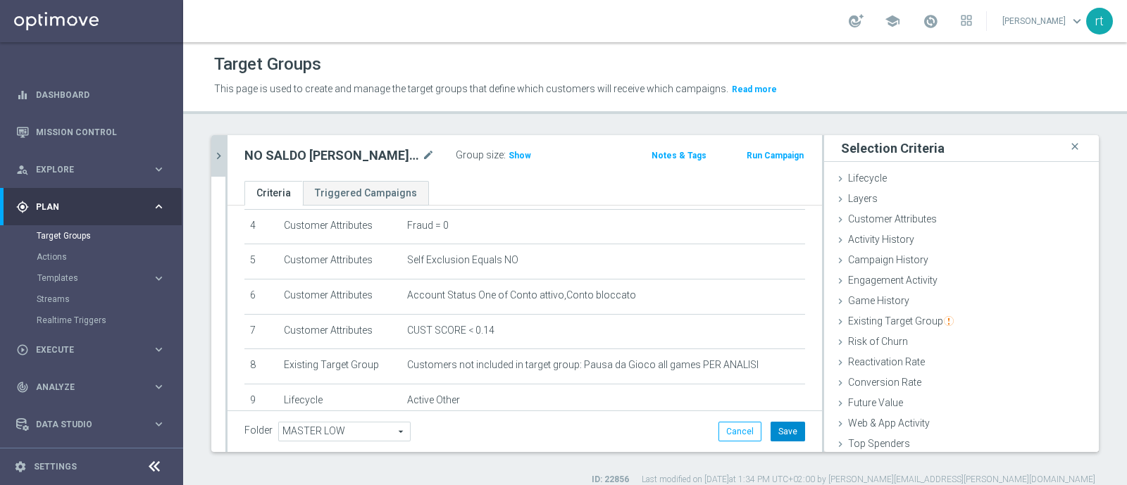
click at [783, 424] on button "Save" at bounding box center [788, 432] width 35 height 20
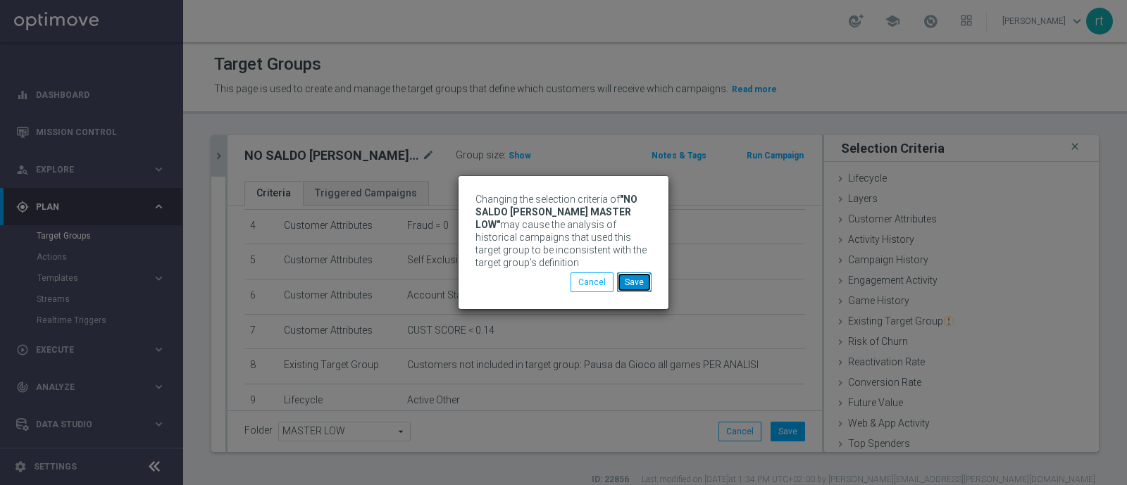
click at [638, 279] on button "Save" at bounding box center [634, 283] width 35 height 20
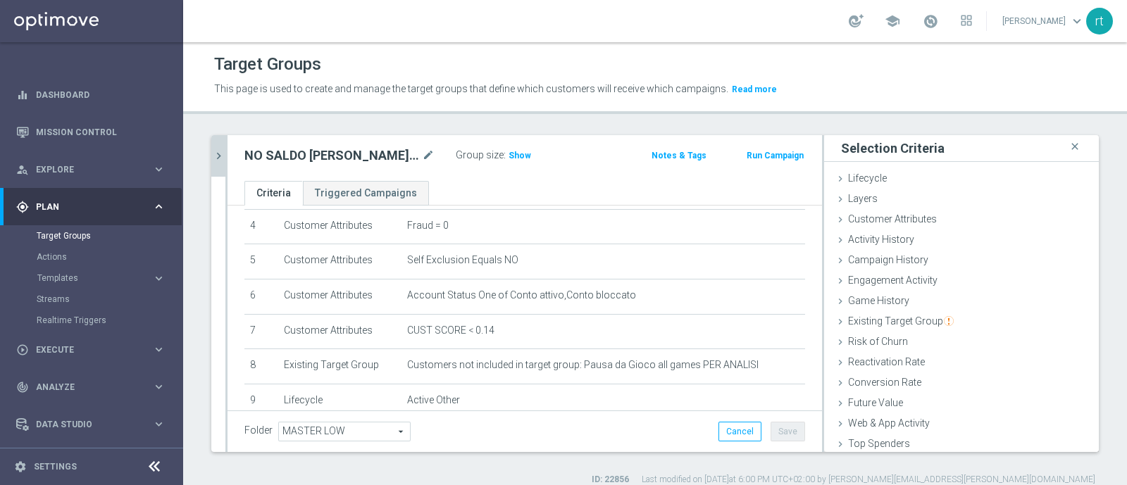
click at [222, 167] on button "chevron_right" at bounding box center [218, 156] width 14 height 42
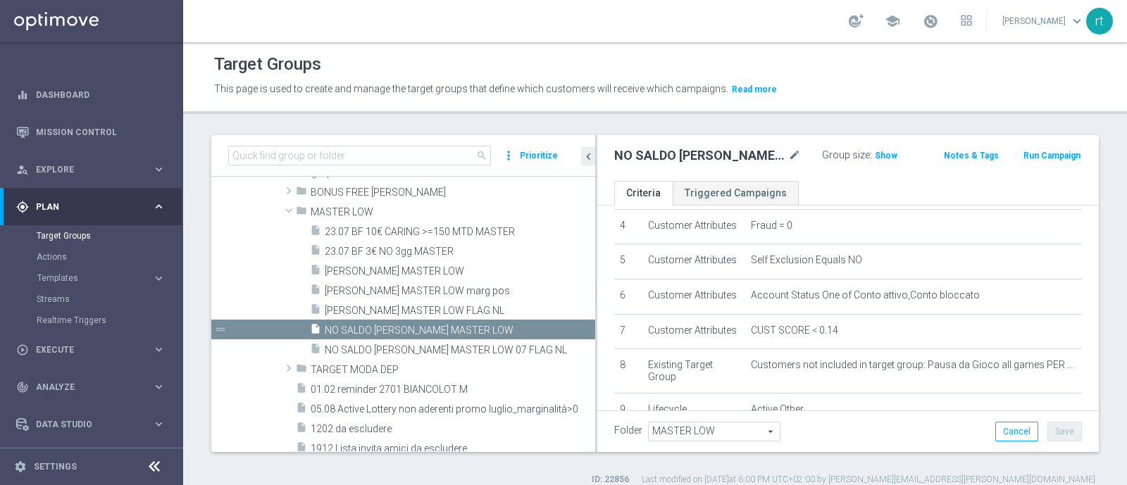
scroll to position [169, 0]
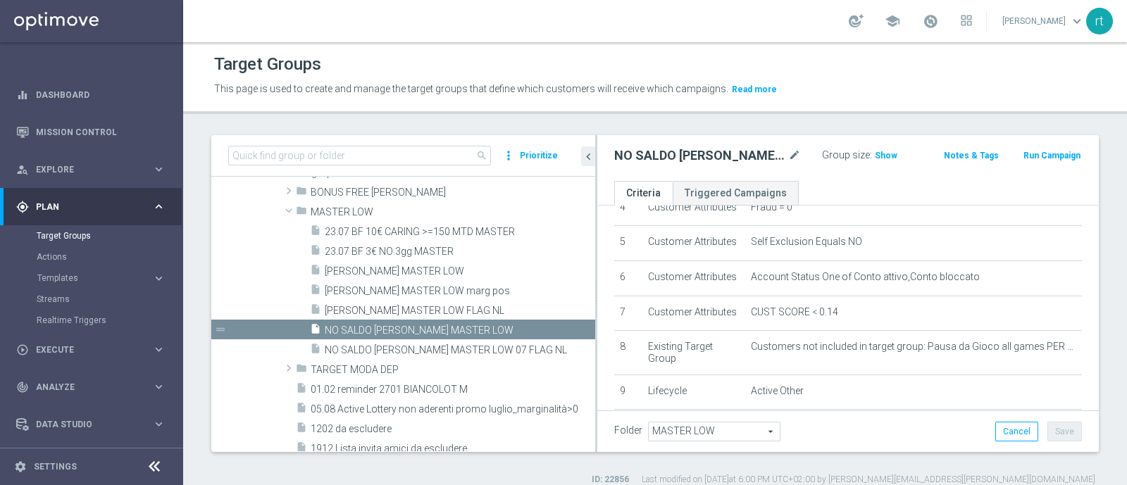
drag, startPoint x: 486, startPoint y: 281, endPoint x: 602, endPoint y: 302, distance: 118.0
click at [602, 302] on as-split "search more_vert Prioritize Customer Target Groups library_add create_new_folder" at bounding box center [655, 293] width 888 height 317
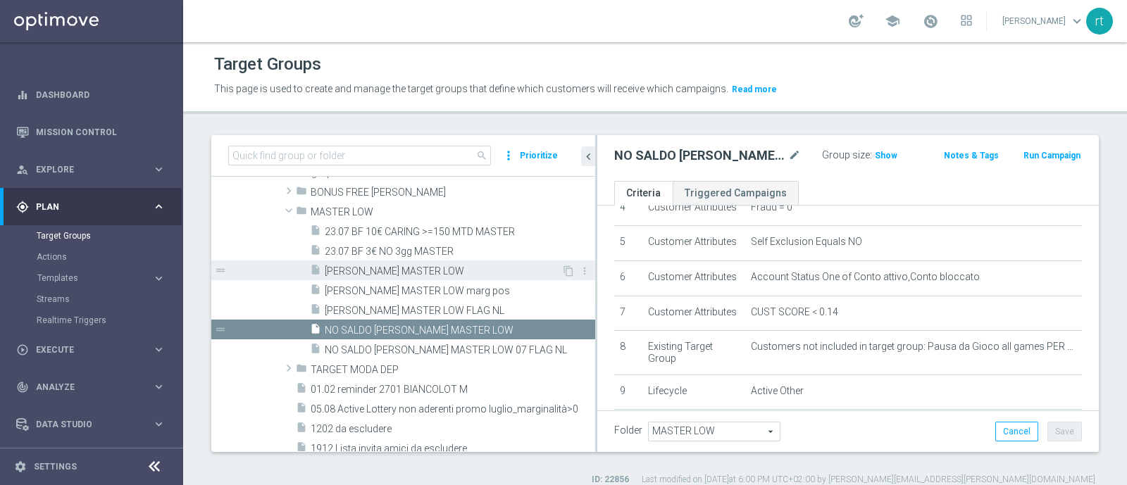
click at [438, 271] on span "LOTT MASTER LOW" at bounding box center [443, 272] width 237 height 12
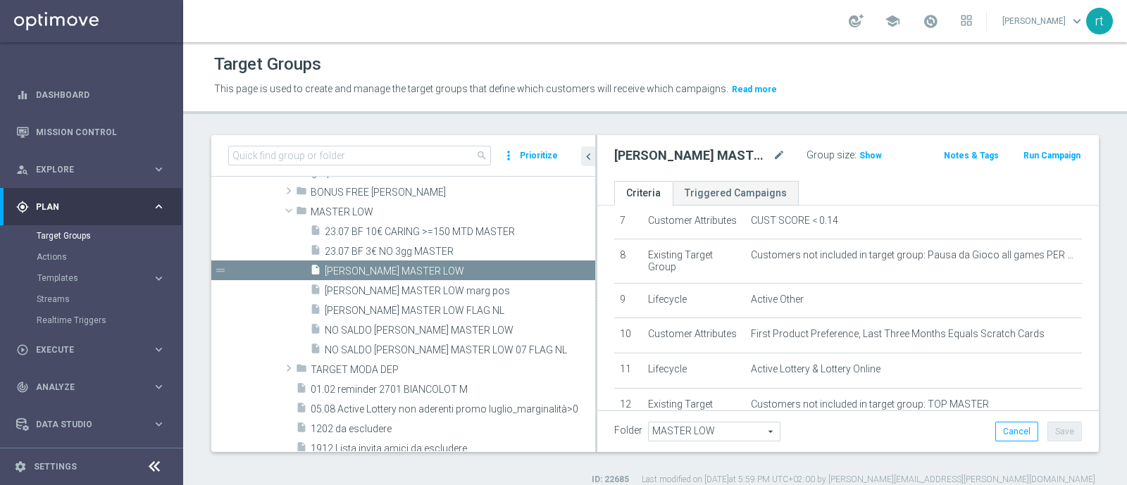
scroll to position [274, 0]
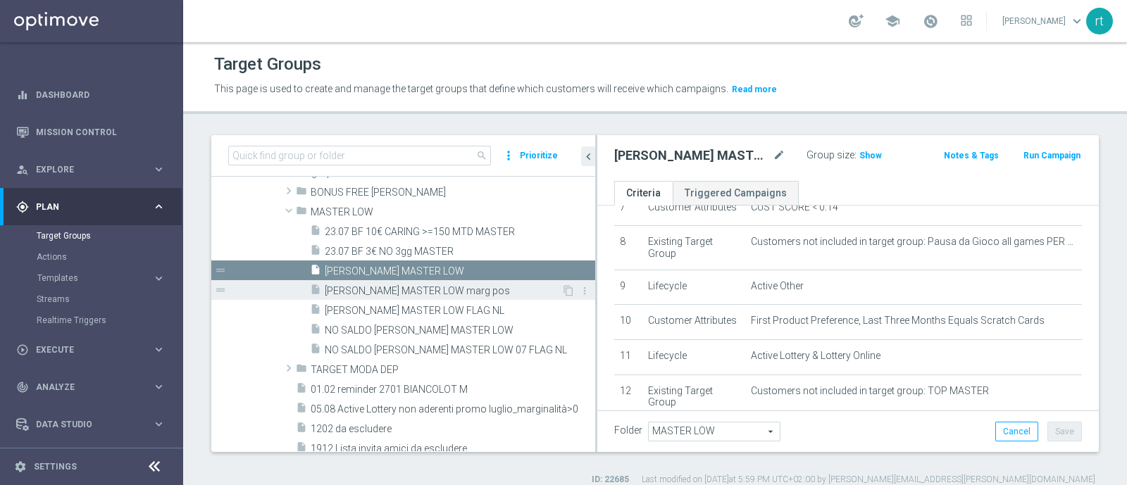
click at [402, 294] on span "LOTT MASTER LOW marg pos" at bounding box center [443, 291] width 237 height 12
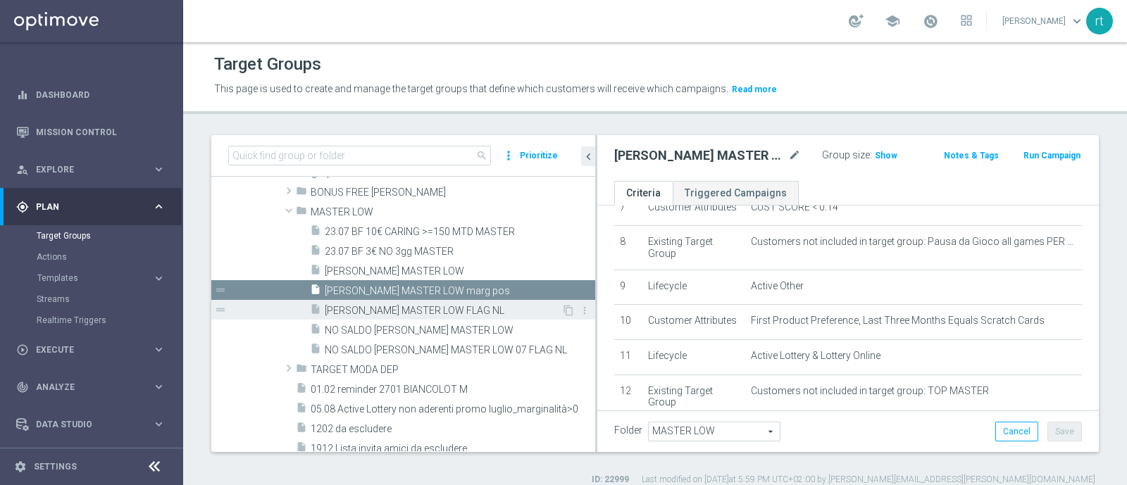
click at [432, 314] on span "LOTT MASTER LOW FLAG NL" at bounding box center [443, 311] width 237 height 12
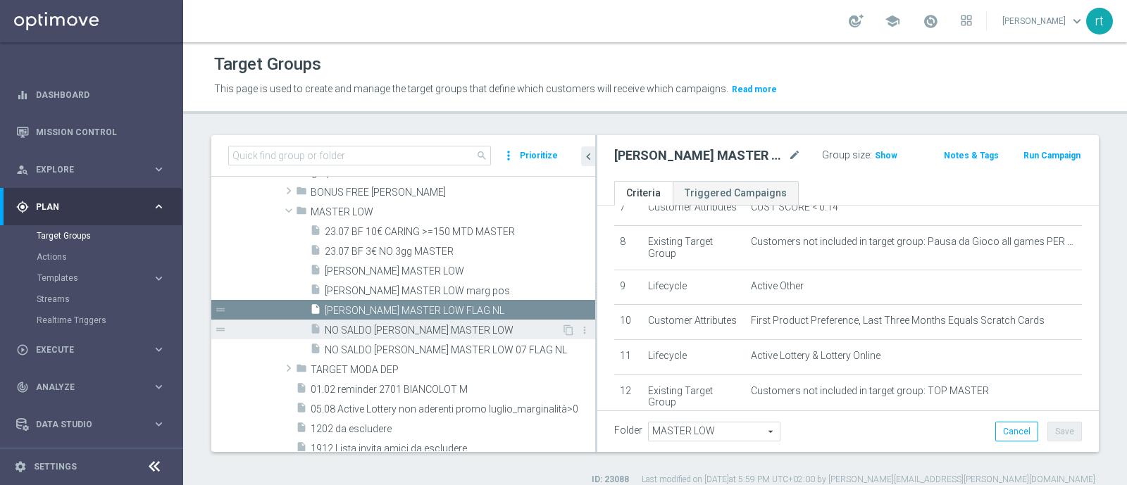
click at [419, 327] on span "NO SALDO LOTT MASTER LOW" at bounding box center [443, 331] width 237 height 12
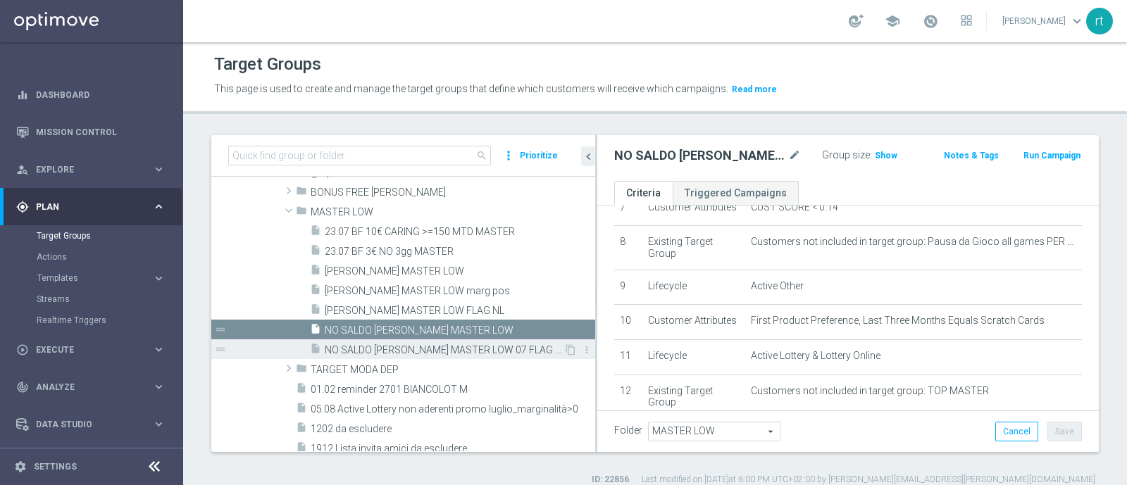
click at [465, 350] on span "NO SALDO LOTT MASTER LOW 07 FLAG NL" at bounding box center [444, 351] width 239 height 12
type textarea "(1 and 2 and 3 and 4 and 5 and 6 and 7 and 8 and 12 and 14 and 15 and 16 and 17…"
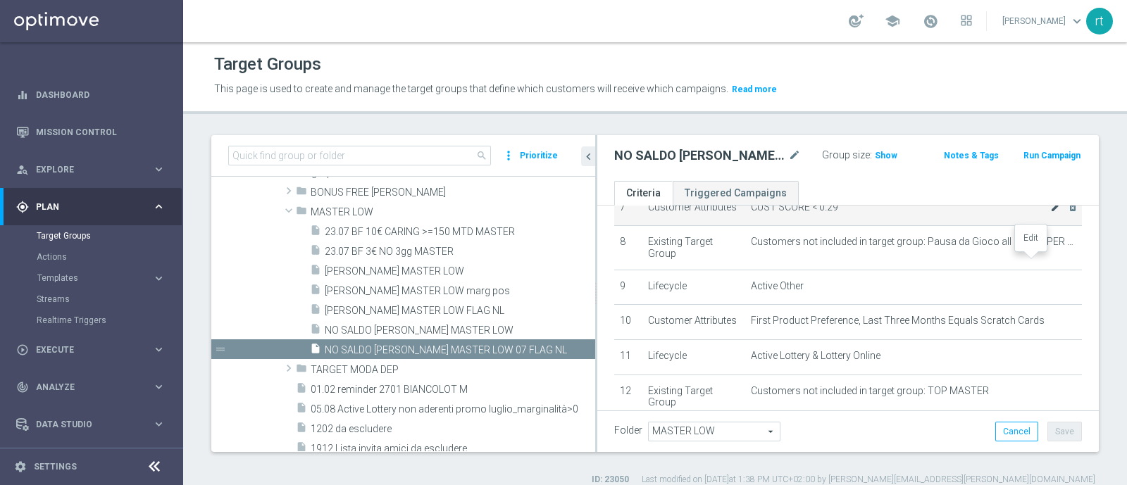
click at [1051, 213] on icon "mode_edit" at bounding box center [1056, 207] width 11 height 11
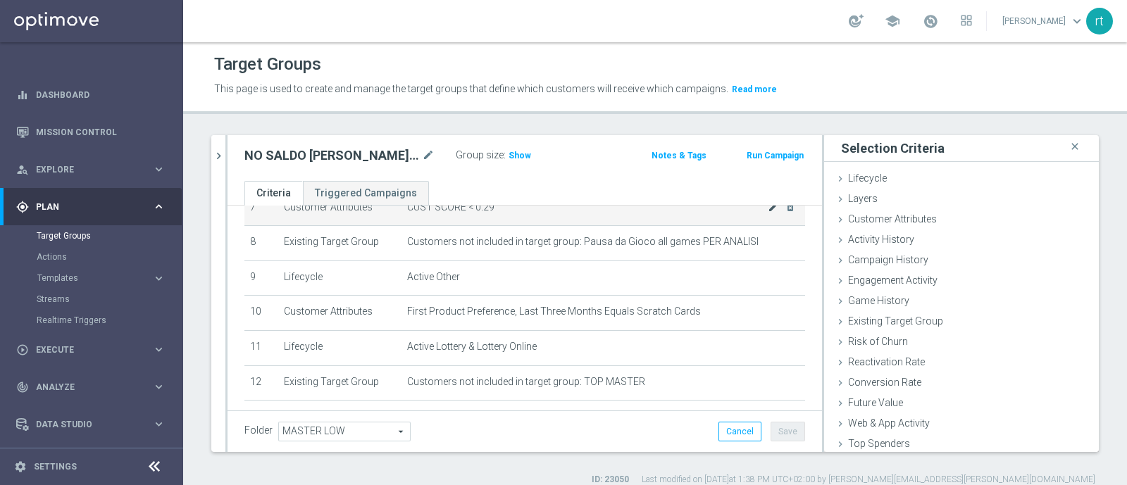
scroll to position [228, 0]
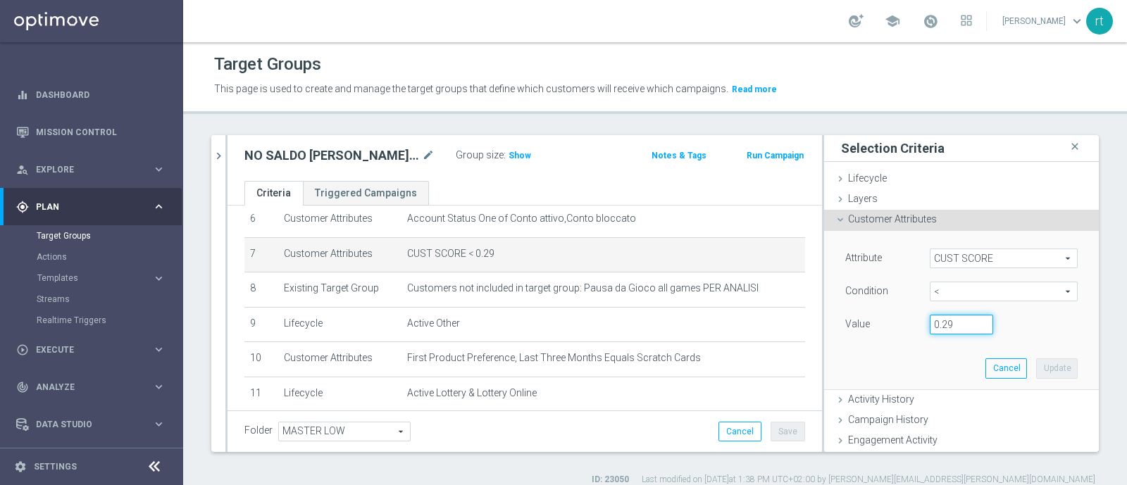
click at [943, 323] on input "0.29" at bounding box center [961, 325] width 63 height 20
type input "0.14"
click at [1036, 370] on button "Update" at bounding box center [1057, 369] width 42 height 20
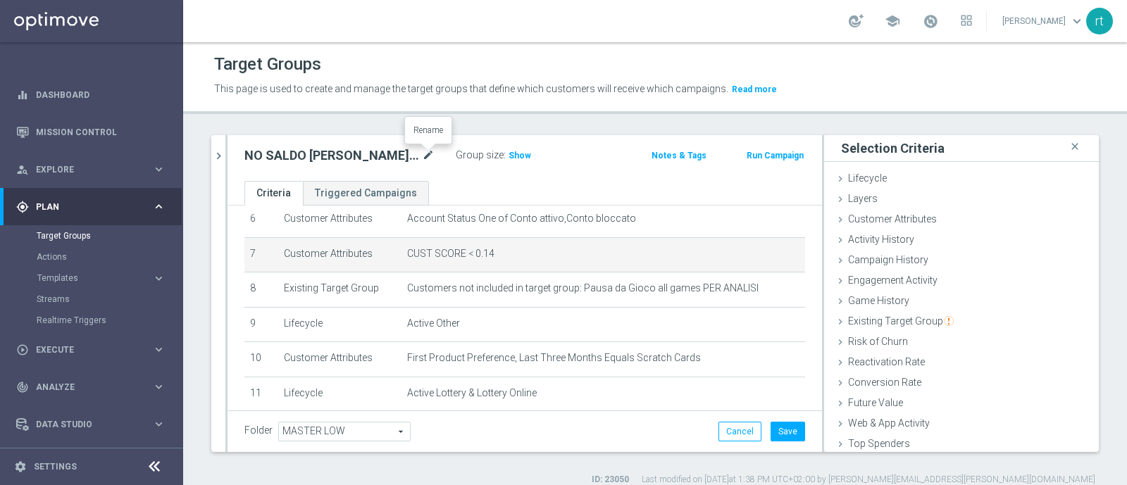
click at [430, 153] on icon "mode_edit" at bounding box center [428, 155] width 13 height 17
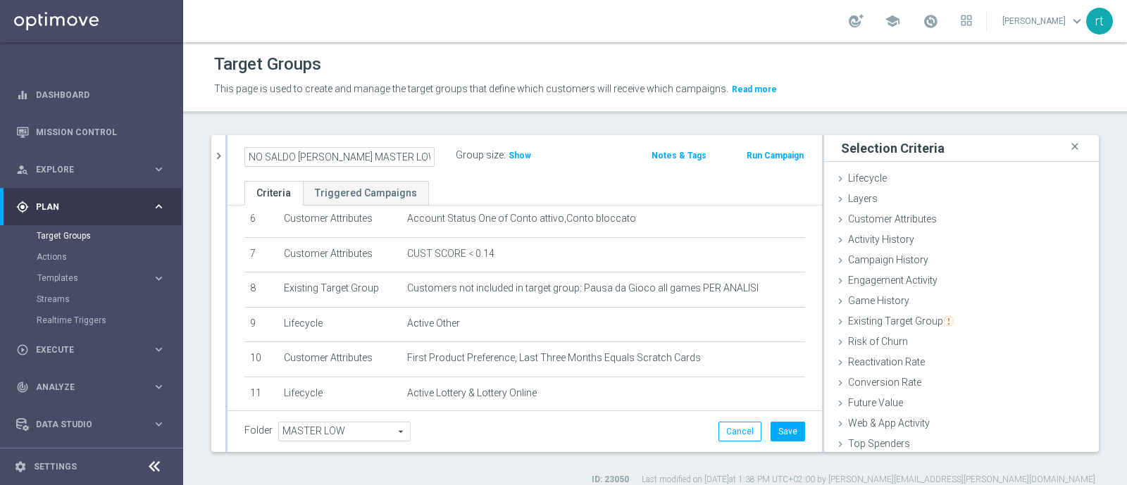
scroll to position [0, 7]
click at [388, 157] on input "NO SALDO LOTT MASTER LOW 07 FLAG NL" at bounding box center [339, 157] width 190 height 20
type input "NO SALDO LOTT MASTER LOW FLAG NL"
click at [297, 120] on div "Target Groups This page is used to create and manage the target groups that def…" at bounding box center [655, 263] width 944 height 443
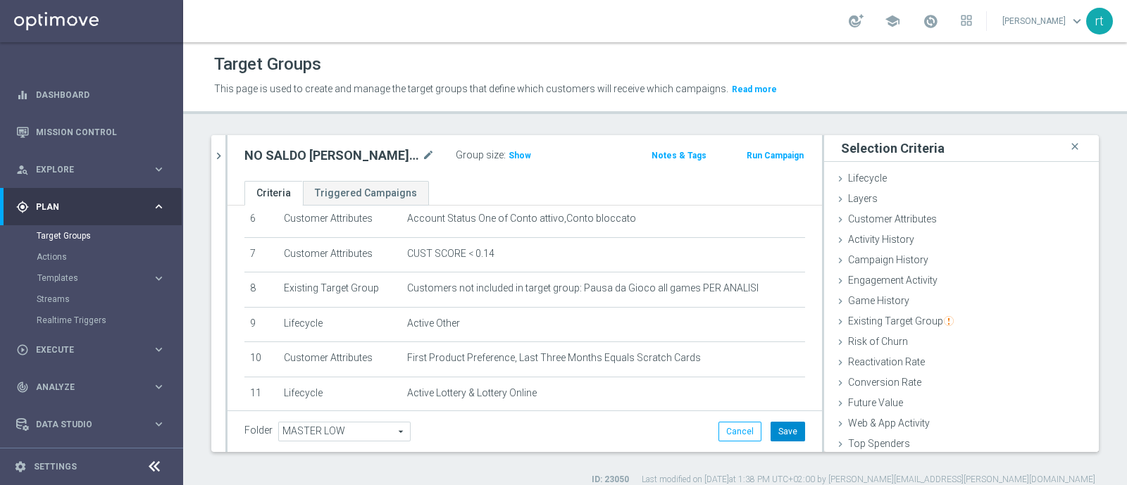
click at [774, 425] on button "Save" at bounding box center [788, 432] width 35 height 20
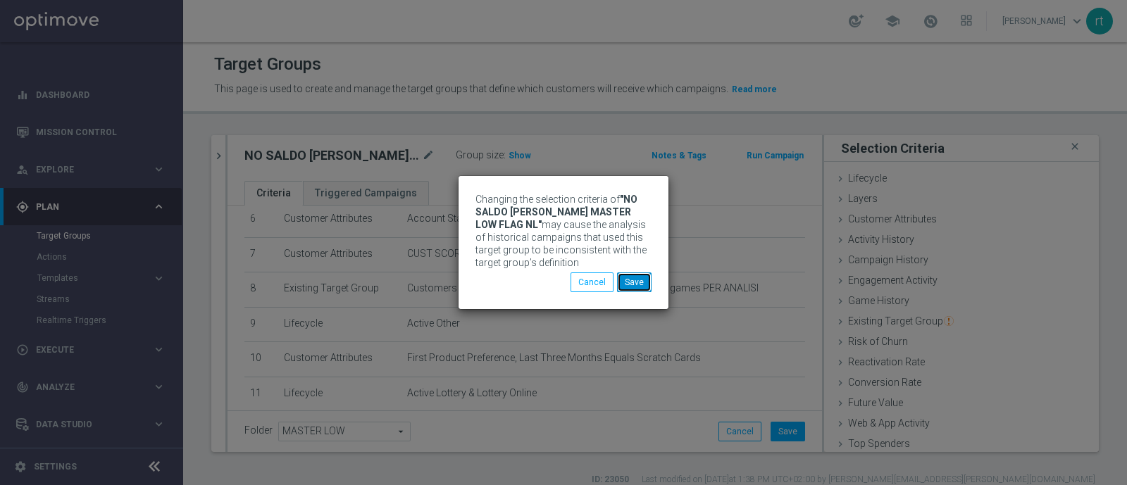
click at [634, 281] on button "Save" at bounding box center [634, 283] width 35 height 20
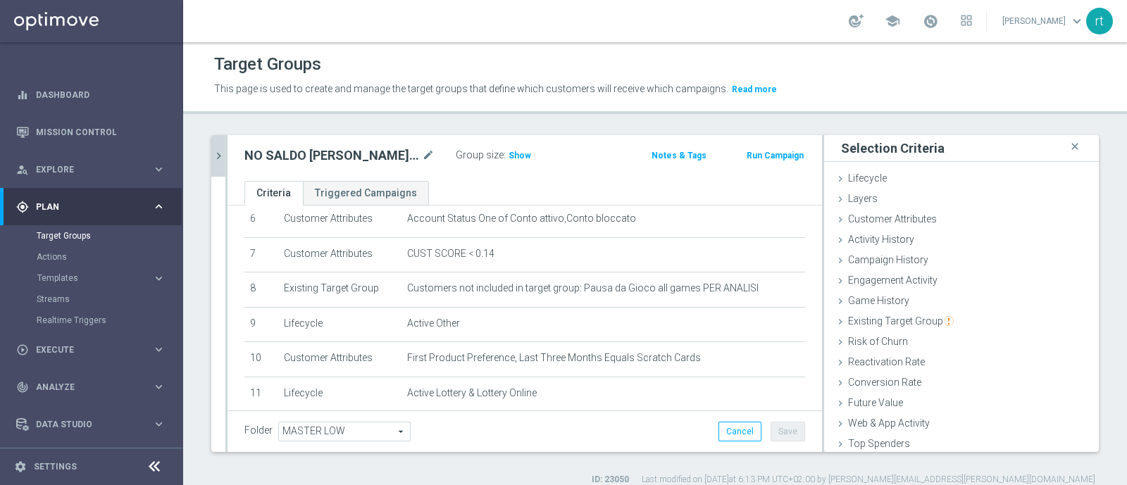
click at [218, 166] on button "chevron_right" at bounding box center [218, 156] width 14 height 42
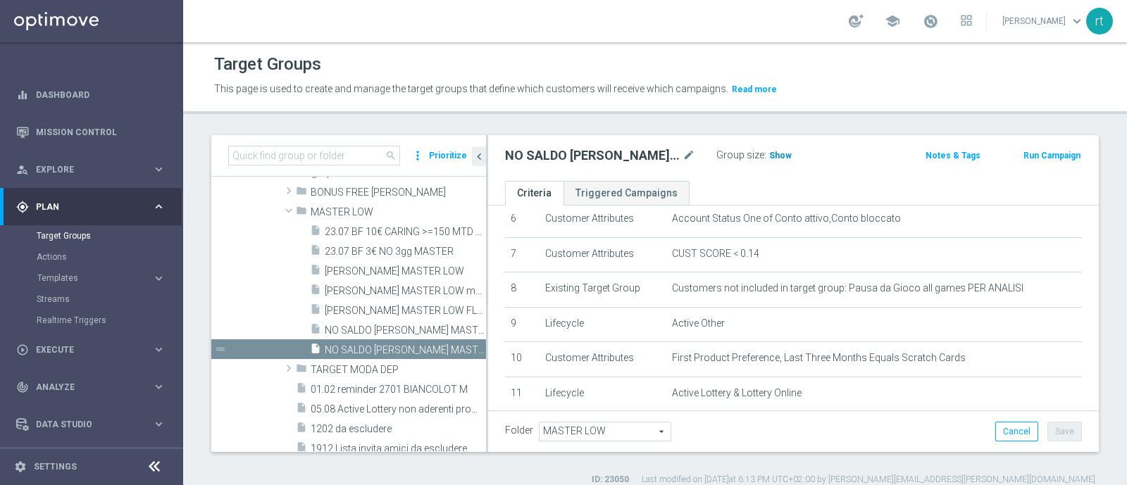
click at [780, 151] on span "Show" at bounding box center [780, 156] width 23 height 10
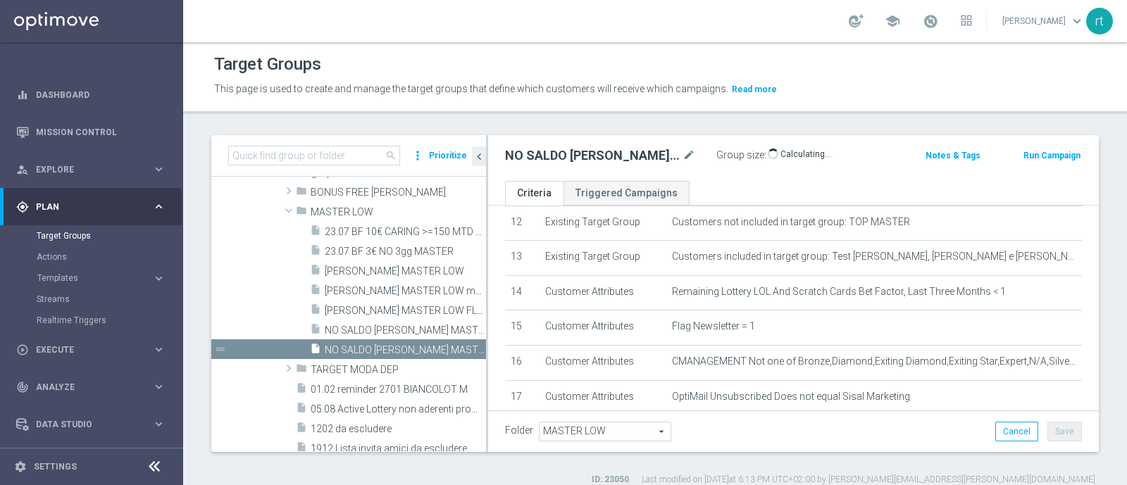
scroll to position [435, 0]
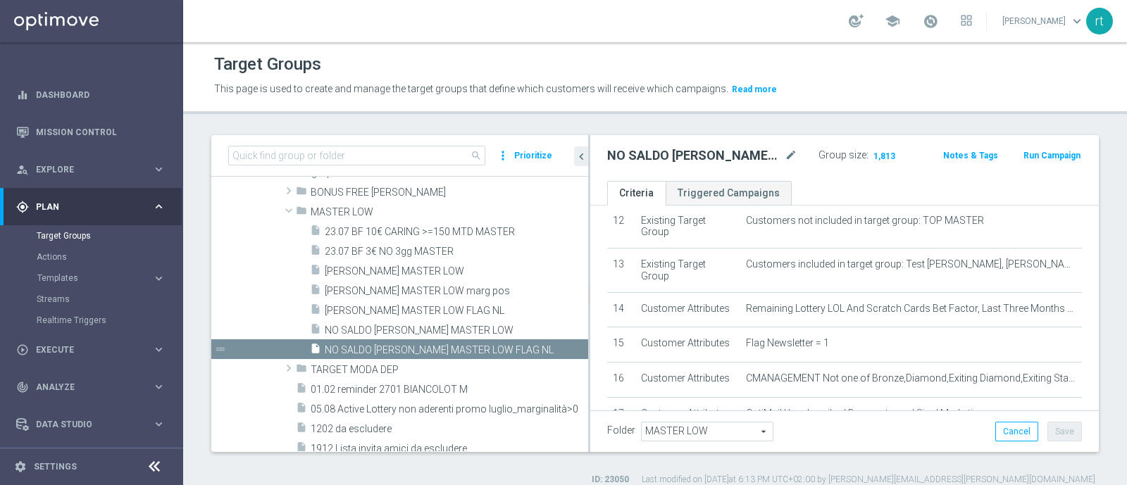
drag, startPoint x: 486, startPoint y: 322, endPoint x: 591, endPoint y: 334, distance: 105.7
click at [590, 334] on div at bounding box center [589, 293] width 2 height 317
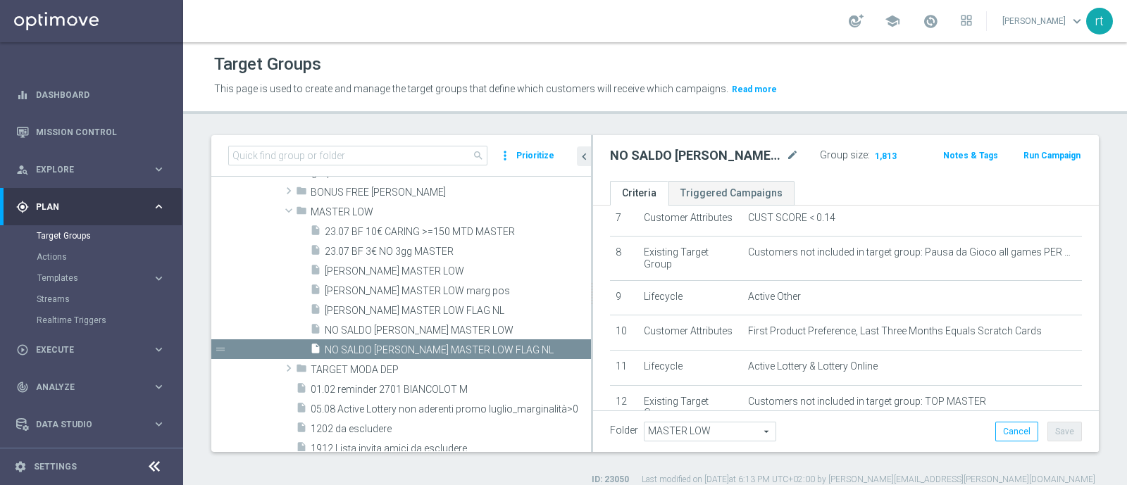
scroll to position [263, 0]
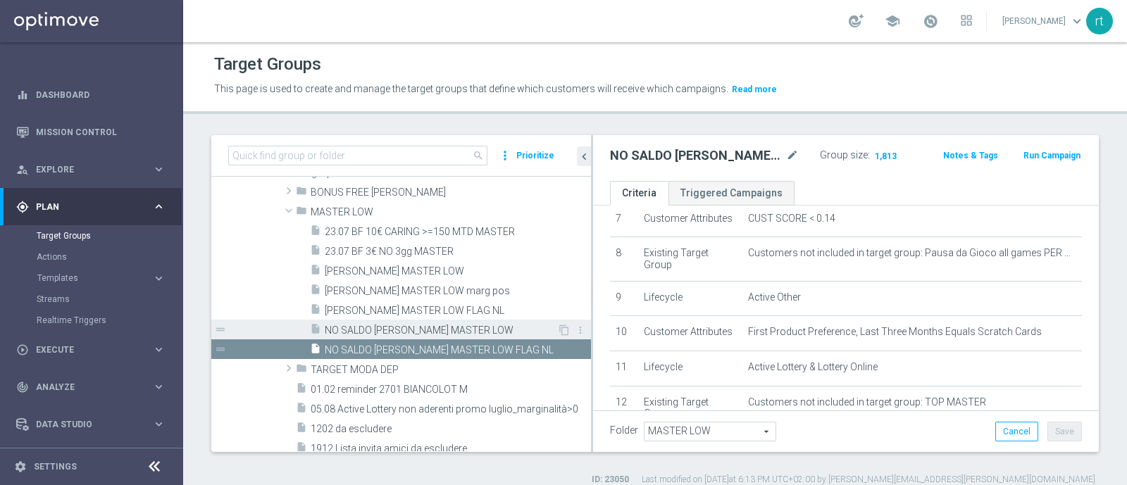
click at [438, 326] on span "NO SALDO LOTT MASTER LOW" at bounding box center [441, 331] width 233 height 12
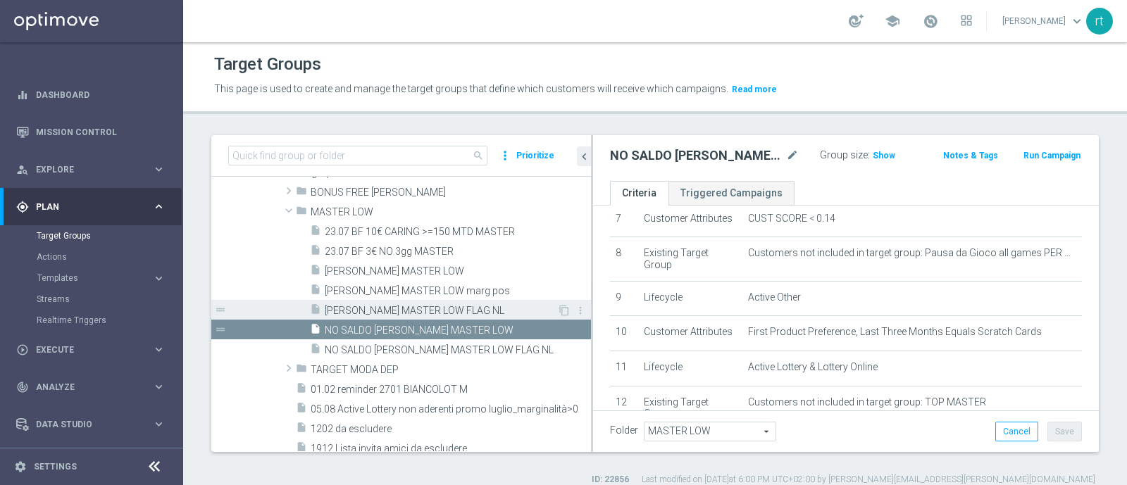
click at [433, 313] on span "LOTT MASTER LOW FLAG NL" at bounding box center [441, 311] width 233 height 12
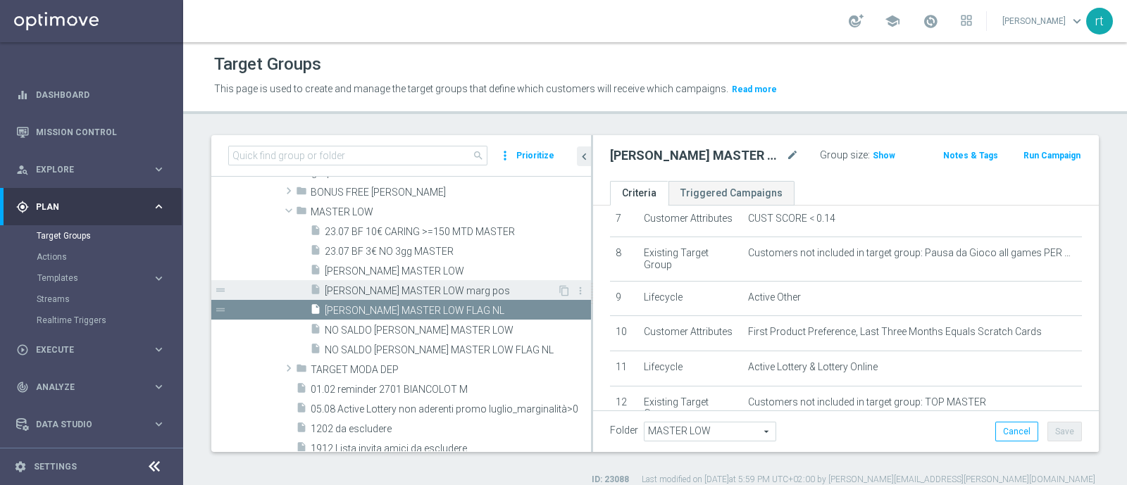
click at [414, 288] on span "LOTT MASTER LOW marg pos" at bounding box center [441, 291] width 233 height 12
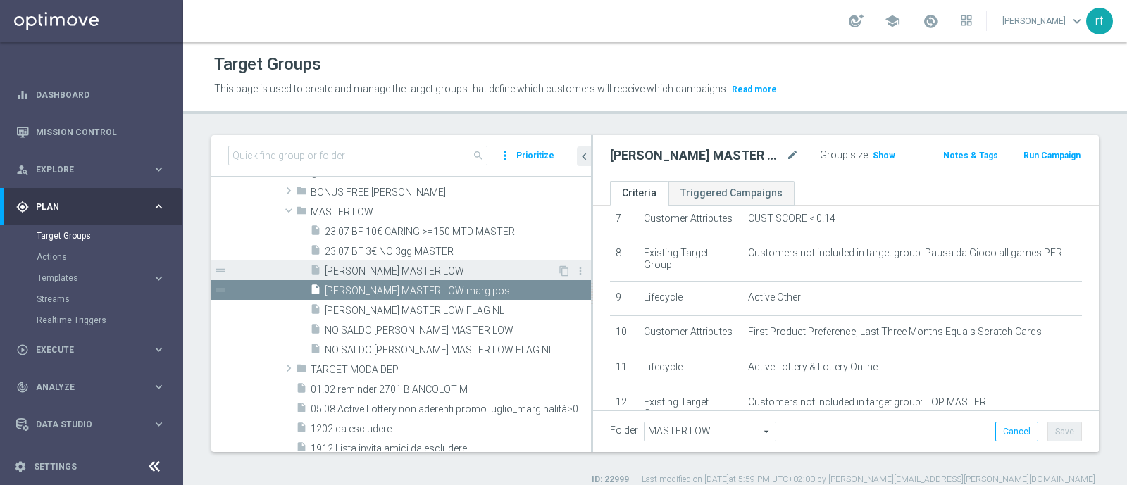
click at [406, 268] on span "LOTT MASTER LOW" at bounding box center [441, 272] width 233 height 12
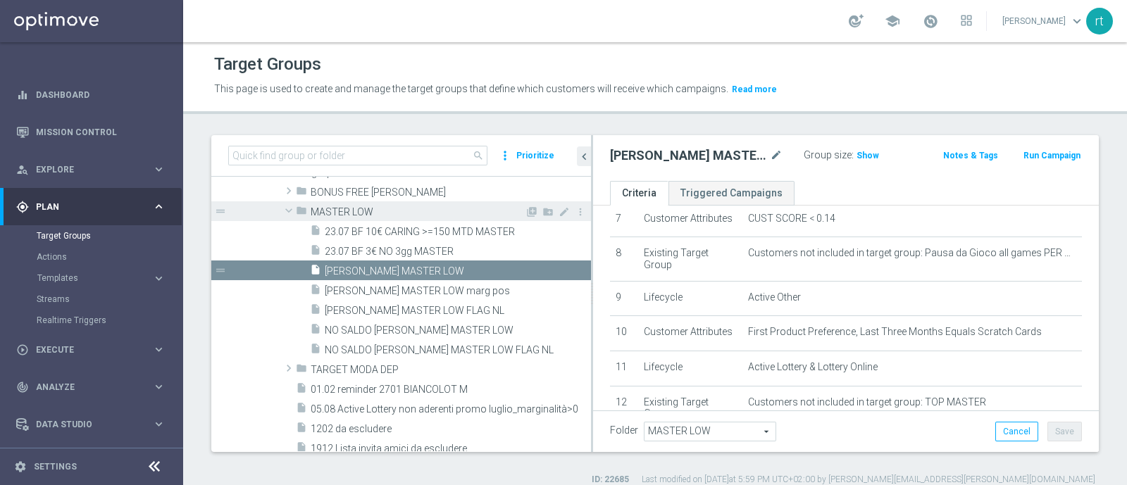
click at [355, 204] on div "folder MASTER LOW" at bounding box center [410, 212] width 229 height 20
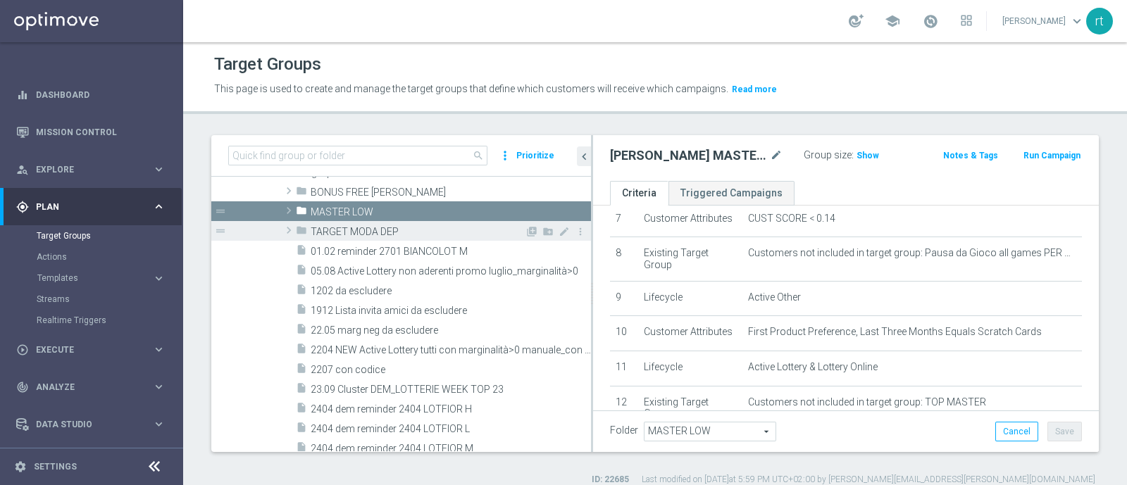
click at [357, 235] on span "TARGET MODA DEP" at bounding box center [418, 232] width 214 height 12
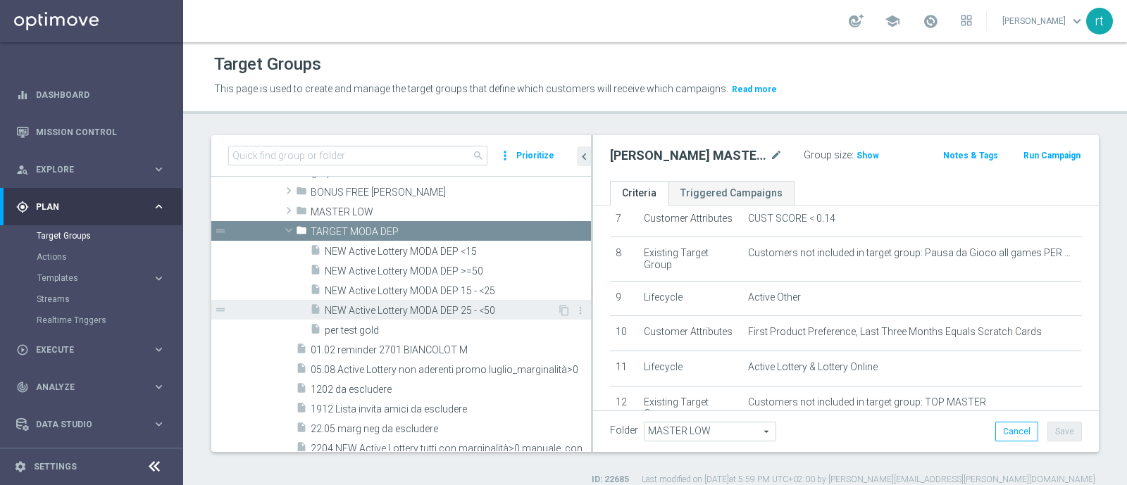
click at [409, 305] on span "NEW Active Lottery MODA DEP 25 - <50" at bounding box center [441, 311] width 233 height 12
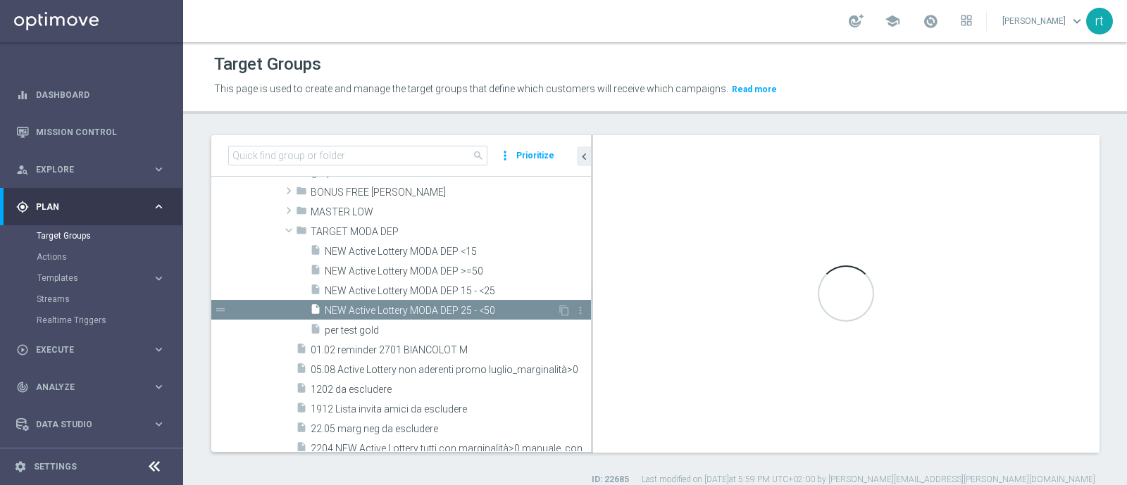
type textarea "((9 OR 15) AND 1 and 2 and 3 and 4 and 5 and 6 and 7 and 8 AND 10 and 11 and 12…"
type input "TARGET MODA DEP"
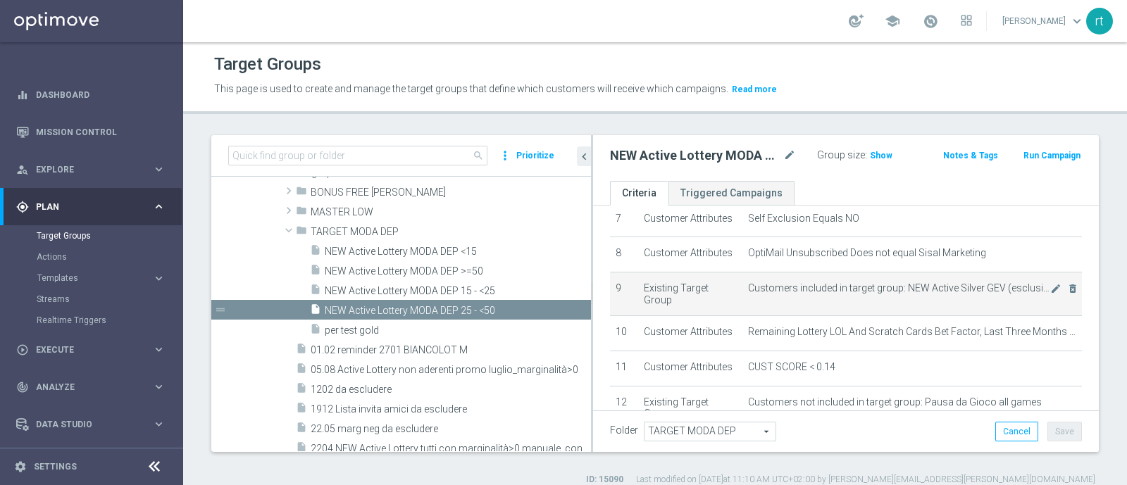
scroll to position [454, 0]
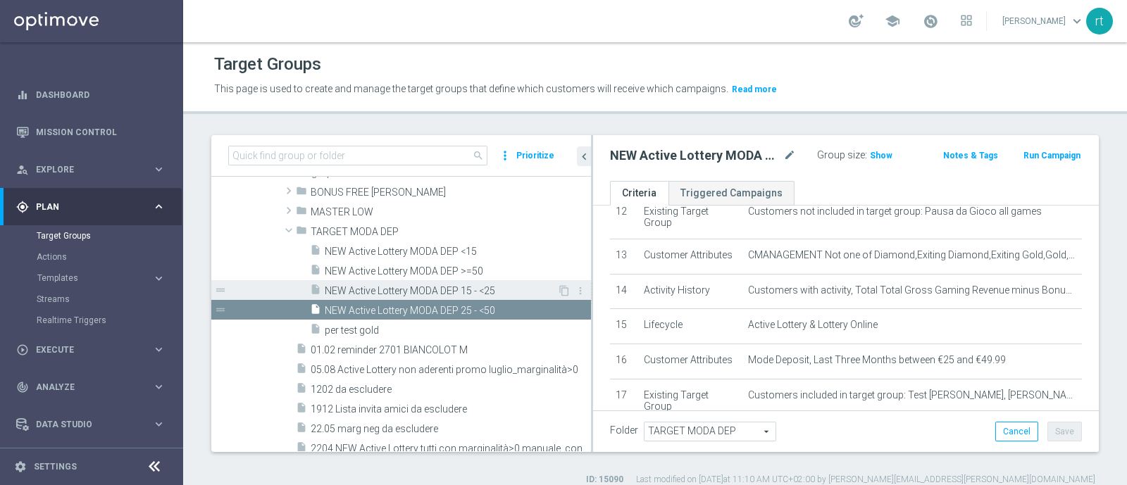
click at [430, 295] on span "NEW Active Lottery MODA DEP 15 - <25" at bounding box center [441, 291] width 233 height 12
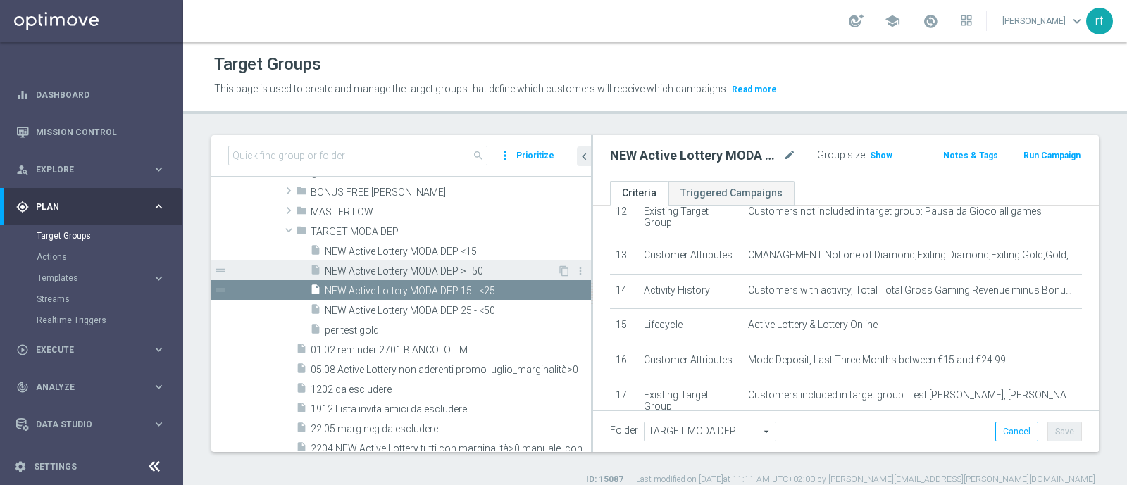
click at [429, 268] on span "NEW Active Lottery MODA DEP >=50" at bounding box center [441, 272] width 233 height 12
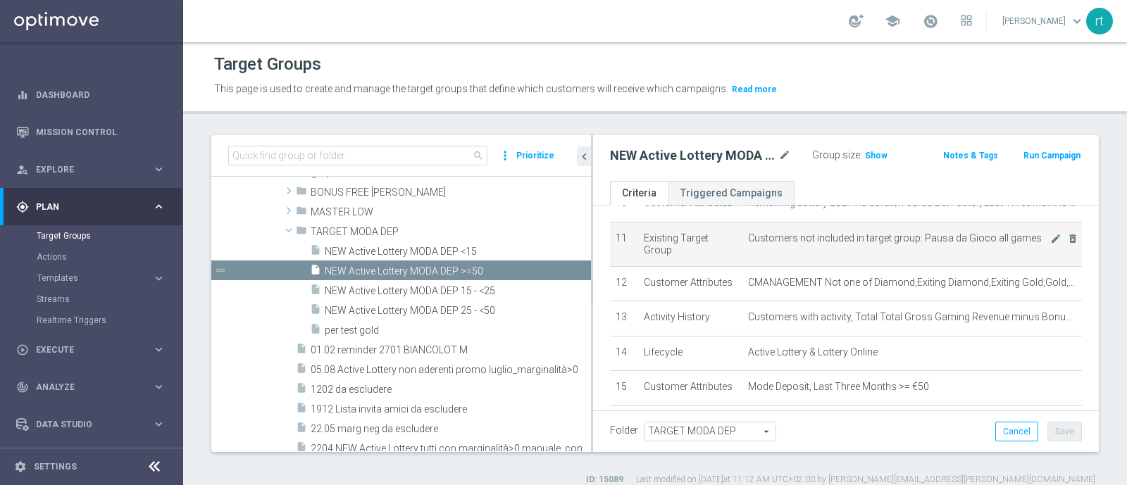
scroll to position [240, 0]
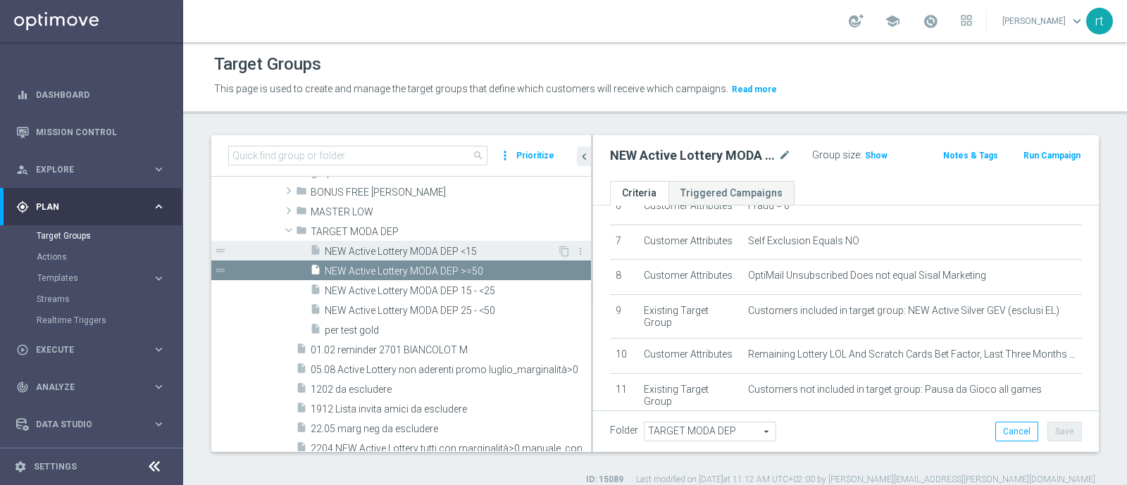
click at [431, 246] on span "NEW Active Lottery MODA DEP <15" at bounding box center [441, 252] width 233 height 12
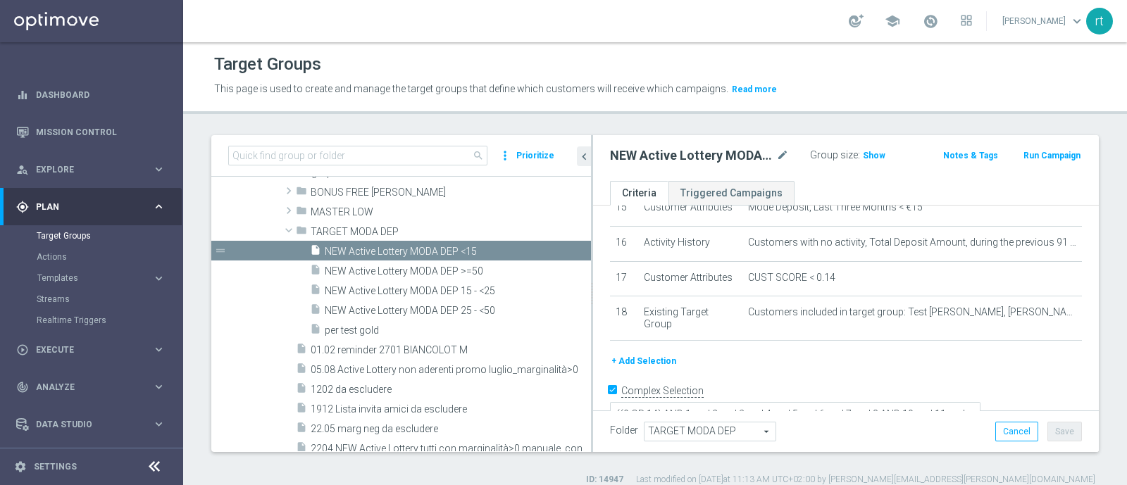
scroll to position [593, 0]
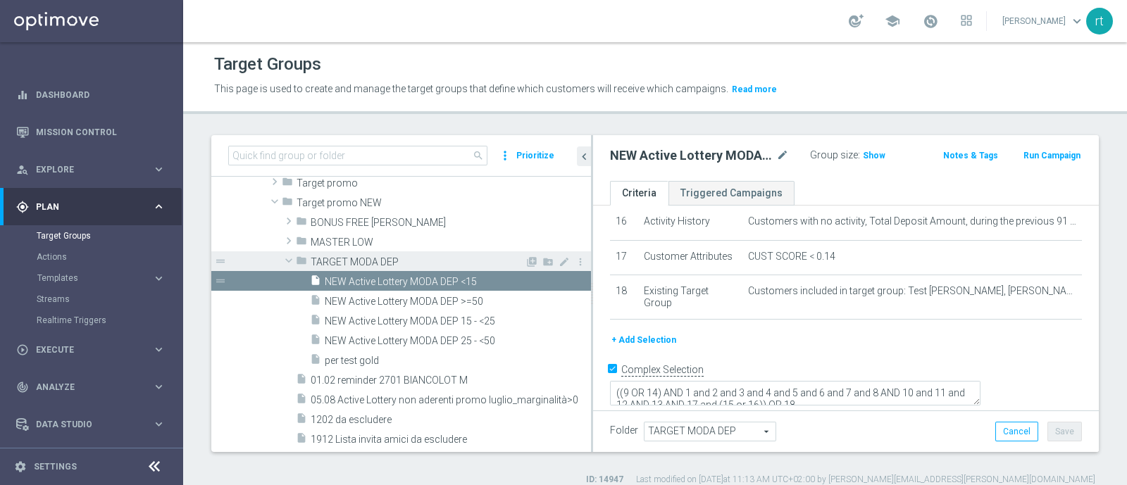
click at [327, 256] on span "TARGET MODA DEP" at bounding box center [418, 262] width 214 height 12
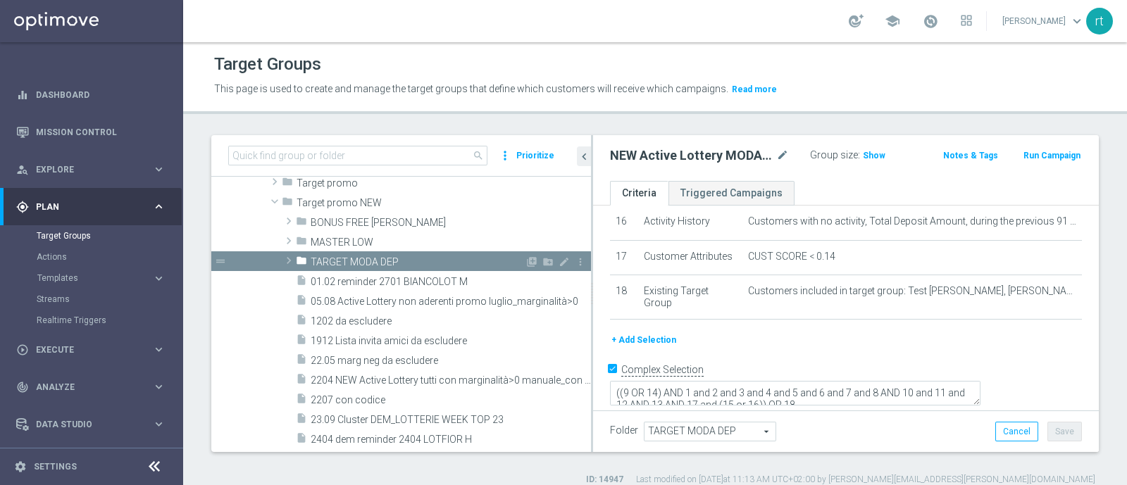
scroll to position [358, 0]
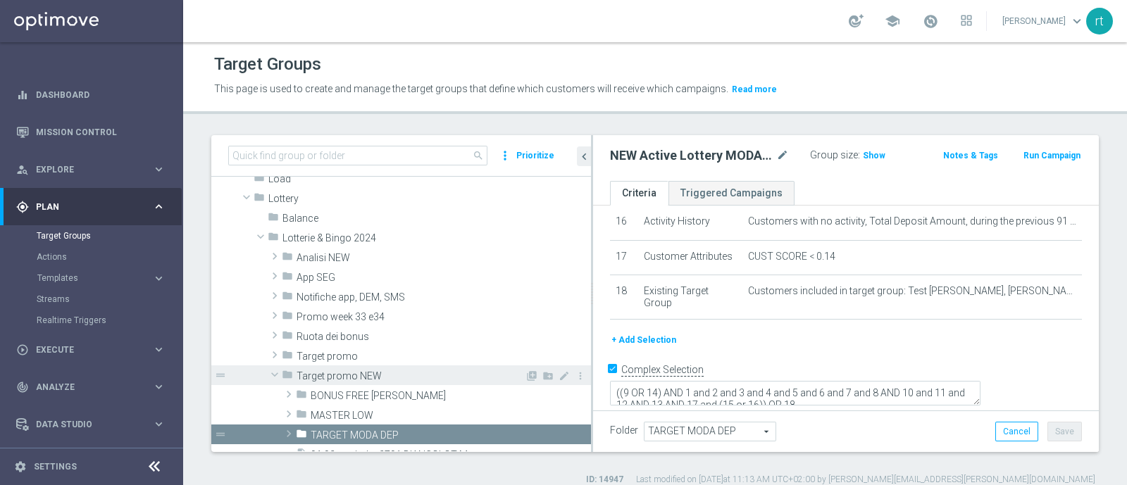
click at [325, 375] on span "Target promo NEW" at bounding box center [411, 377] width 228 height 12
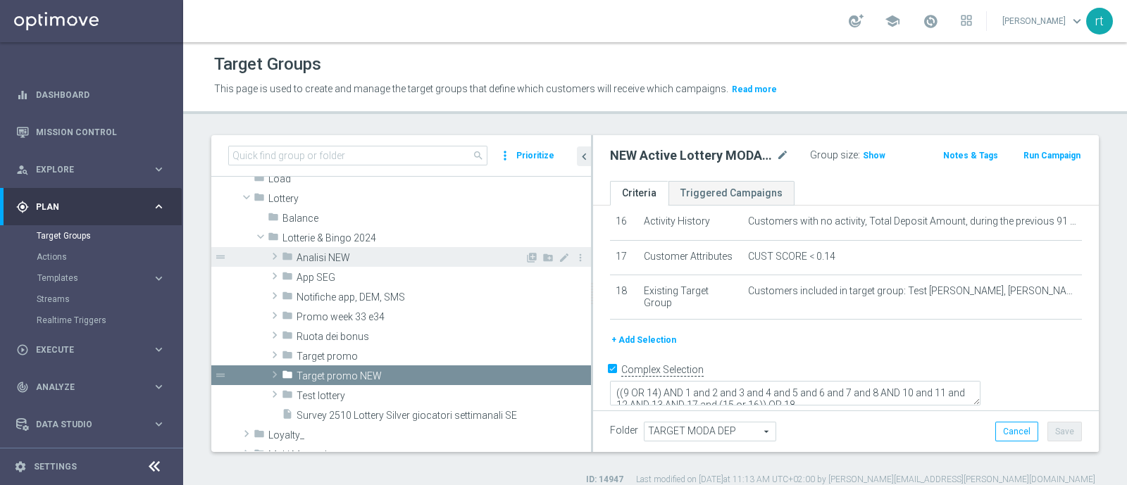
click at [328, 258] on span "Analisi NEW" at bounding box center [411, 258] width 228 height 12
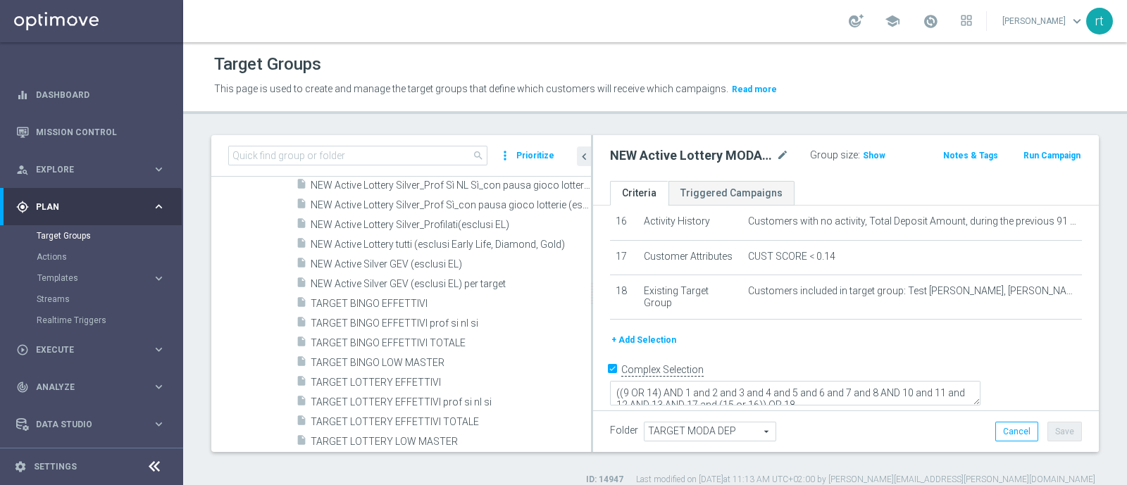
scroll to position [587, 0]
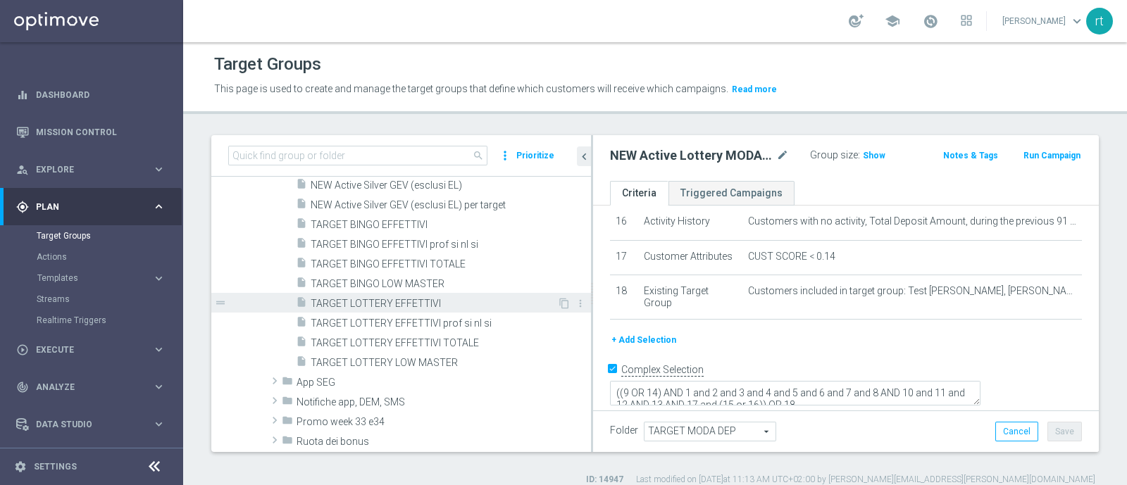
click at [389, 306] on span "TARGET LOTTERY EFFETTIVI" at bounding box center [434, 304] width 247 height 12
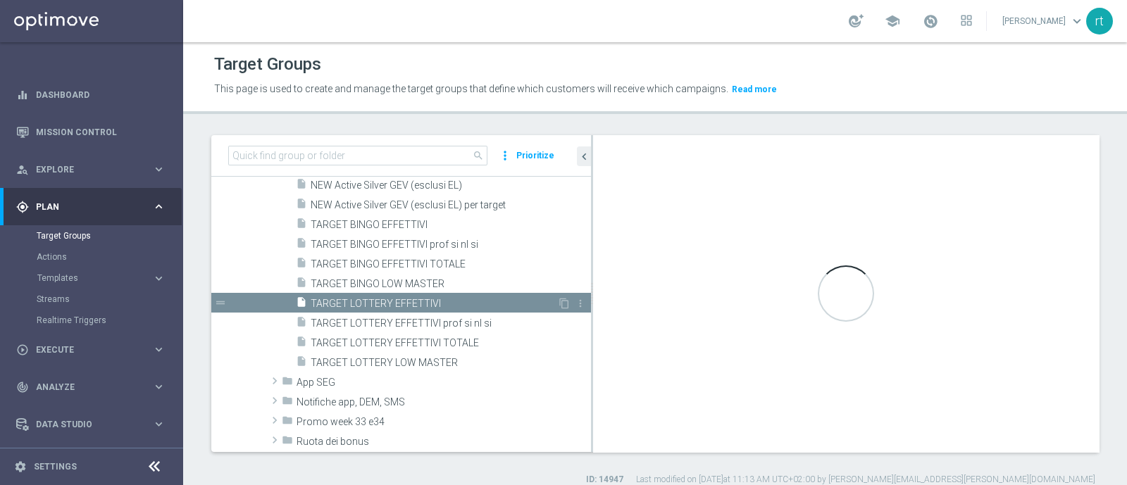
type textarea "(1 or 4) and 2 and 3 and 5 and 6 and 7 and 8 and 9 and 10 and 11"
type input "Analisi NEW"
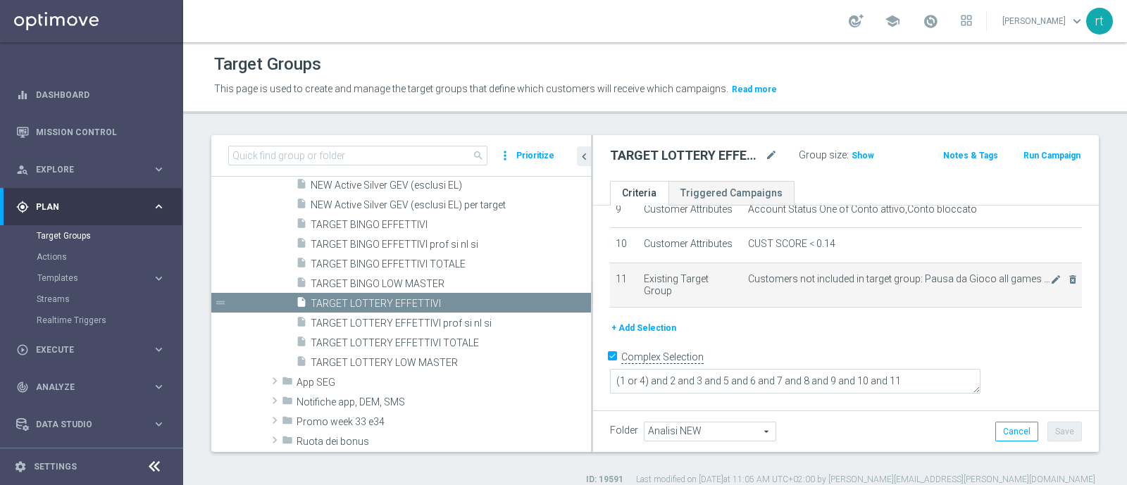
scroll to position [399, 0]
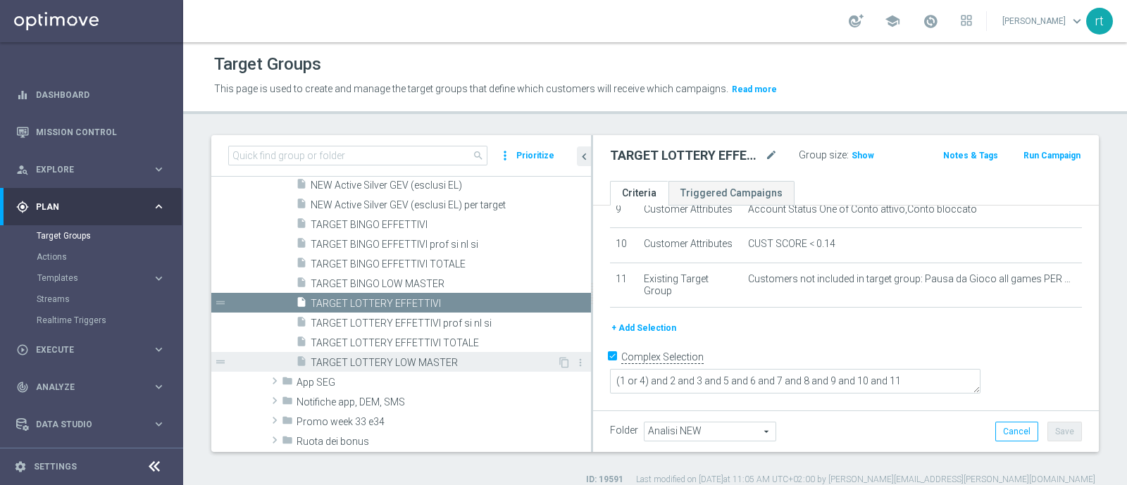
click at [437, 364] on span "TARGET LOTTERY LOW MASTER" at bounding box center [434, 363] width 247 height 12
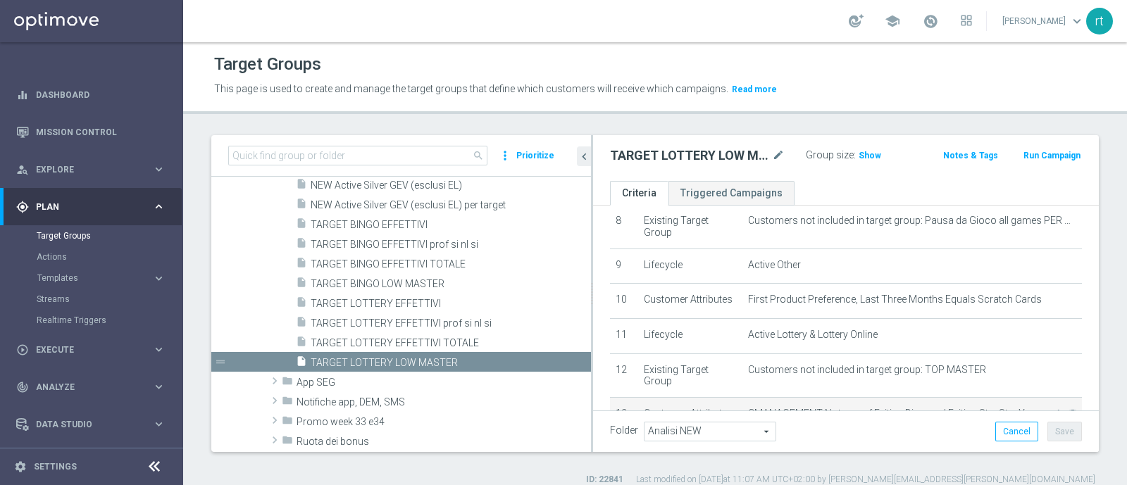
scroll to position [295, 0]
click at [377, 298] on span "TARGET LOTTERY EFFETTIVI" at bounding box center [434, 304] width 247 height 12
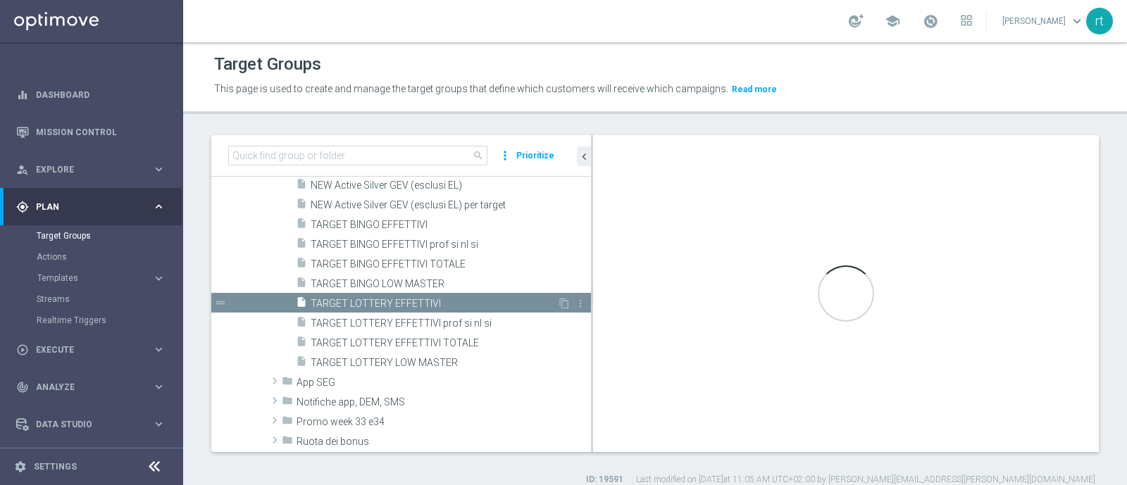
scroll to position [285, 0]
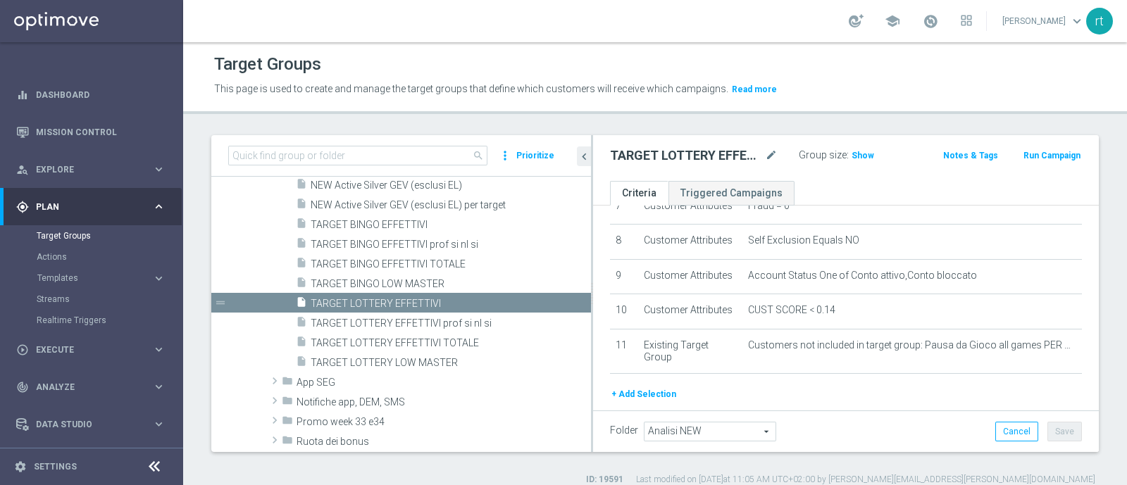
click at [588, 65] on div "Target Groups" at bounding box center [655, 64] width 882 height 27
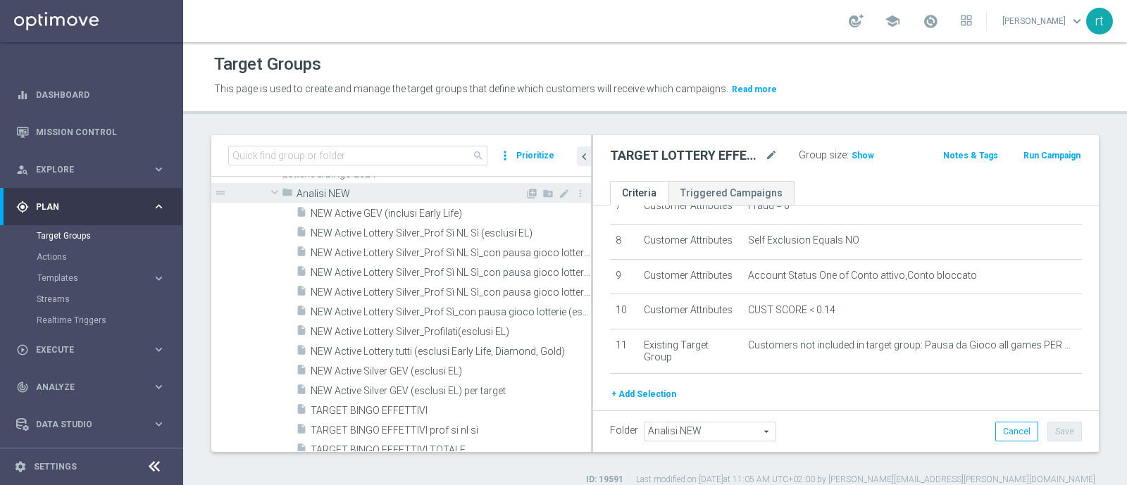
click at [352, 195] on span "Analisi NEW" at bounding box center [411, 194] width 228 height 12
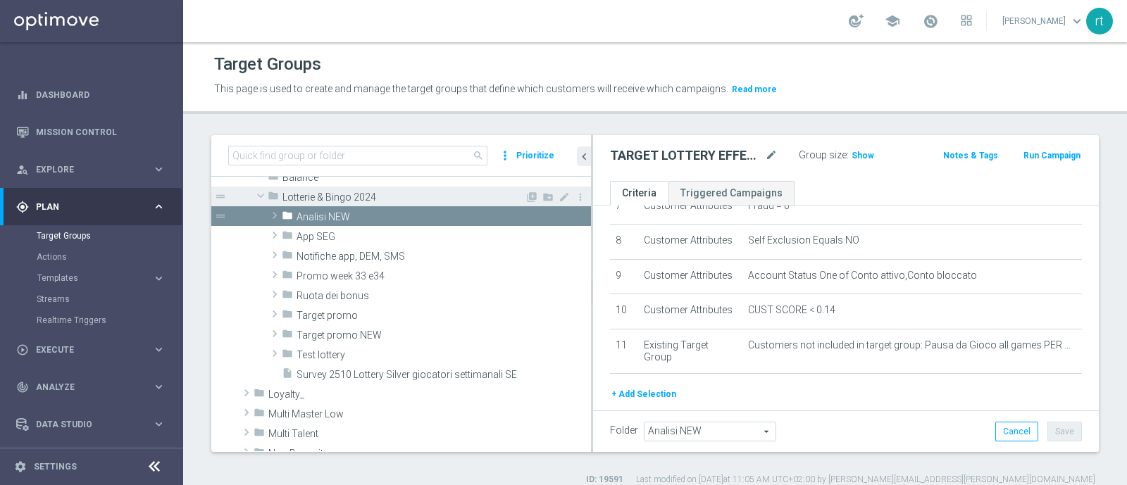
scroll to position [345, 0]
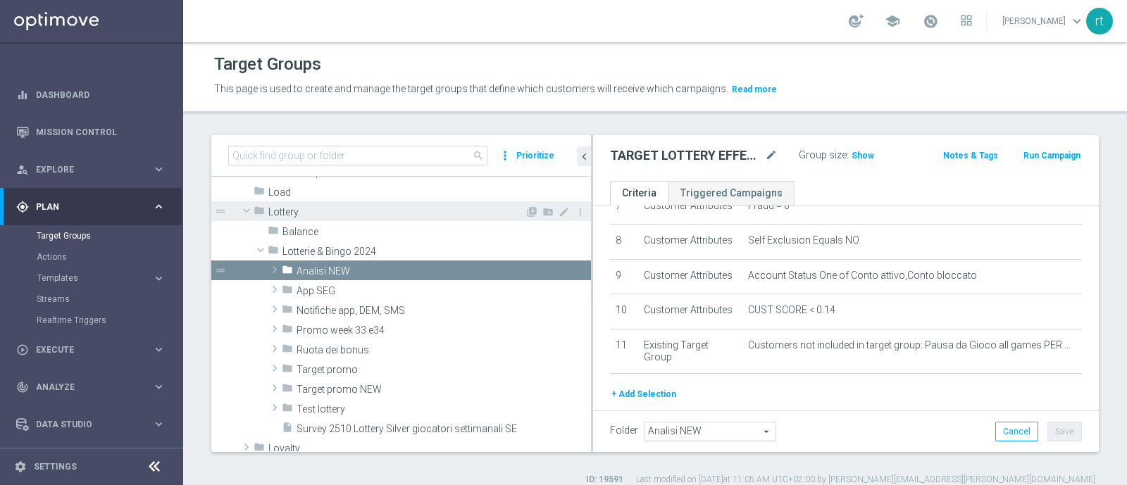
click at [298, 211] on span "Lottery" at bounding box center [396, 212] width 256 height 12
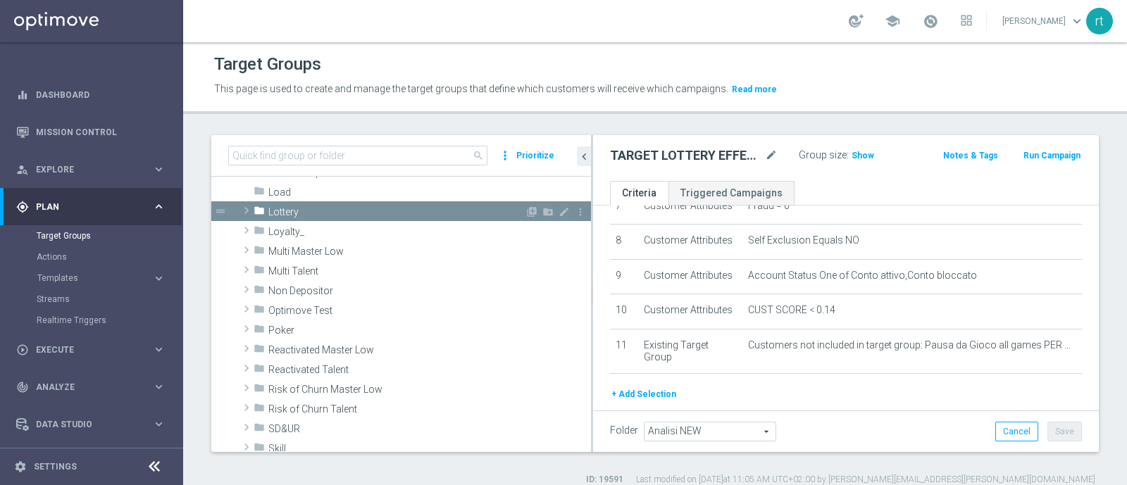
click at [306, 213] on span "Lottery" at bounding box center [396, 212] width 256 height 12
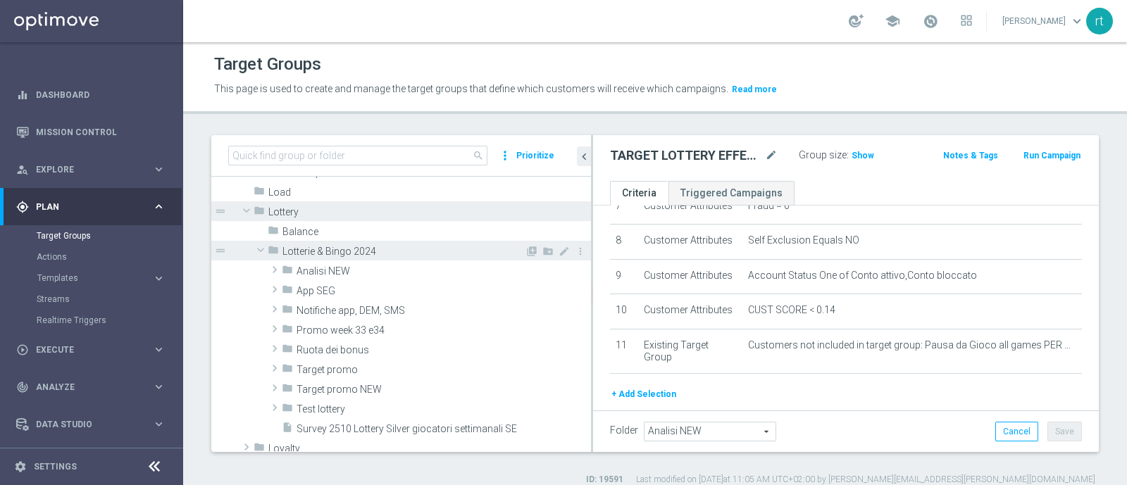
click at [318, 249] on span "Lotterie & Bingo 2024" at bounding box center [404, 252] width 242 height 12
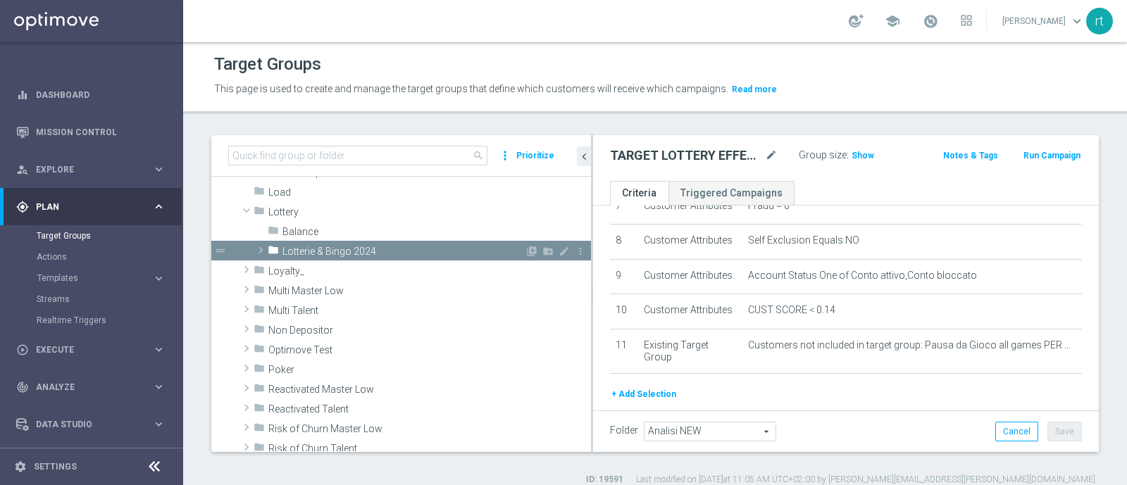
click at [338, 247] on span "Lotterie & Bingo 2024" at bounding box center [404, 252] width 242 height 12
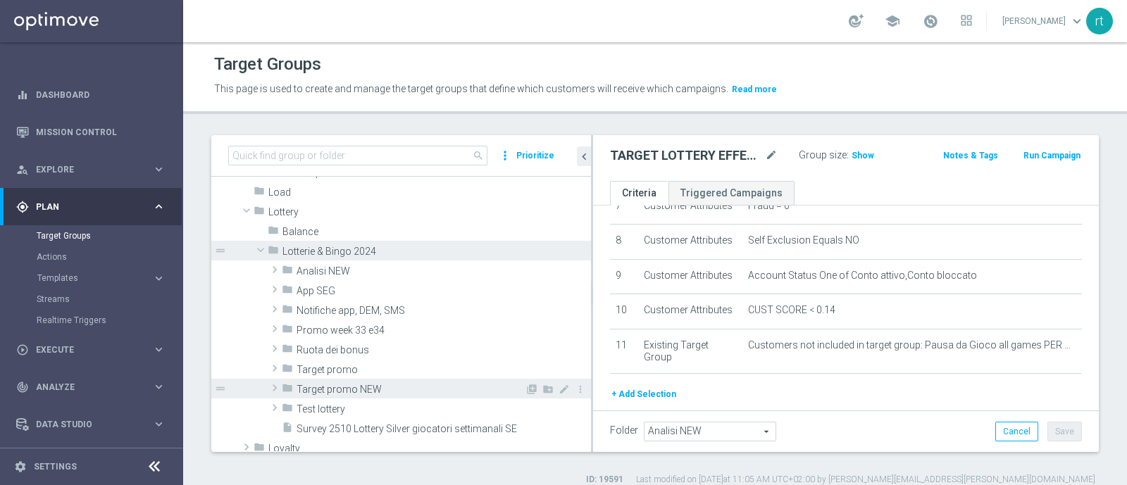
click at [347, 381] on div "folder Target promo NEW" at bounding box center [403, 389] width 243 height 20
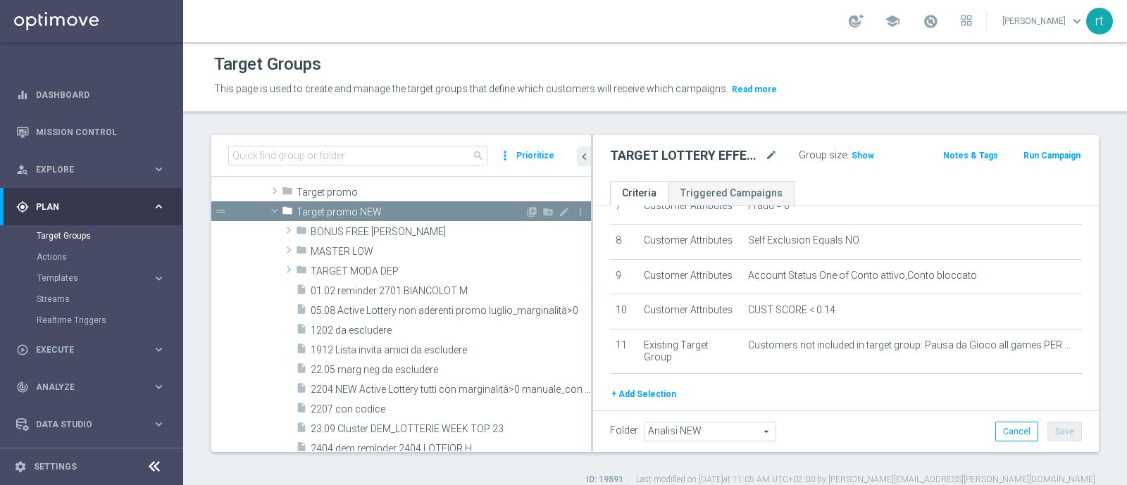
scroll to position [521, 0]
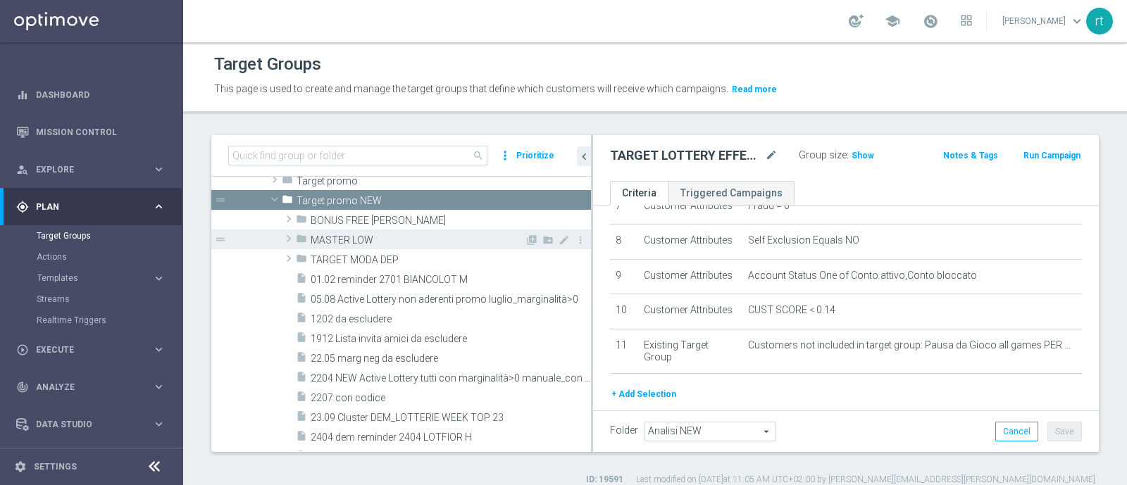
click at [352, 239] on span "MASTER LOW" at bounding box center [418, 241] width 214 height 12
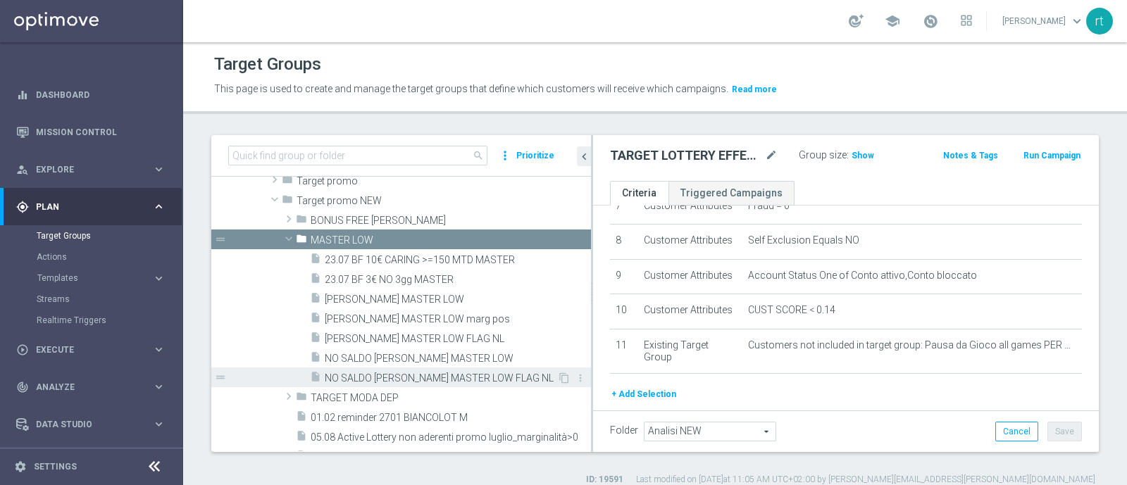
click at [426, 376] on span "NO SALDO LOTT MASTER LOW FLAG NL" at bounding box center [441, 379] width 233 height 12
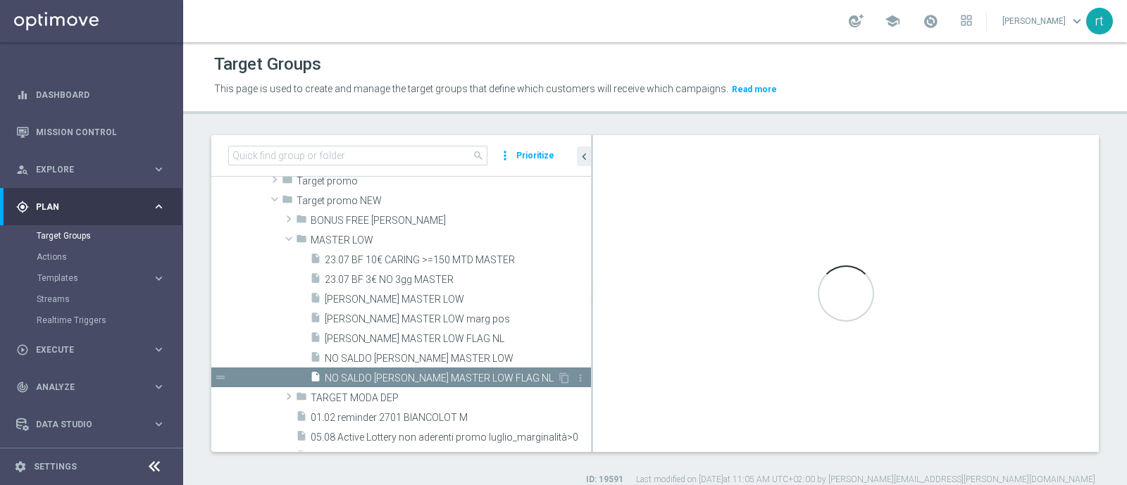
type textarea "(1 and 2 and 3 and 4 and 5 and 6 and 7 and 8 and 12 and 14 and 15 and 16 and 17…"
type input "MASTER LOW"
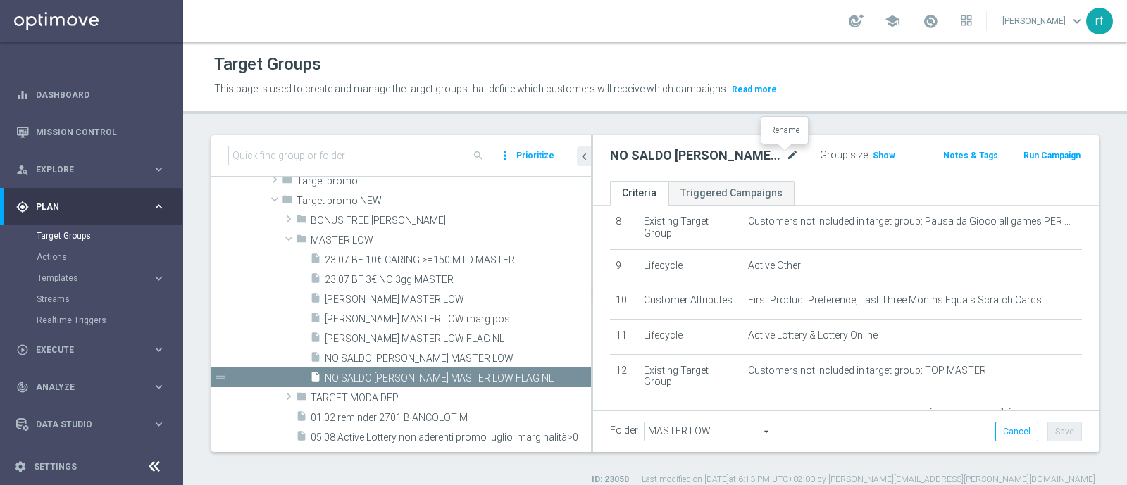
click at [786, 156] on icon "mode_edit" at bounding box center [792, 155] width 13 height 17
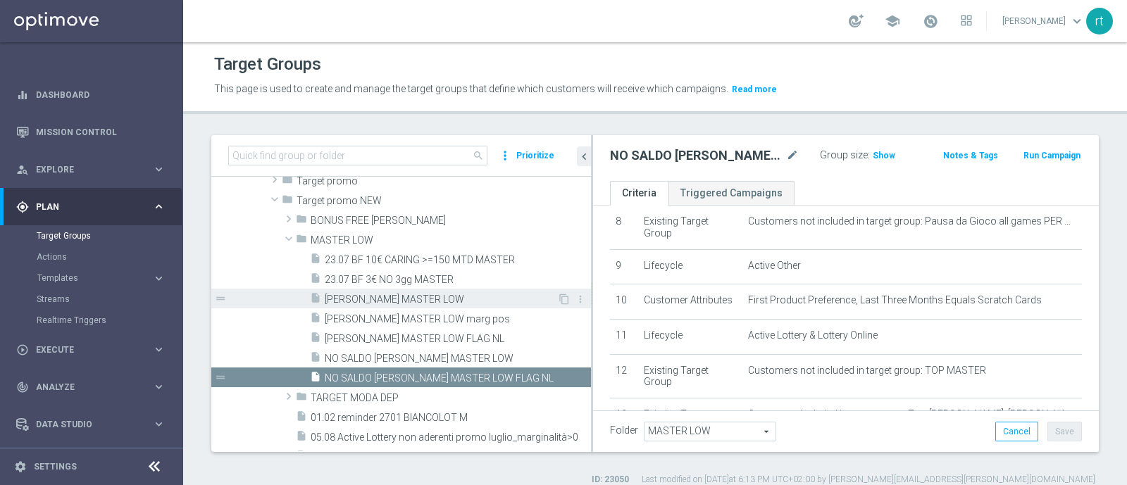
click at [402, 295] on span "LOTT MASTER LOW" at bounding box center [441, 300] width 233 height 12
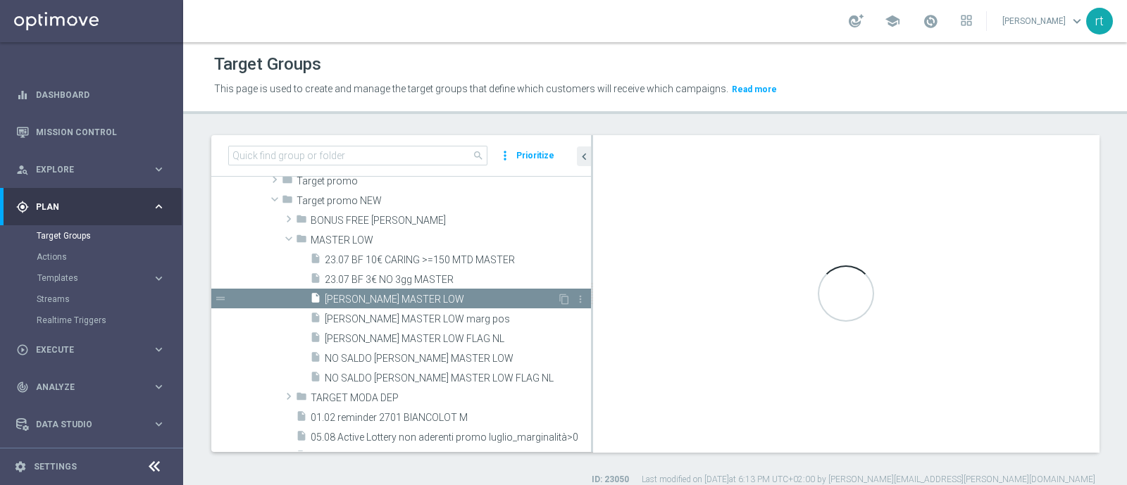
type textarea "(1 and 2 and 3 and 4 and 5 and 6 and 7 and 8 and 12 and 14 and (11 or (9 and 10…"
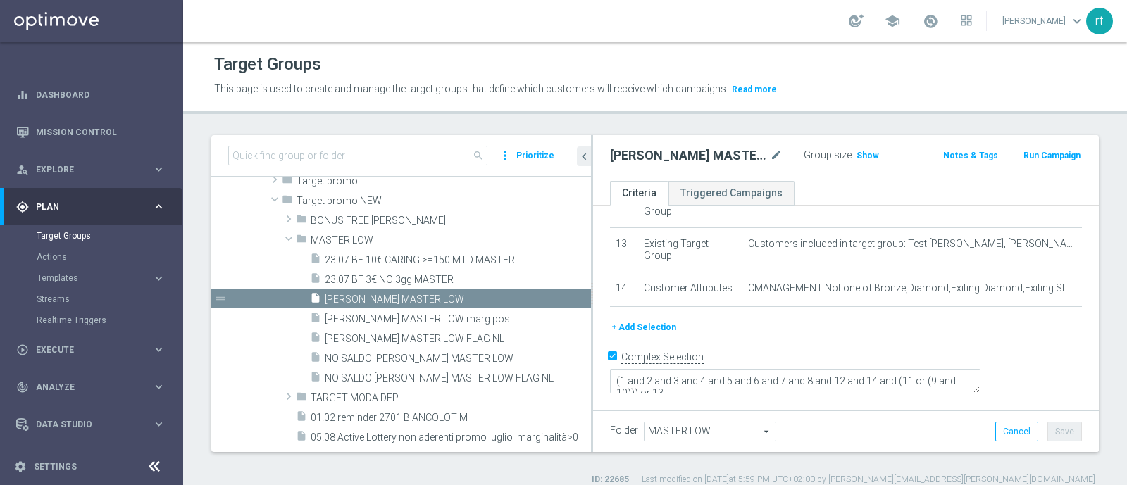
scroll to position [498, 0]
click at [857, 159] on span "Show" at bounding box center [868, 156] width 23 height 10
click at [770, 153] on icon "mode_edit" at bounding box center [776, 155] width 13 height 17
click at [764, 111] on header "Target Groups This page is used to create and manage the target groups that def…" at bounding box center [655, 78] width 944 height 72
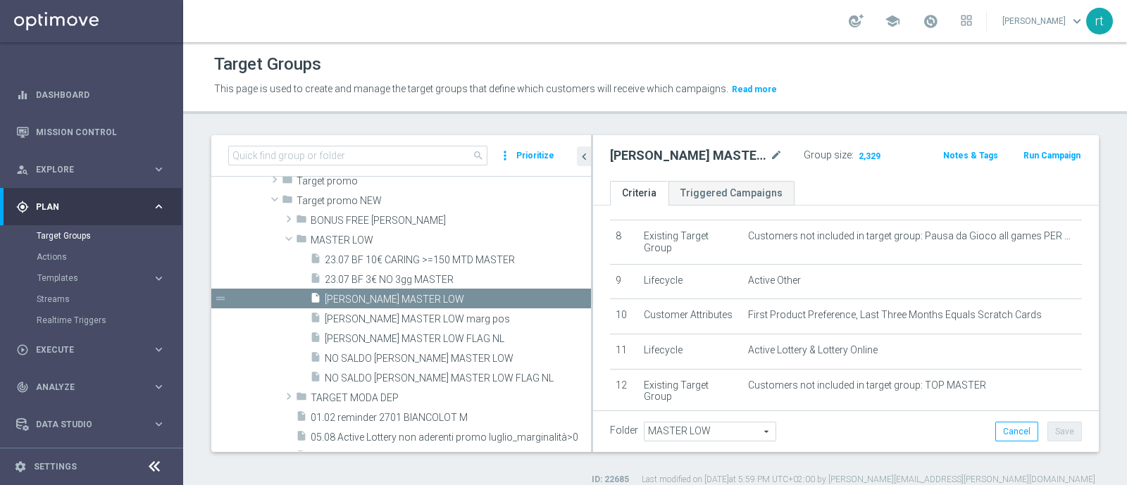
scroll to position [274, 0]
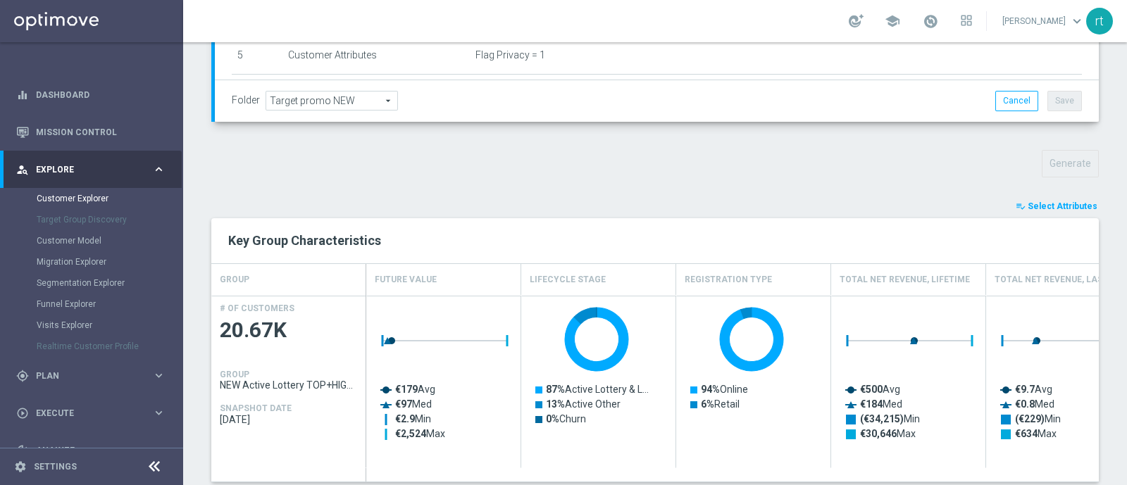
scroll to position [392, 0]
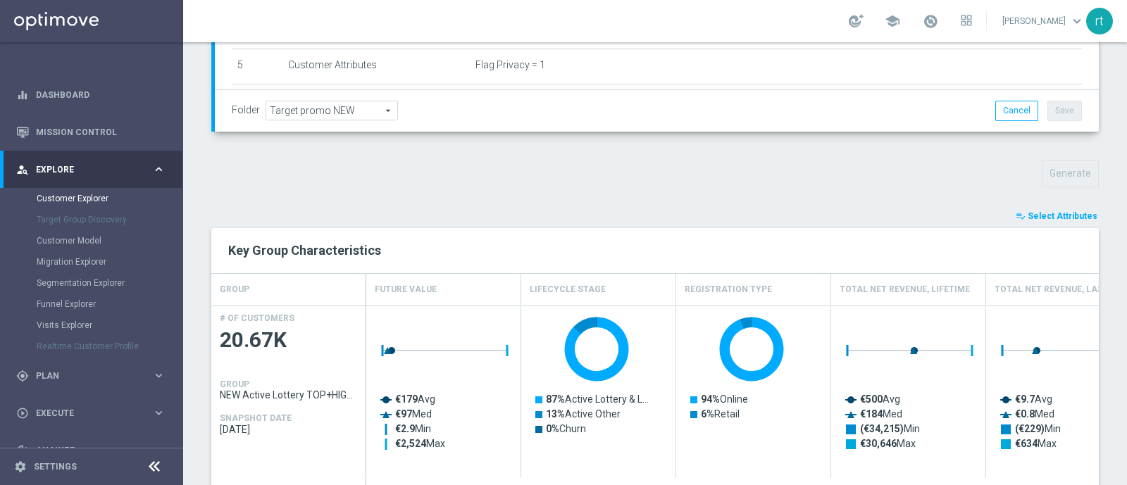
click at [1041, 216] on span "Select Attributes" at bounding box center [1063, 216] width 70 height 10
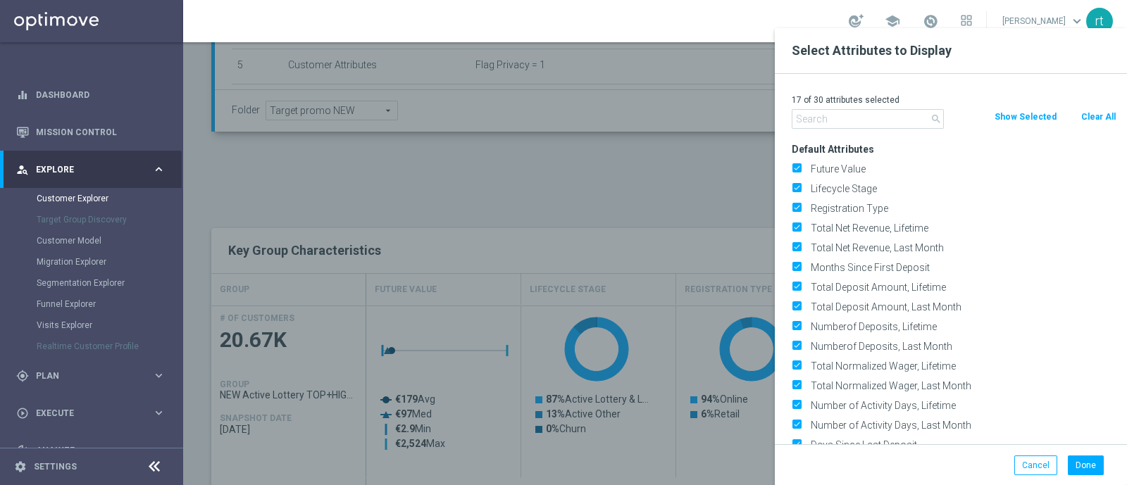
click at [1088, 118] on button "Clear All" at bounding box center [1098, 117] width 37 height 16
checkbox input "false"
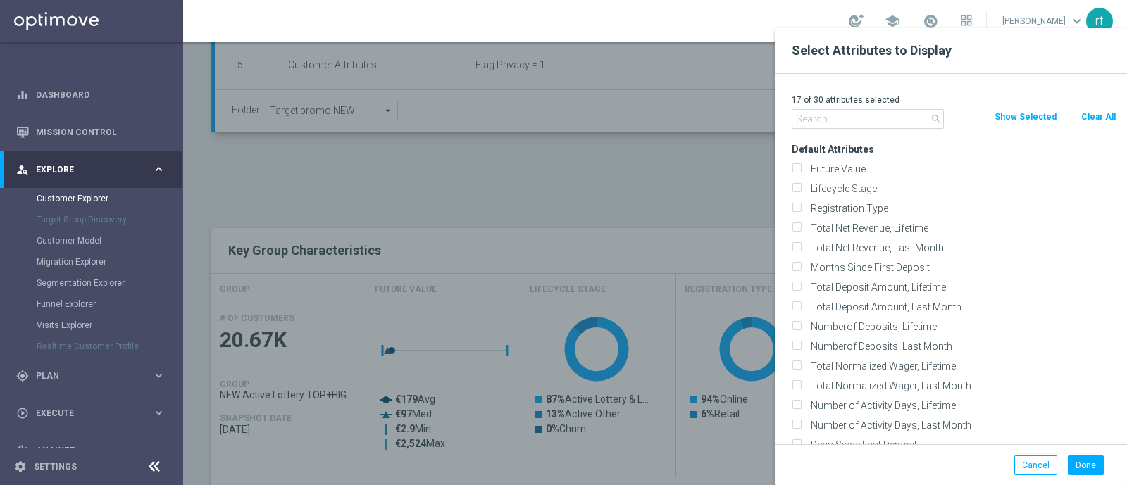
checkbox input "false"
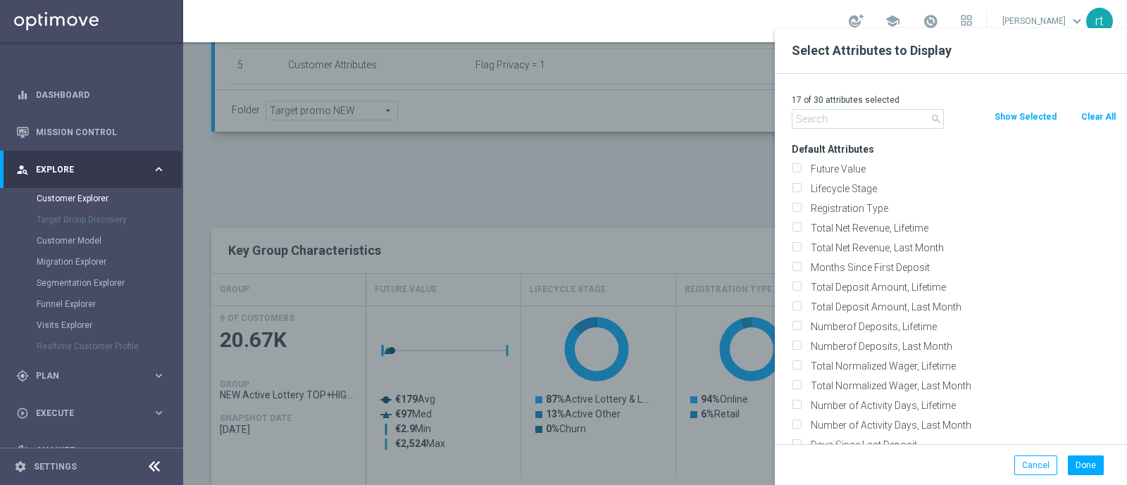
checkbox input "false"
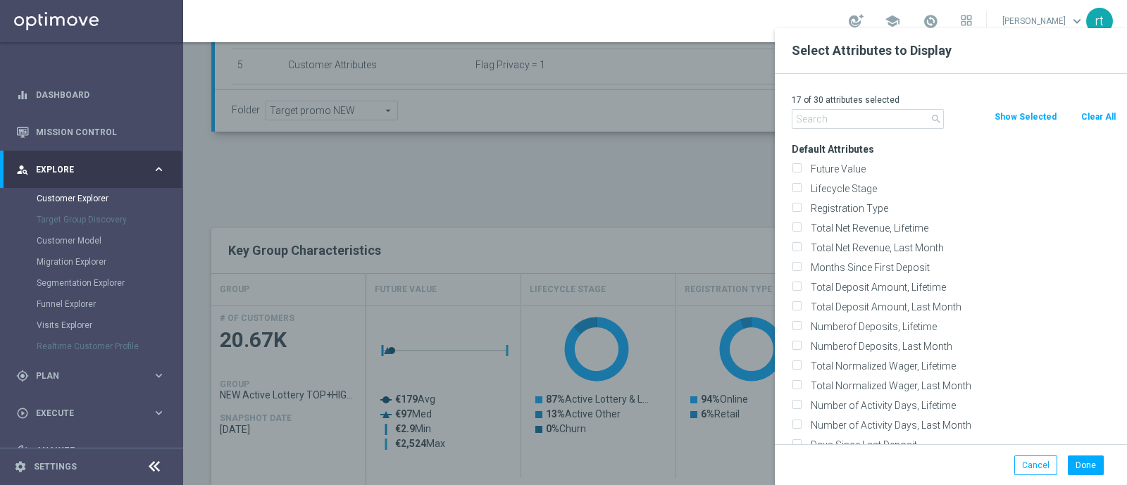
checkbox input "false"
click at [822, 185] on label "Lifecycle Stage" at bounding box center [961, 188] width 311 height 13
click at [801, 186] on input "Lifecycle Stage" at bounding box center [796, 190] width 9 height 9
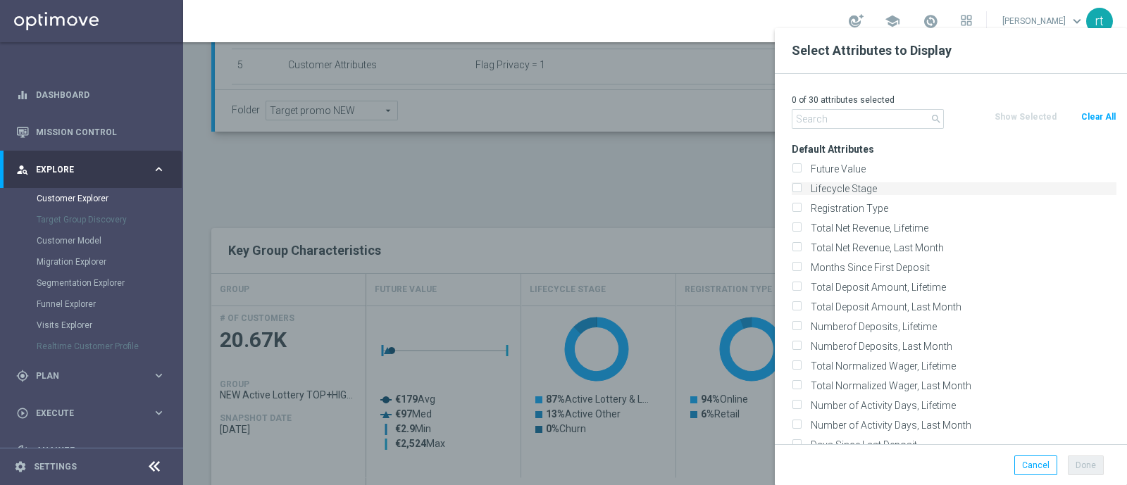
checkbox input "true"
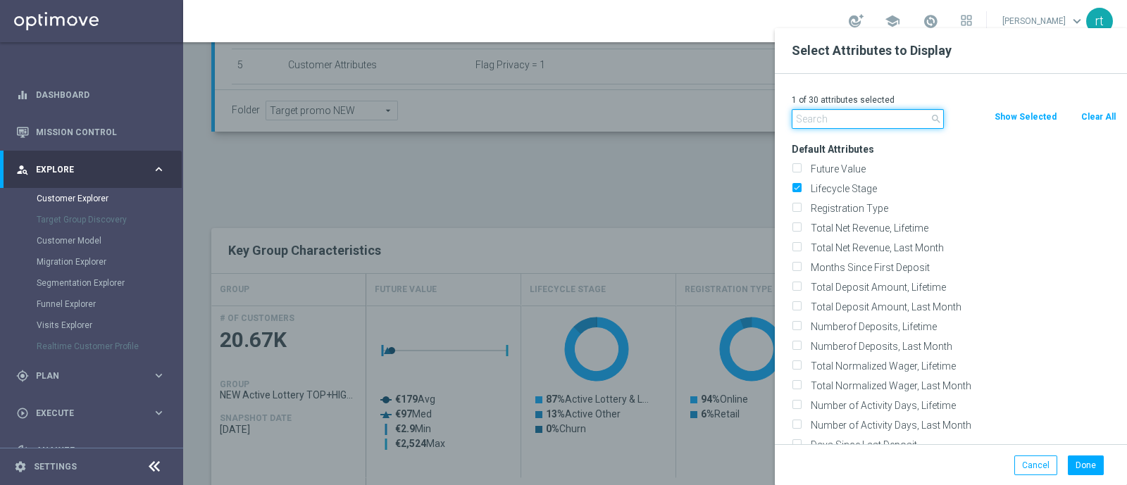
click at [811, 123] on input "text" at bounding box center [868, 119] width 152 height 20
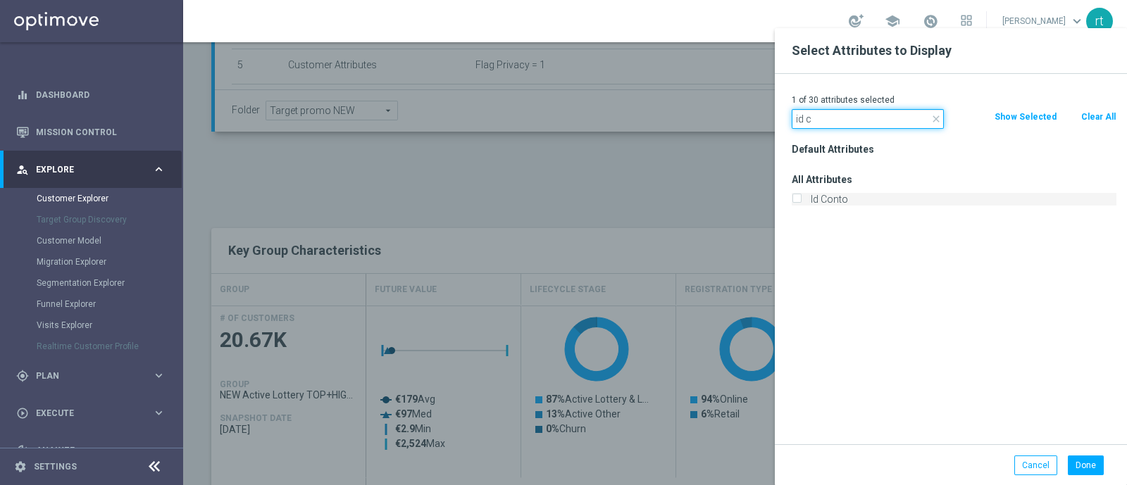
type input "id c"
click at [835, 195] on label "Id Conto" at bounding box center [961, 199] width 311 height 13
click at [801, 197] on input "Id Conto" at bounding box center [796, 201] width 9 height 9
checkbox input "true"
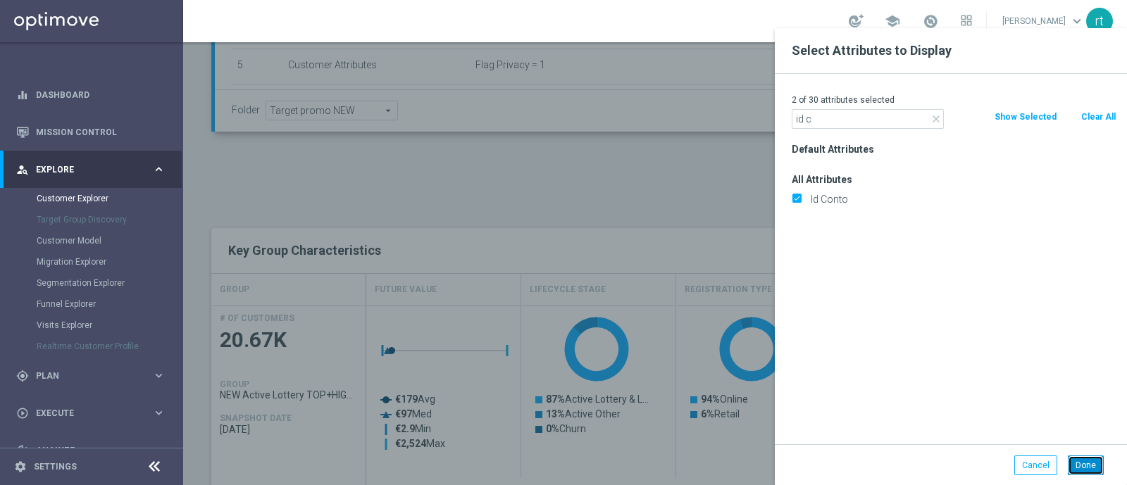
click at [1082, 459] on button "Done" at bounding box center [1086, 466] width 36 height 20
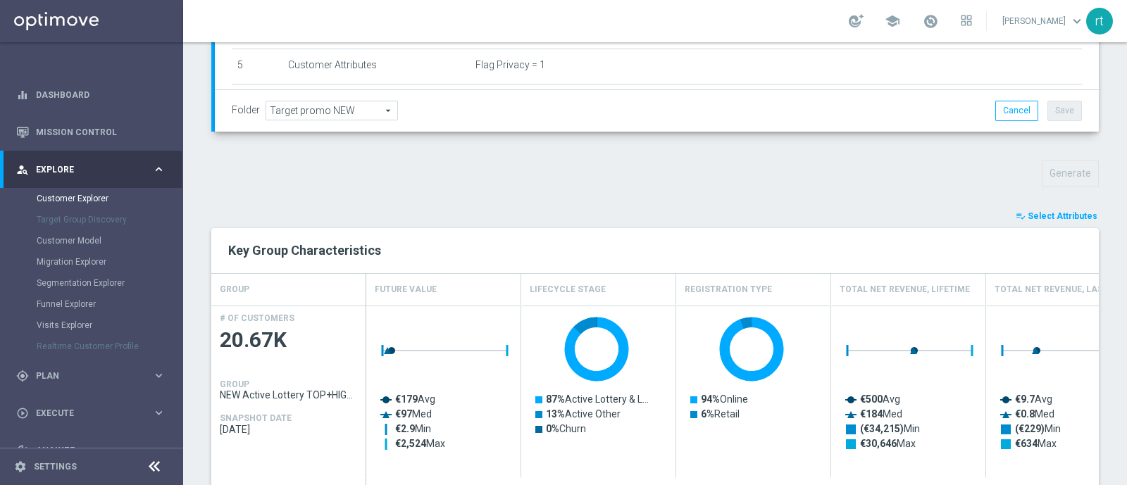
type input "Search"
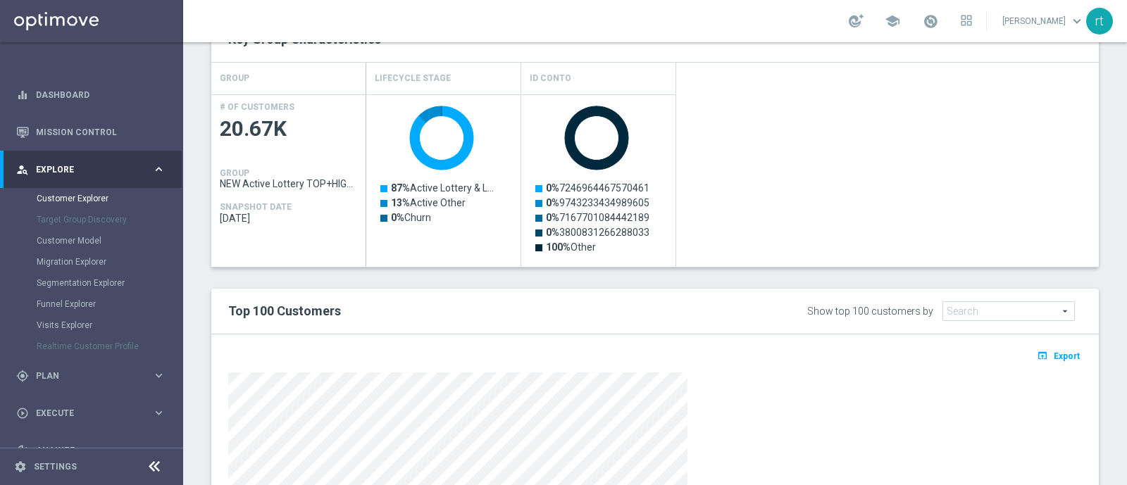
scroll to position [714, 0]
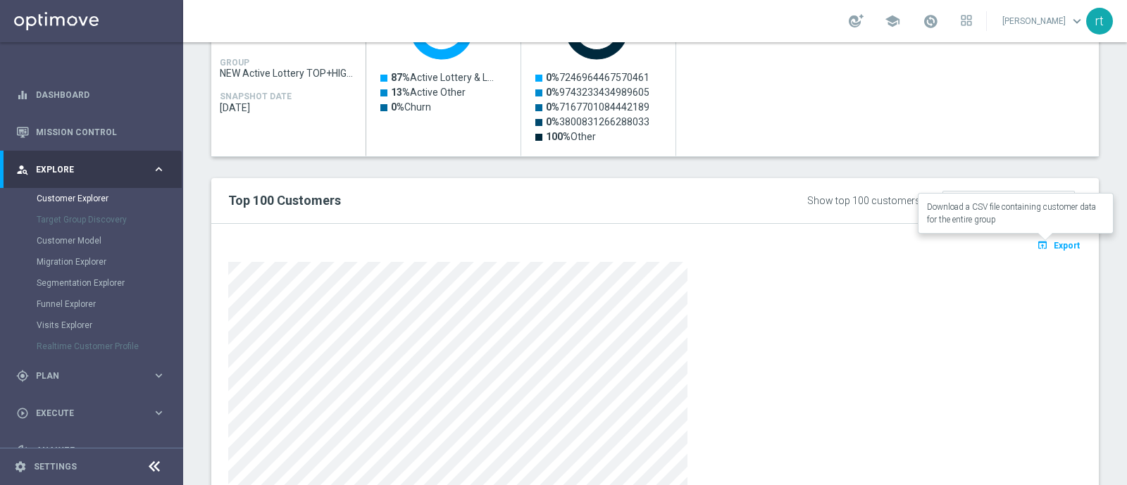
click at [1054, 245] on span "Export" at bounding box center [1067, 246] width 26 height 10
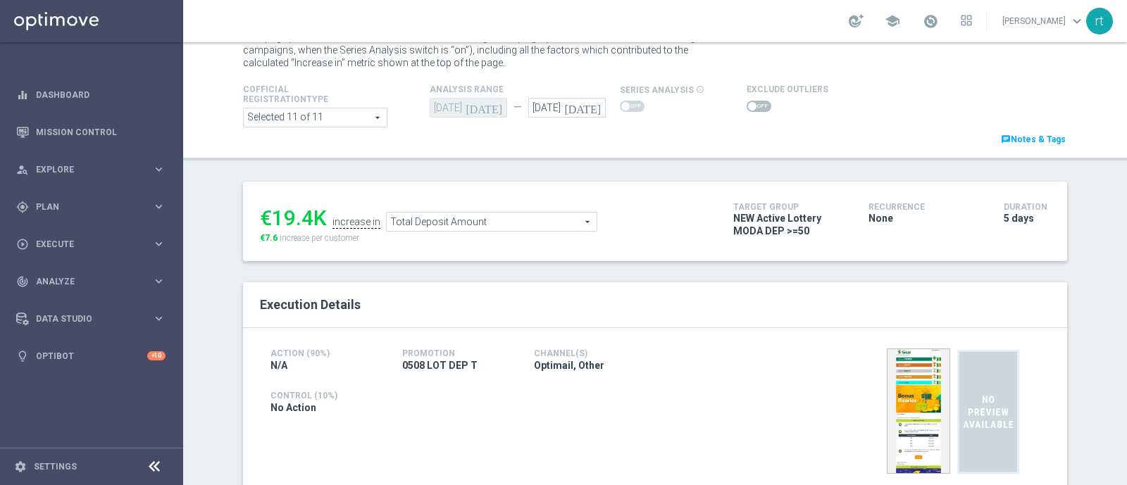
scroll to position [50, 0]
click at [747, 109] on span at bounding box center [759, 106] width 25 height 11
click at [747, 109] on input "checkbox" at bounding box center [759, 106] width 25 height 11
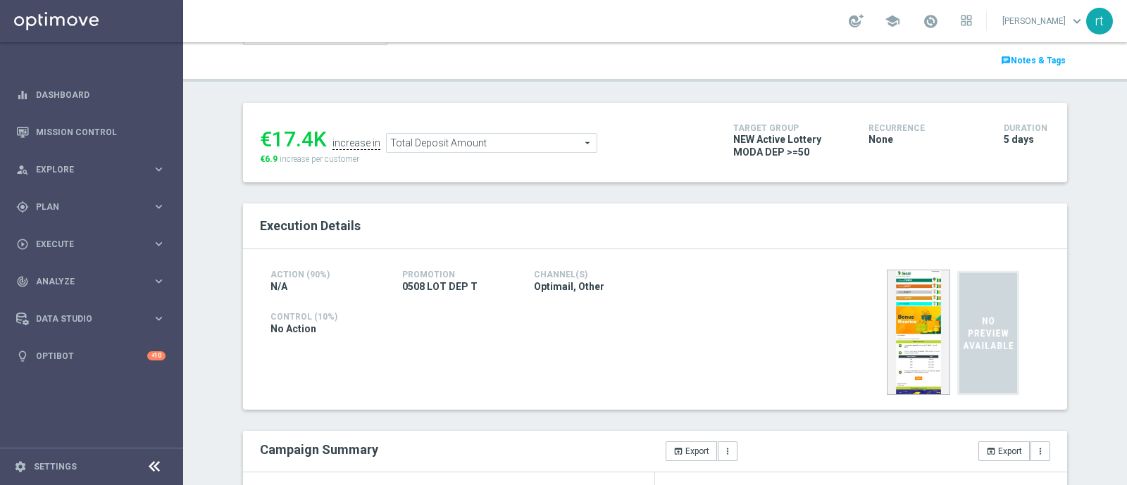
scroll to position [97, 0]
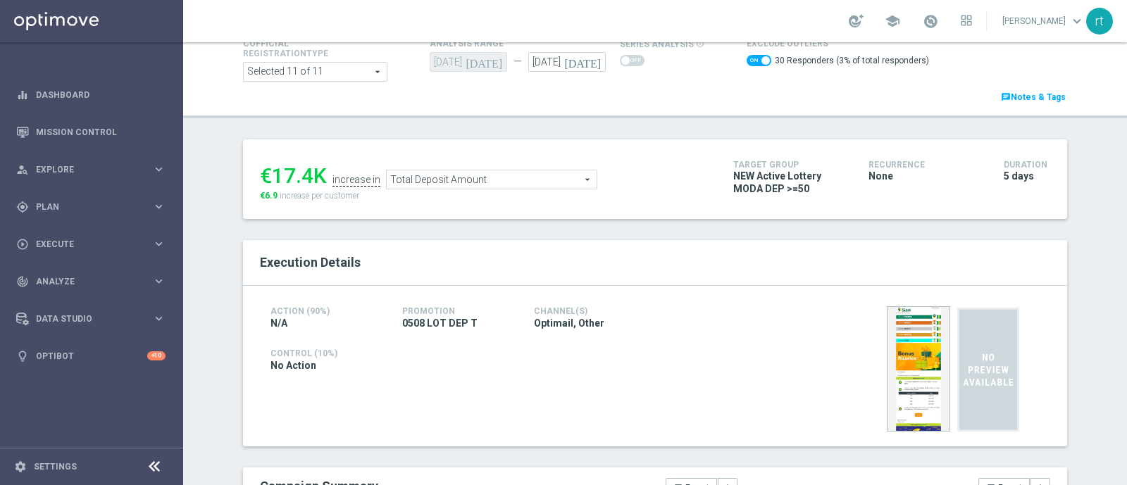
click at [747, 55] on span at bounding box center [759, 60] width 25 height 11
click at [747, 55] on input "checkbox" at bounding box center [759, 60] width 25 height 11
checkbox input "false"
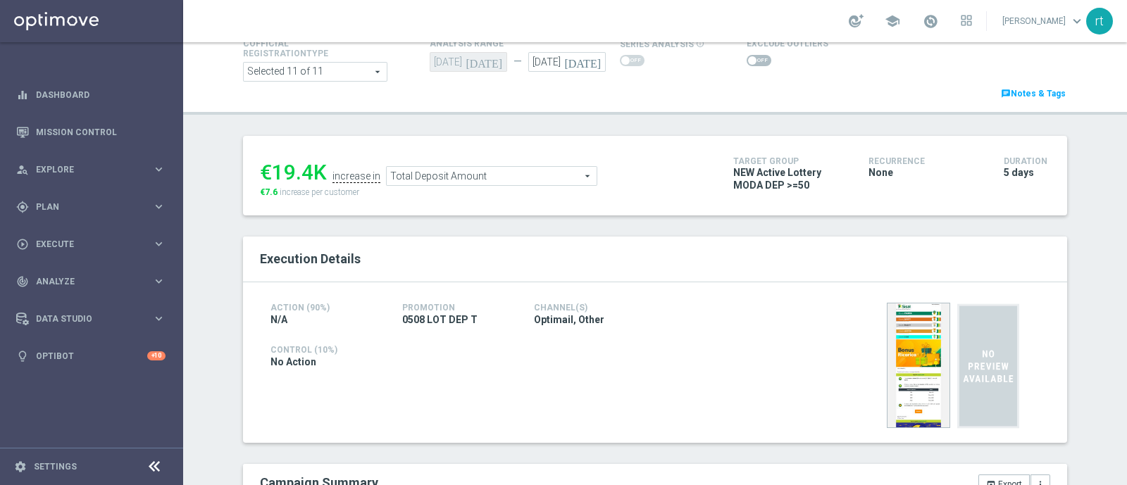
click at [457, 176] on span "Total Deposit Amount" at bounding box center [492, 176] width 210 height 18
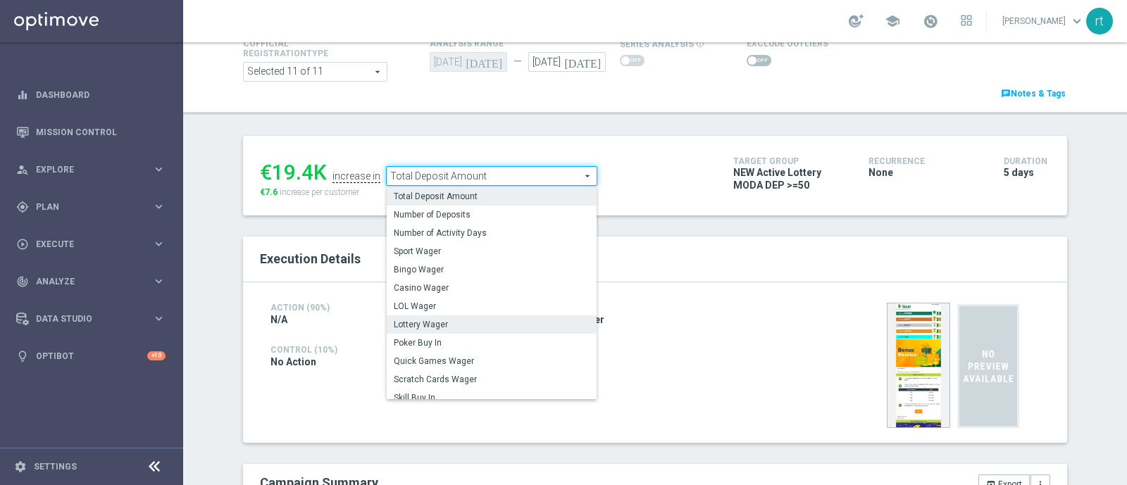
click at [439, 320] on span "Lottery Wager" at bounding box center [492, 324] width 196 height 11
type input "Lottery Wager"
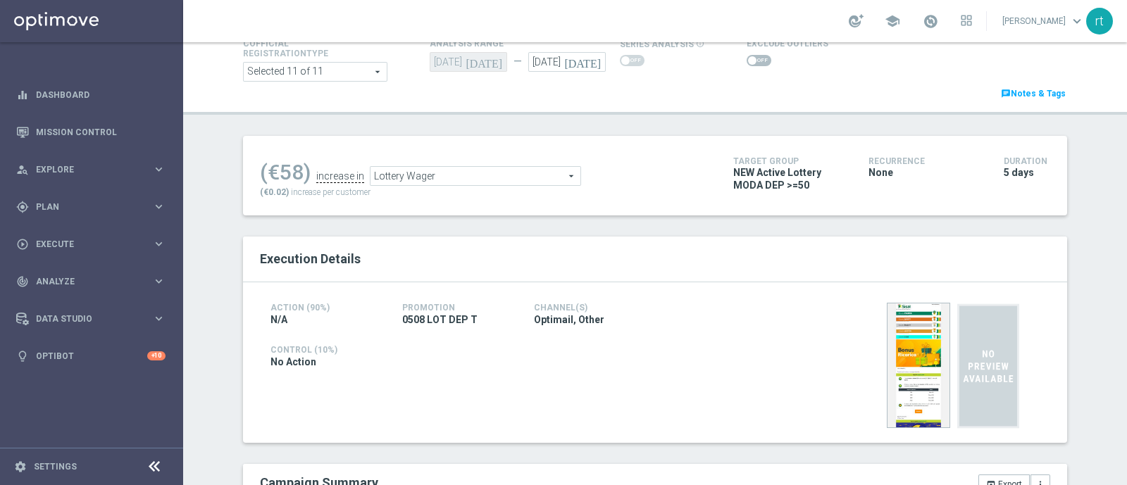
click at [747, 56] on span at bounding box center [759, 60] width 25 height 11
click at [747, 56] on input "checkbox" at bounding box center [759, 60] width 25 height 11
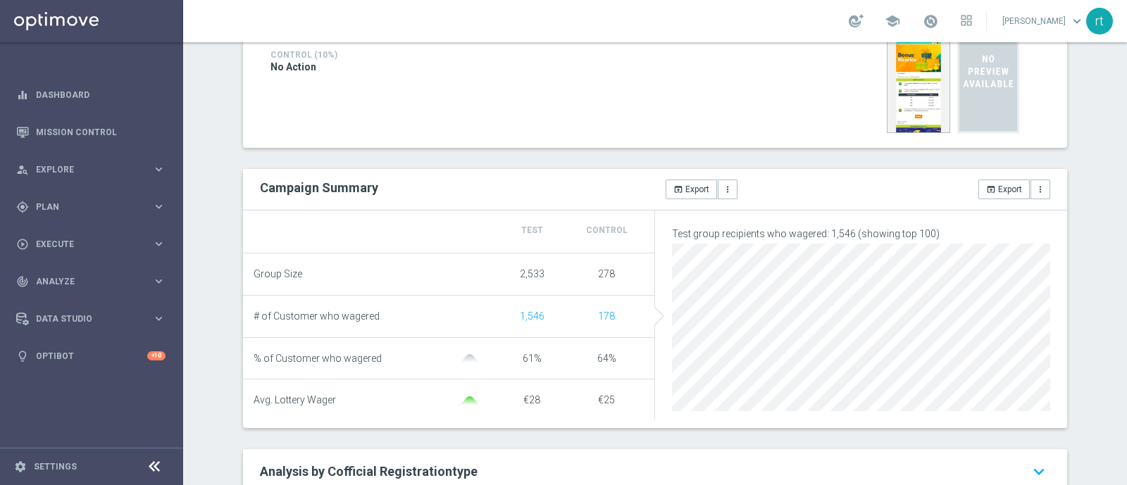
scroll to position [144, 0]
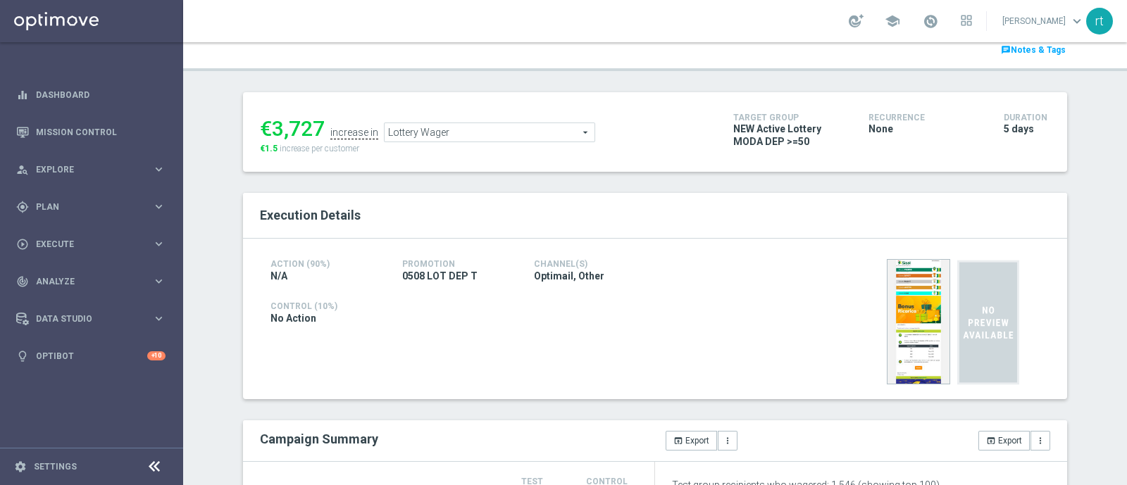
click at [414, 135] on span "Lottery Wager" at bounding box center [490, 132] width 210 height 18
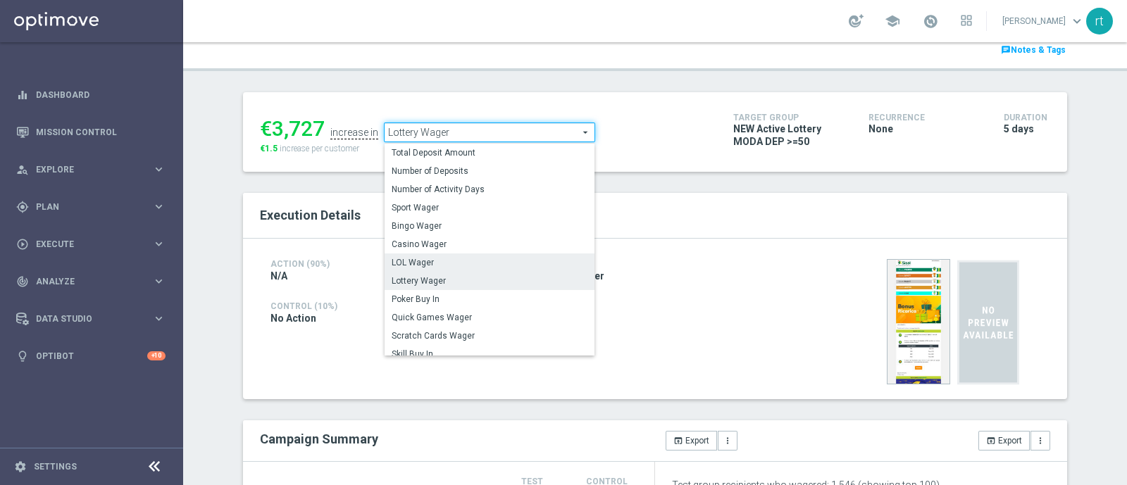
click at [419, 263] on span "LOL Wager" at bounding box center [490, 262] width 196 height 11
checkbox input "false"
type input "LOL Wager"
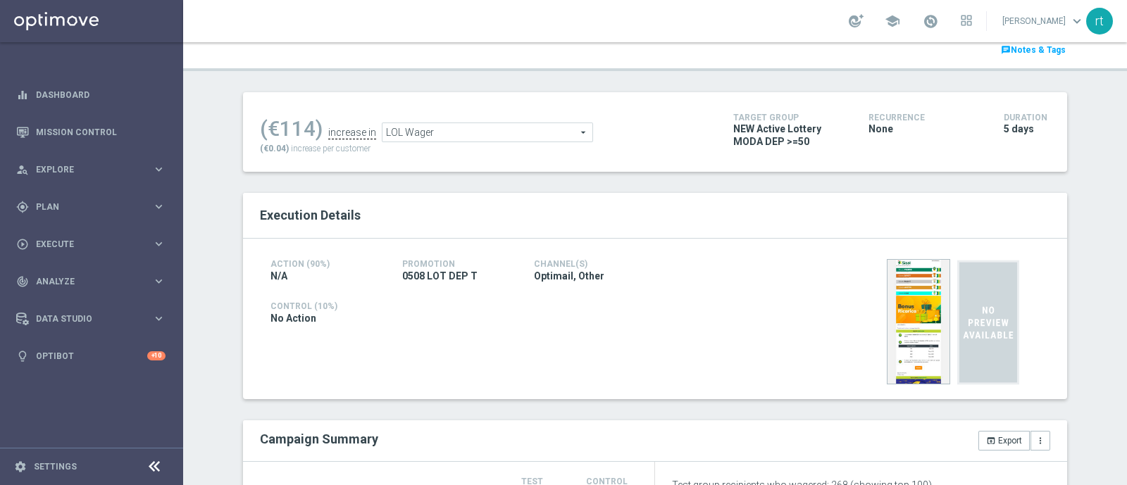
scroll to position [51, 0]
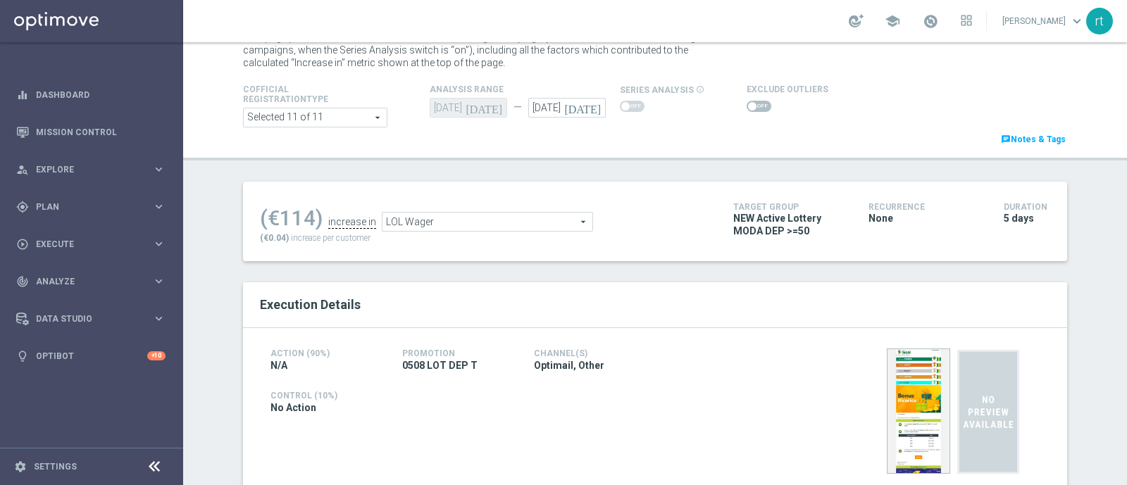
click at [748, 106] on span at bounding box center [759, 106] width 25 height 11
click at [748, 106] on input "checkbox" at bounding box center [759, 106] width 25 height 11
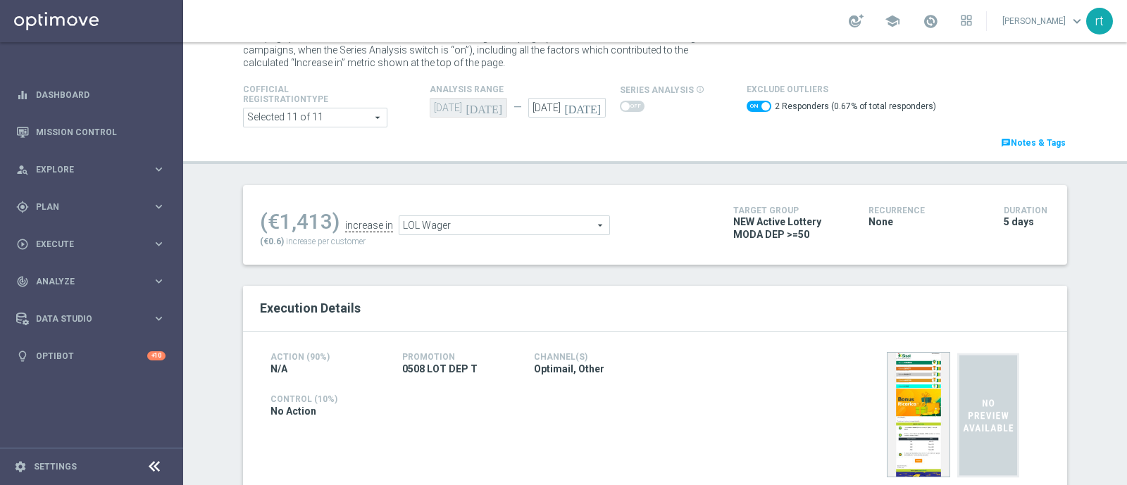
click at [407, 224] on span "LOL Wager" at bounding box center [504, 225] width 210 height 18
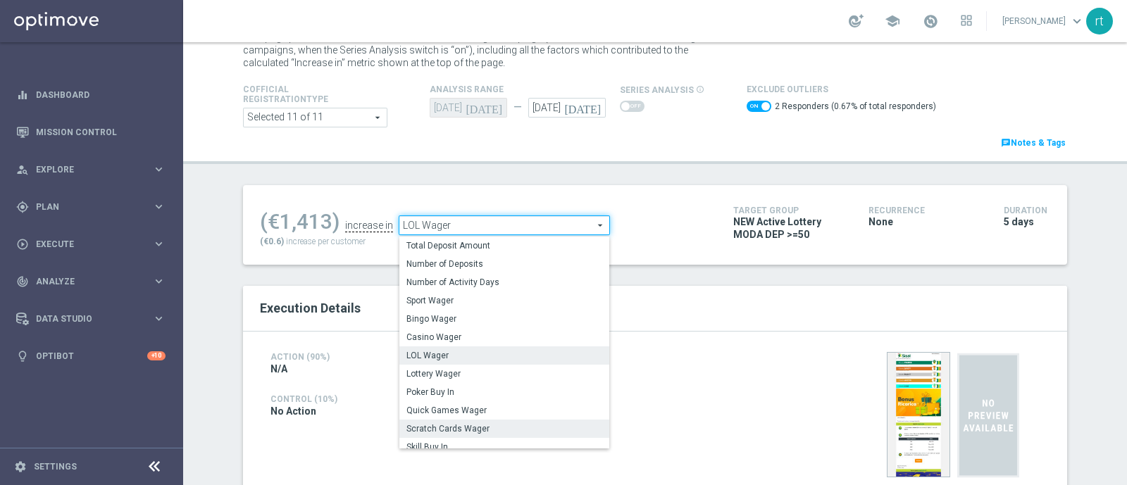
click at [445, 426] on span "Scratch Cards Wager" at bounding box center [505, 428] width 196 height 11
checkbox input "false"
type input "Scratch Cards Wager"
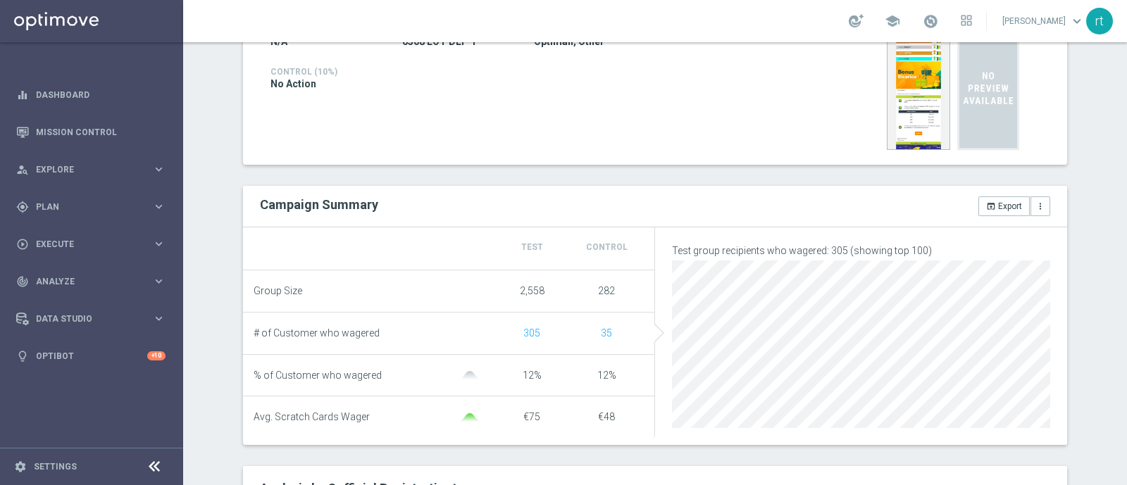
scroll to position [95, 0]
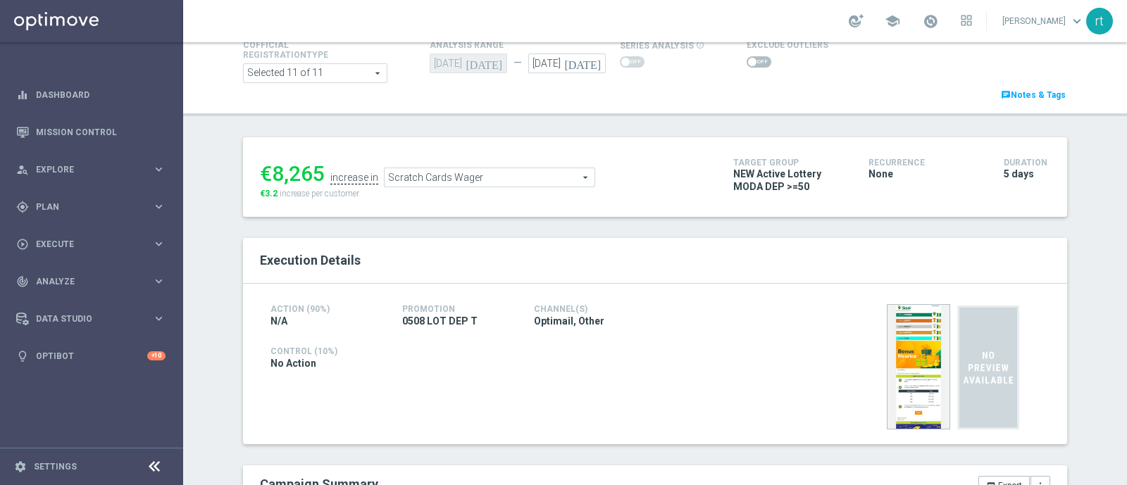
click at [749, 66] on span at bounding box center [759, 61] width 25 height 11
click at [749, 66] on input "checkbox" at bounding box center [759, 61] width 25 height 11
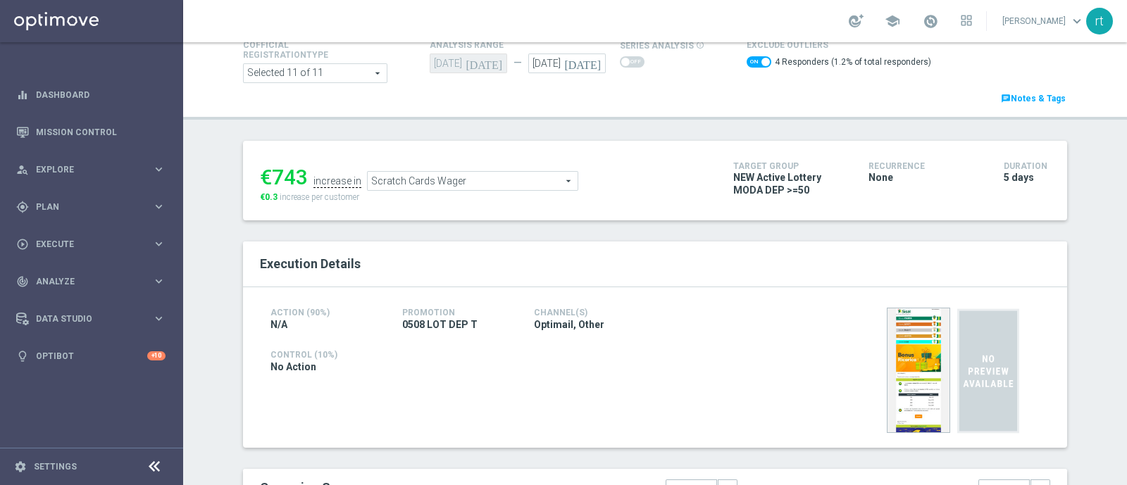
click at [747, 63] on span at bounding box center [759, 61] width 25 height 11
click at [747, 63] on input "checkbox" at bounding box center [759, 61] width 25 height 11
checkbox input "false"
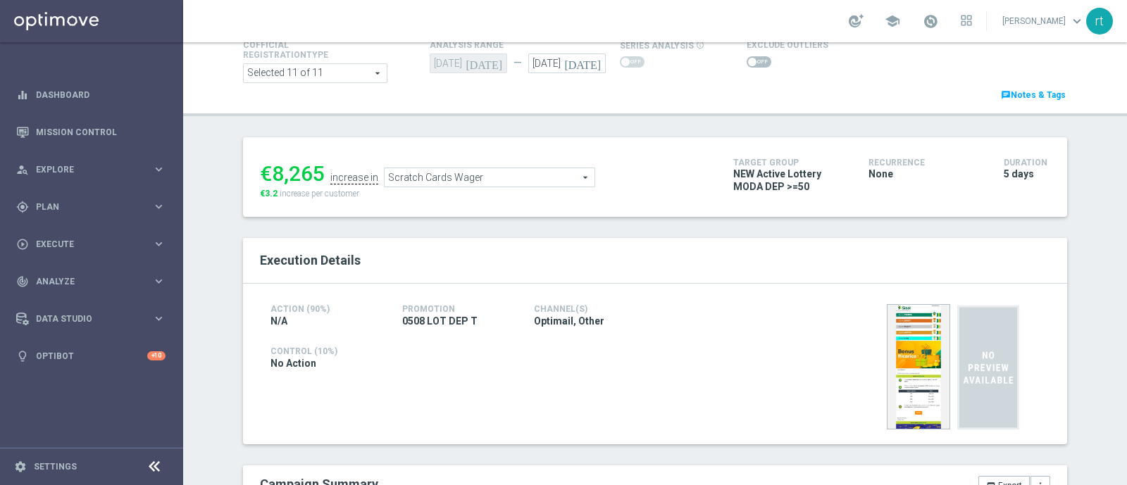
click at [435, 168] on span "Scratch Cards Wager" at bounding box center [490, 177] width 210 height 18
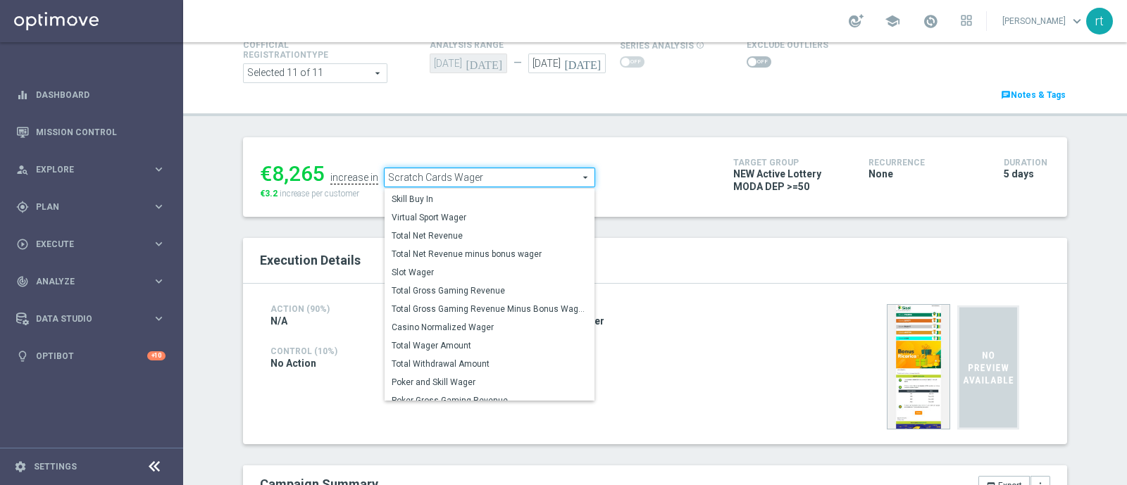
scroll to position [197, 0]
click at [446, 297] on label "Total Gross Gaming Revenue Minus Bonus Wagared" at bounding box center [490, 304] width 210 height 18
type input "Total Gross Gaming Revenue Minus Bonus Wagared"
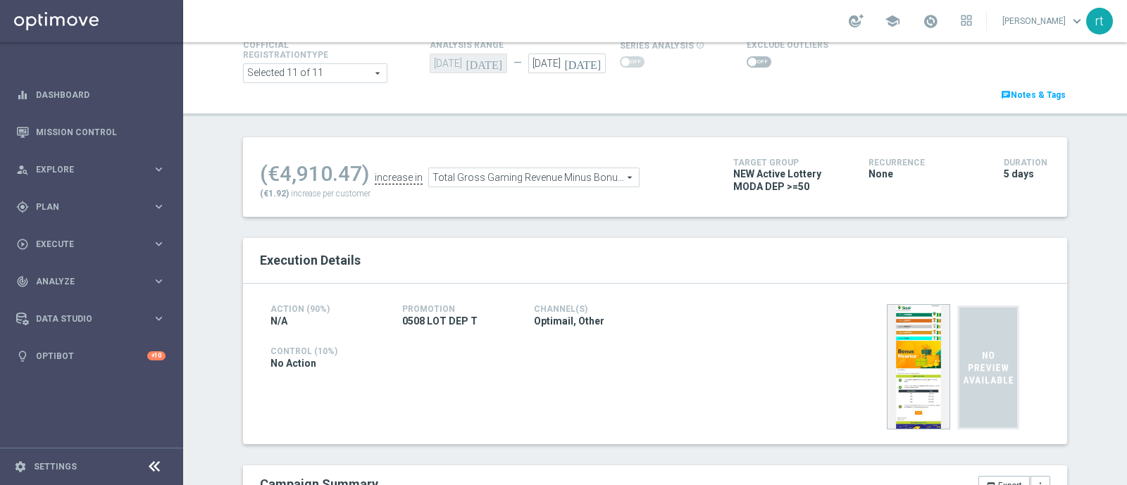
click at [750, 63] on span at bounding box center [759, 61] width 25 height 11
click at [750, 63] on input "checkbox" at bounding box center [759, 61] width 25 height 11
checkbox input "true"
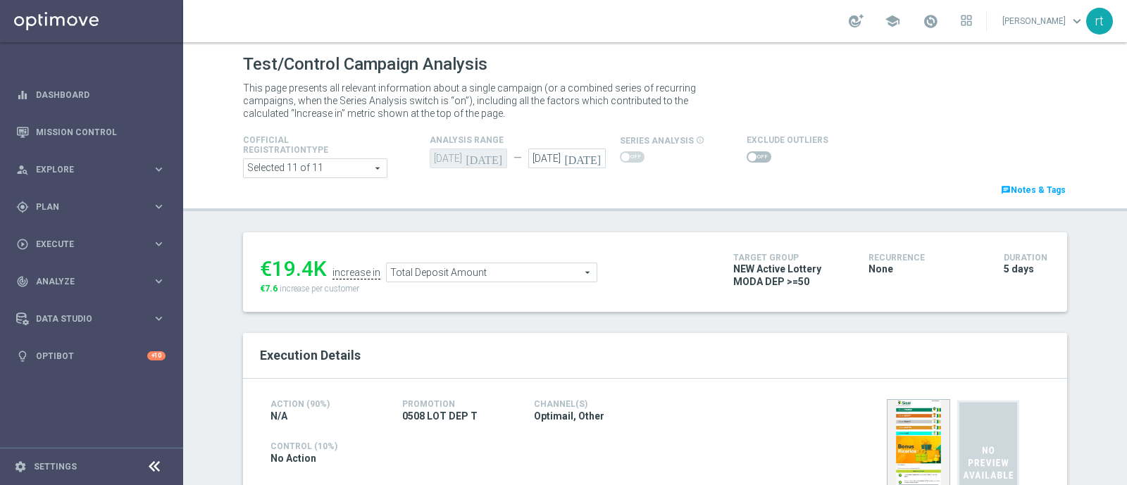
click at [433, 270] on span "Total Deposit Amount" at bounding box center [492, 273] width 210 height 18
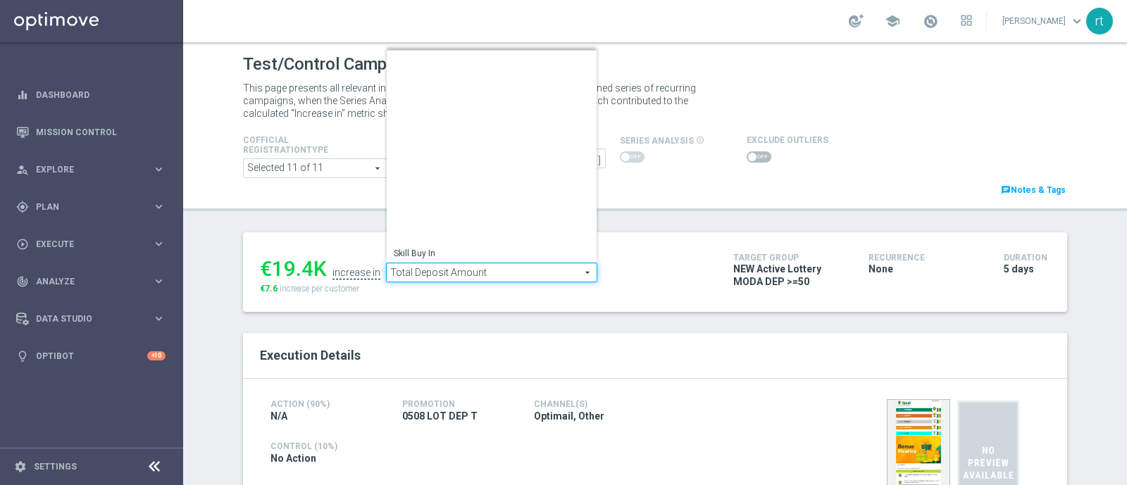
scroll to position [202, 0]
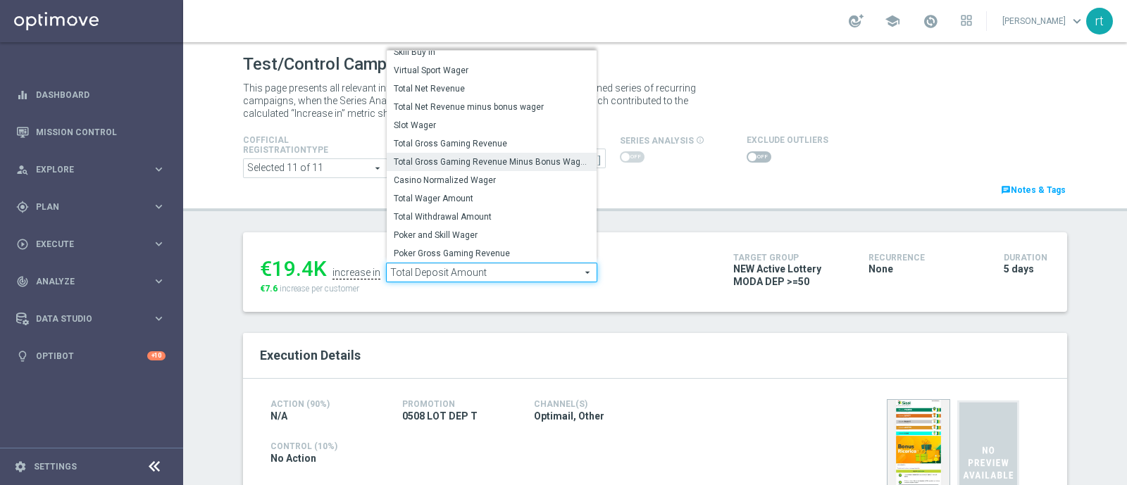
click at [461, 159] on span "Total Gross Gaming Revenue Minus Bonus Wagared" at bounding box center [492, 161] width 196 height 11
type input "Total Gross Gaming Revenue Minus Bonus Wagared"
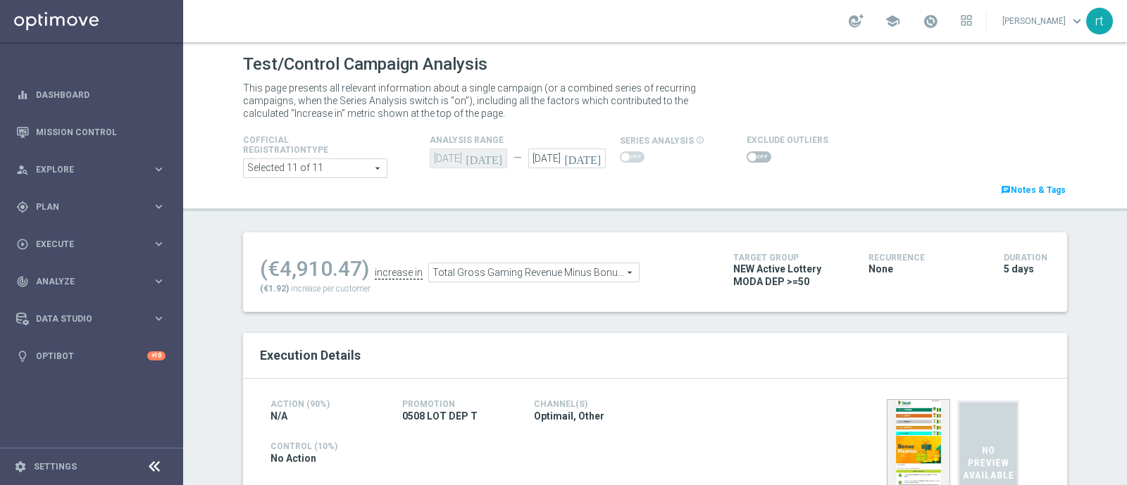
click at [747, 159] on span at bounding box center [759, 156] width 25 height 11
click at [747, 159] on input "checkbox" at bounding box center [759, 156] width 25 height 11
checkbox input "true"
click at [748, 154] on span at bounding box center [752, 157] width 8 height 8
click at [747, 154] on input "checkbox" at bounding box center [759, 156] width 25 height 11
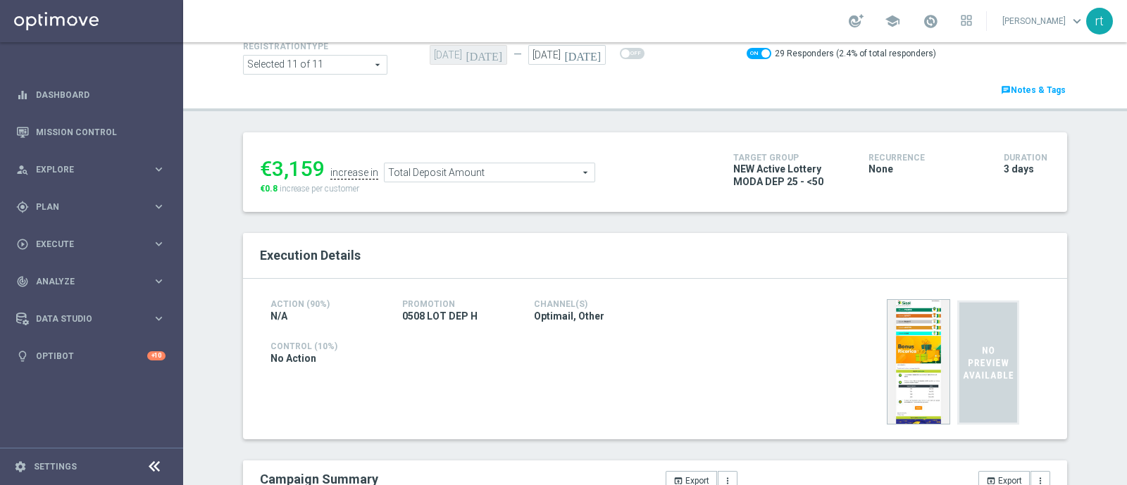
scroll to position [101, 0]
click at [433, 180] on span "Total Deposit Amount" at bounding box center [490, 175] width 210 height 18
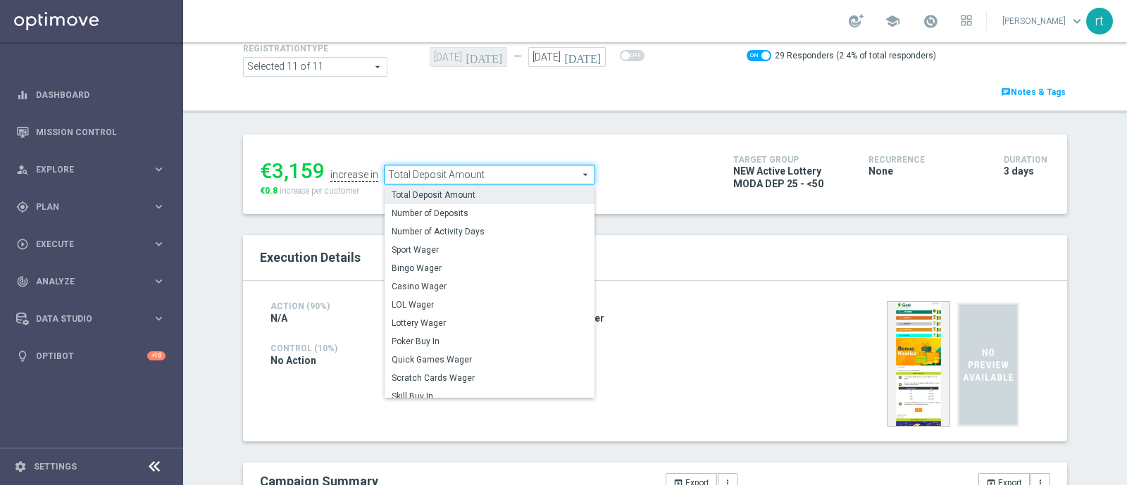
click at [595, 143] on div "€3,159 increase in Total Deposit Amount Total Deposit Amount arrow_drop_down se…" at bounding box center [655, 175] width 824 height 80
checkbox input "false"
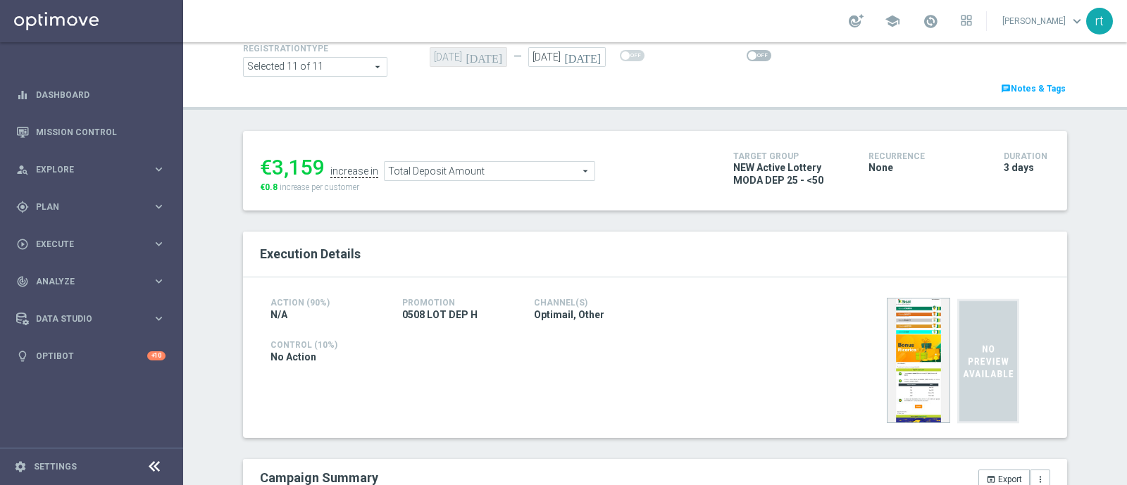
click at [585, 58] on icon "[DATE]" at bounding box center [585, 55] width 42 height 16
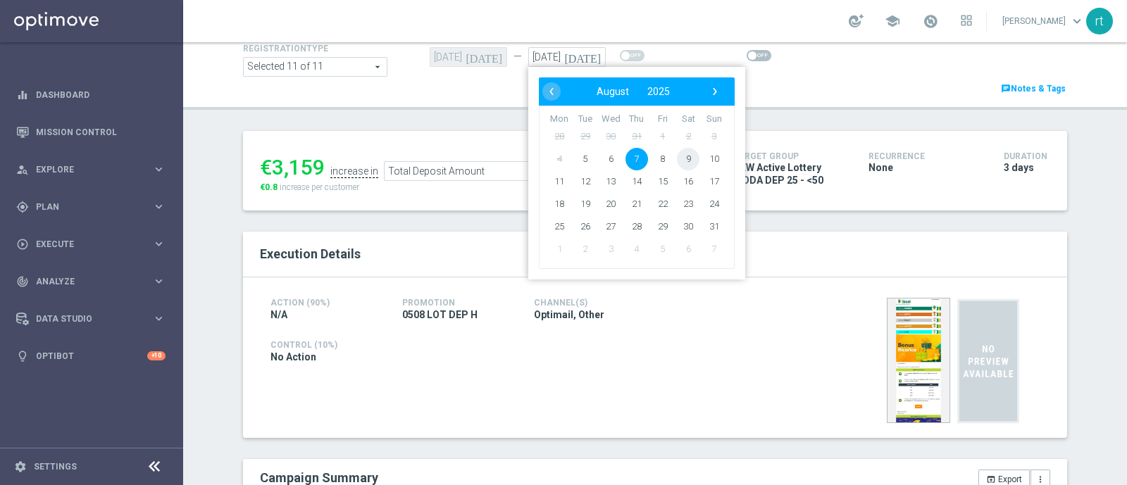
click at [682, 155] on span "9" at bounding box center [688, 159] width 23 height 23
type input "[DATE]"
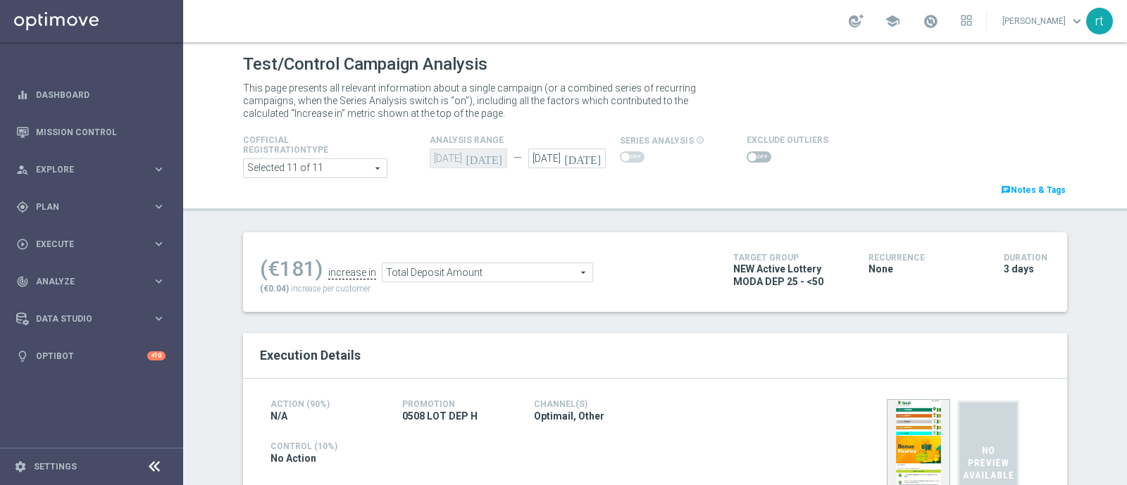
click at [488, 278] on span "Total Deposit Amount" at bounding box center [488, 273] width 210 height 18
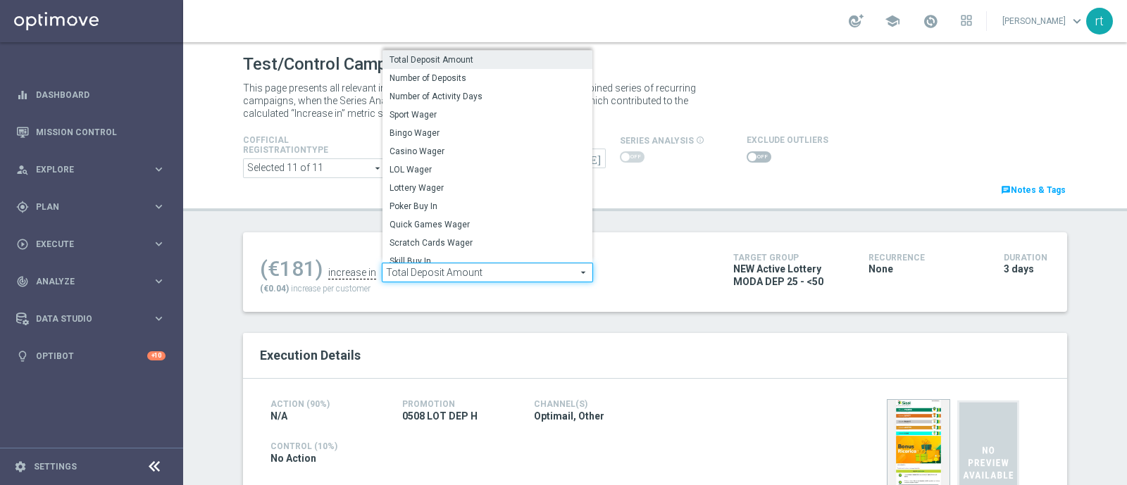
click at [718, 204] on header "Test/Control Campaign Analysis This page presents all relevant information abou…" at bounding box center [655, 126] width 944 height 169
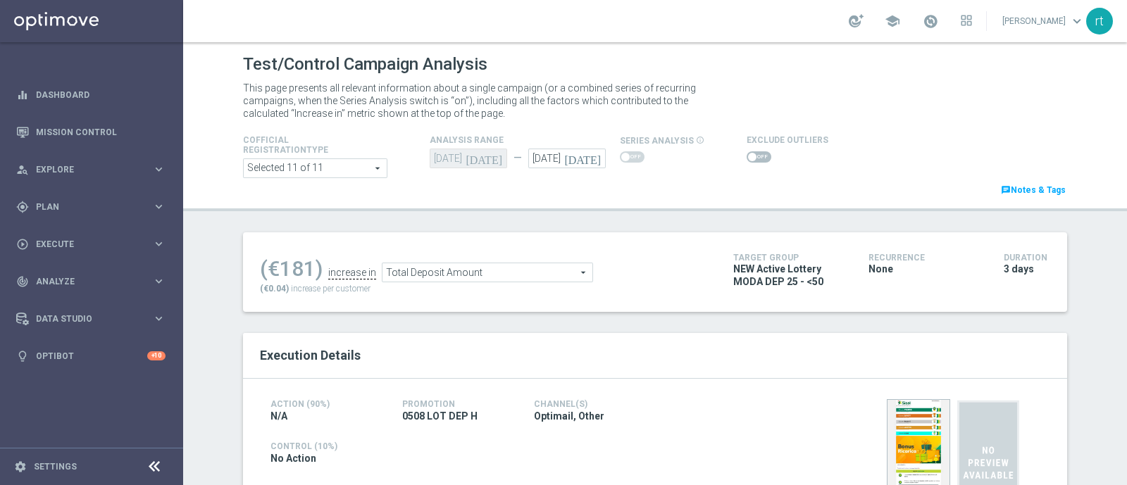
click at [757, 157] on span at bounding box center [759, 156] width 25 height 11
click at [757, 157] on input "checkbox" at bounding box center [759, 156] width 25 height 11
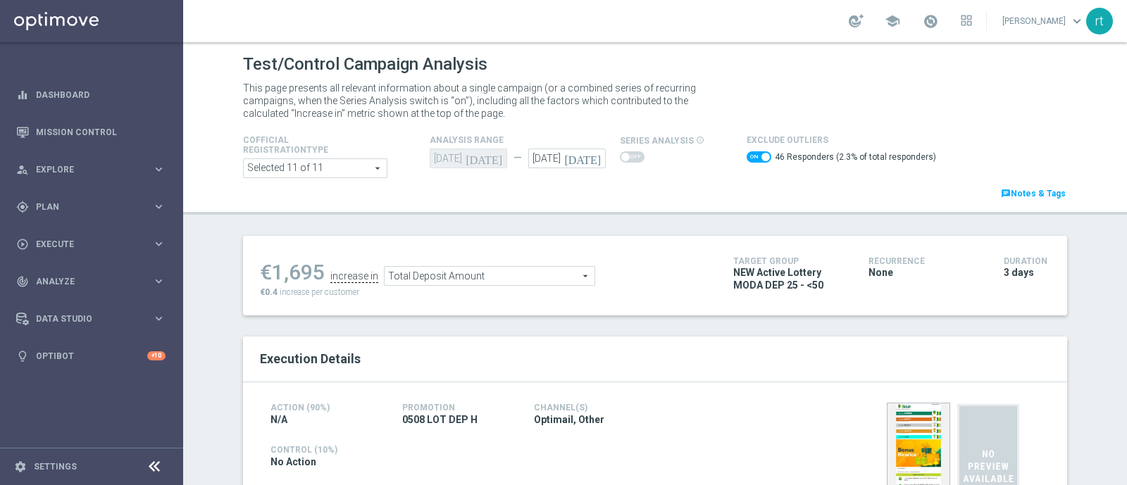
click at [747, 160] on span at bounding box center [759, 156] width 25 height 11
click at [747, 160] on input "checkbox" at bounding box center [759, 156] width 25 height 11
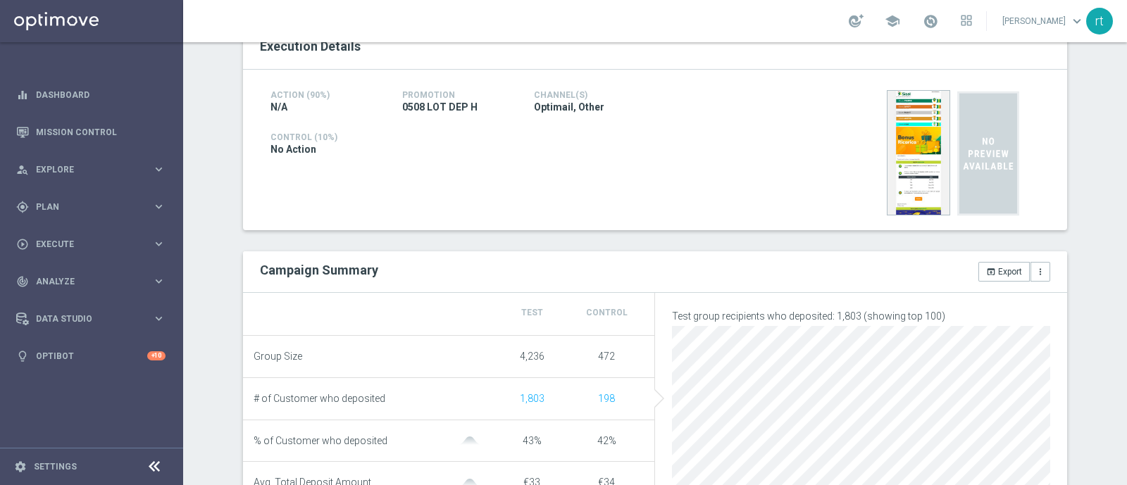
scroll to position [40, 0]
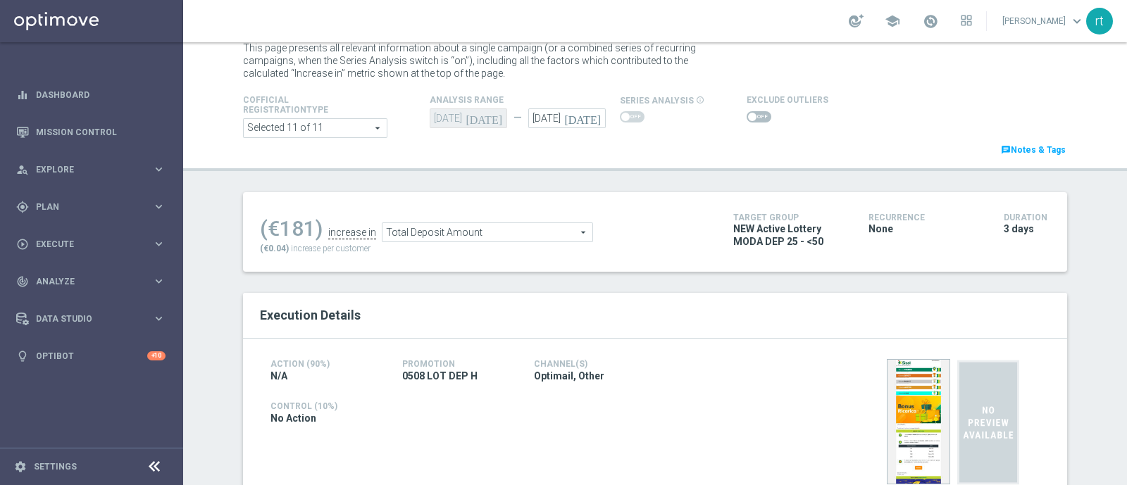
click at [747, 116] on span at bounding box center [759, 116] width 25 height 11
click at [747, 116] on input "checkbox" at bounding box center [759, 116] width 25 height 11
checkbox input "true"
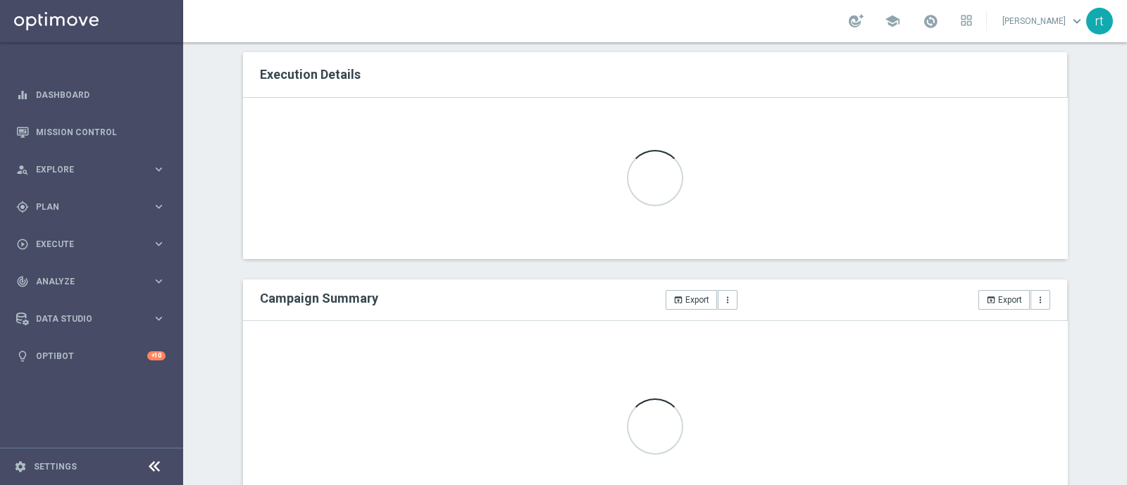
scroll to position [3, 0]
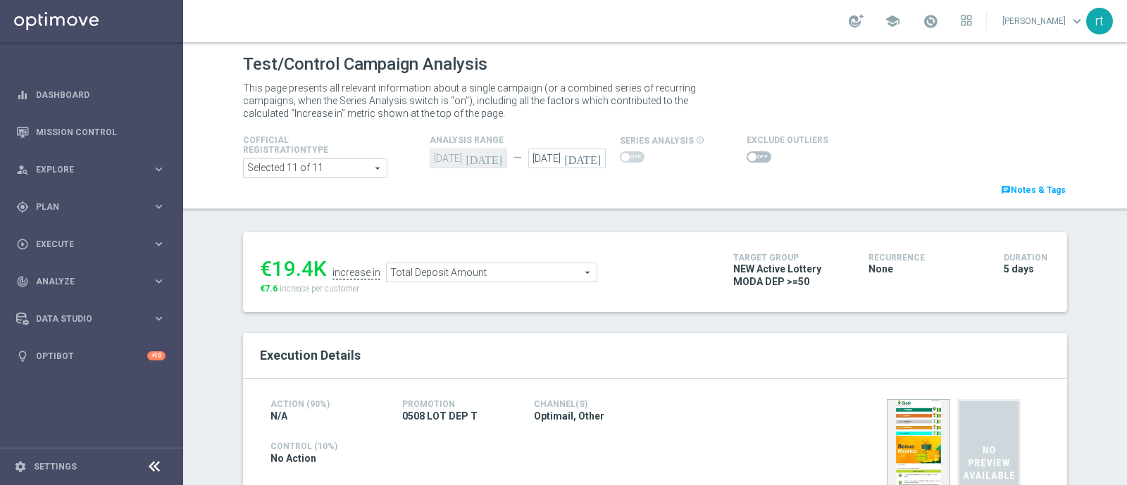
scroll to position [5, 0]
click at [543, 156] on input "[DATE]" at bounding box center [567, 159] width 78 height 20
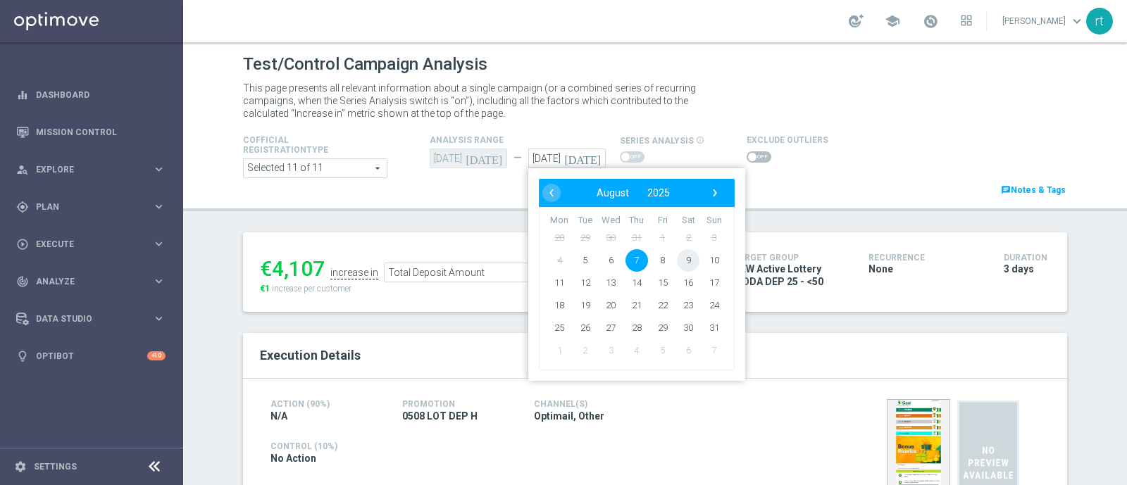
click at [683, 266] on span "9" at bounding box center [688, 260] width 23 height 23
type input "[DATE]"
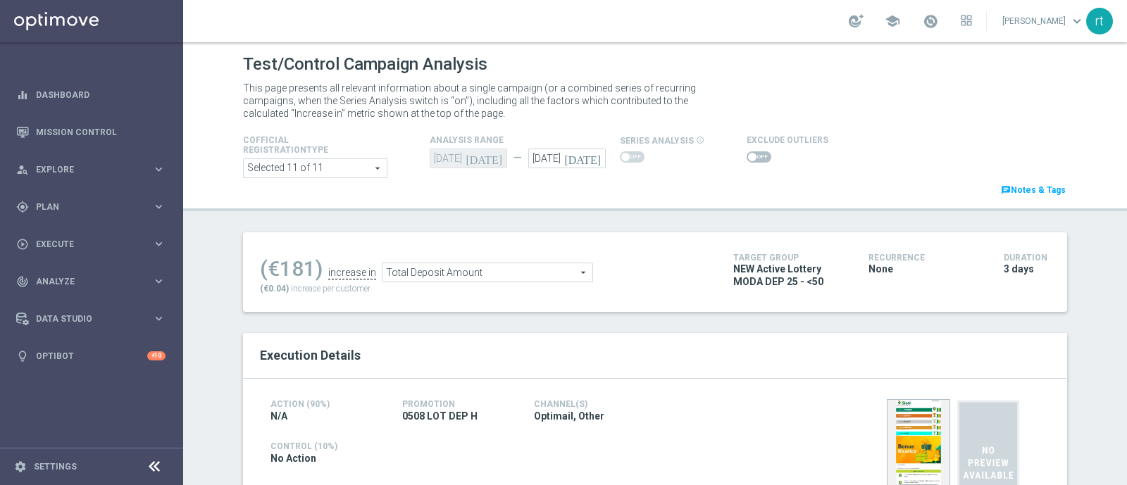
click at [747, 156] on span at bounding box center [759, 156] width 25 height 11
click at [747, 156] on input "checkbox" at bounding box center [759, 156] width 25 height 11
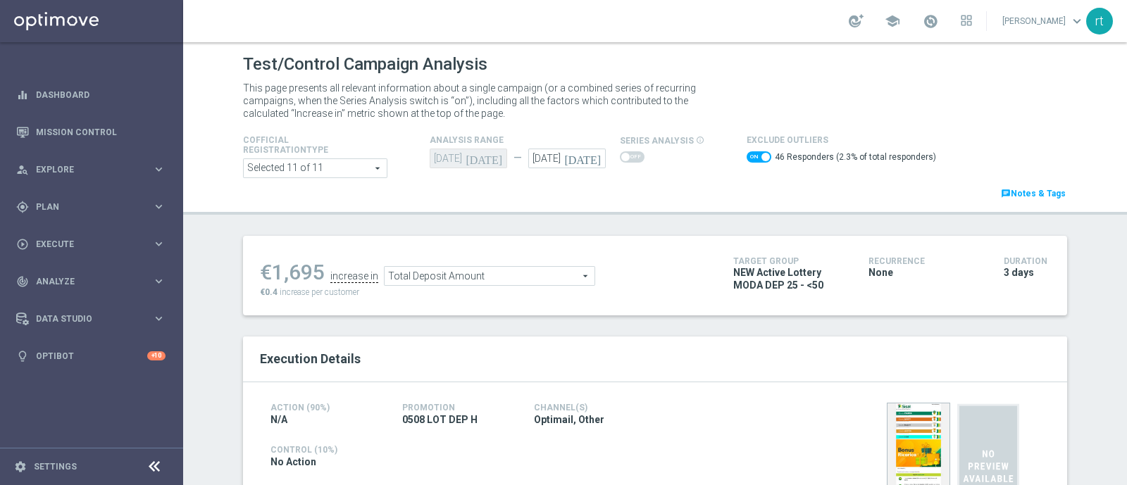
click at [458, 279] on span "Total Deposit Amount" at bounding box center [490, 276] width 210 height 18
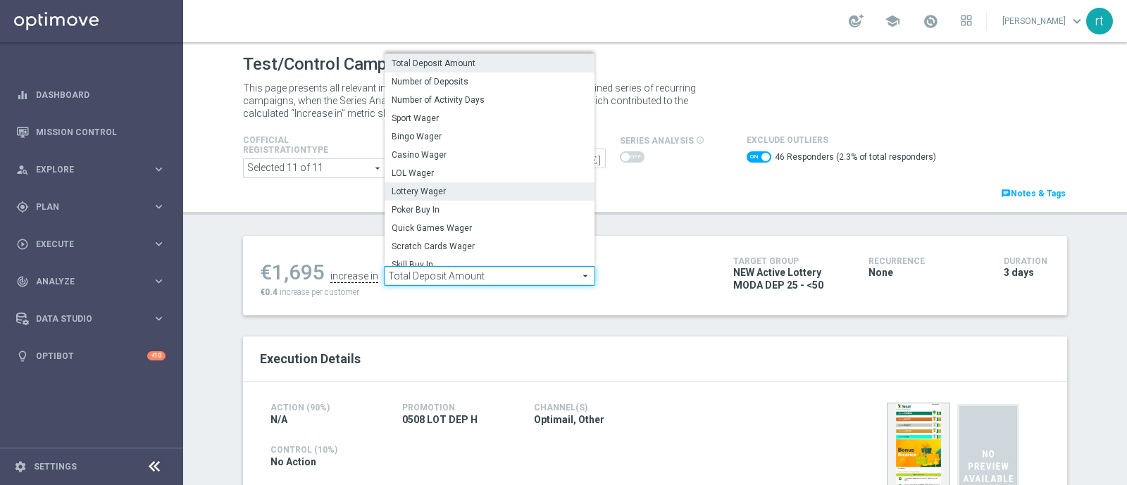
click at [414, 190] on span "Lottery Wager" at bounding box center [490, 191] width 196 height 11
checkbox input "false"
type input "Lottery Wager"
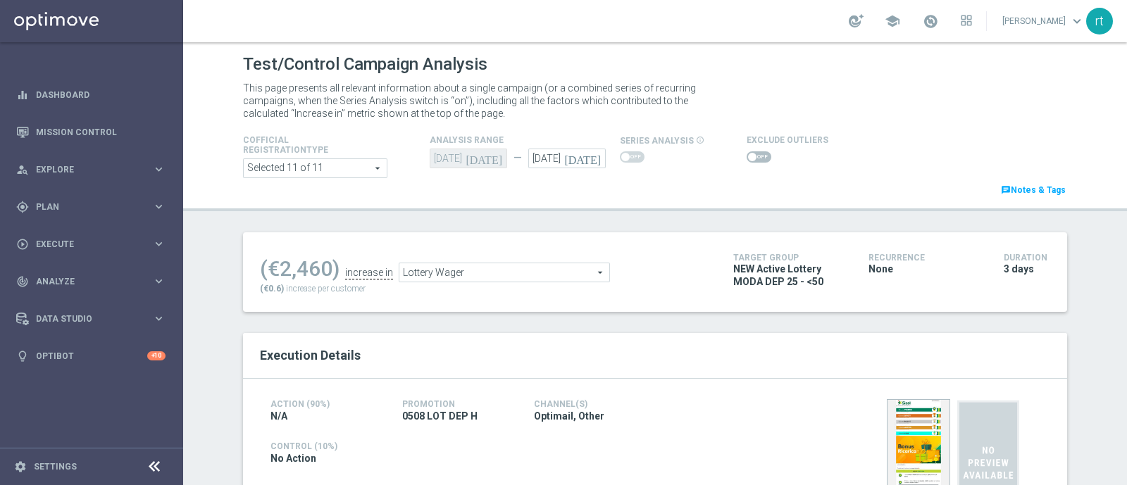
scroll to position [99, 0]
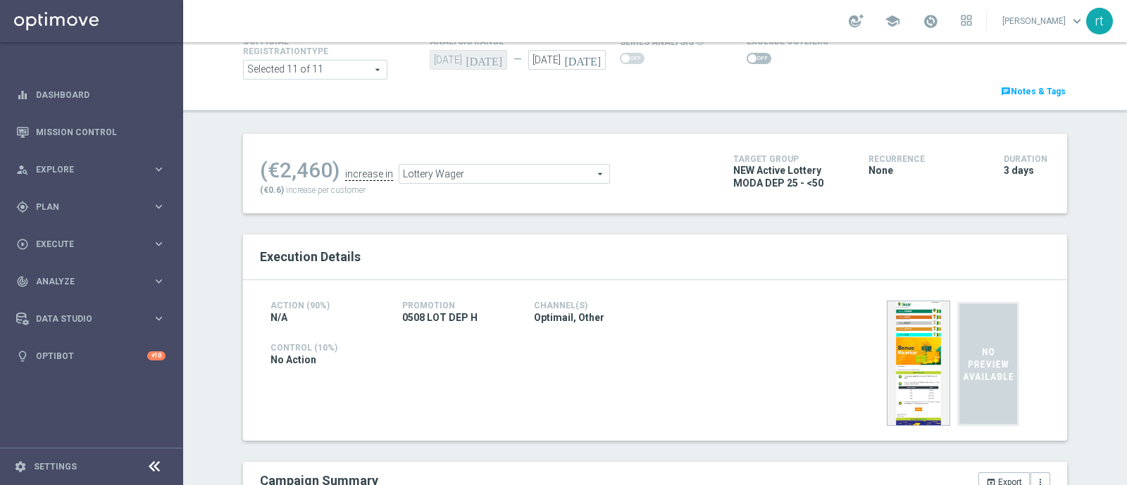
click at [747, 61] on span at bounding box center [759, 58] width 25 height 11
click at [747, 61] on input "checkbox" at bounding box center [759, 58] width 25 height 11
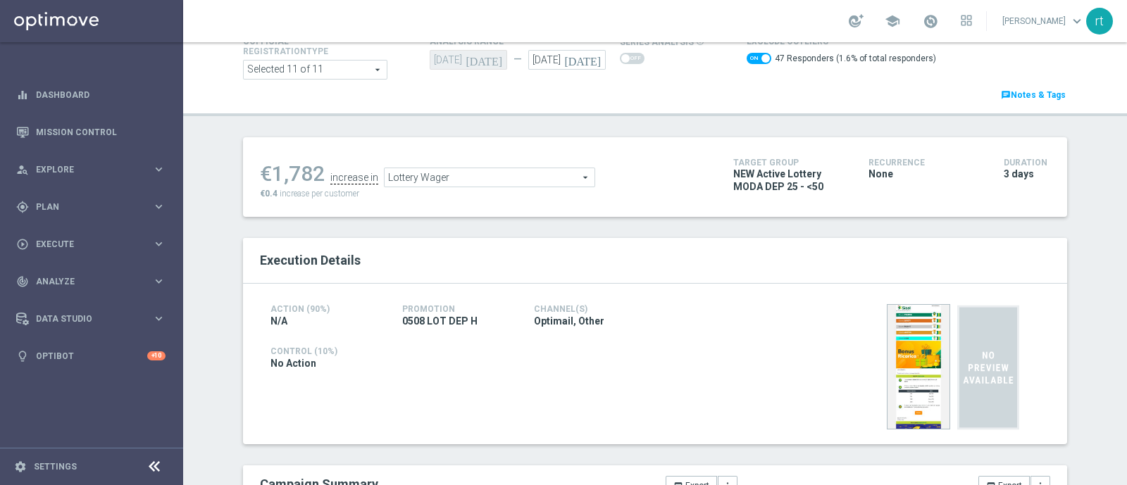
click at [411, 176] on span "Lottery Wager" at bounding box center [490, 177] width 210 height 18
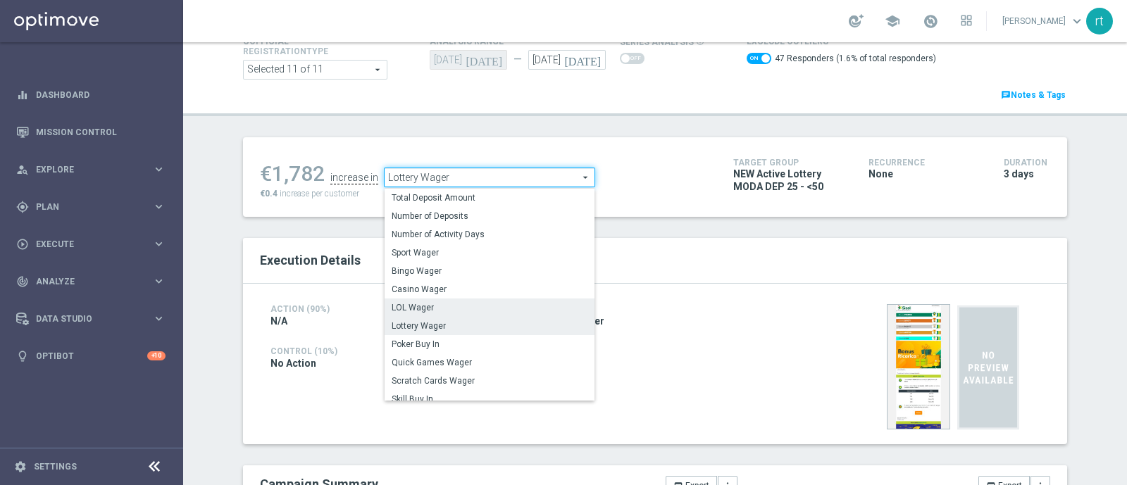
click at [421, 299] on label "LOL Wager" at bounding box center [490, 308] width 210 height 18
checkbox input "false"
type input "LOL Wager"
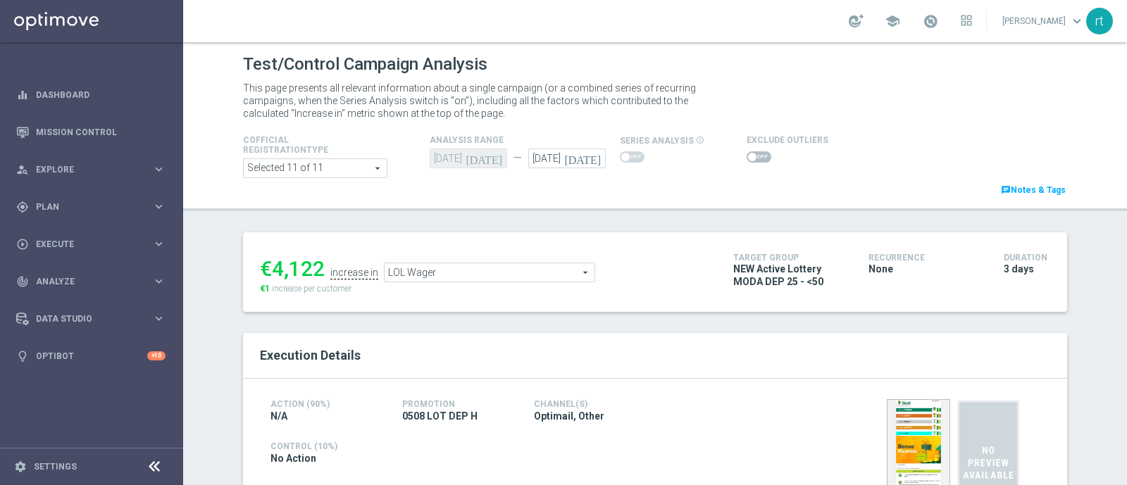
click at [753, 159] on span at bounding box center [759, 156] width 25 height 11
click at [753, 159] on input "checkbox" at bounding box center [759, 156] width 25 height 11
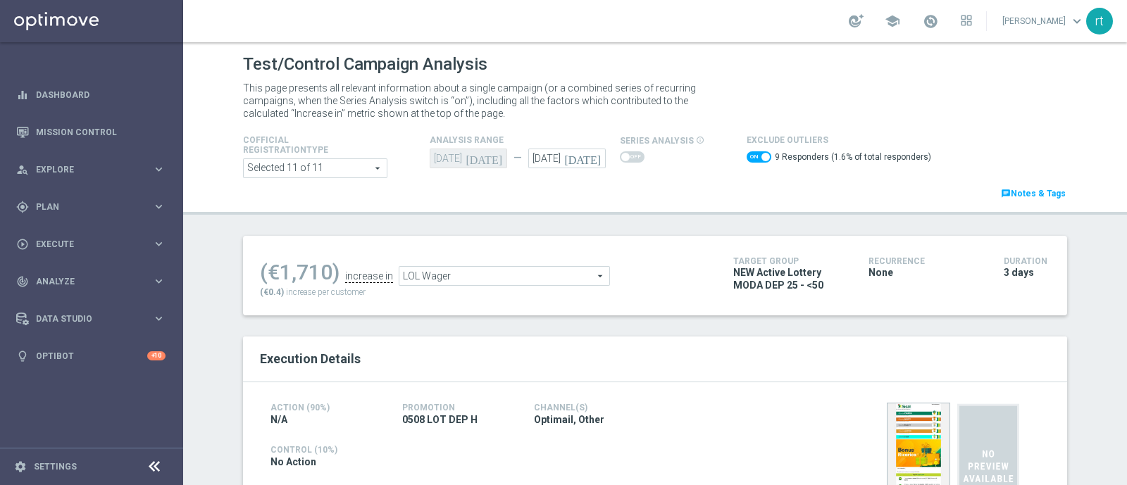
click at [561, 275] on span "LOL Wager" at bounding box center [504, 276] width 210 height 18
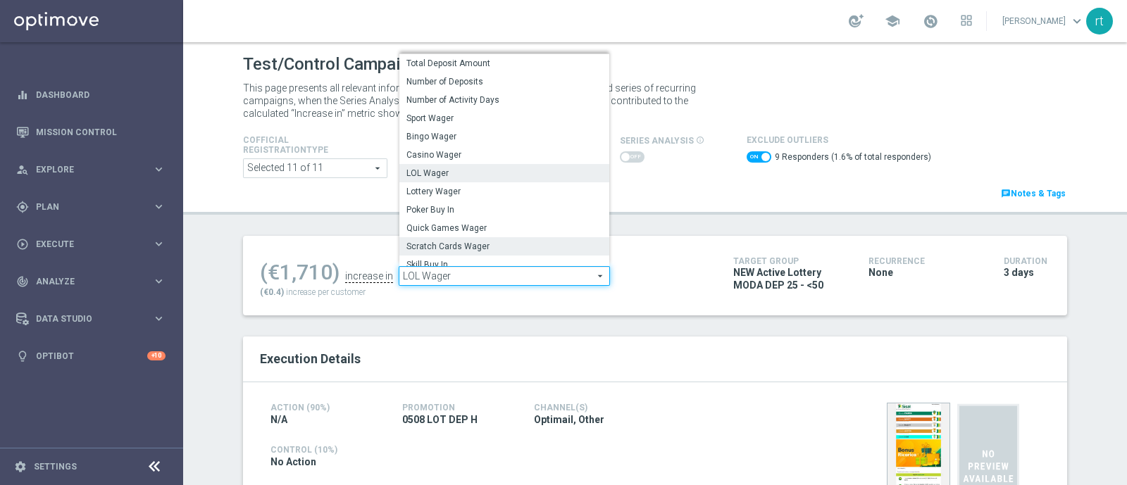
click at [452, 241] on span "Scratch Cards Wager" at bounding box center [505, 246] width 196 height 11
checkbox input "false"
type input "Scratch Cards Wager"
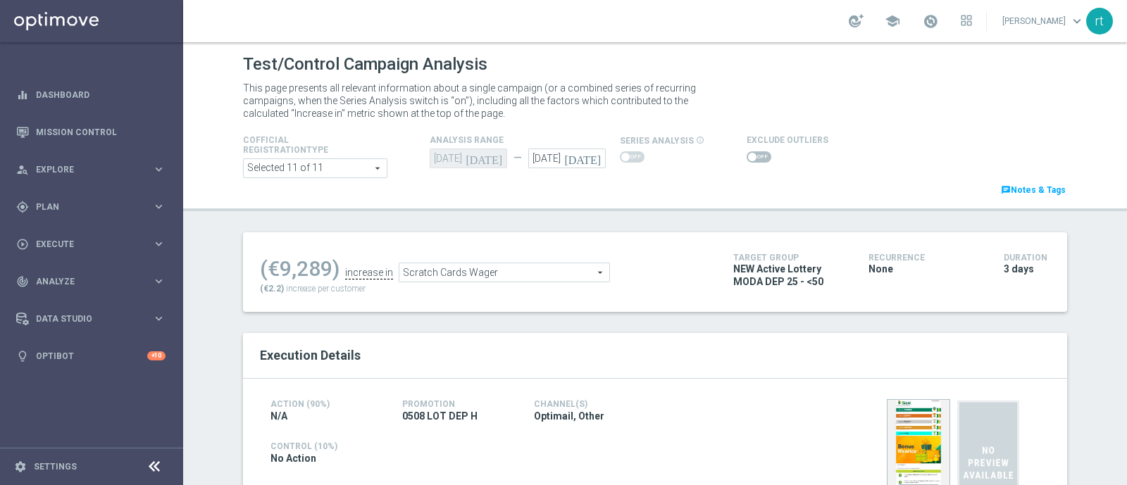
click at [747, 153] on span at bounding box center [759, 156] width 25 height 11
click at [747, 153] on input "checkbox" at bounding box center [759, 156] width 25 height 11
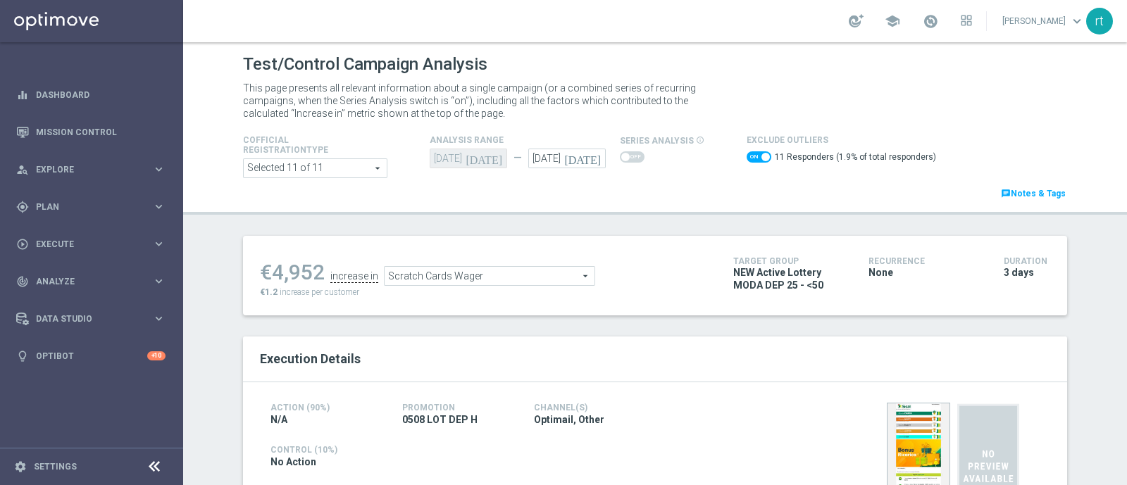
click at [747, 157] on span at bounding box center [759, 156] width 25 height 11
click at [747, 157] on input "checkbox" at bounding box center [759, 156] width 25 height 11
checkbox input "false"
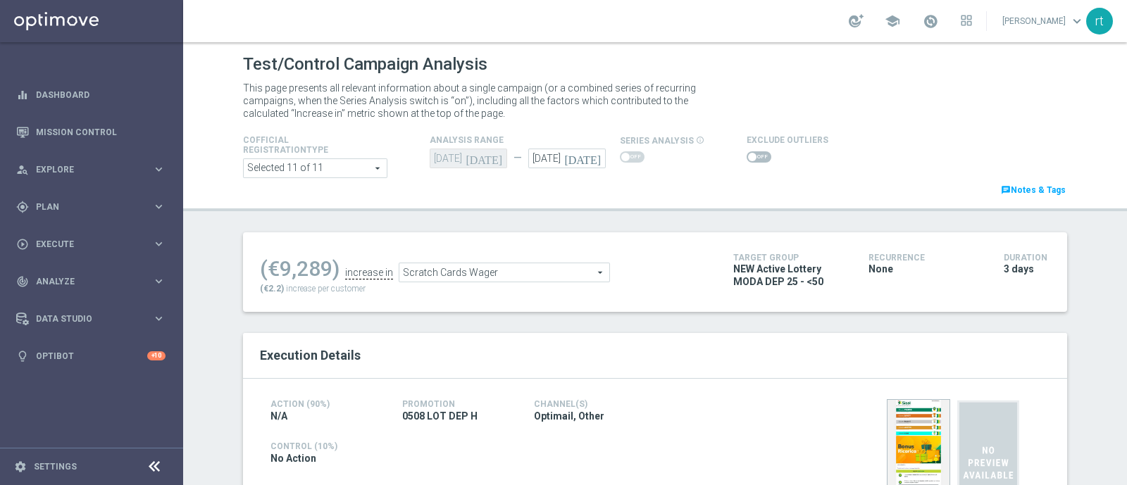
click at [435, 275] on span "Scratch Cards Wager" at bounding box center [504, 273] width 210 height 18
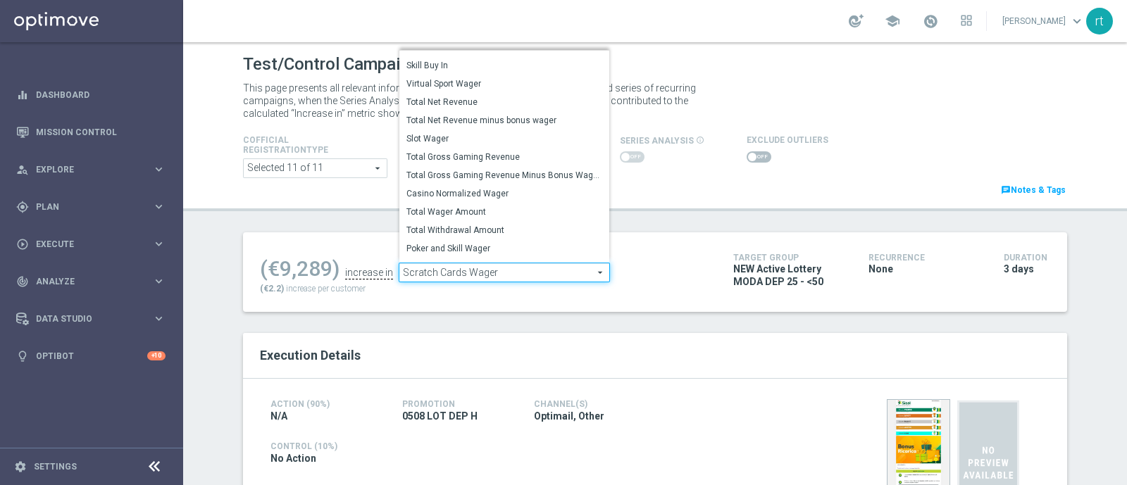
scroll to position [202, 0]
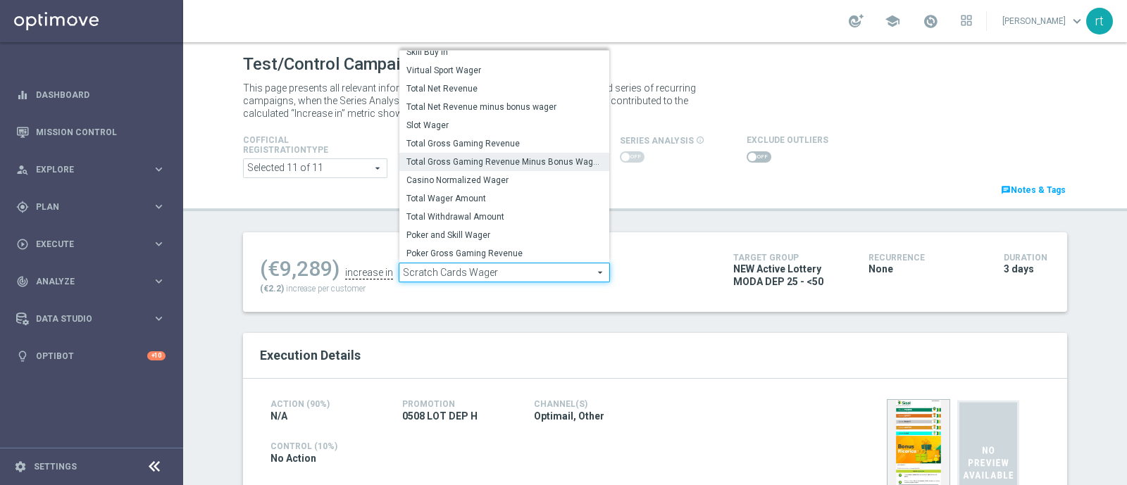
click at [449, 159] on span "Total Gross Gaming Revenue Minus Bonus Wagared" at bounding box center [505, 161] width 196 height 11
type input "Total Gross Gaming Revenue Minus Bonus Wagared"
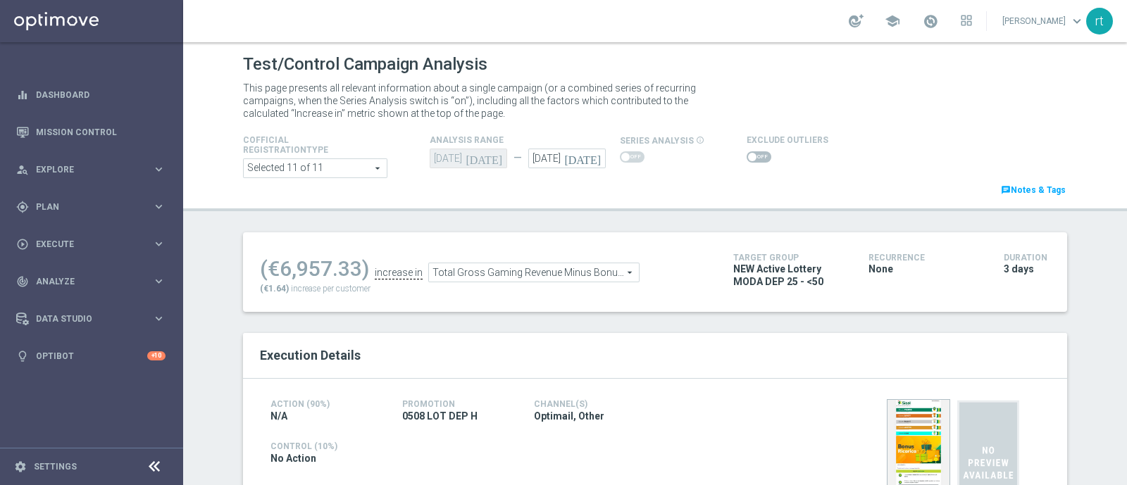
click at [748, 154] on span at bounding box center [752, 157] width 8 height 8
click at [747, 154] on input "checkbox" at bounding box center [759, 156] width 25 height 11
checkbox input "true"
click at [749, 154] on span at bounding box center [759, 156] width 25 height 11
click at [749, 154] on input "checkbox" at bounding box center [759, 156] width 25 height 11
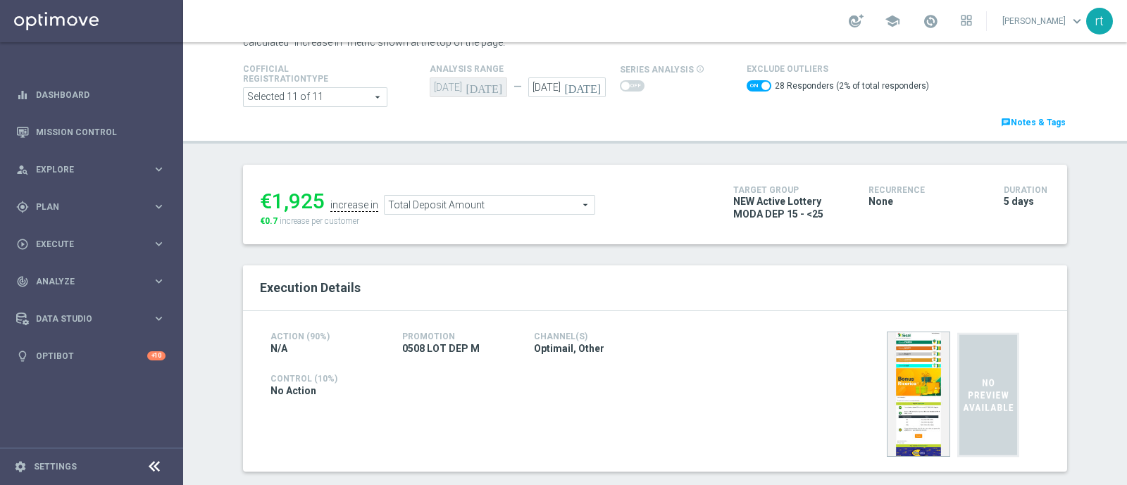
scroll to position [70, 0]
click at [476, 205] on span "Total Deposit Amount" at bounding box center [490, 206] width 210 height 18
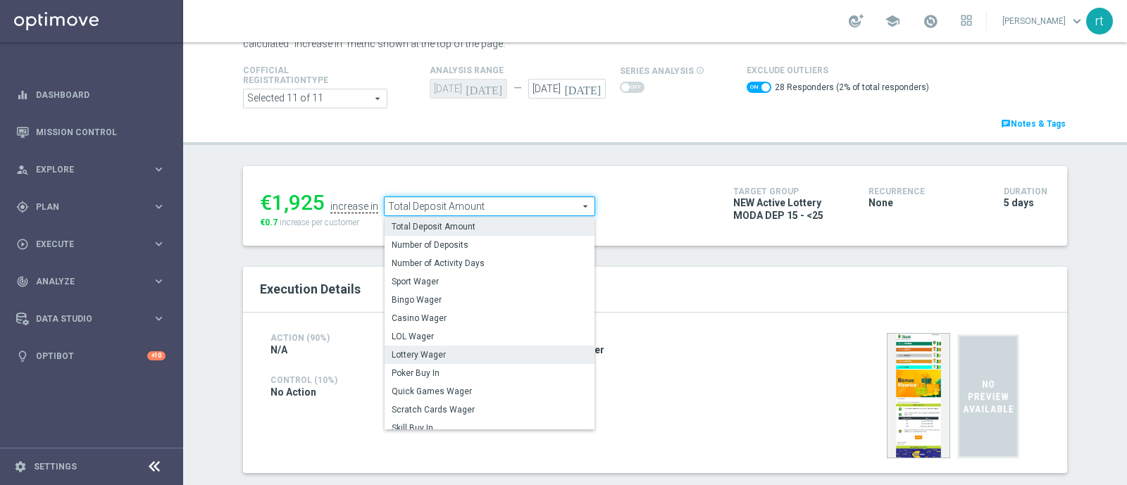
click at [449, 354] on span "Lottery Wager" at bounding box center [490, 354] width 196 height 11
checkbox input "false"
type input "Lottery Wager"
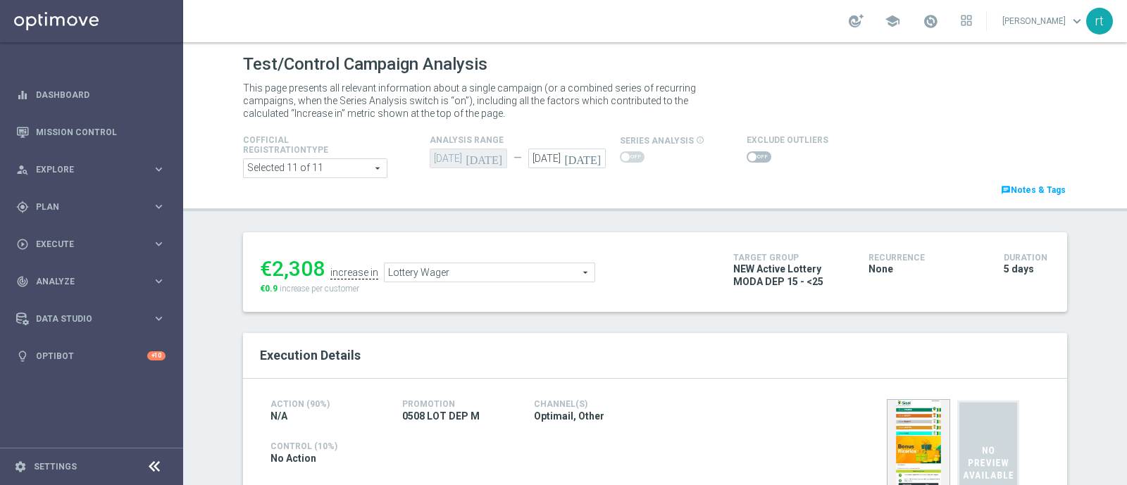
click at [748, 153] on span at bounding box center [752, 157] width 8 height 8
click at [747, 153] on input "checkbox" at bounding box center [759, 156] width 25 height 11
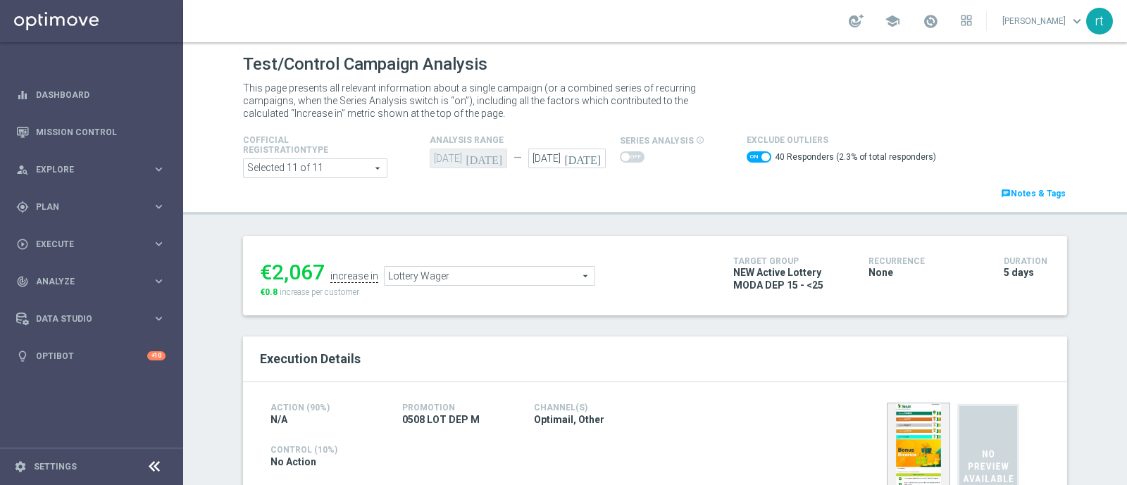
click at [514, 278] on span "Lottery Wager" at bounding box center [490, 276] width 210 height 18
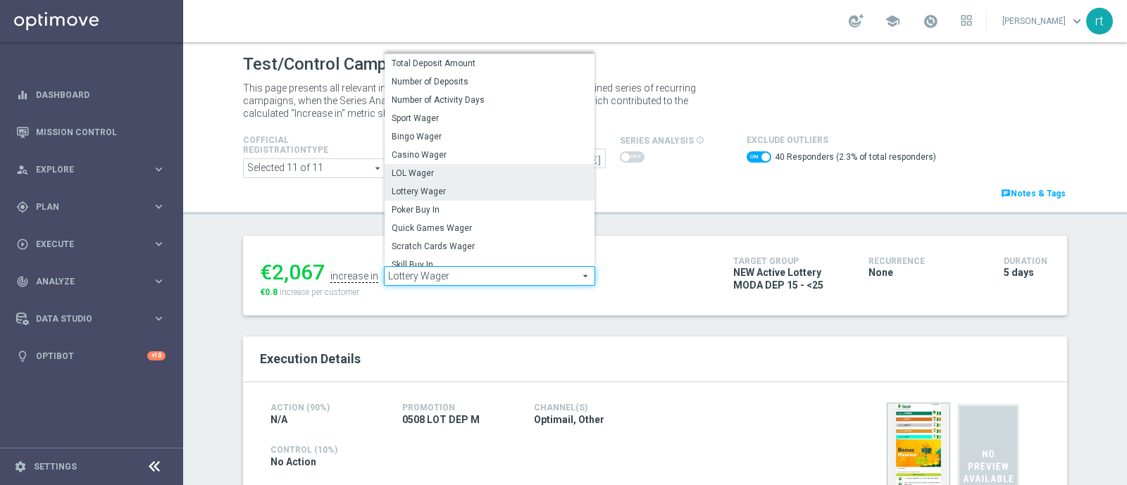
click at [403, 169] on span "LOL Wager" at bounding box center [490, 173] width 196 height 11
checkbox input "false"
type input "LOL Wager"
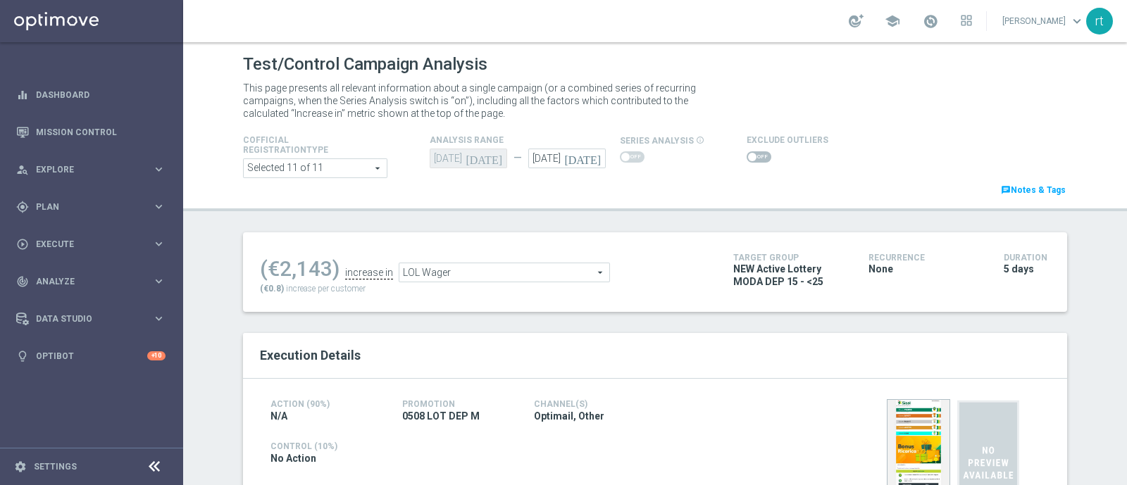
click at [748, 154] on span at bounding box center [752, 157] width 8 height 8
click at [747, 154] on input "checkbox" at bounding box center [759, 156] width 25 height 11
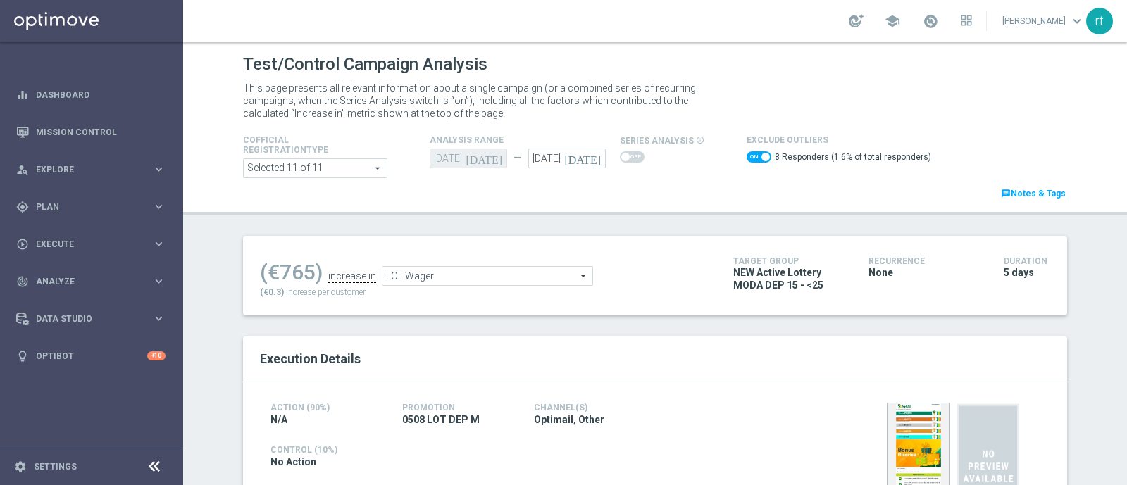
click at [412, 283] on span "LOL Wager" at bounding box center [488, 276] width 210 height 18
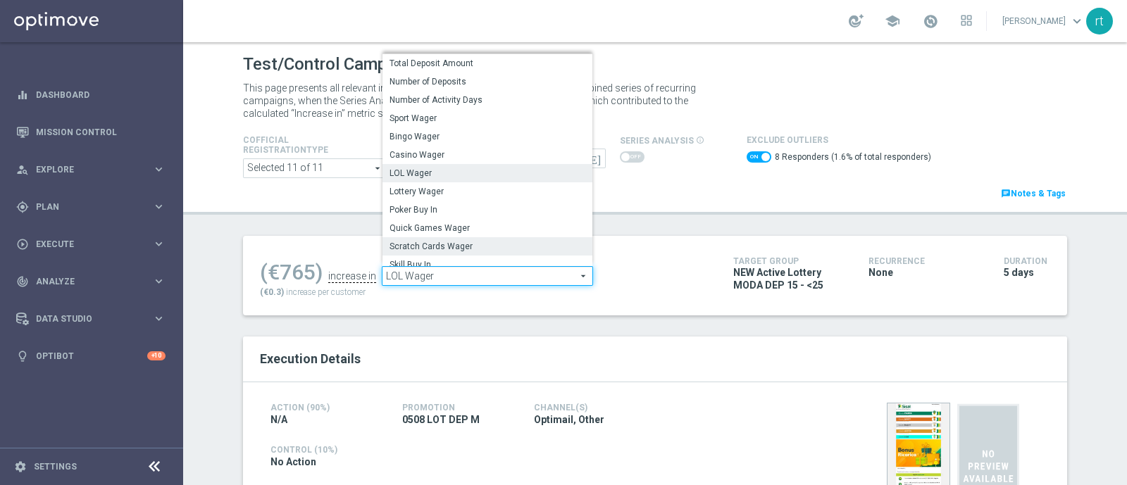
click at [416, 247] on span "Scratch Cards Wager" at bounding box center [488, 246] width 196 height 11
checkbox input "false"
type input "Scratch Cards Wager"
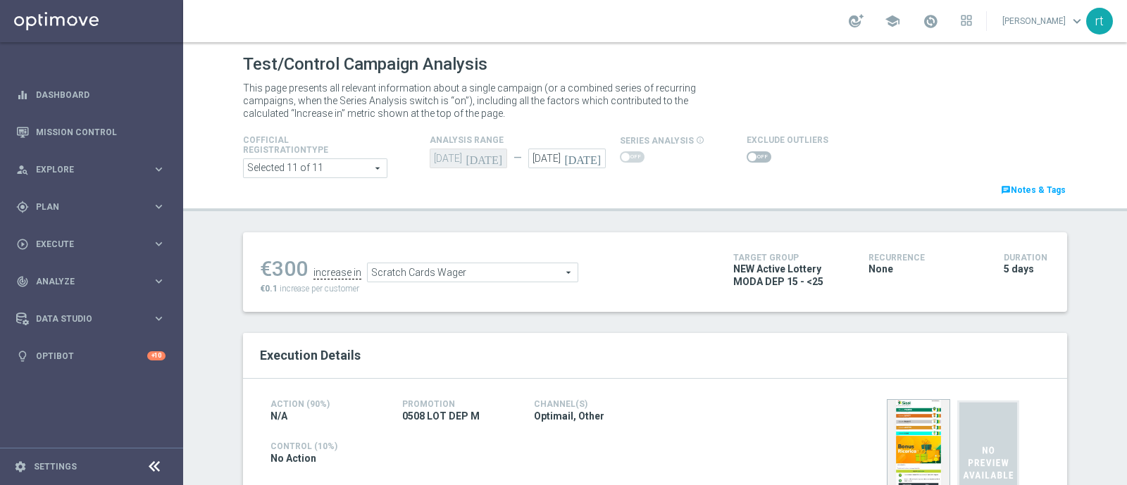
click at [747, 158] on span at bounding box center [759, 156] width 25 height 11
click at [747, 158] on input "checkbox" at bounding box center [759, 156] width 25 height 11
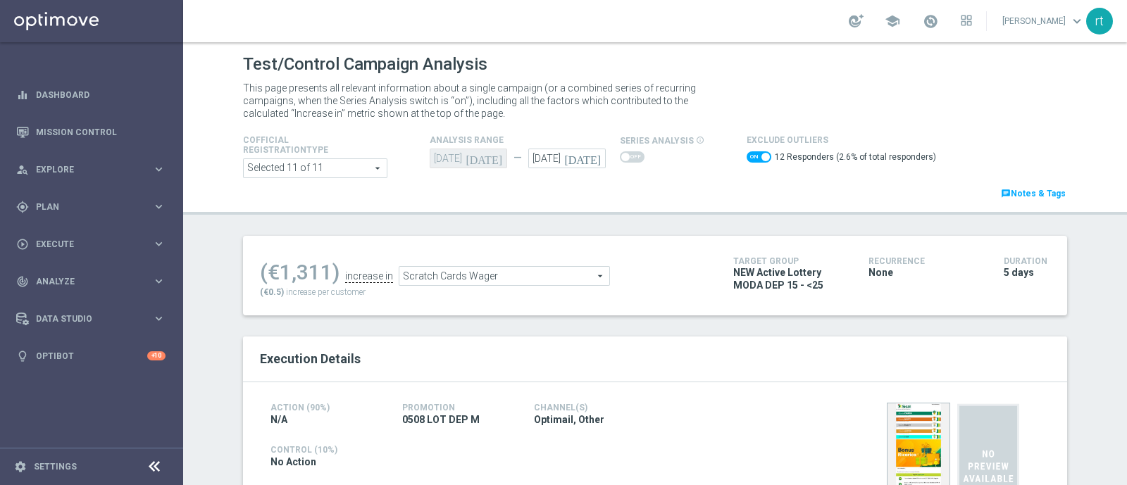
click at [455, 270] on span "Scratch Cards Wager" at bounding box center [504, 276] width 210 height 18
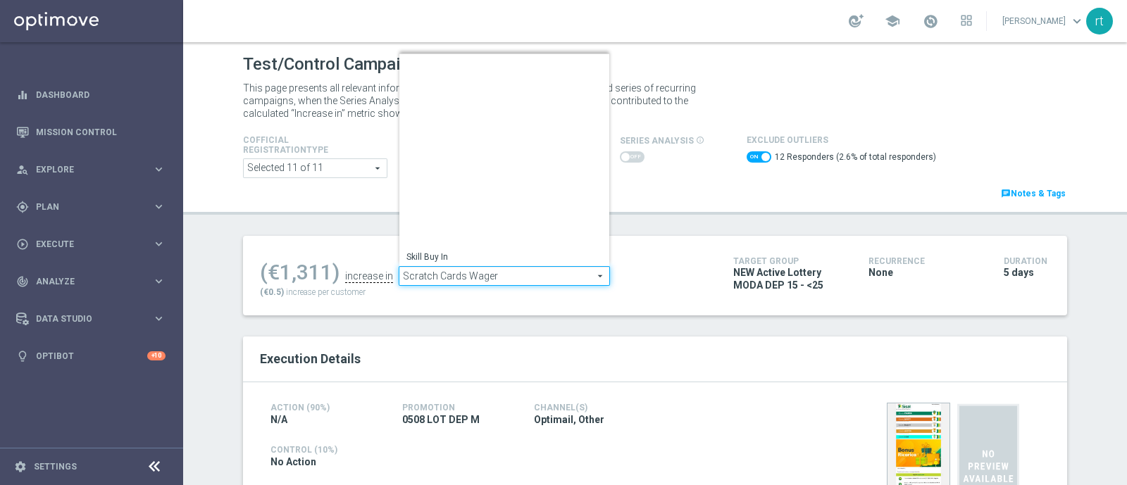
scroll to position [202, 0]
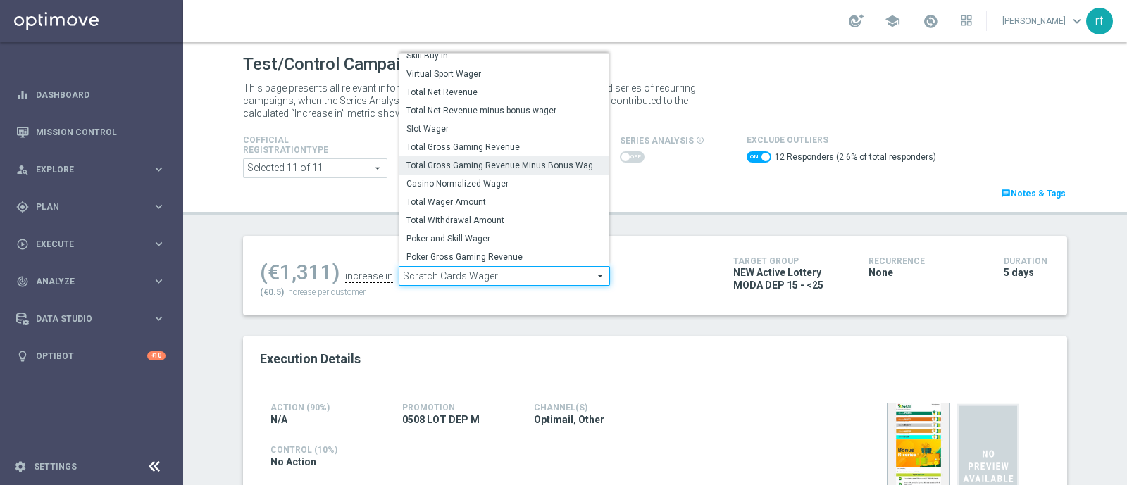
click at [463, 163] on span "Total Gross Gaming Revenue Minus Bonus Wagared" at bounding box center [505, 165] width 196 height 11
checkbox input "false"
type input "Total Gross Gaming Revenue Minus Bonus Wagared"
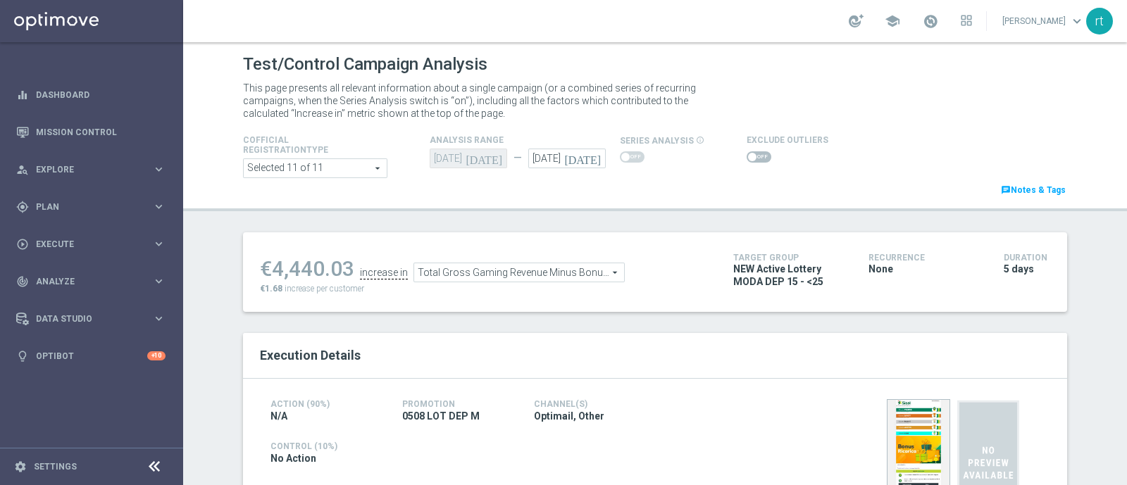
click at [748, 154] on span at bounding box center [752, 157] width 8 height 8
click at [747, 154] on input "checkbox" at bounding box center [759, 156] width 25 height 11
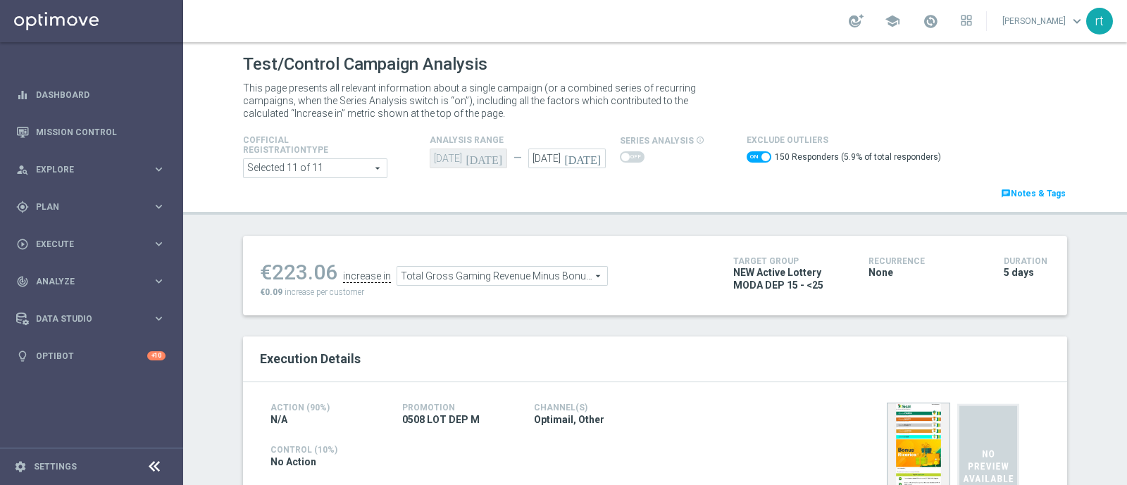
click at [747, 154] on span at bounding box center [759, 156] width 25 height 11
click at [747, 154] on input "checkbox" at bounding box center [759, 156] width 25 height 11
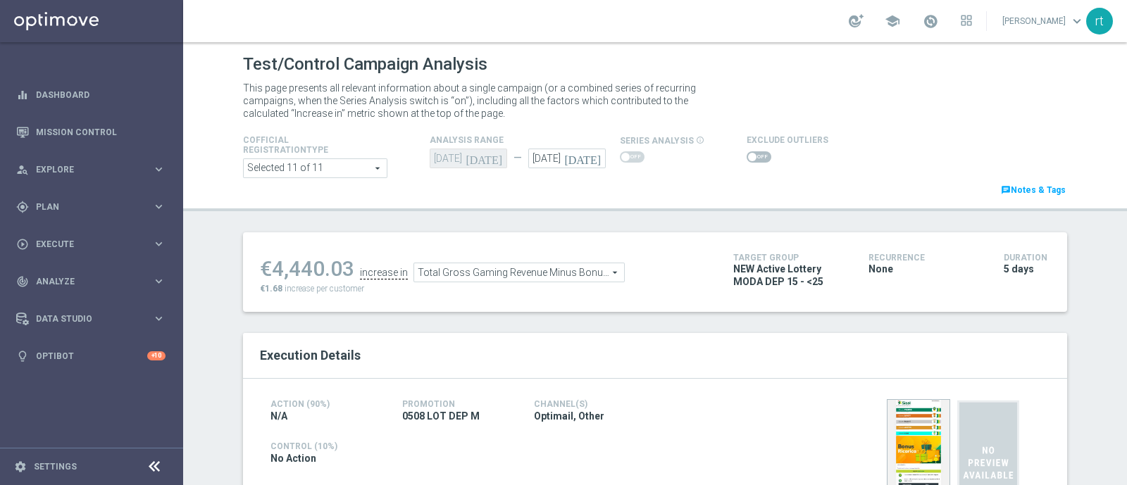
click at [751, 160] on span at bounding box center [759, 156] width 25 height 11
click at [751, 160] on input "checkbox" at bounding box center [759, 156] width 25 height 11
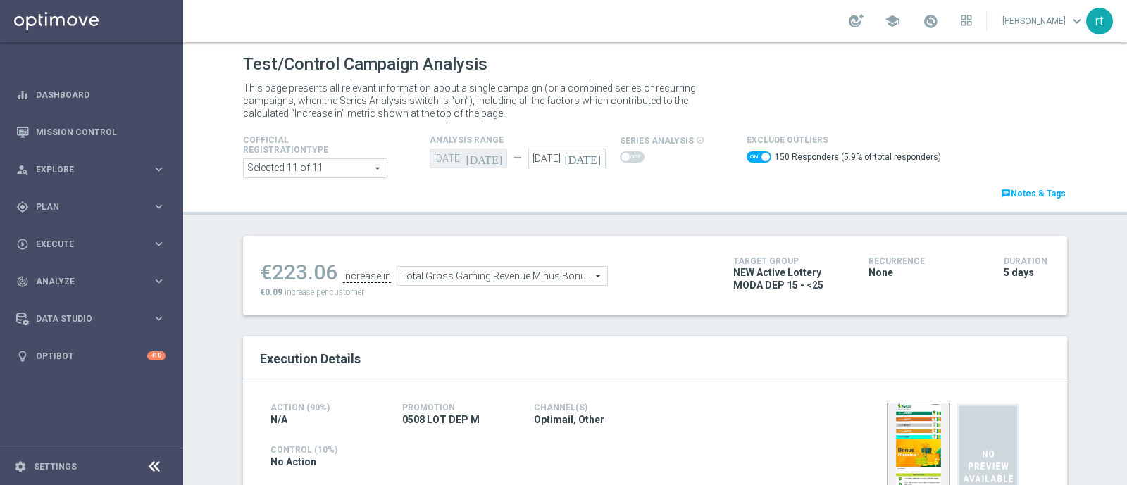
click at [747, 151] on span at bounding box center [759, 156] width 25 height 11
click at [747, 151] on input "checkbox" at bounding box center [759, 156] width 25 height 11
checkbox input "false"
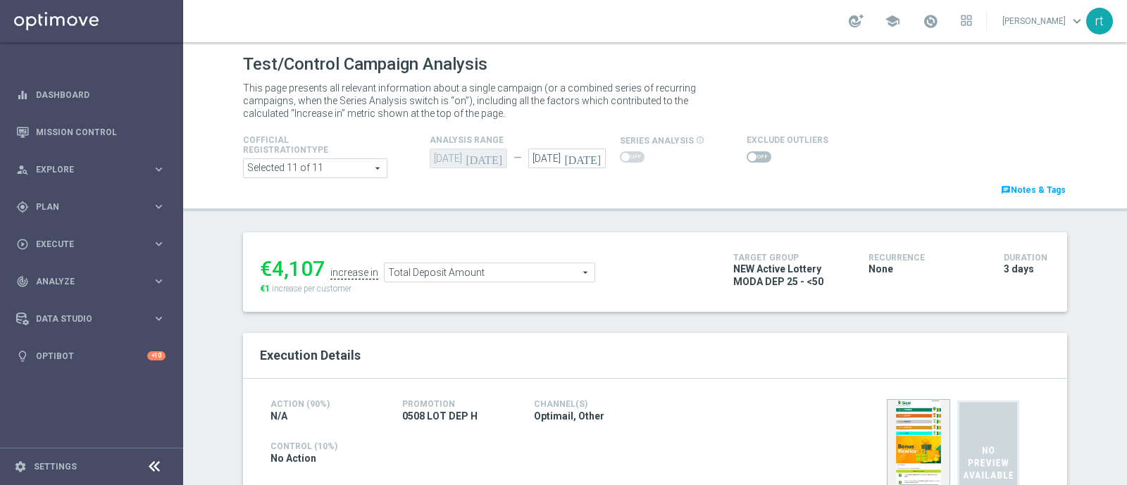
click at [588, 162] on icon "[DATE]" at bounding box center [585, 157] width 42 height 16
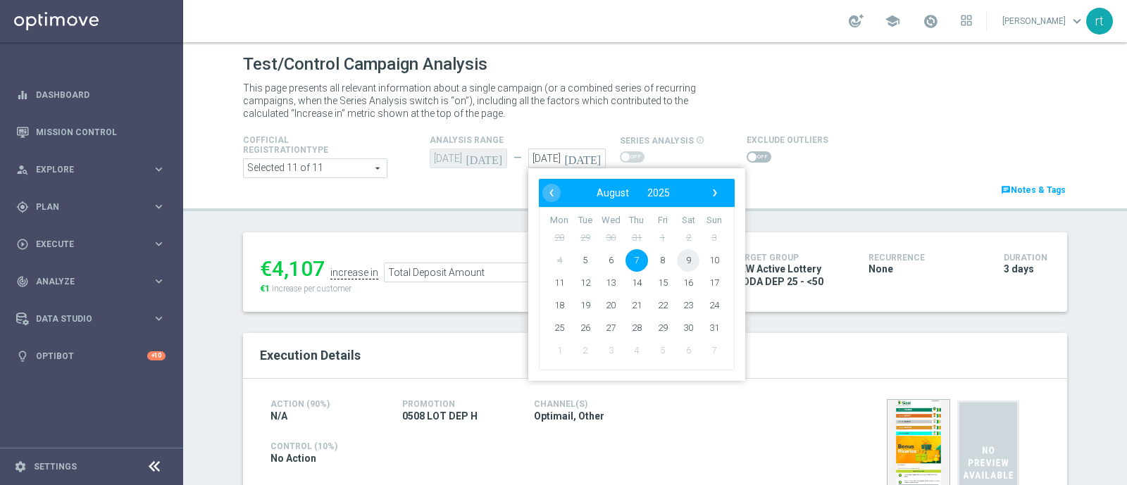
click at [677, 259] on span "9" at bounding box center [688, 260] width 23 height 23
type input "[DATE]"
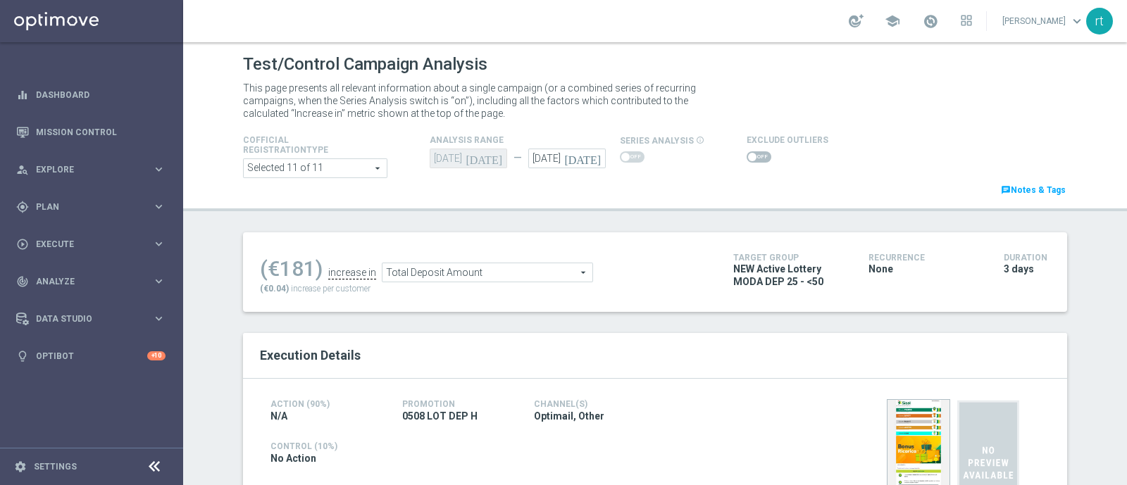
click at [747, 162] on span at bounding box center [759, 156] width 25 height 11
click at [747, 162] on input "checkbox" at bounding box center [759, 156] width 25 height 11
checkbox input "true"
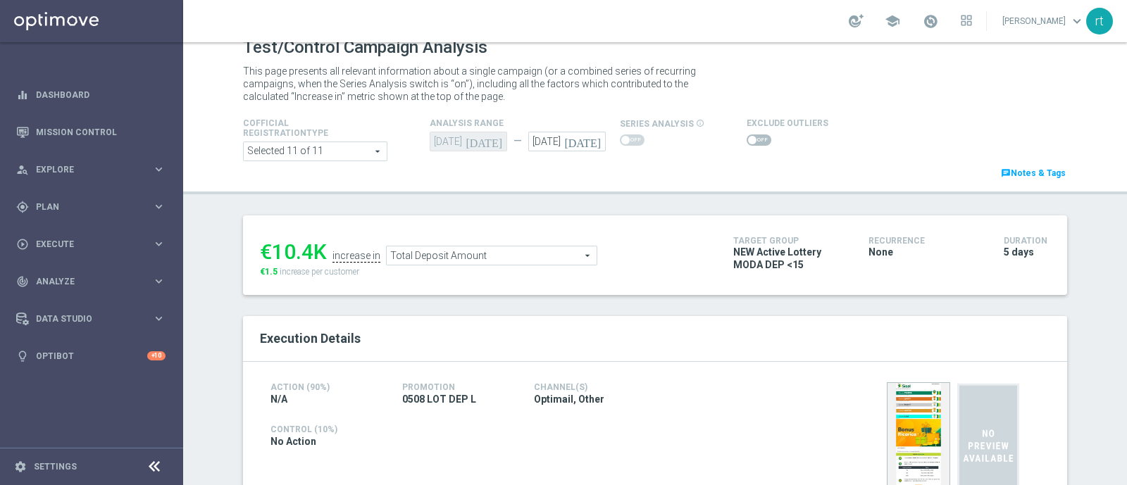
scroll to position [15, 0]
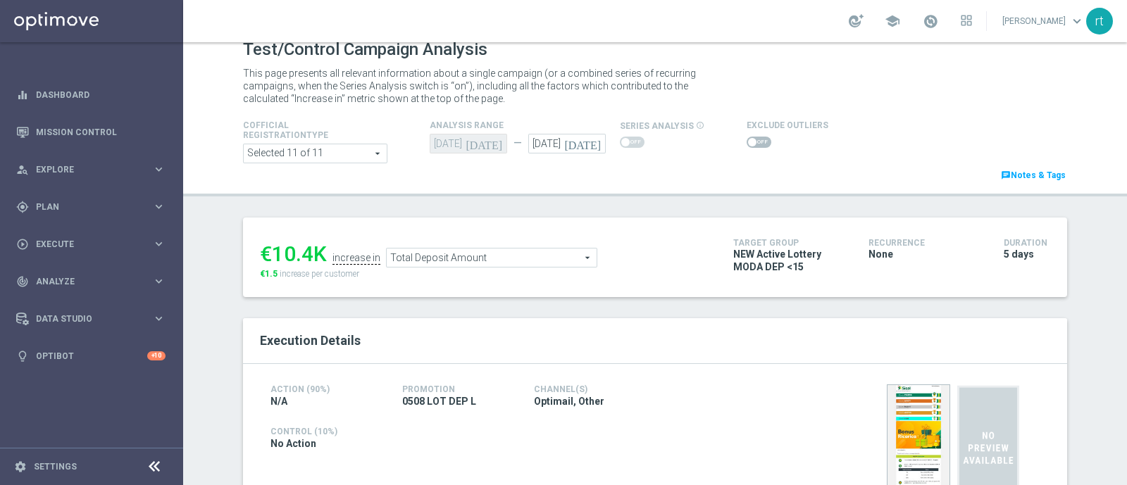
click at [747, 140] on span at bounding box center [759, 142] width 25 height 11
click at [747, 140] on input "checkbox" at bounding box center [759, 142] width 25 height 11
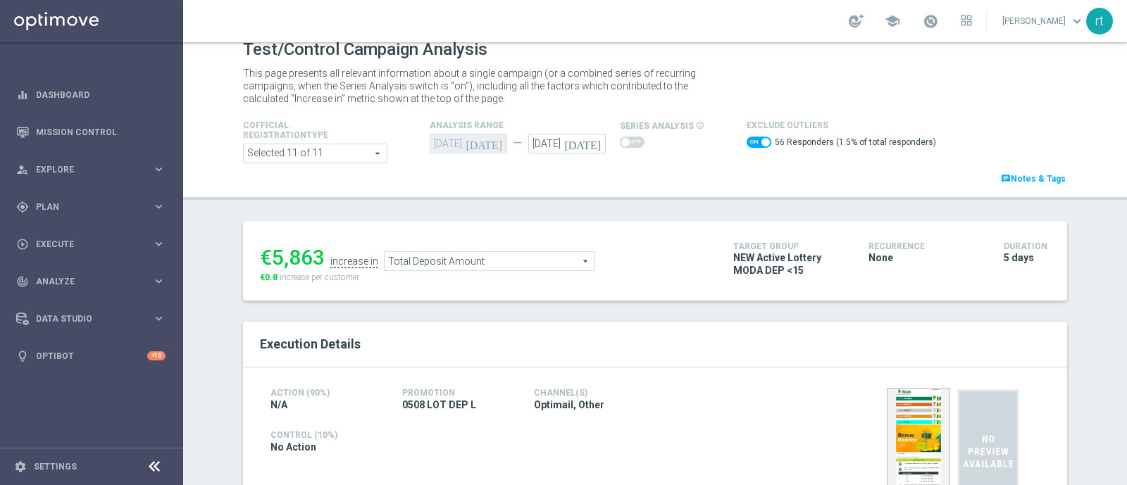
click at [482, 255] on span "Total Deposit Amount" at bounding box center [490, 261] width 210 height 18
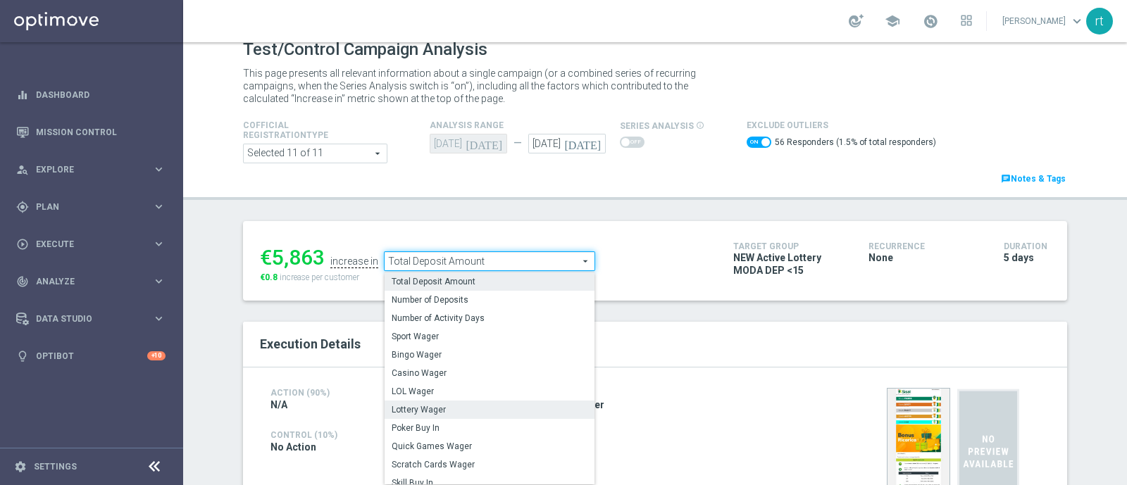
click at [428, 407] on span "Lottery Wager" at bounding box center [490, 409] width 196 height 11
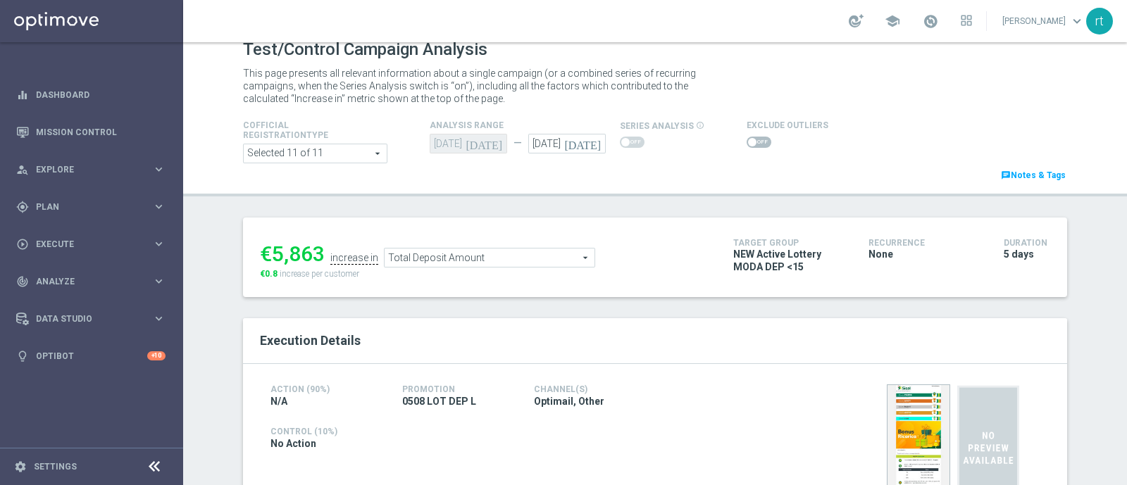
checkbox input "false"
click at [492, 264] on span "Lottery Wager" at bounding box center [490, 258] width 210 height 18
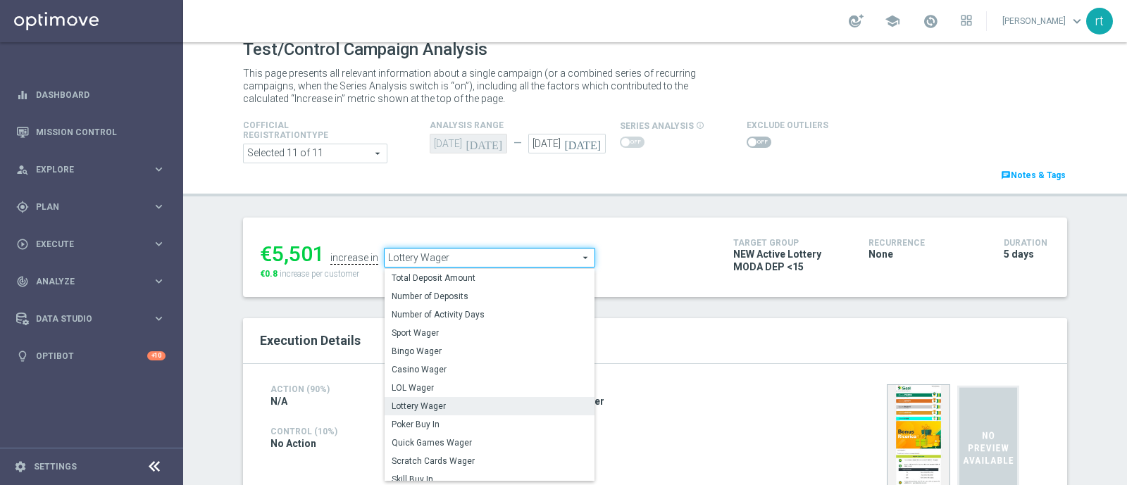
click at [473, 266] on div "Lottery Wager Lottery Wager arrow_drop_down search Total Deposit Amount Number …" at bounding box center [489, 258] width 211 height 20
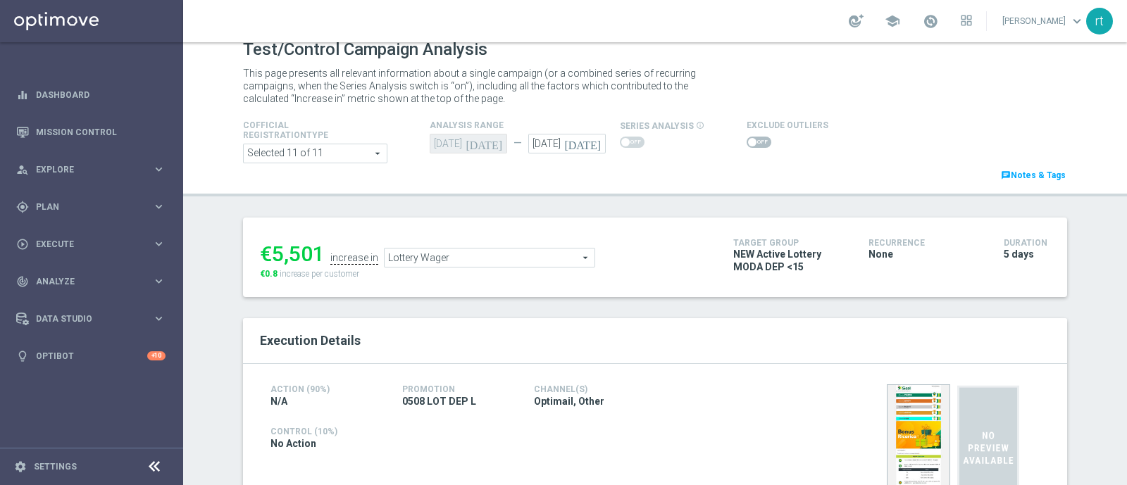
click at [465, 249] on span "Lottery Wager" at bounding box center [490, 258] width 210 height 18
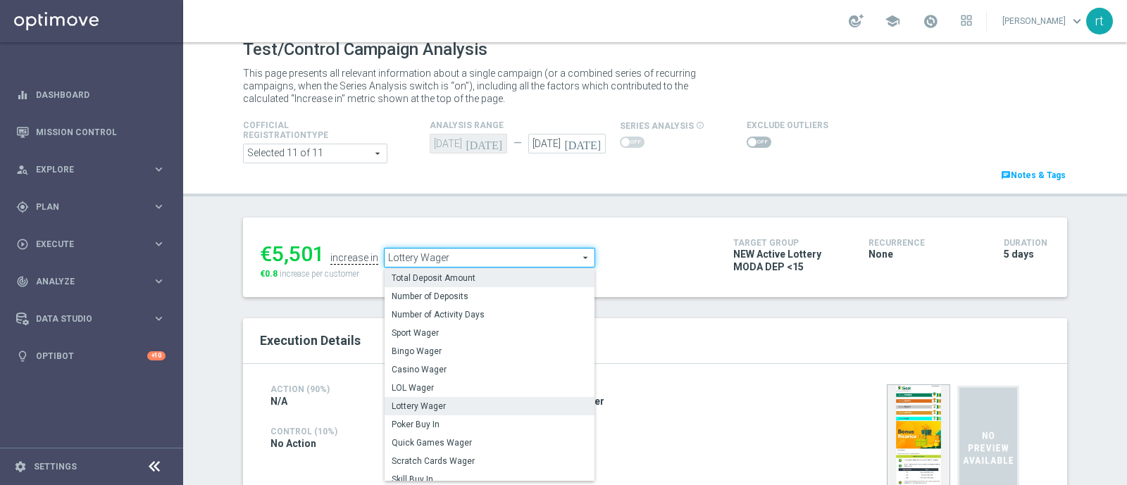
click at [451, 280] on span "Total Deposit Amount" at bounding box center [490, 278] width 196 height 11
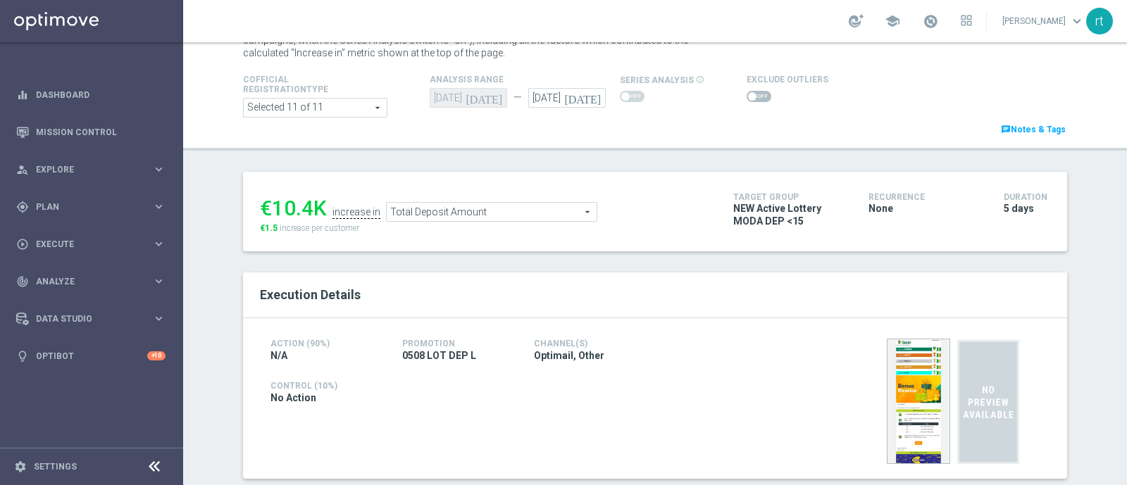
scroll to position [59, 0]
click at [465, 215] on span "Total Deposit Amount" at bounding box center [492, 213] width 210 height 18
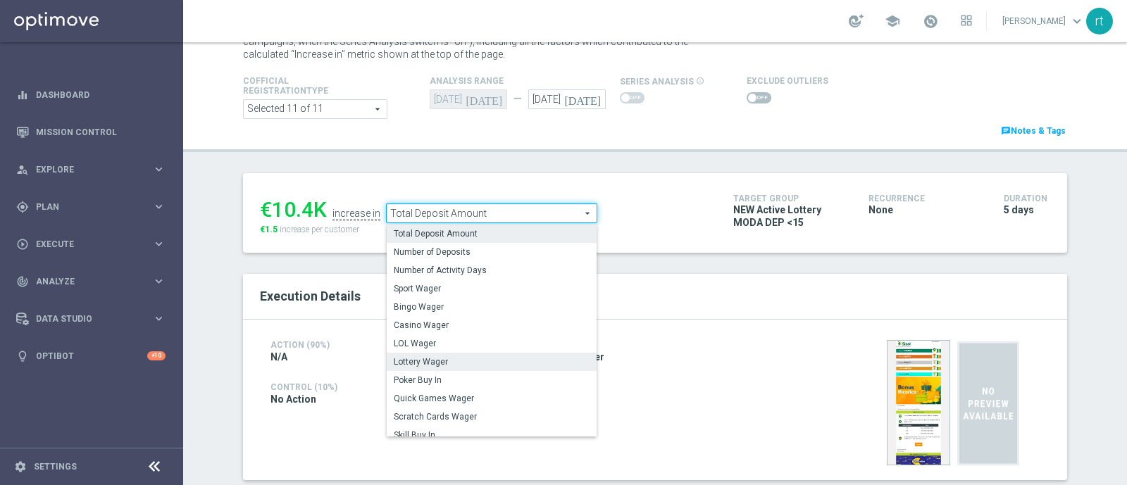
click at [430, 365] on span "Lottery Wager" at bounding box center [492, 362] width 196 height 11
type input "Lottery Wager"
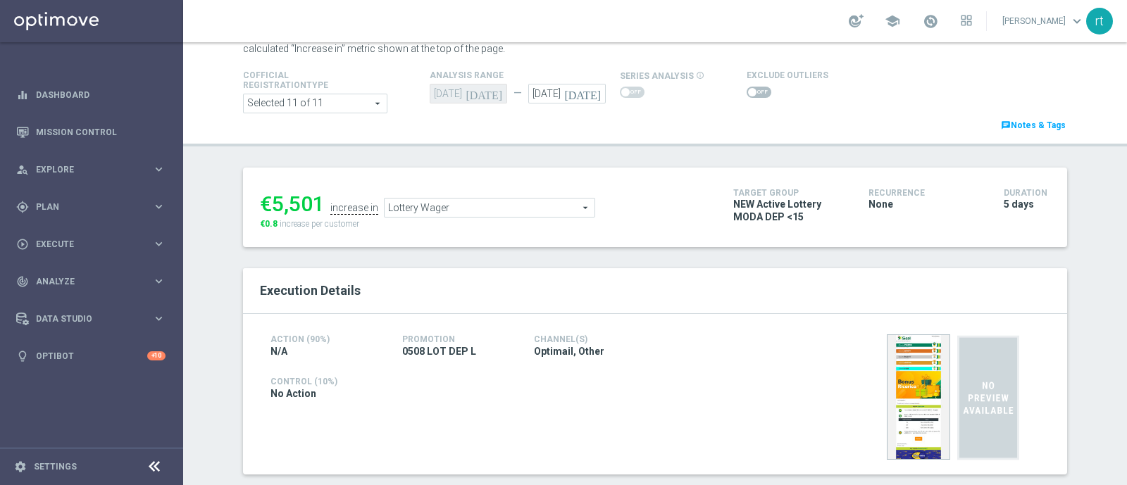
scroll to position [64, 0]
click at [747, 89] on span at bounding box center [759, 92] width 25 height 11
click at [747, 89] on input "checkbox" at bounding box center [759, 92] width 25 height 11
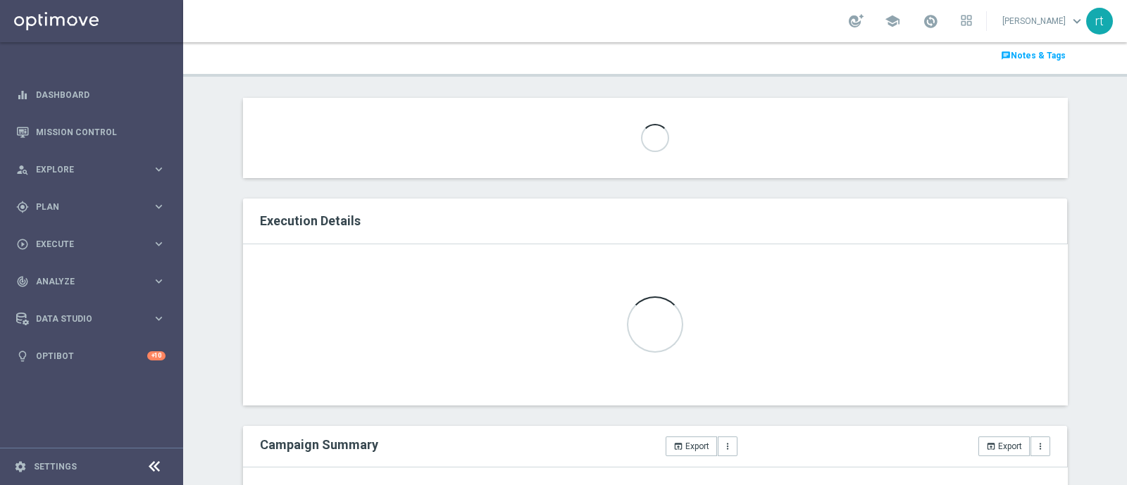
scroll to position [0, 0]
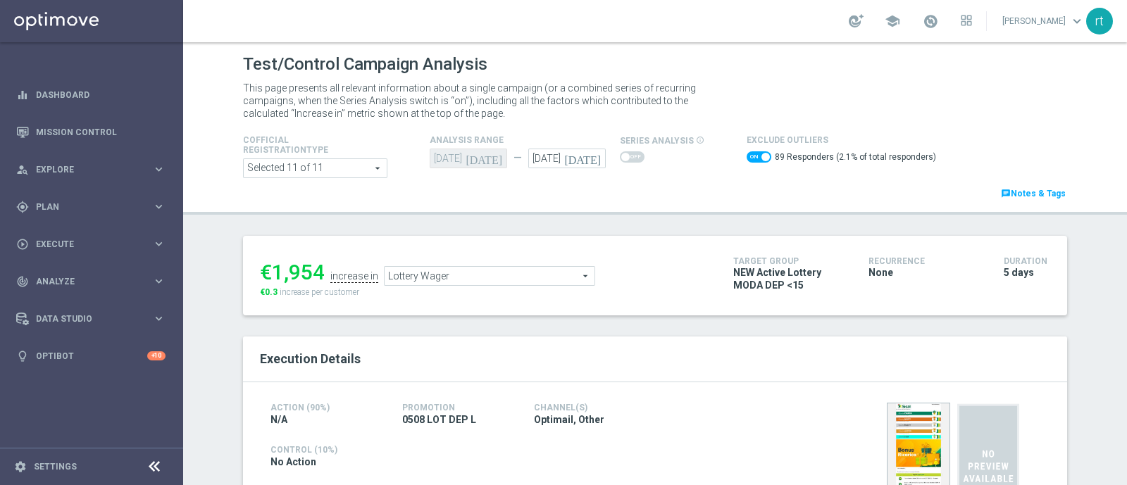
click at [762, 160] on span at bounding box center [766, 157] width 8 height 8
click at [754, 160] on input "checkbox" at bounding box center [759, 156] width 25 height 11
checkbox input "false"
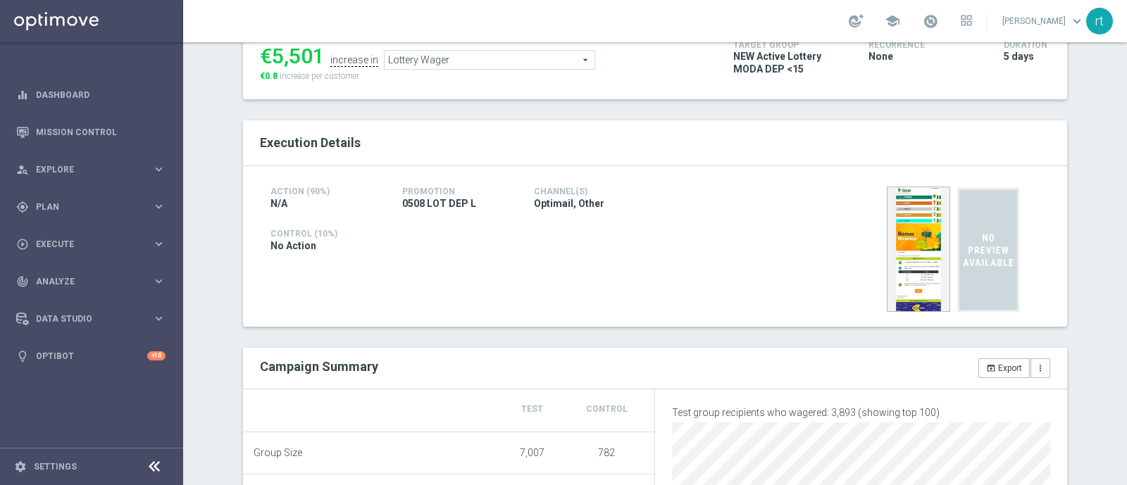
scroll to position [61, 0]
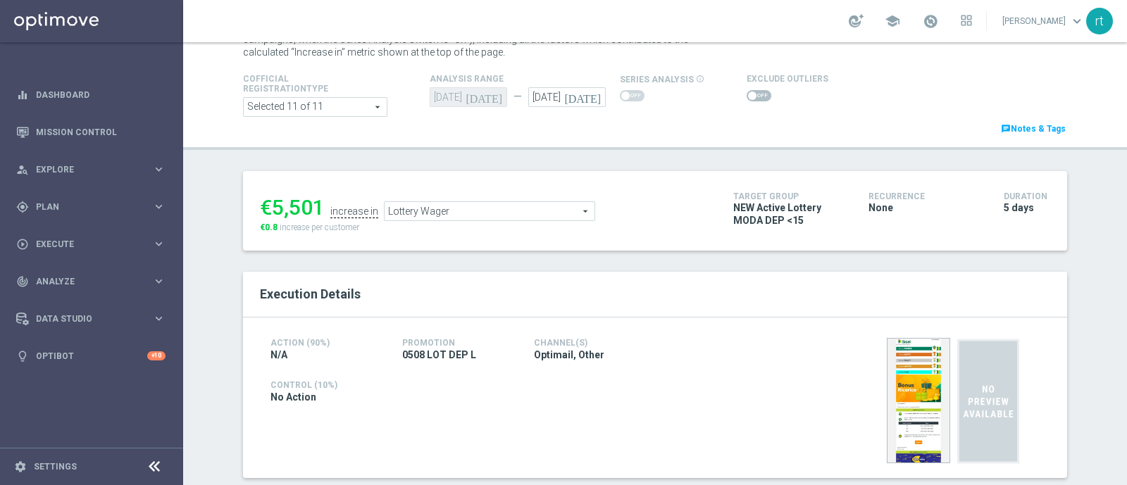
click at [406, 209] on span "Lottery Wager" at bounding box center [490, 211] width 210 height 18
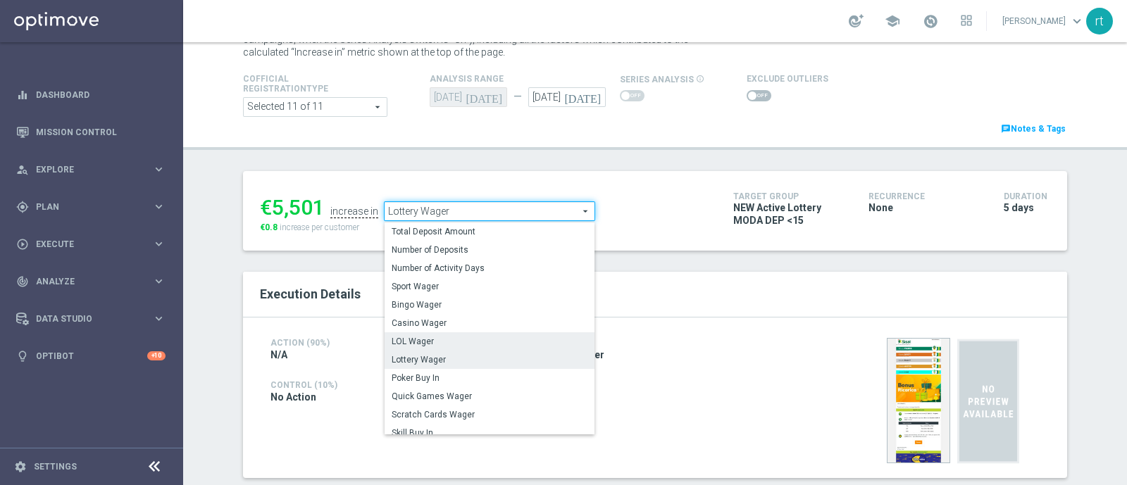
click at [423, 340] on span "LOL Wager" at bounding box center [490, 341] width 196 height 11
type input "LOL Wager"
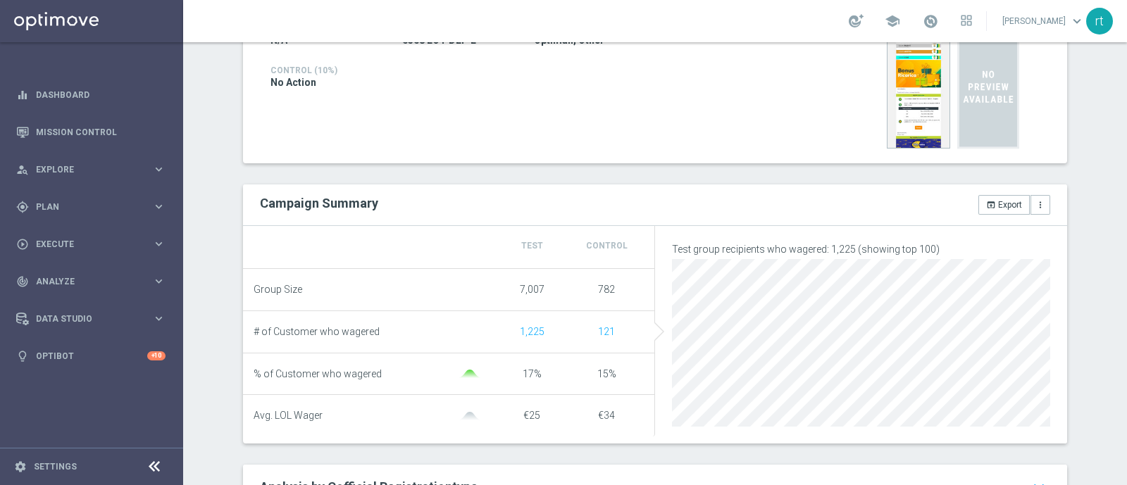
scroll to position [30, 0]
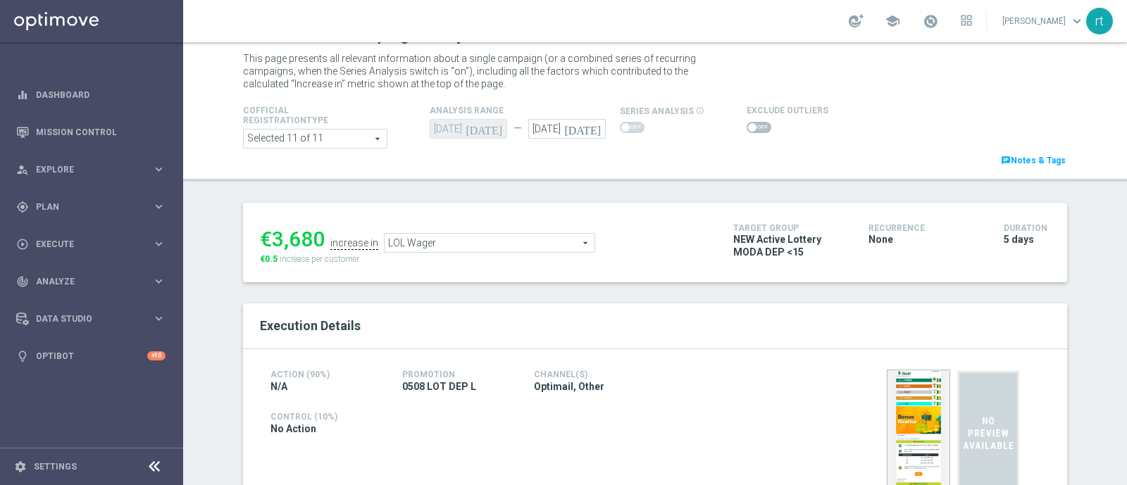
click at [748, 127] on span at bounding box center [759, 127] width 25 height 11
click at [748, 127] on input "checkbox" at bounding box center [759, 127] width 25 height 11
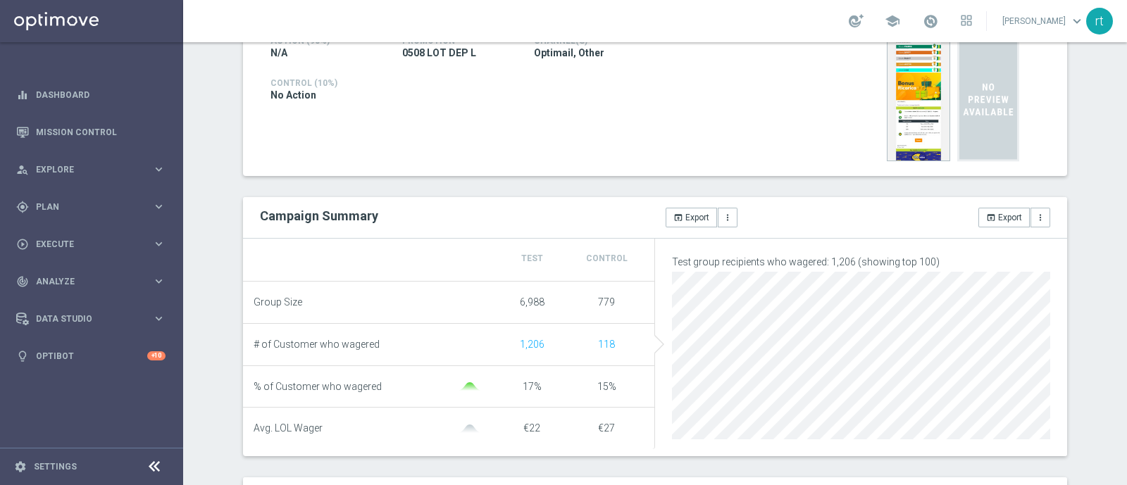
scroll to position [20, 0]
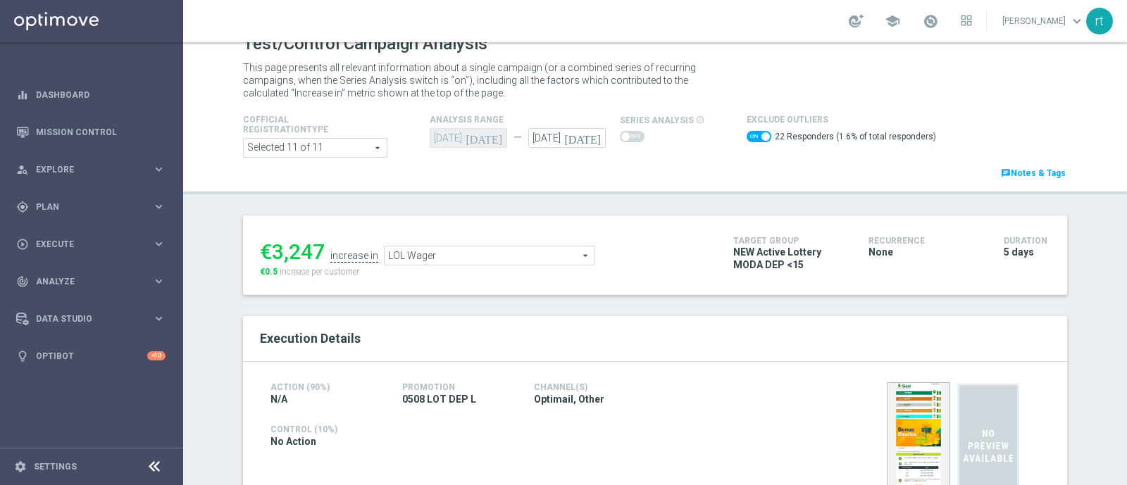
click at [444, 259] on span "LOL Wager" at bounding box center [490, 256] width 210 height 18
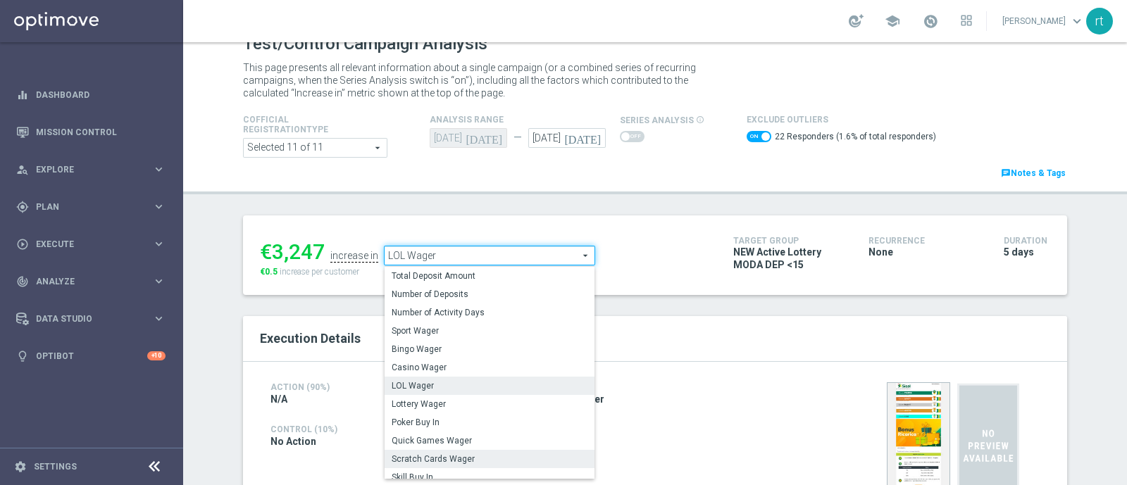
click at [429, 450] on label "Scratch Cards Wager" at bounding box center [490, 459] width 210 height 18
checkbox input "false"
type input "Scratch Cards Wager"
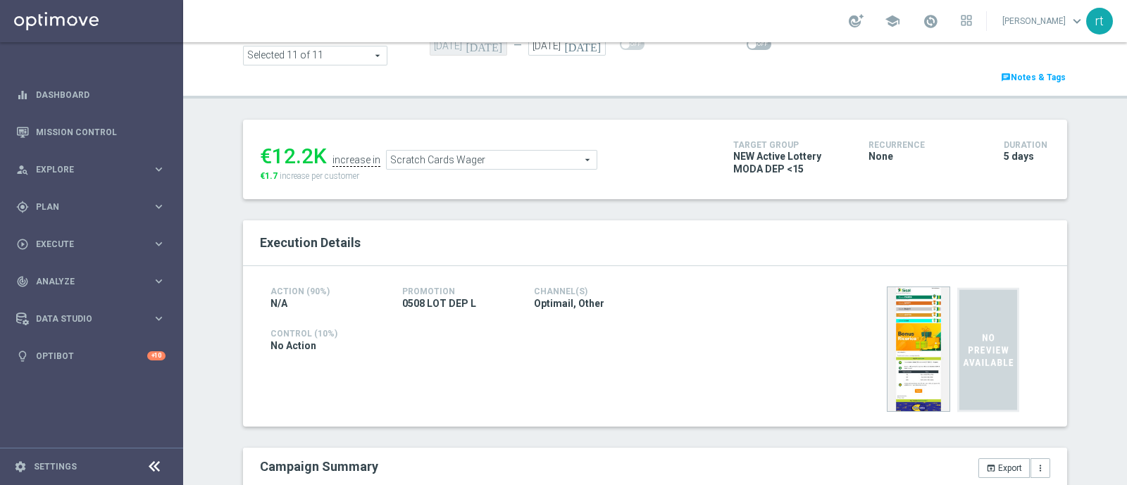
scroll to position [52, 0]
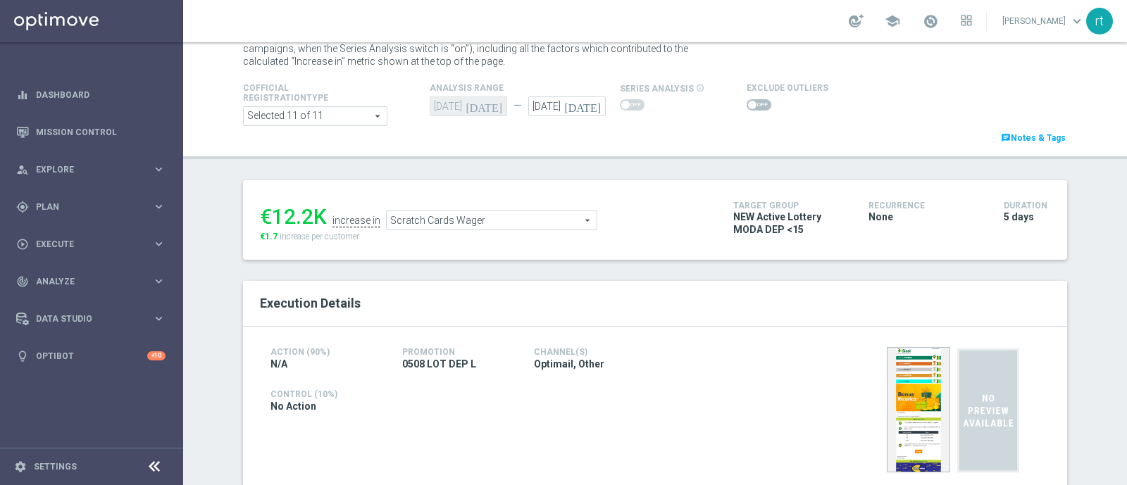
click at [747, 105] on span at bounding box center [759, 104] width 25 height 11
click at [747, 105] on input "checkbox" at bounding box center [759, 104] width 25 height 11
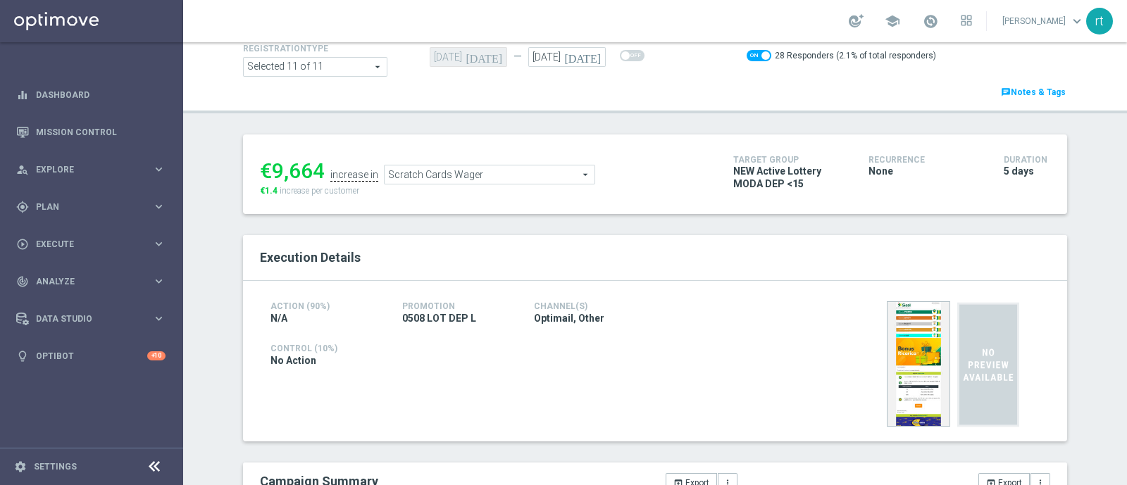
scroll to position [100, 0]
click at [747, 56] on span at bounding box center [759, 56] width 25 height 11
click at [747, 56] on input "checkbox" at bounding box center [759, 56] width 25 height 11
checkbox input "false"
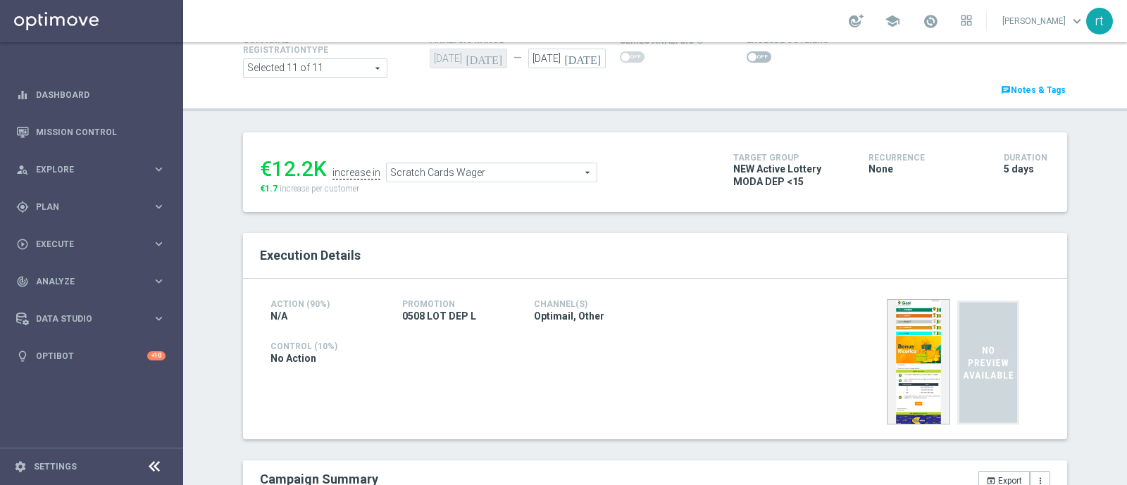
click at [453, 172] on span "Scratch Cards Wager" at bounding box center [492, 172] width 210 height 18
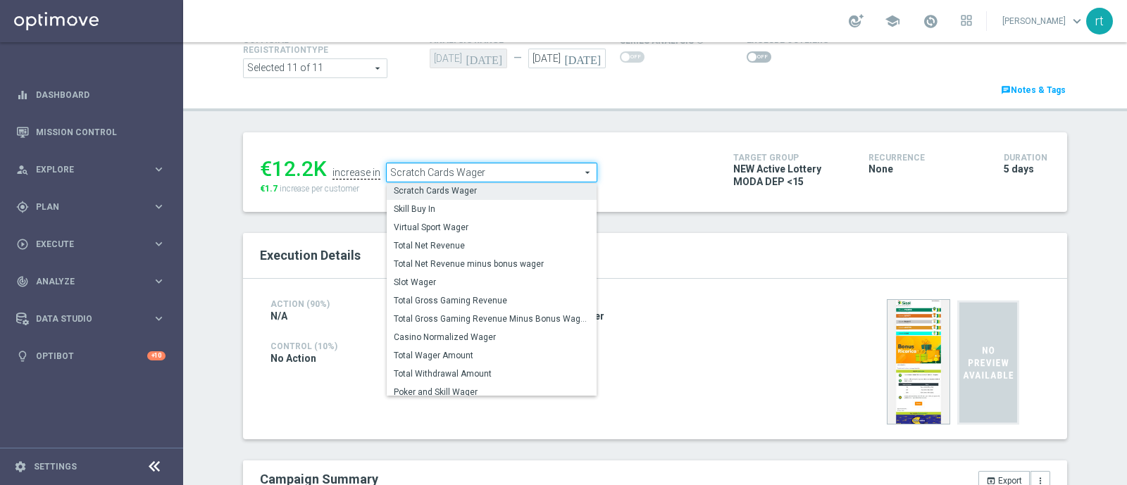
scroll to position [182, 0]
click at [443, 311] on span "Total Gross Gaming Revenue Minus Bonus Wagared" at bounding box center [492, 315] width 196 height 11
type input "Total Gross Gaming Revenue Minus Bonus Wagared"
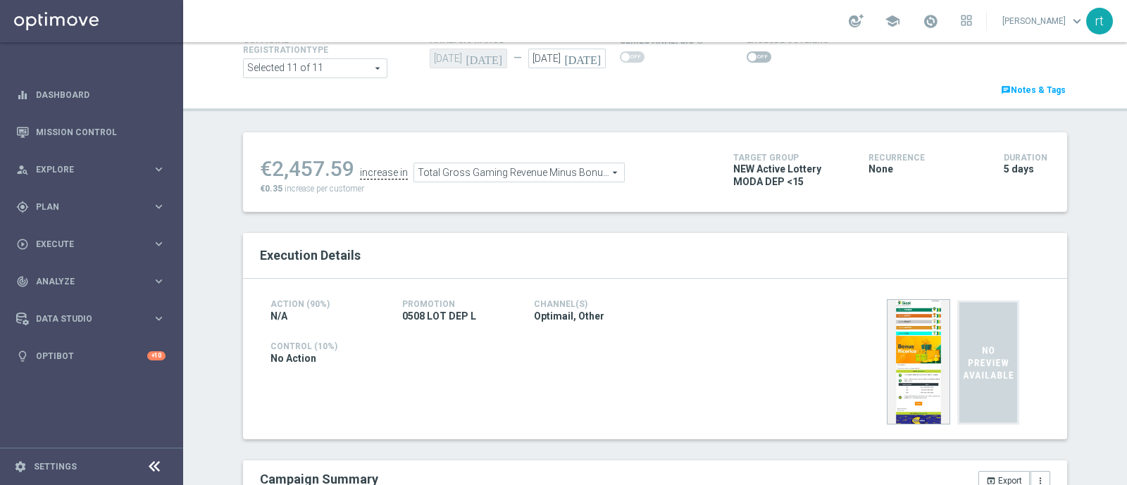
click at [750, 54] on span at bounding box center [759, 56] width 25 height 11
click at [750, 54] on input "checkbox" at bounding box center [759, 56] width 25 height 11
checkbox input "true"
